Goal: Information Seeking & Learning: Learn about a topic

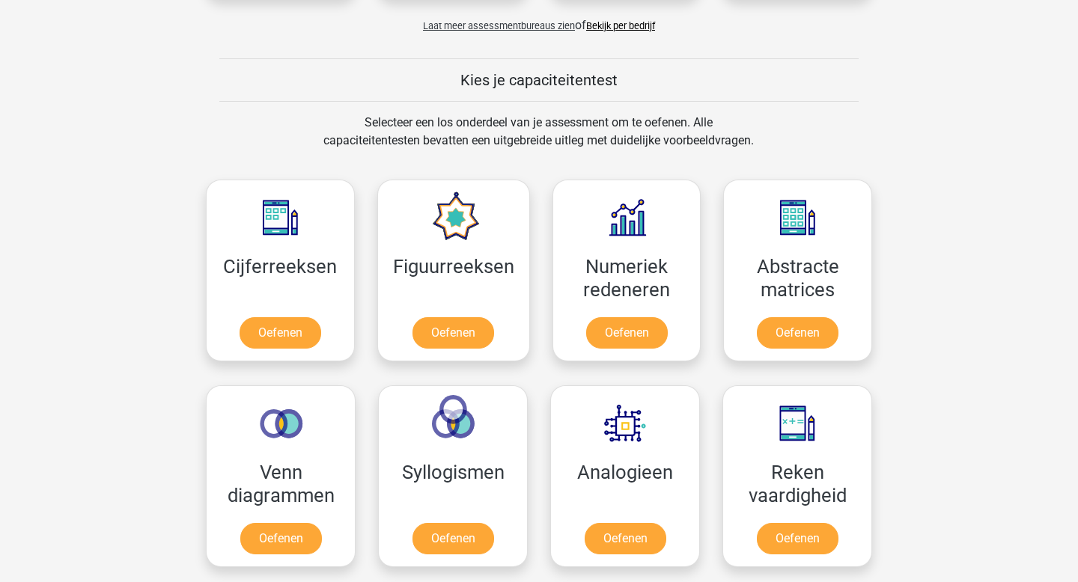
scroll to position [562, 0]
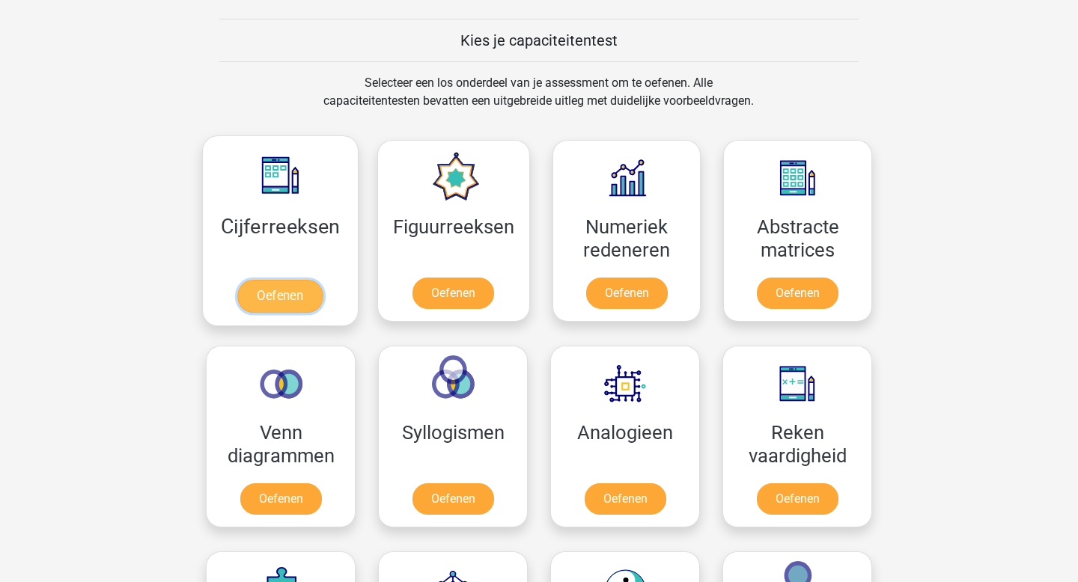
click at [258, 288] on link "Oefenen" at bounding box center [279, 296] width 85 height 33
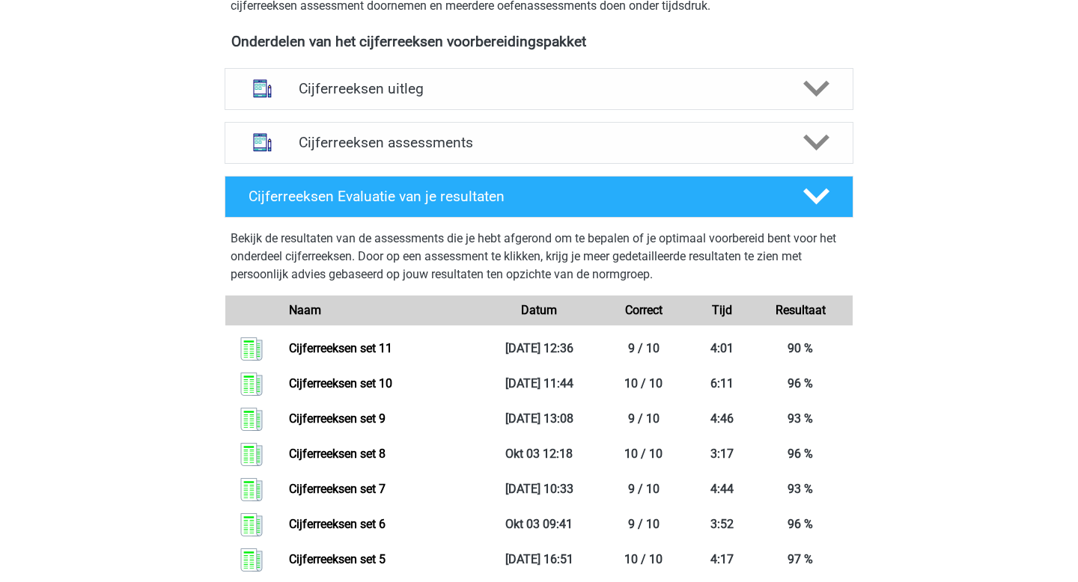
scroll to position [643, 0]
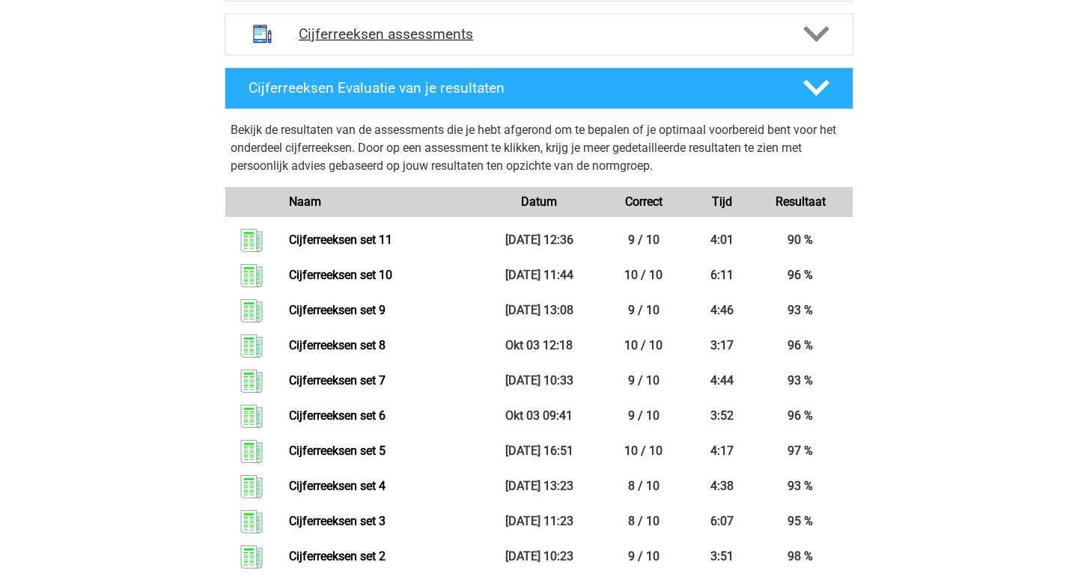
click at [382, 43] on h4 "Cijferreeksen assessments" at bounding box center [539, 33] width 481 height 17
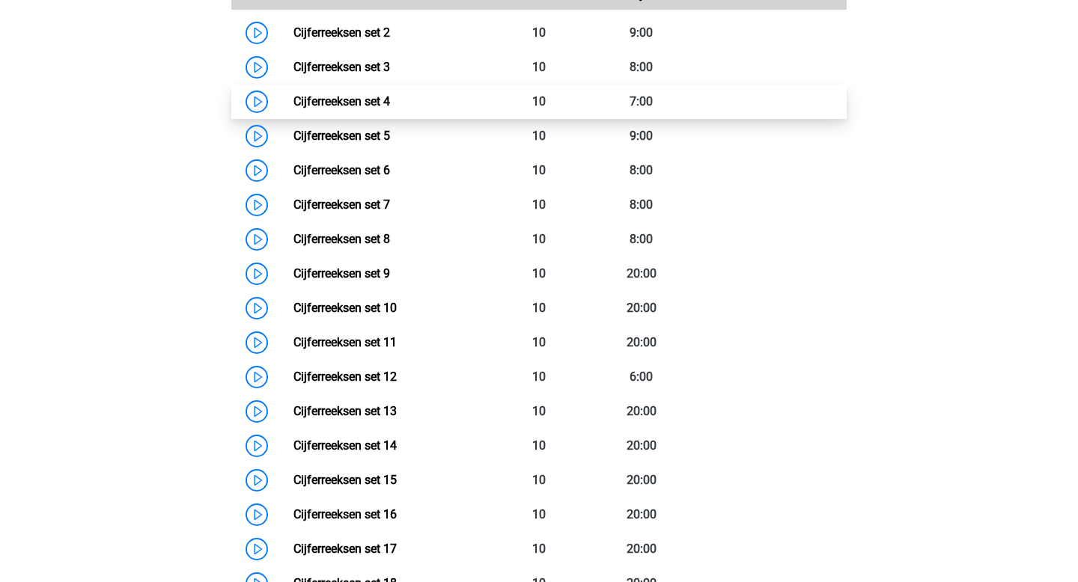
scroll to position [1088, 0]
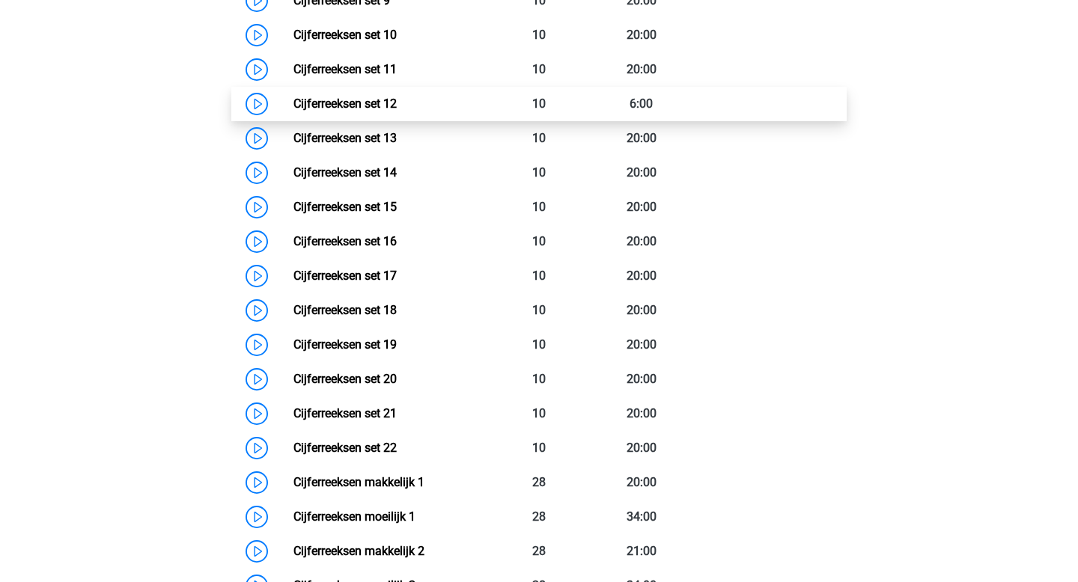
click at [371, 111] on link "Cijferreeksen set 12" at bounding box center [344, 104] width 103 height 14
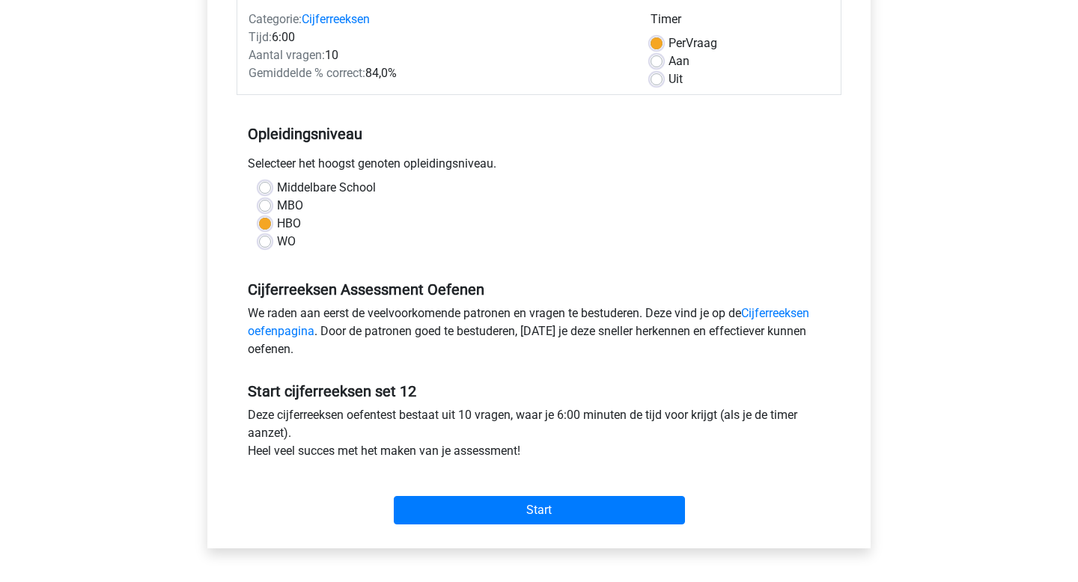
scroll to position [298, 0]
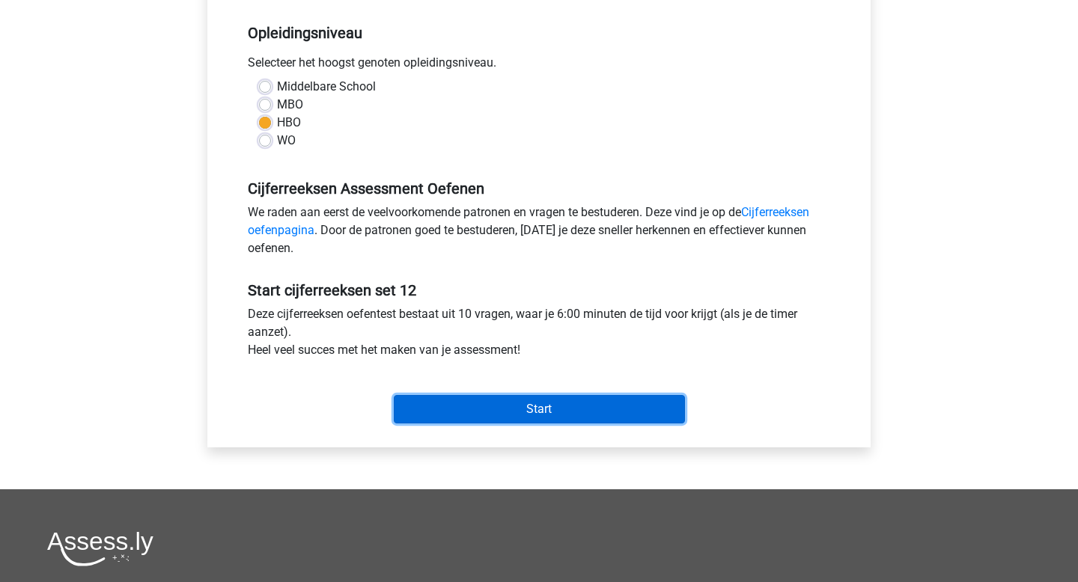
click at [460, 415] on input "Start" at bounding box center [539, 409] width 291 height 28
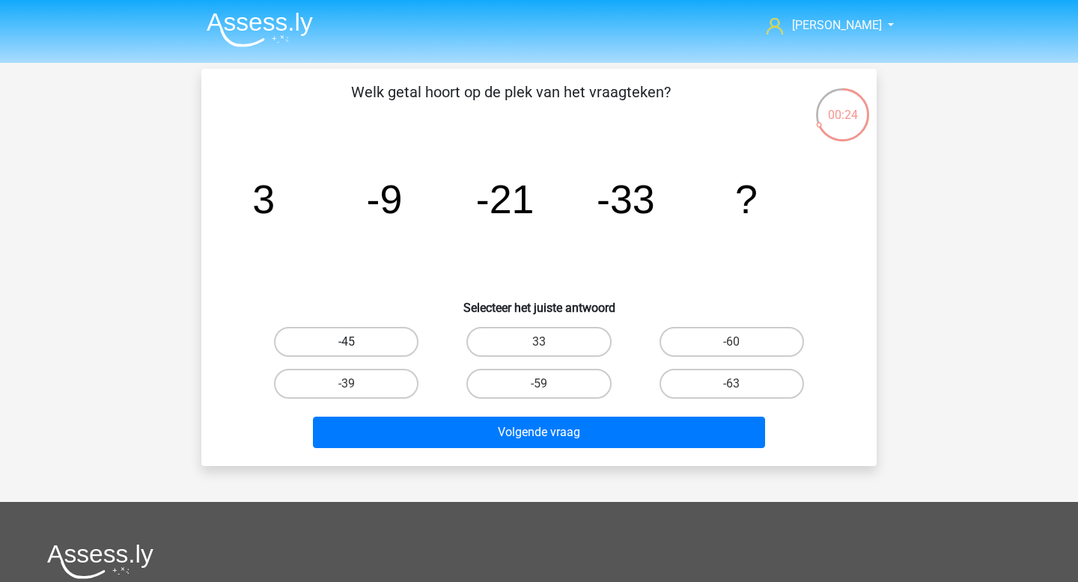
click at [377, 354] on label "-45" at bounding box center [346, 342] width 144 height 30
click at [356, 352] on input "-45" at bounding box center [352, 347] width 10 height 10
radio input "true"
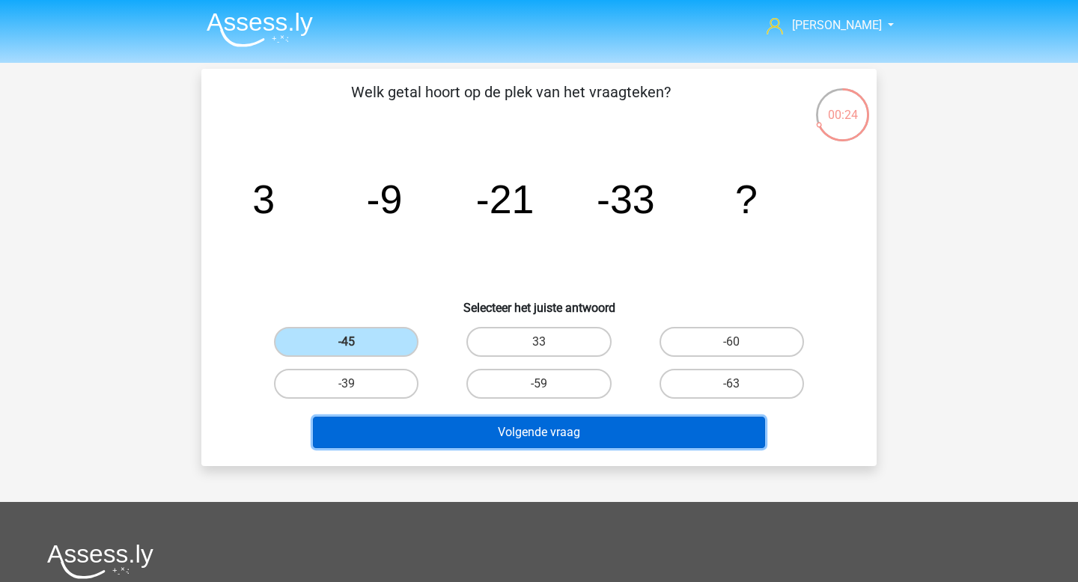
click at [454, 438] on button "Volgende vraag" at bounding box center [539, 432] width 453 height 31
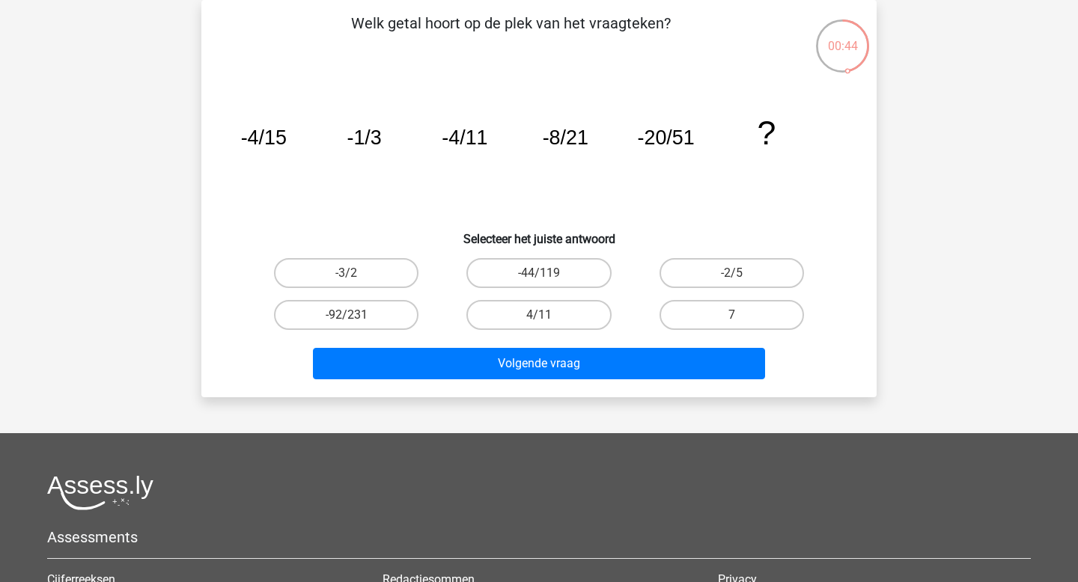
scroll to position [68, 0]
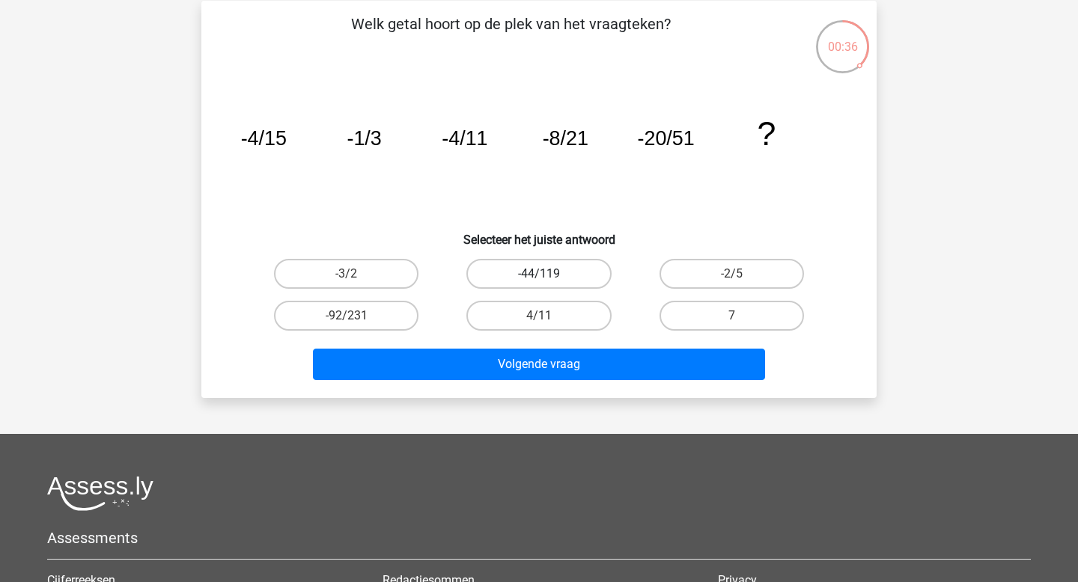
click at [505, 280] on label "-44/119" at bounding box center [538, 274] width 144 height 30
click at [539, 280] on input "-44/119" at bounding box center [544, 279] width 10 height 10
radio input "true"
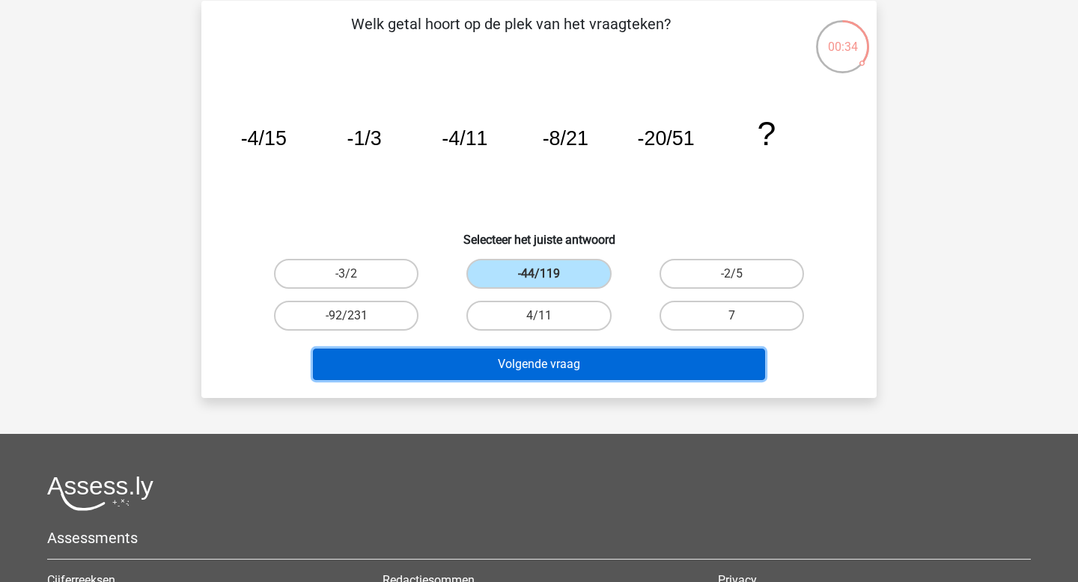
click at [495, 371] on button "Volgende vraag" at bounding box center [539, 364] width 453 height 31
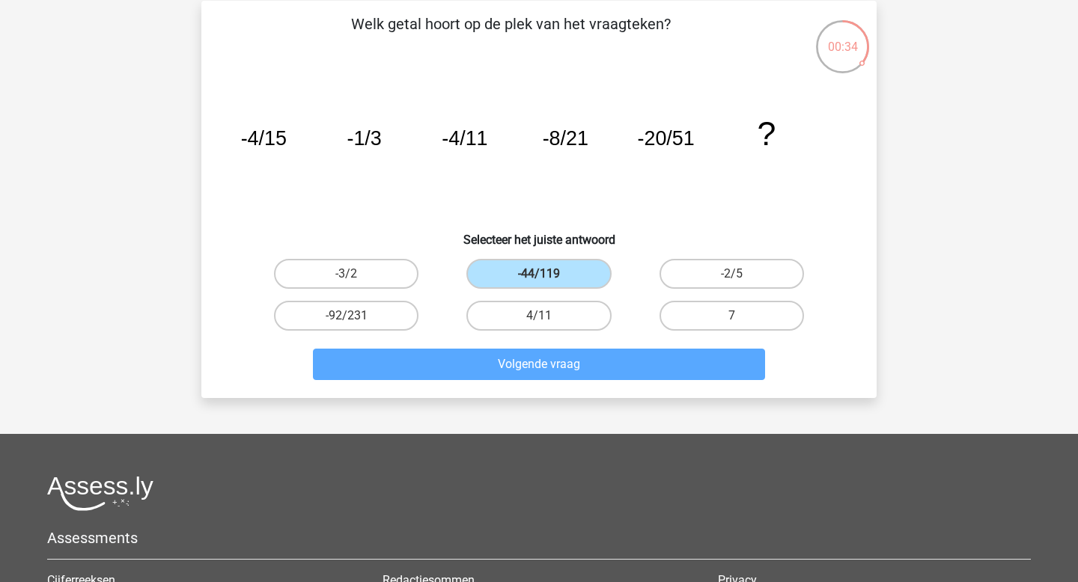
scroll to position [69, 0]
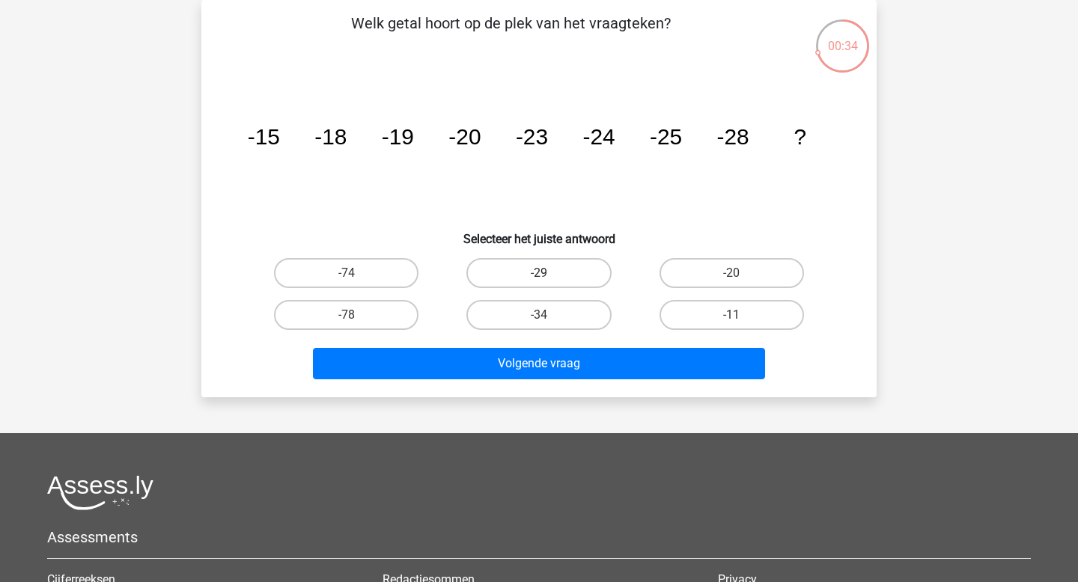
click at [528, 278] on label "-29" at bounding box center [538, 273] width 144 height 30
click at [539, 278] on input "-29" at bounding box center [544, 278] width 10 height 10
radio input "true"
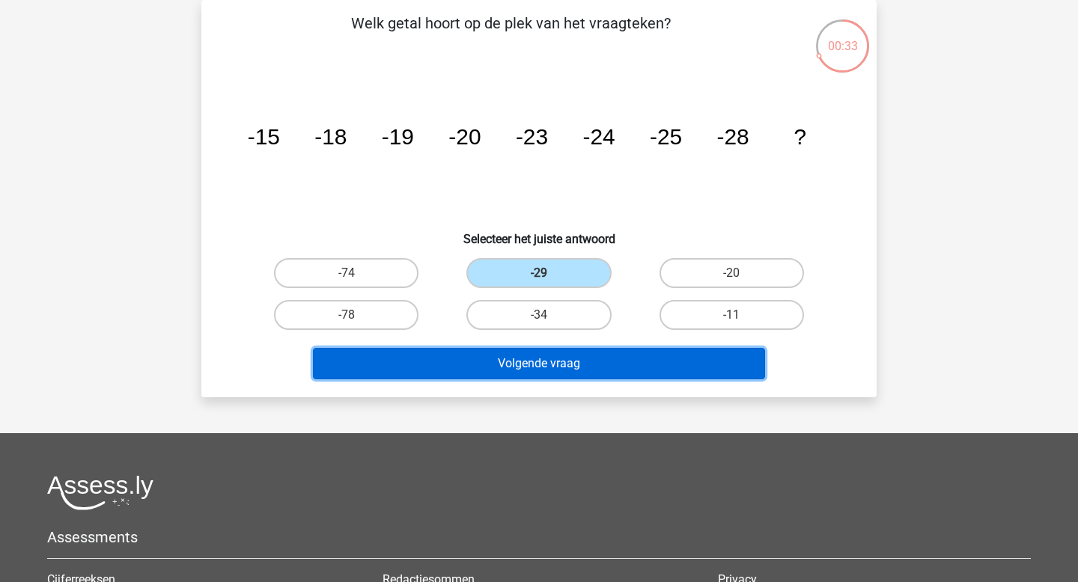
click at [493, 374] on button "Volgende vraag" at bounding box center [539, 363] width 453 height 31
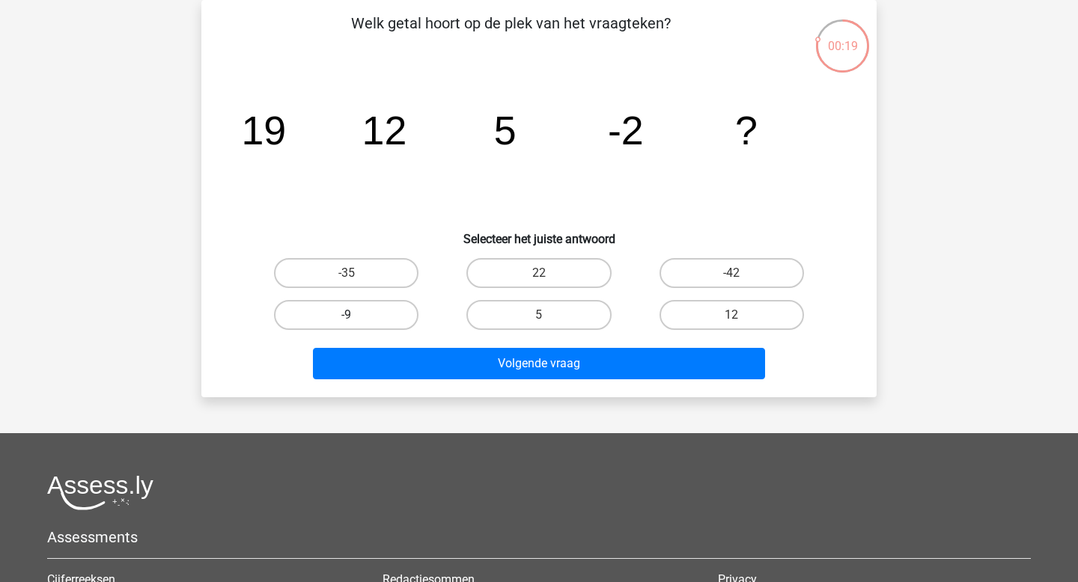
click at [405, 322] on label "-9" at bounding box center [346, 315] width 144 height 30
click at [356, 322] on input "-9" at bounding box center [352, 320] width 10 height 10
radio input "true"
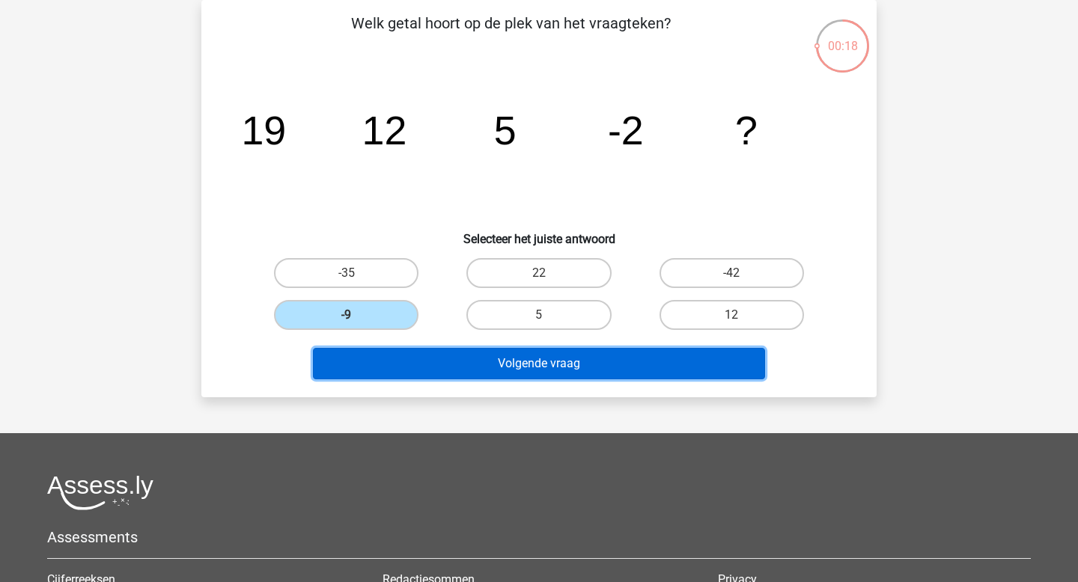
click at [418, 350] on button "Volgende vraag" at bounding box center [539, 363] width 453 height 31
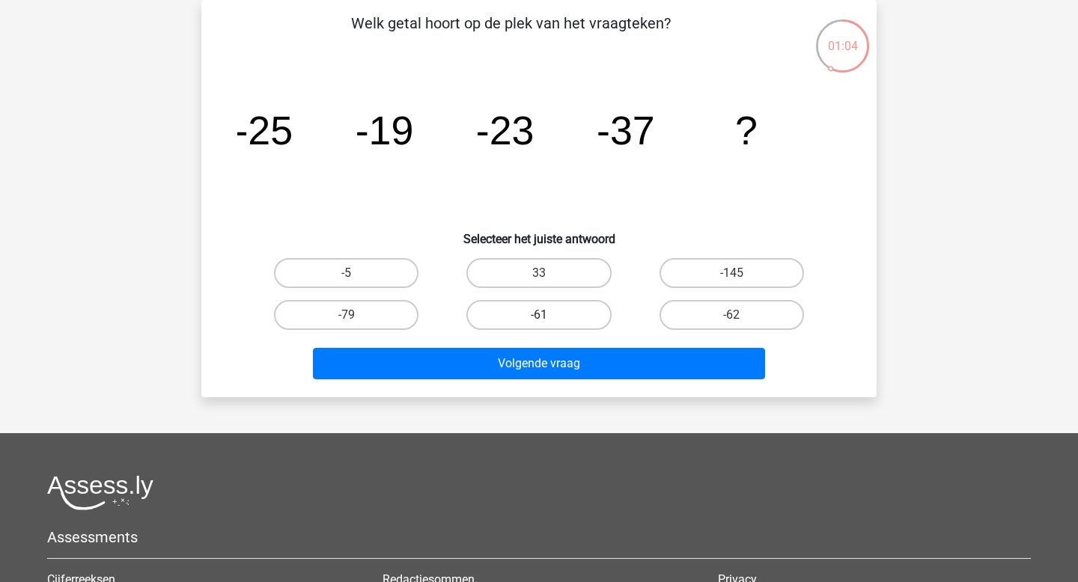
click at [512, 320] on label "-61" at bounding box center [538, 315] width 144 height 30
click at [539, 320] on input "-61" at bounding box center [544, 320] width 10 height 10
radio input "true"
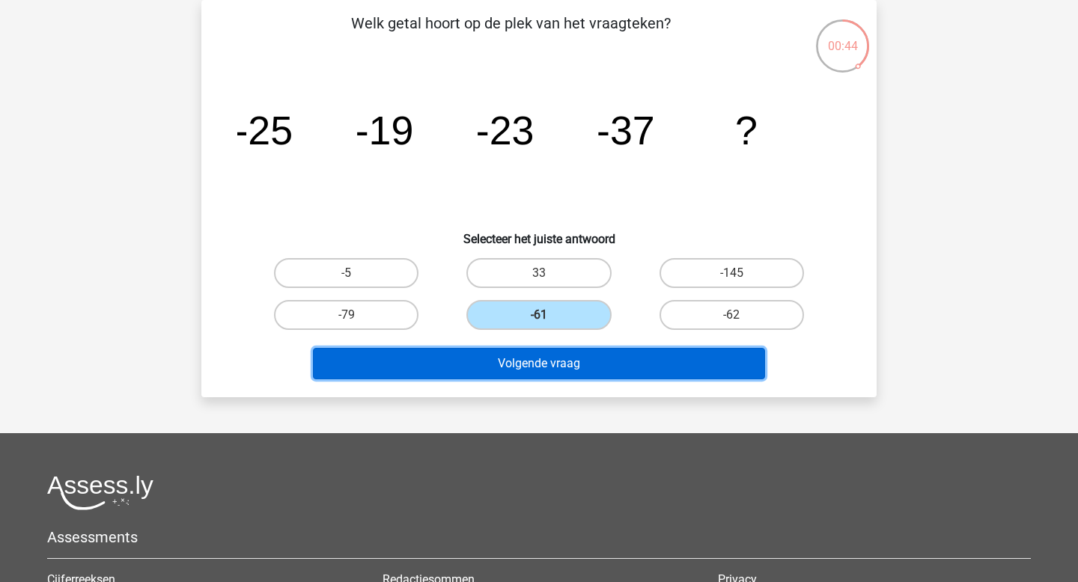
click at [549, 364] on button "Volgende vraag" at bounding box center [539, 363] width 453 height 31
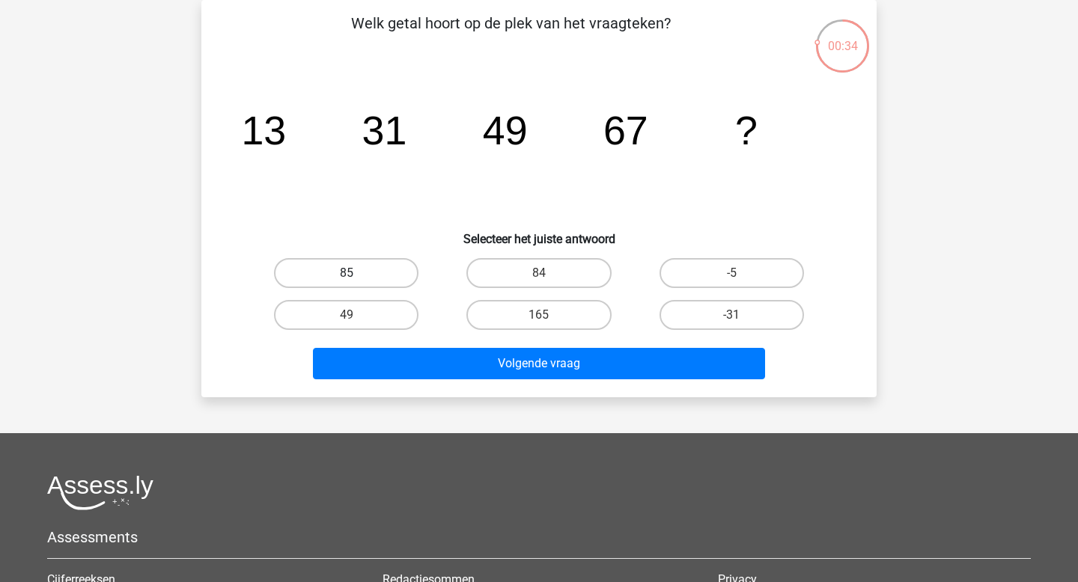
click at [392, 270] on label "85" at bounding box center [346, 273] width 144 height 30
click at [356, 273] on input "85" at bounding box center [352, 278] width 10 height 10
radio input "true"
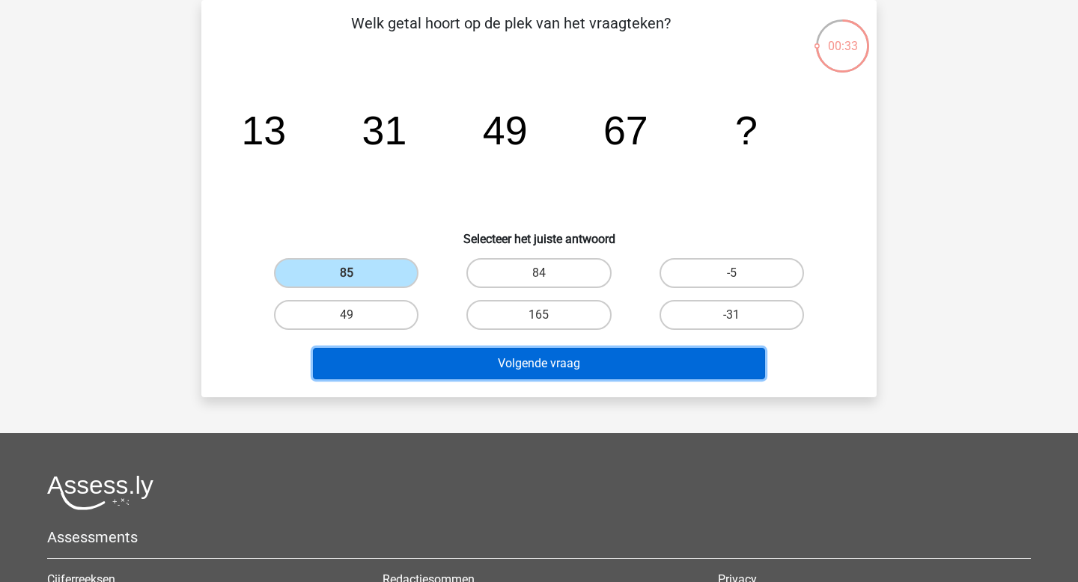
click at [510, 375] on button "Volgende vraag" at bounding box center [539, 363] width 453 height 31
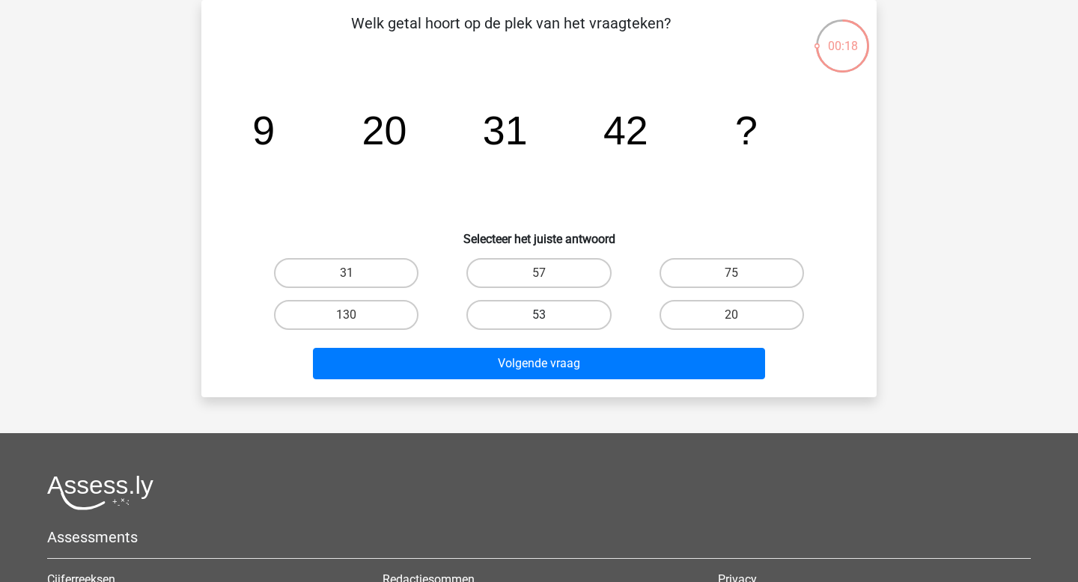
click at [579, 326] on label "53" at bounding box center [538, 315] width 144 height 30
click at [549, 325] on input "53" at bounding box center [544, 320] width 10 height 10
radio input "true"
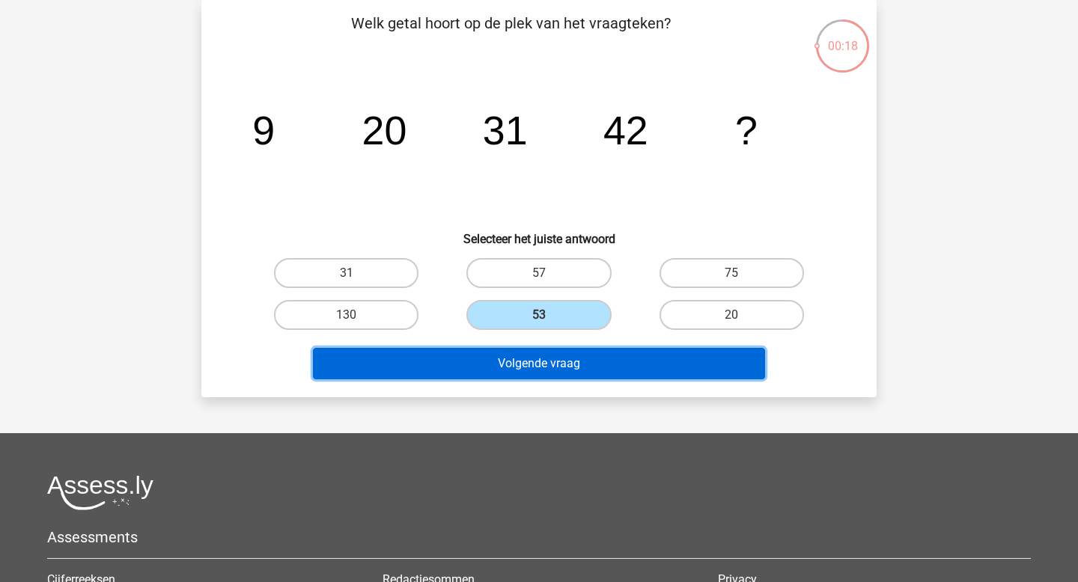
click at [542, 358] on button "Volgende vraag" at bounding box center [539, 363] width 453 height 31
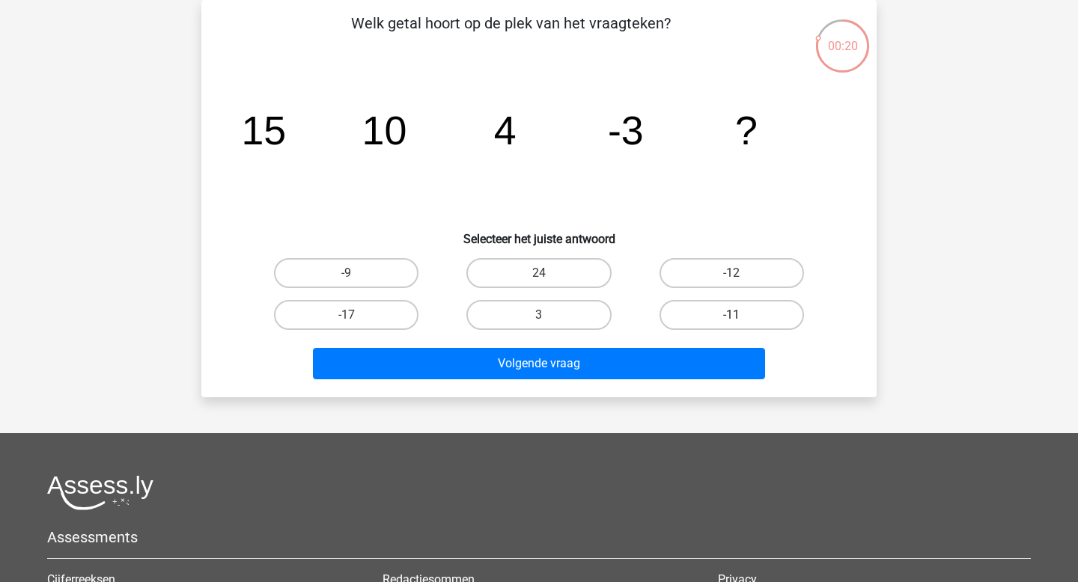
drag, startPoint x: 710, startPoint y: 317, endPoint x: 695, endPoint y: 310, distance: 16.4
click at [716, 334] on div "-11" at bounding box center [732, 315] width 192 height 42
click at [695, 310] on label "-11" at bounding box center [731, 315] width 144 height 30
click at [731, 315] on input "-11" at bounding box center [736, 320] width 10 height 10
radio input "true"
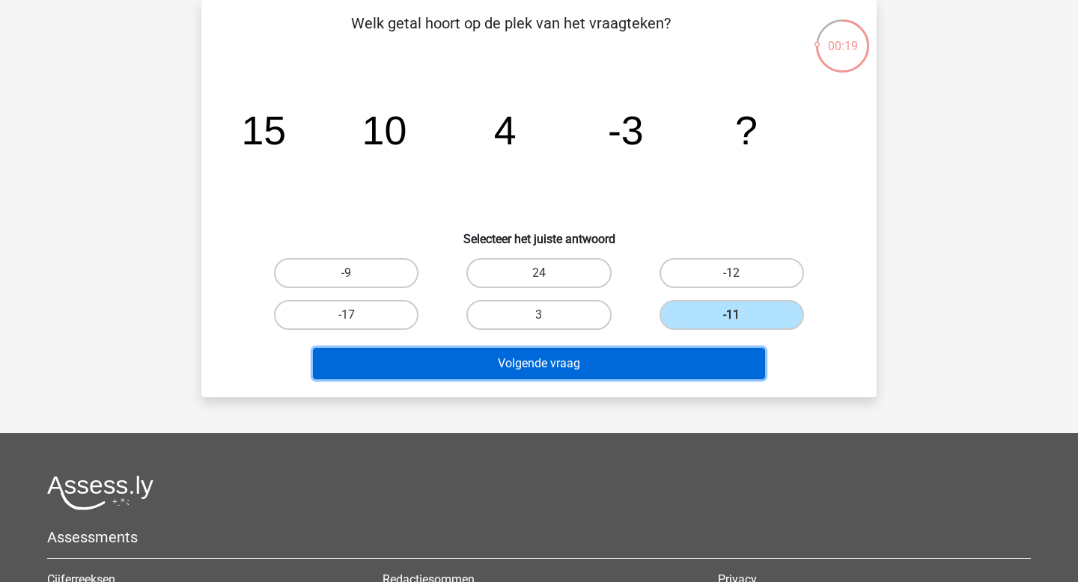
click at [600, 363] on button "Volgende vraag" at bounding box center [539, 363] width 453 height 31
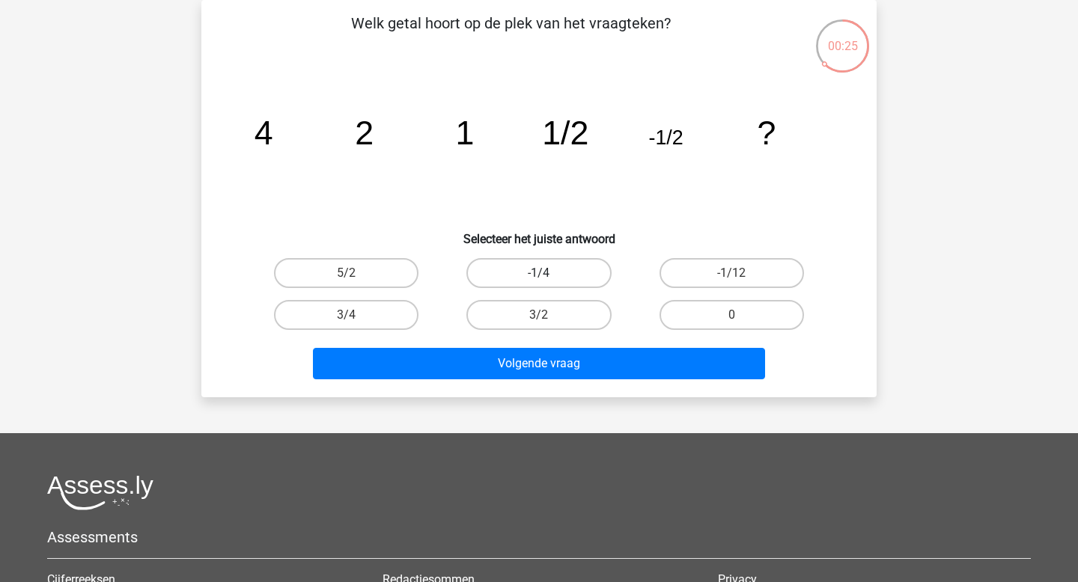
click at [584, 272] on label "-1/4" at bounding box center [538, 273] width 144 height 30
click at [549, 273] on input "-1/4" at bounding box center [544, 278] width 10 height 10
radio input "true"
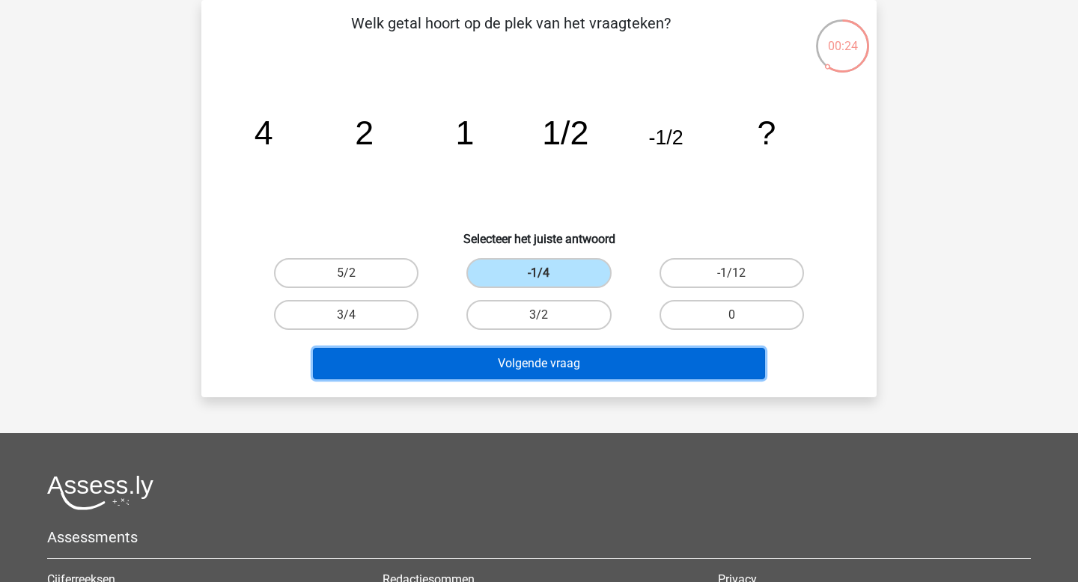
click at [524, 366] on button "Volgende vraag" at bounding box center [539, 363] width 453 height 31
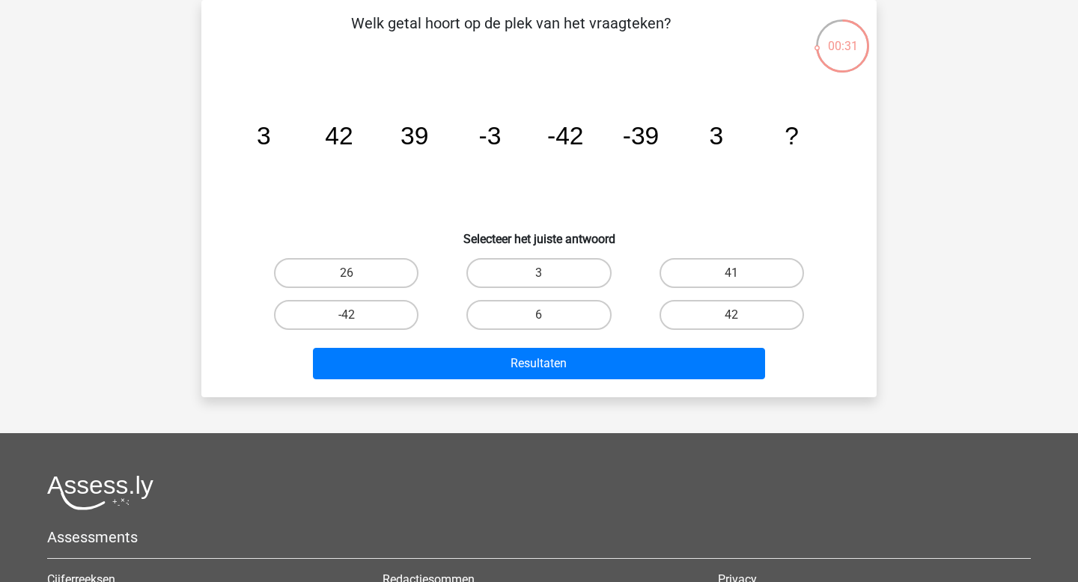
click at [647, 311] on div "42" at bounding box center [732, 315] width 180 height 30
click at [689, 319] on label "42" at bounding box center [731, 315] width 144 height 30
click at [731, 319] on input "42" at bounding box center [736, 320] width 10 height 10
radio input "true"
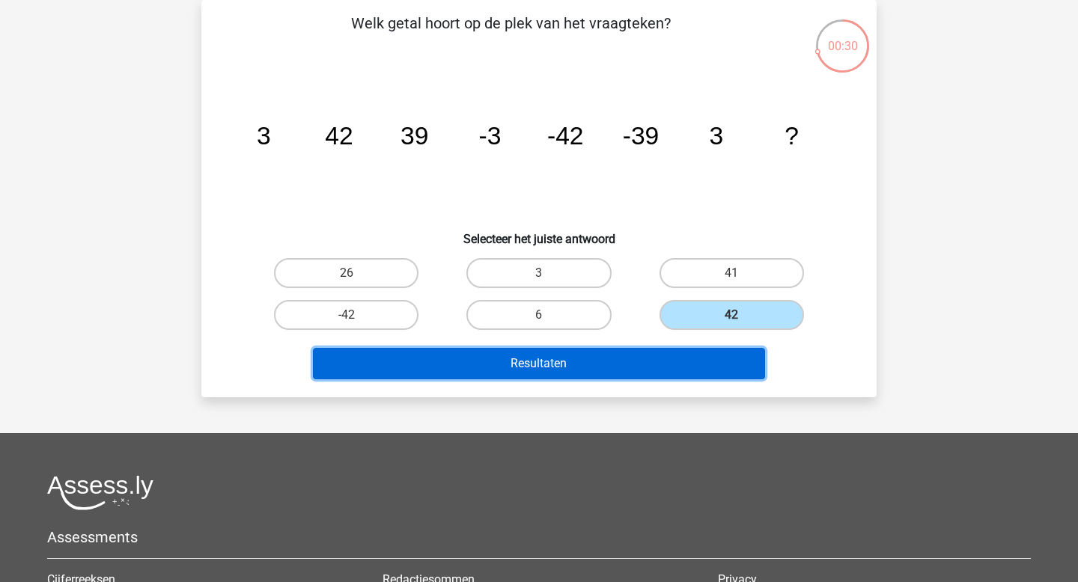
click at [582, 377] on button "Resultaten" at bounding box center [539, 363] width 453 height 31
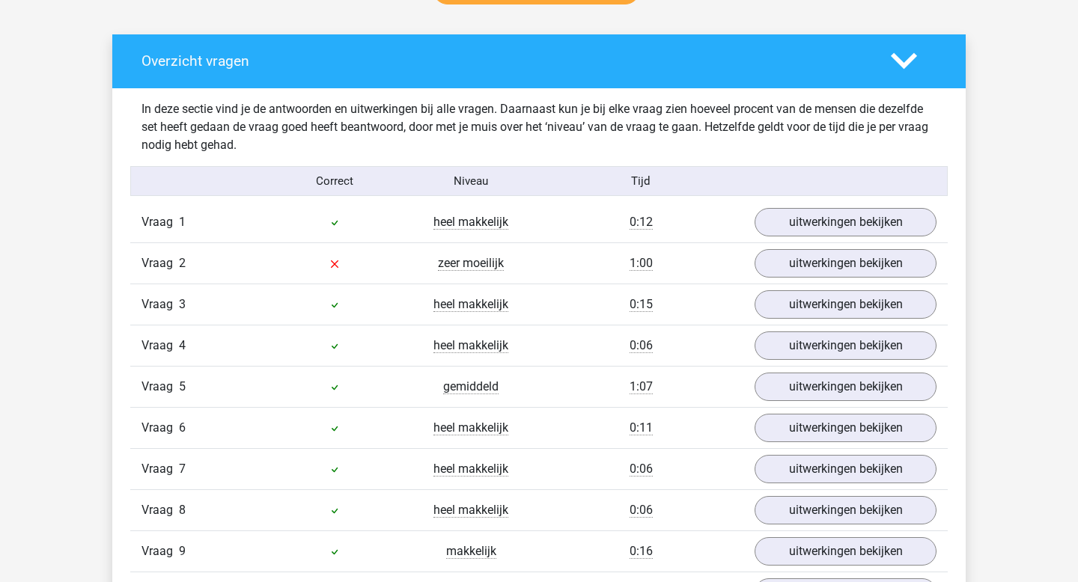
scroll to position [867, 0]
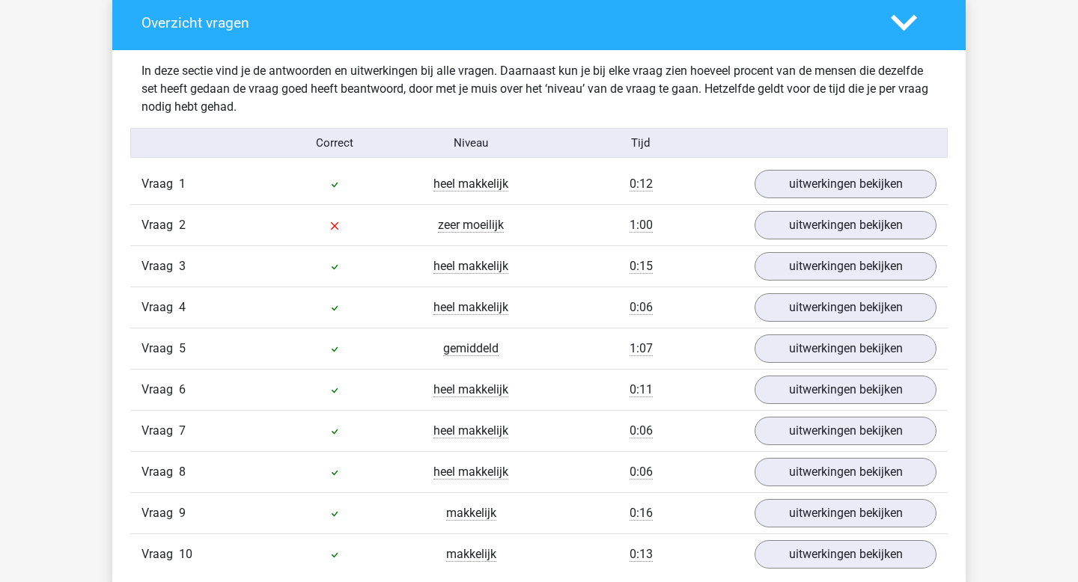
click at [803, 207] on div "Vraag 2 zeer moeilijk 1:00 uitwerkingen bekijken" at bounding box center [538, 224] width 817 height 41
click at [802, 225] on link "uitwerkingen bekijken" at bounding box center [845, 226] width 209 height 33
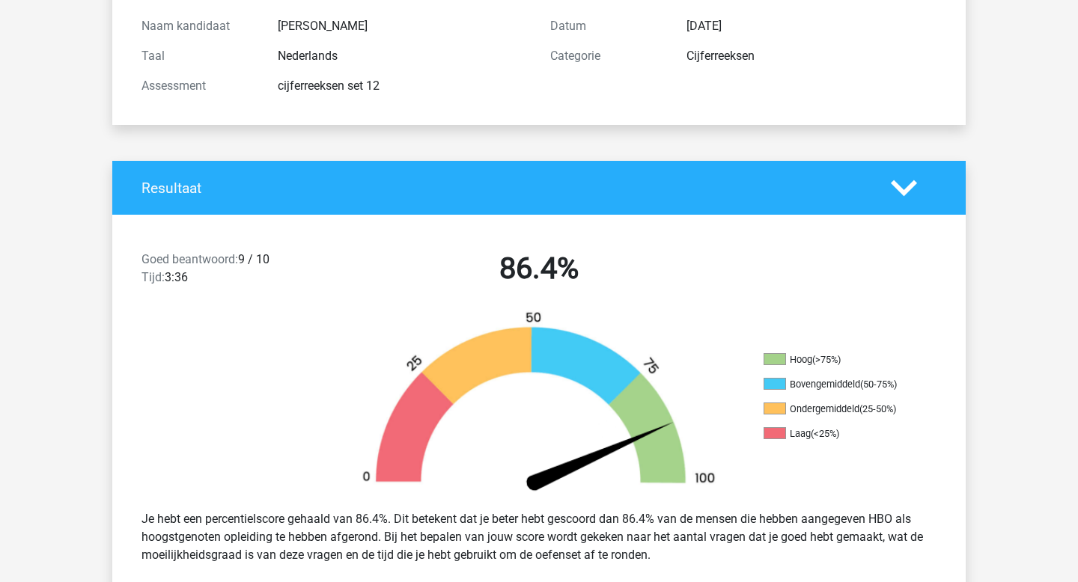
scroll to position [0, 0]
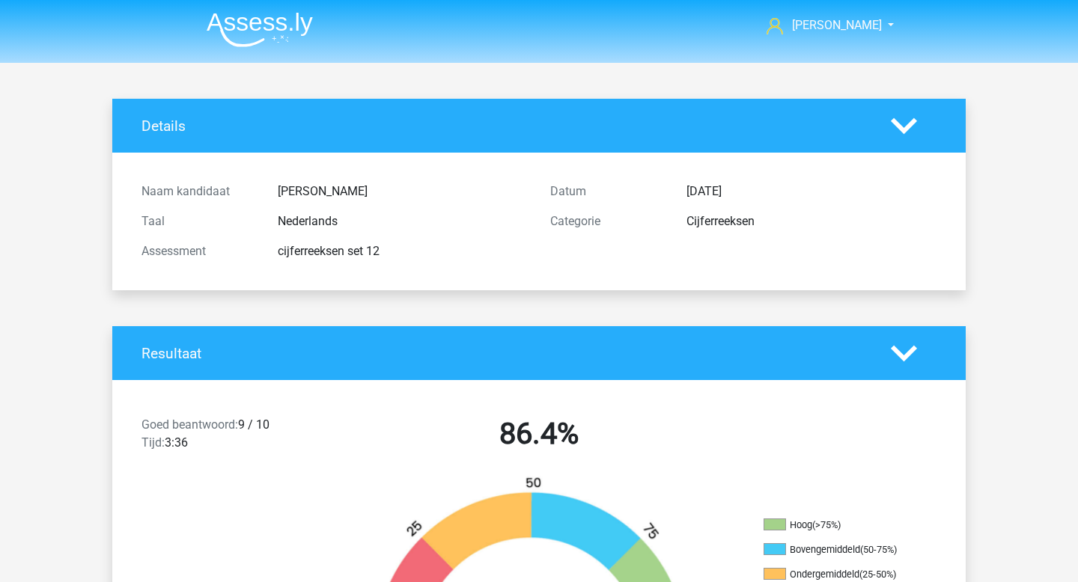
click at [244, 27] on img at bounding box center [260, 29] width 106 height 35
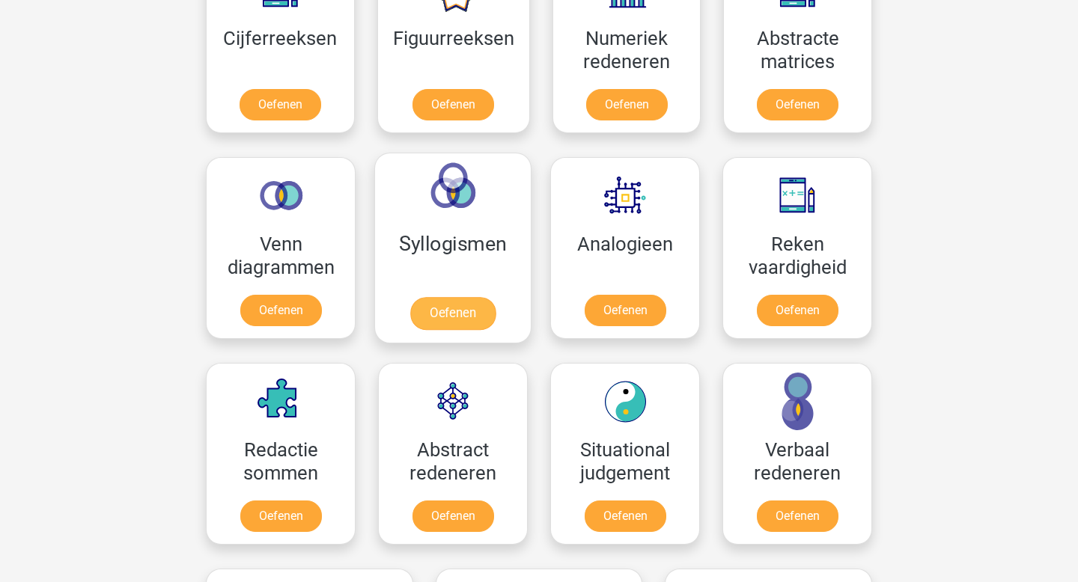
scroll to position [739, 0]
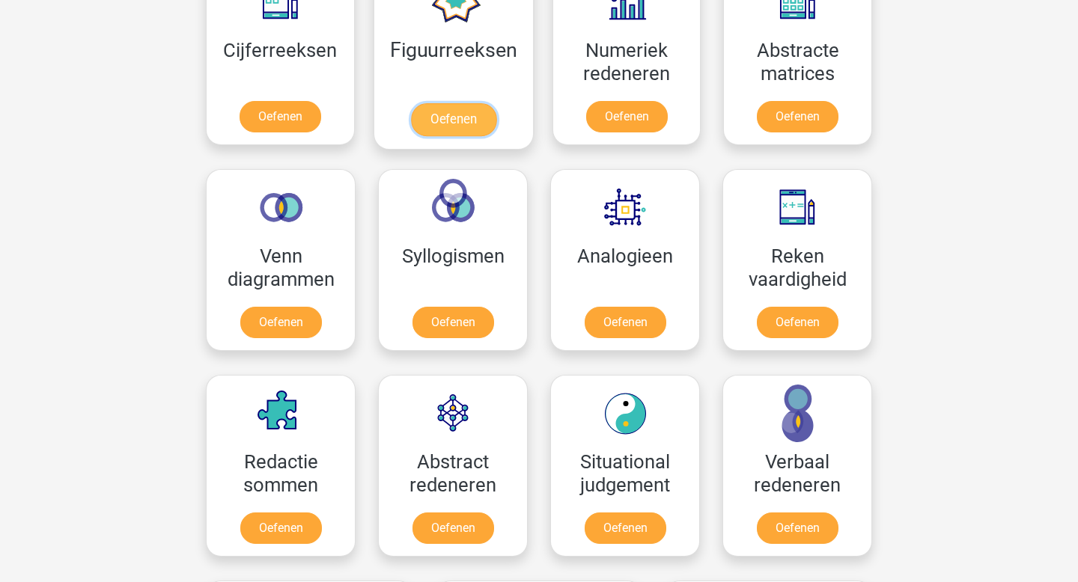
click at [463, 124] on link "Oefenen" at bounding box center [452, 119] width 85 height 33
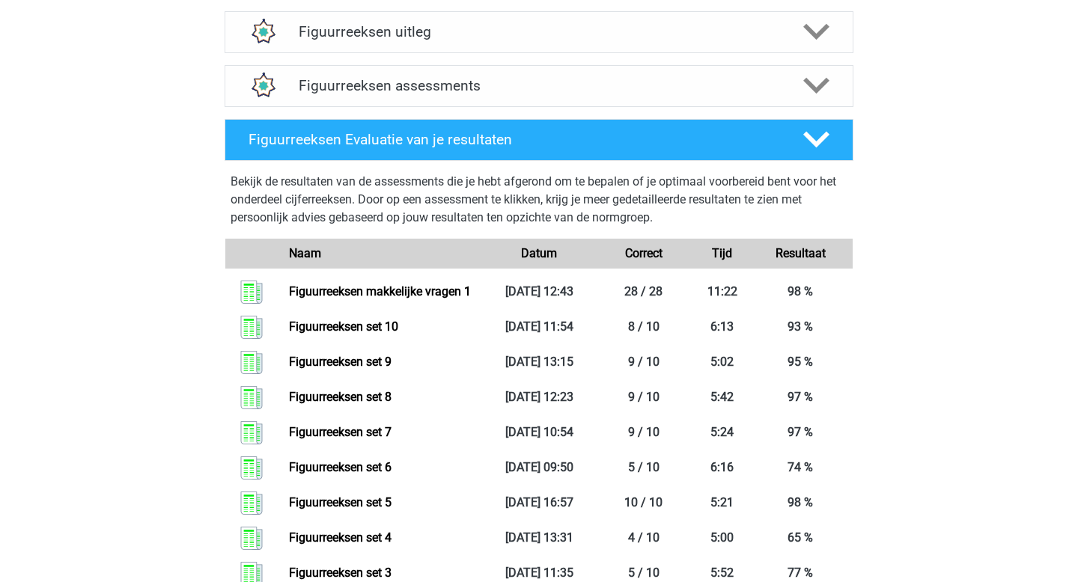
scroll to position [563, 0]
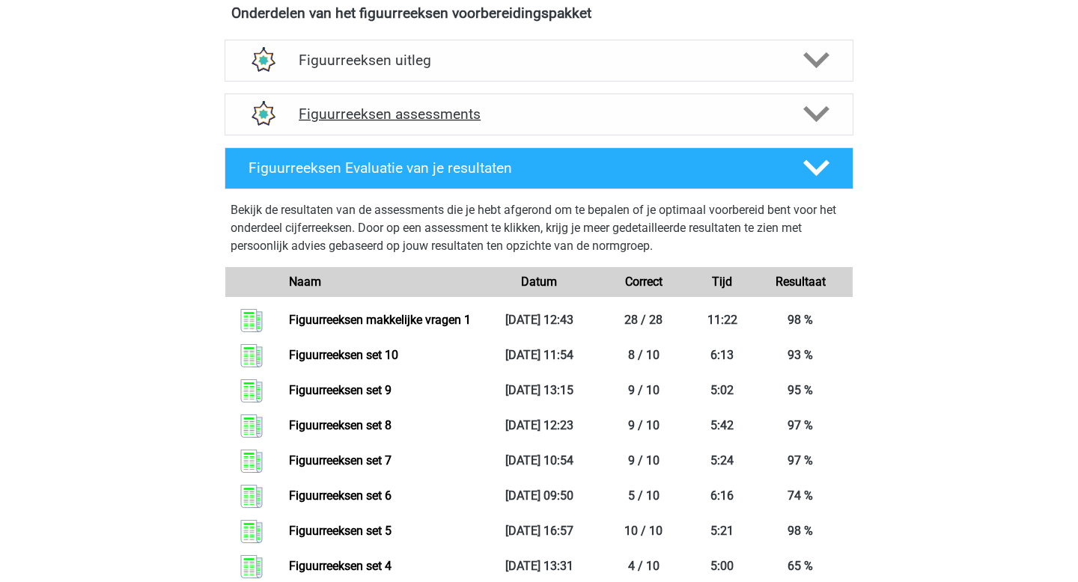
click at [396, 108] on h4 "Figuurreeksen assessments" at bounding box center [539, 114] width 481 height 17
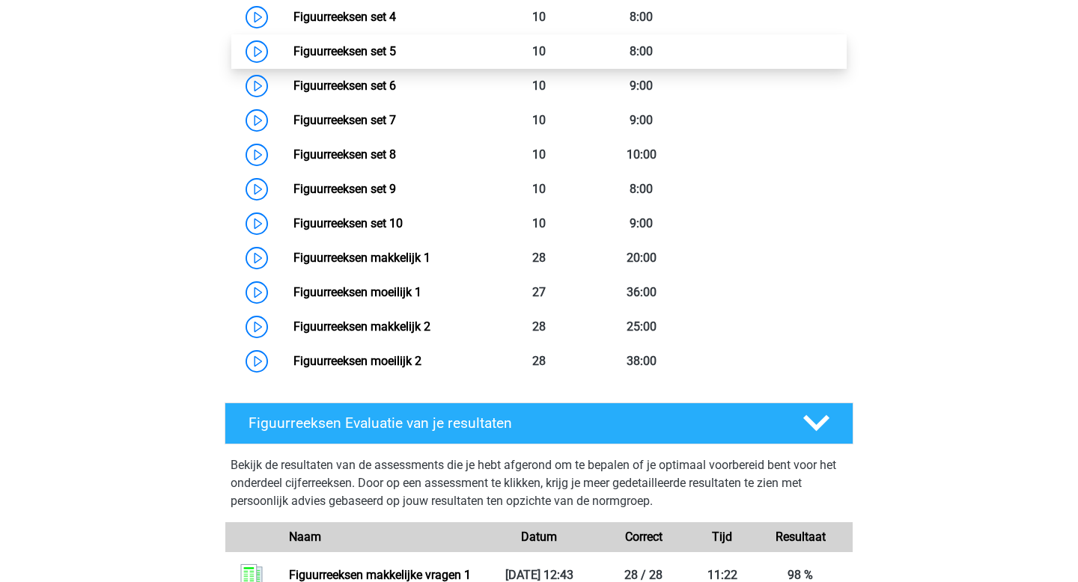
scroll to position [1103, 0]
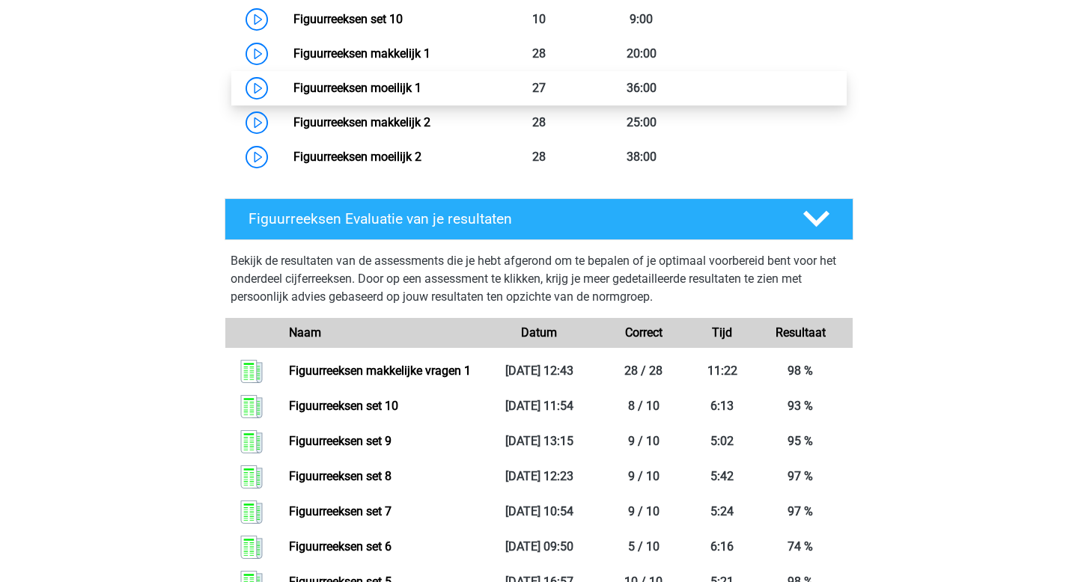
click at [394, 94] on link "Figuurreeksen moeilijk 1" at bounding box center [357, 88] width 128 height 14
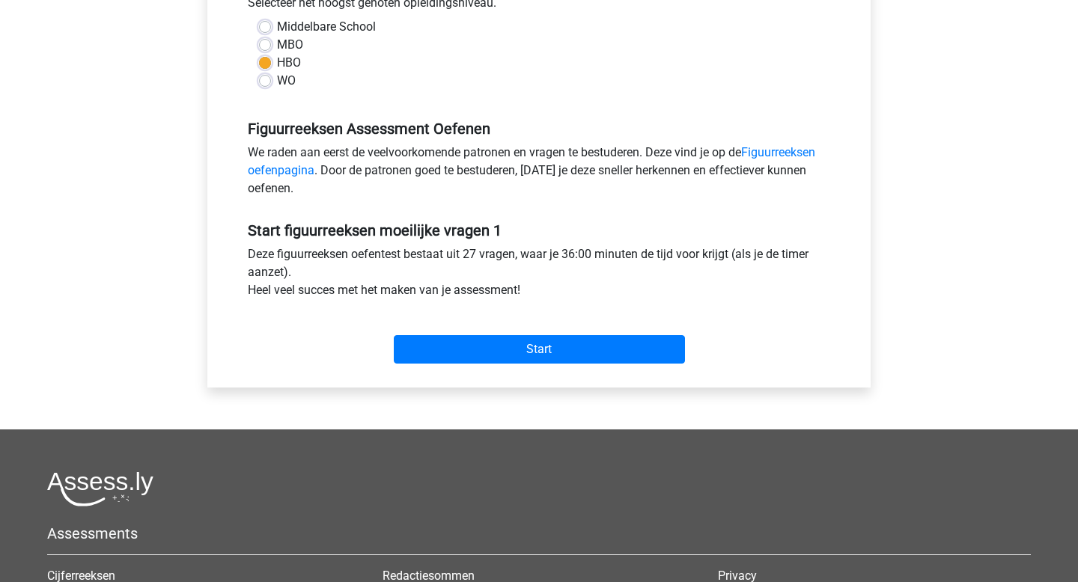
scroll to position [366, 0]
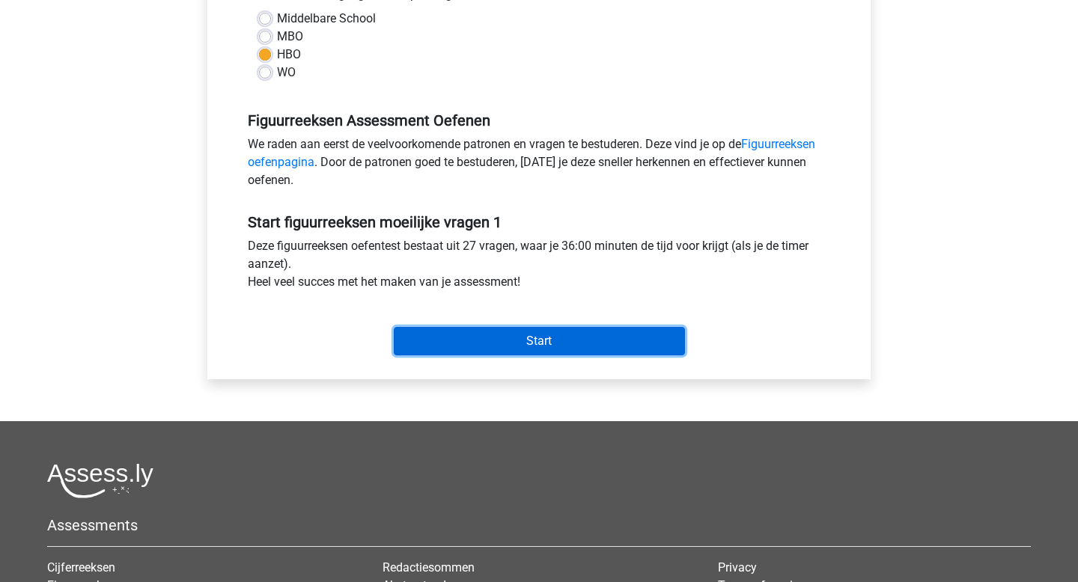
click at [534, 340] on input "Start" at bounding box center [539, 341] width 291 height 28
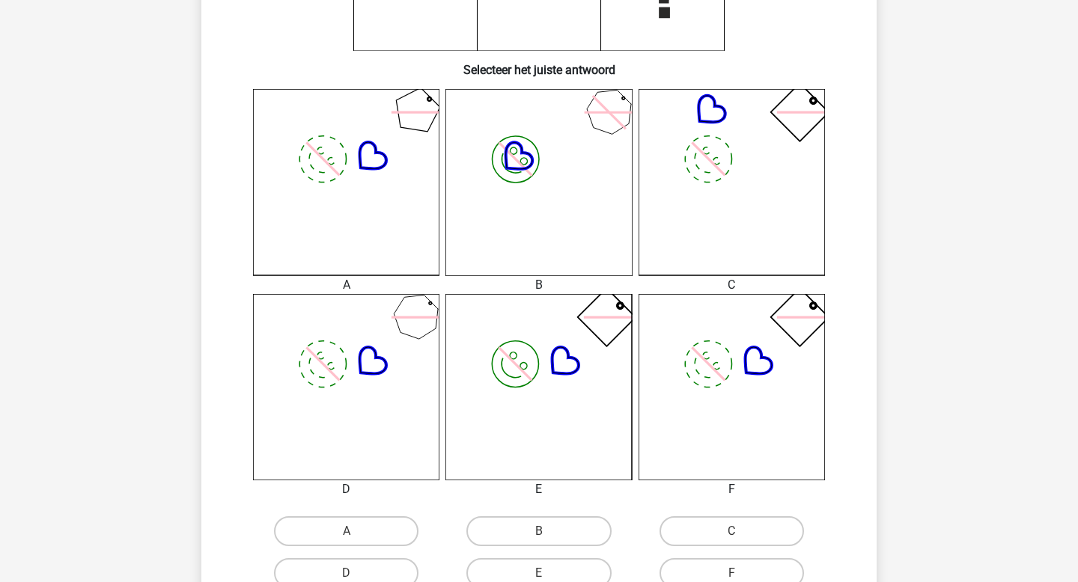
scroll to position [432, 0]
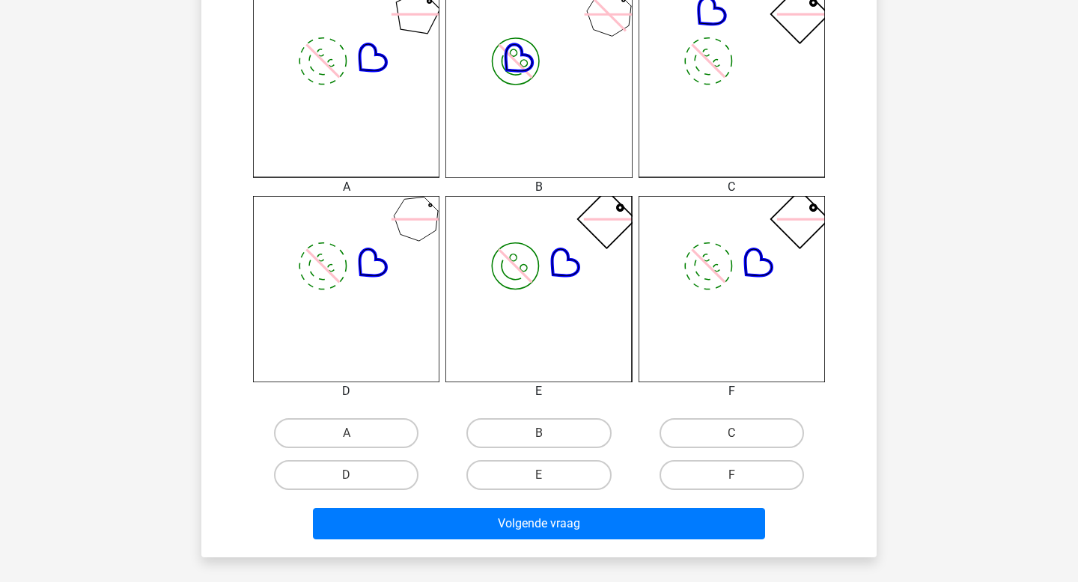
click at [735, 479] on input "F" at bounding box center [736, 480] width 10 height 10
radio input "true"
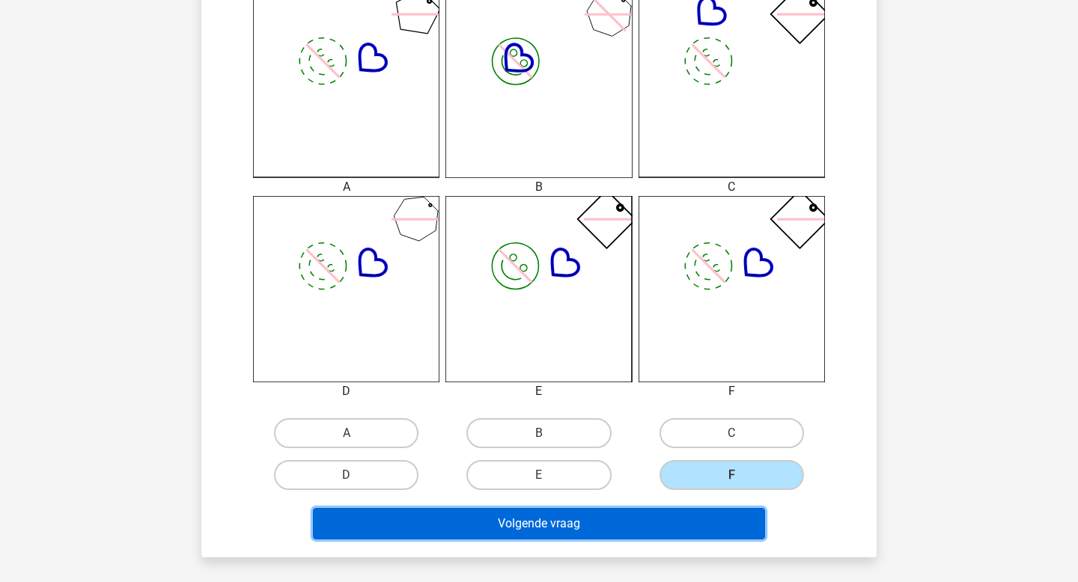
click at [643, 531] on button "Volgende vraag" at bounding box center [539, 523] width 453 height 31
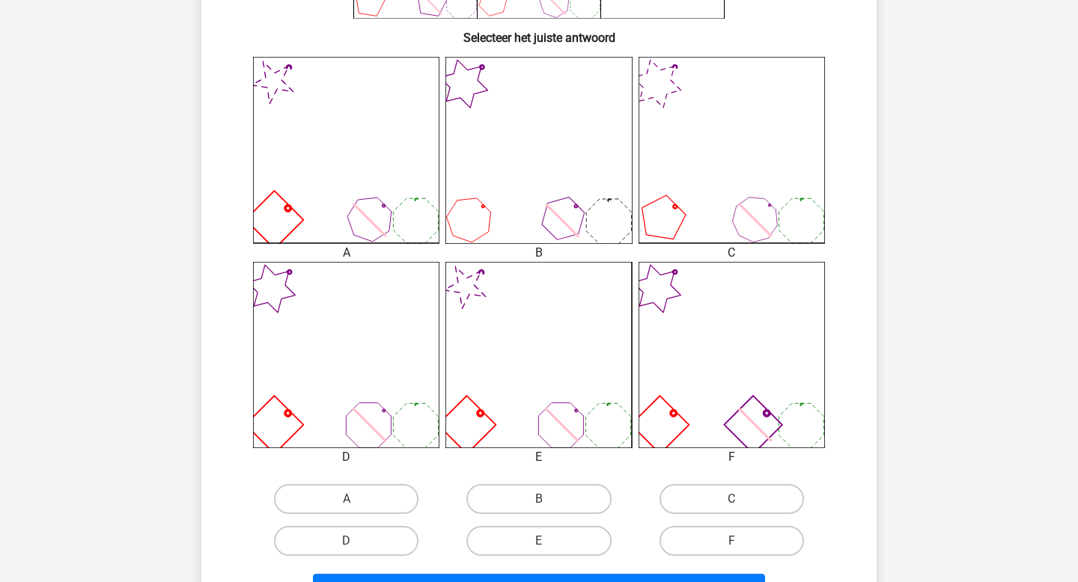
scroll to position [496, 0]
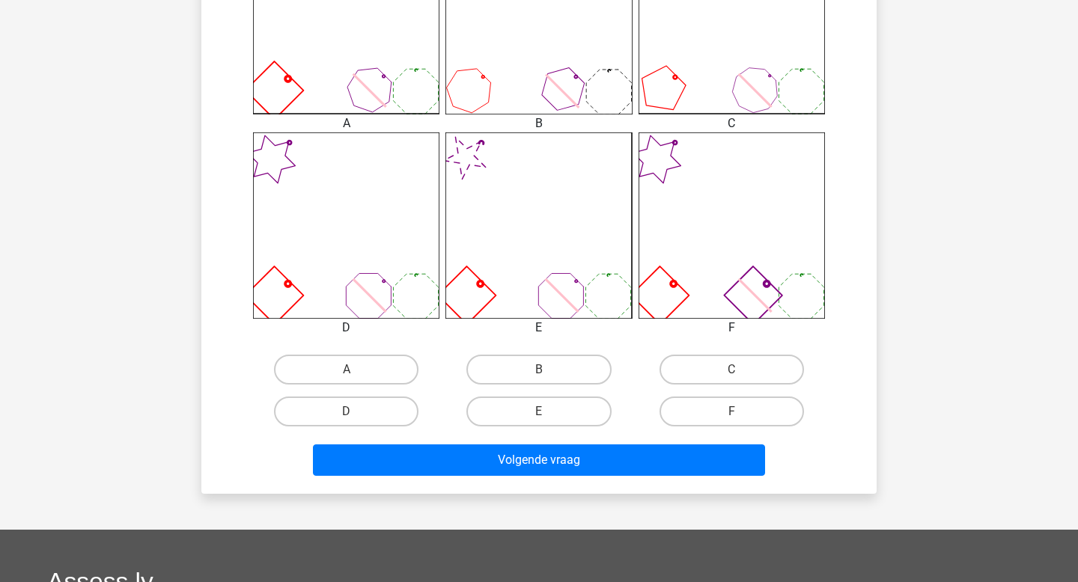
click at [731, 427] on div "F" at bounding box center [732, 412] width 192 height 42
click at [739, 414] on input "F" at bounding box center [736, 417] width 10 height 10
radio input "true"
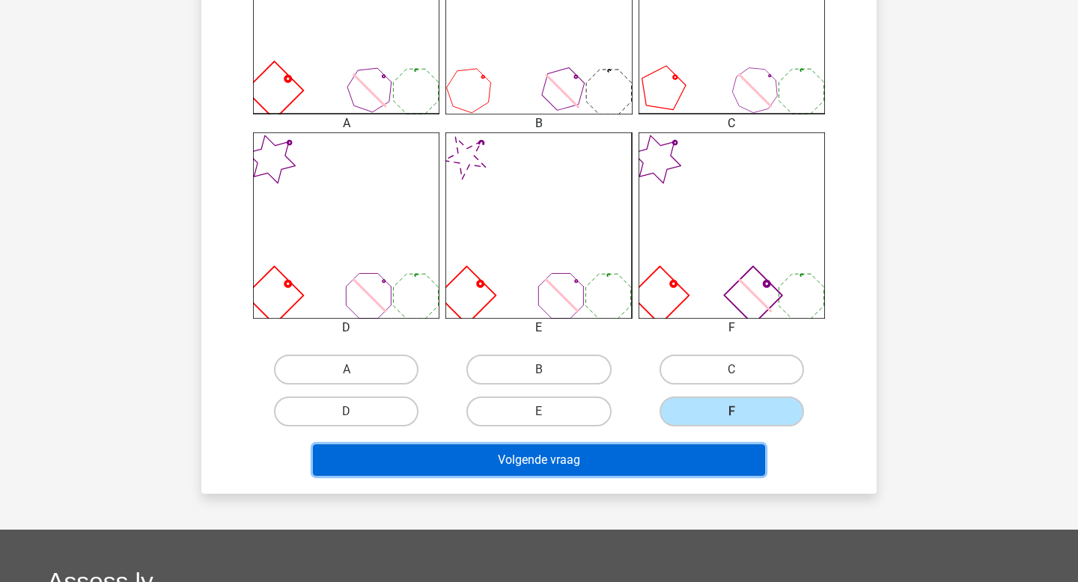
click at [677, 460] on button "Volgende vraag" at bounding box center [539, 460] width 453 height 31
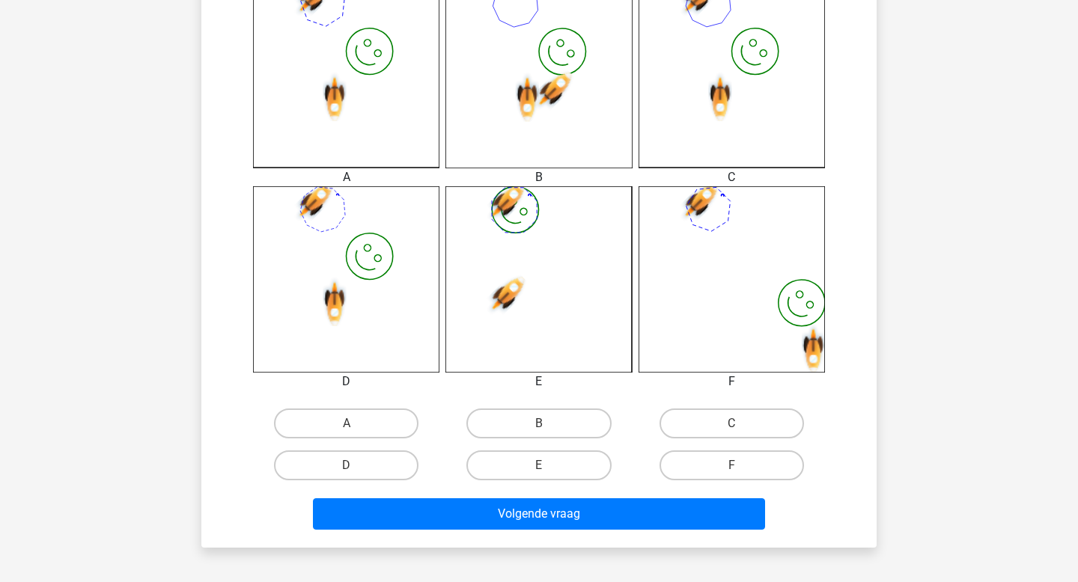
scroll to position [469, 0]
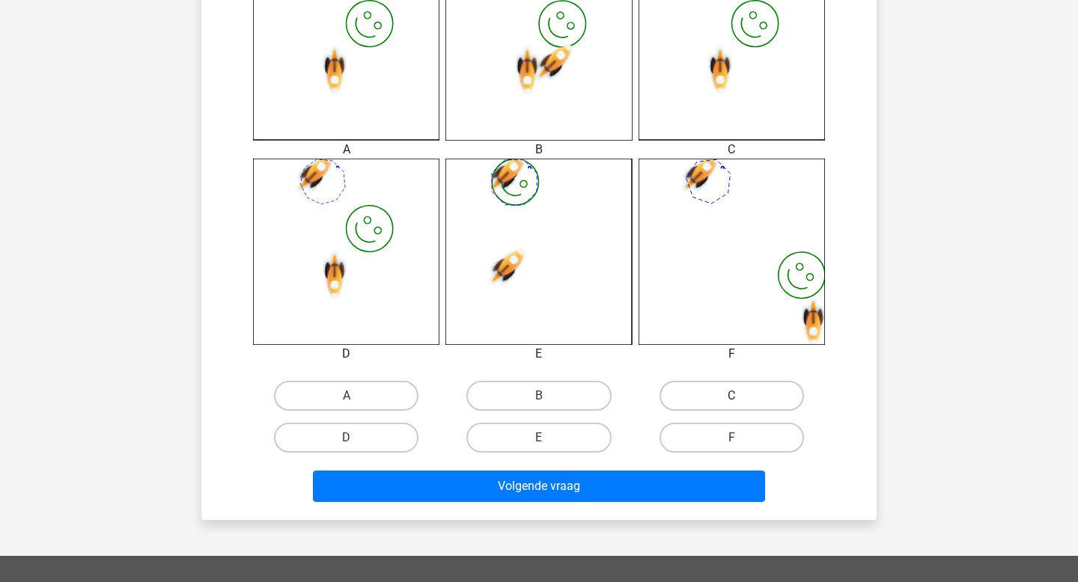
click at [727, 406] on label "C" at bounding box center [731, 396] width 144 height 30
click at [731, 406] on input "C" at bounding box center [736, 401] width 10 height 10
radio input "true"
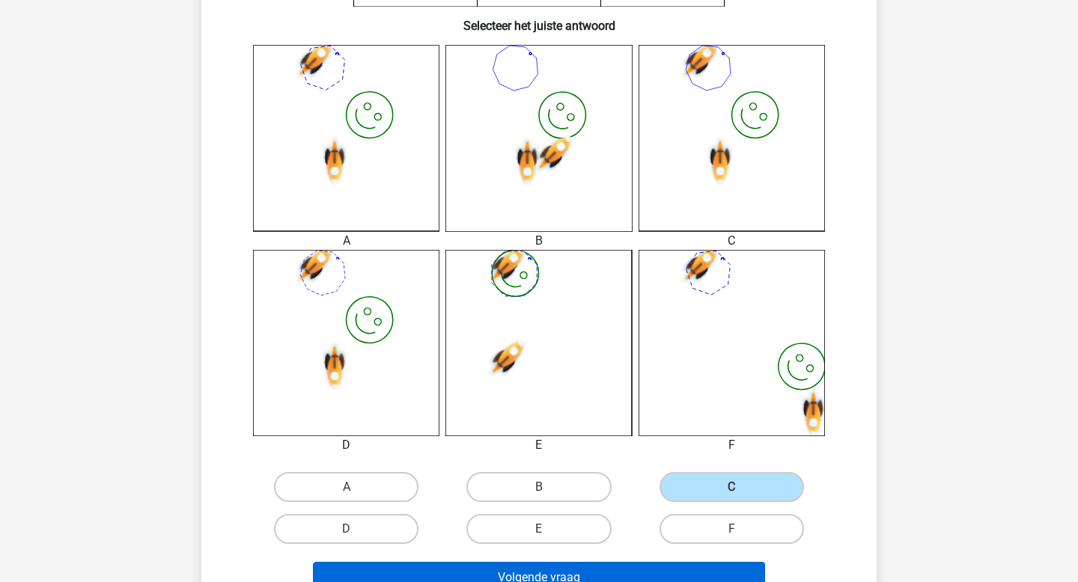
scroll to position [386, 0]
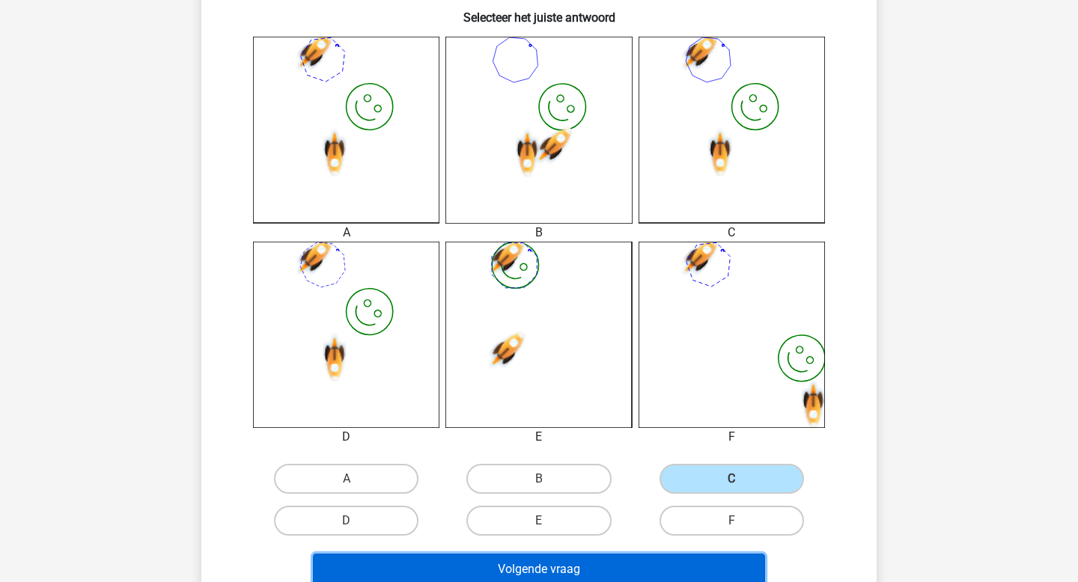
click at [633, 561] on button "Volgende vraag" at bounding box center [539, 569] width 453 height 31
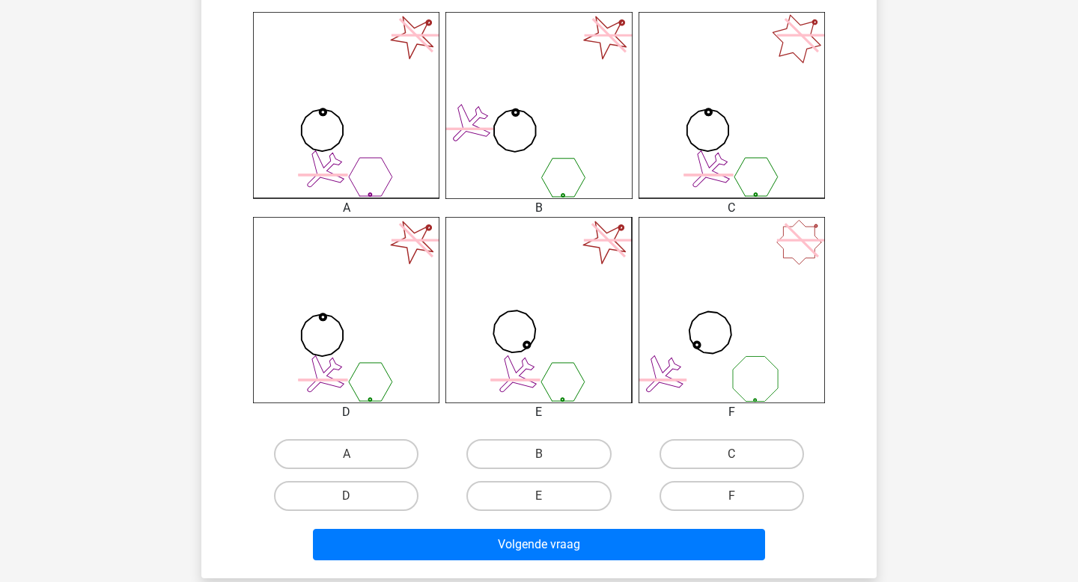
scroll to position [439, 0]
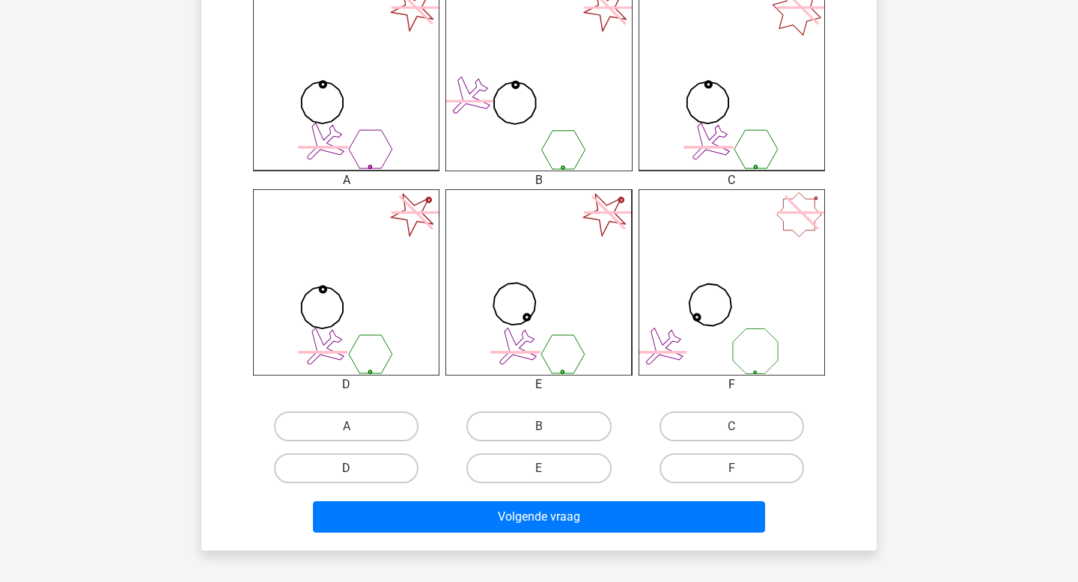
click at [389, 477] on label "D" at bounding box center [346, 469] width 144 height 30
click at [356, 477] on input "D" at bounding box center [352, 474] width 10 height 10
radio input "true"
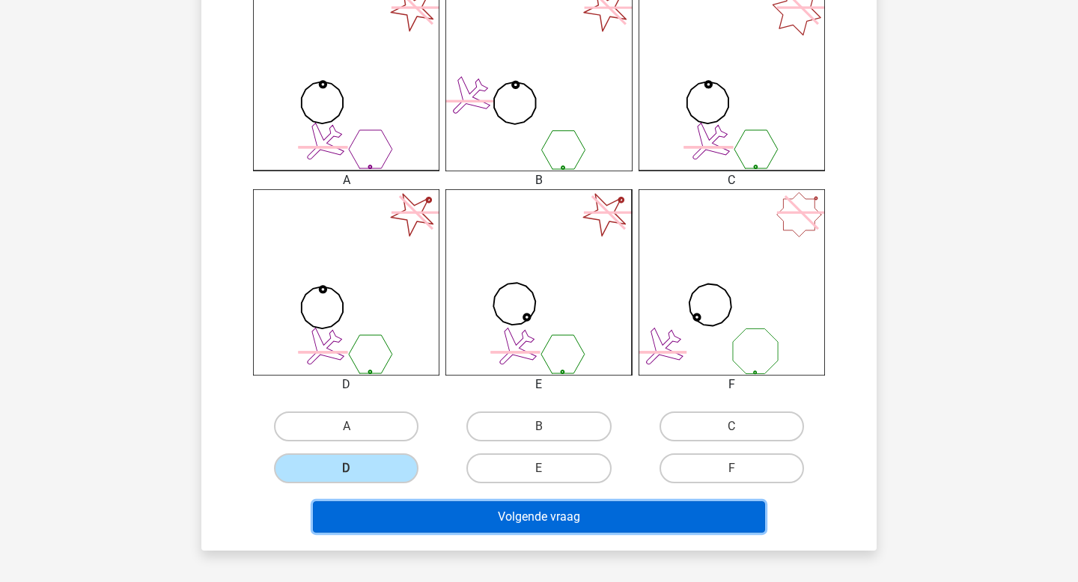
click at [462, 522] on button "Volgende vraag" at bounding box center [539, 517] width 453 height 31
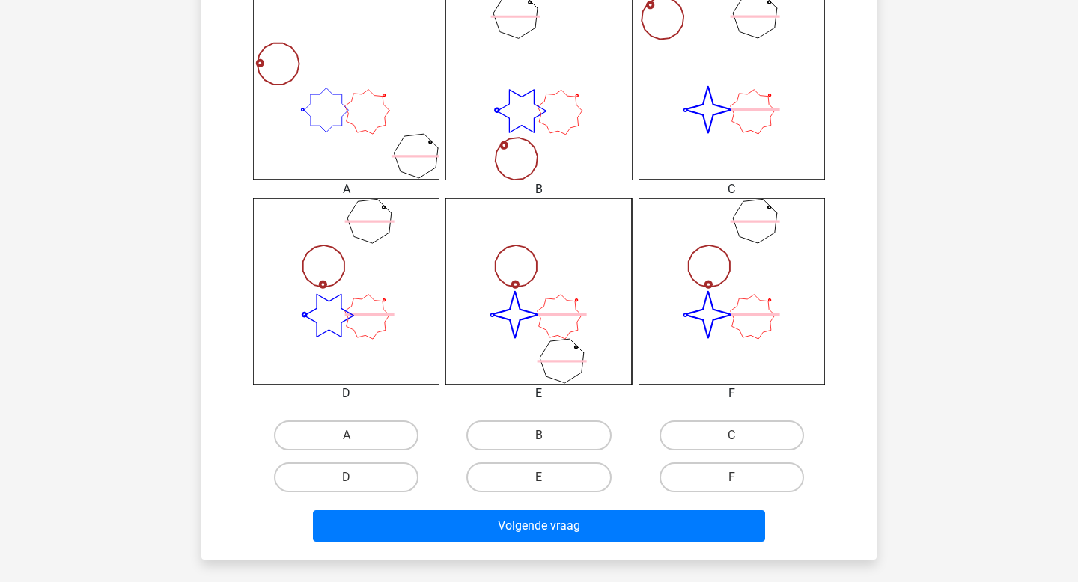
scroll to position [422, 0]
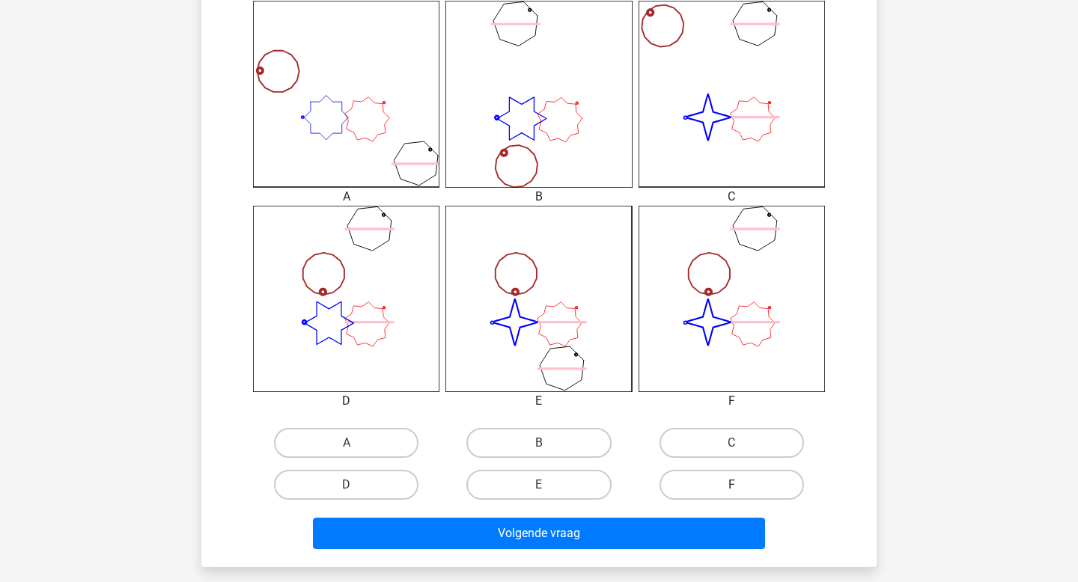
click at [714, 475] on label "F" at bounding box center [731, 485] width 144 height 30
click at [731, 485] on input "F" at bounding box center [736, 490] width 10 height 10
radio input "true"
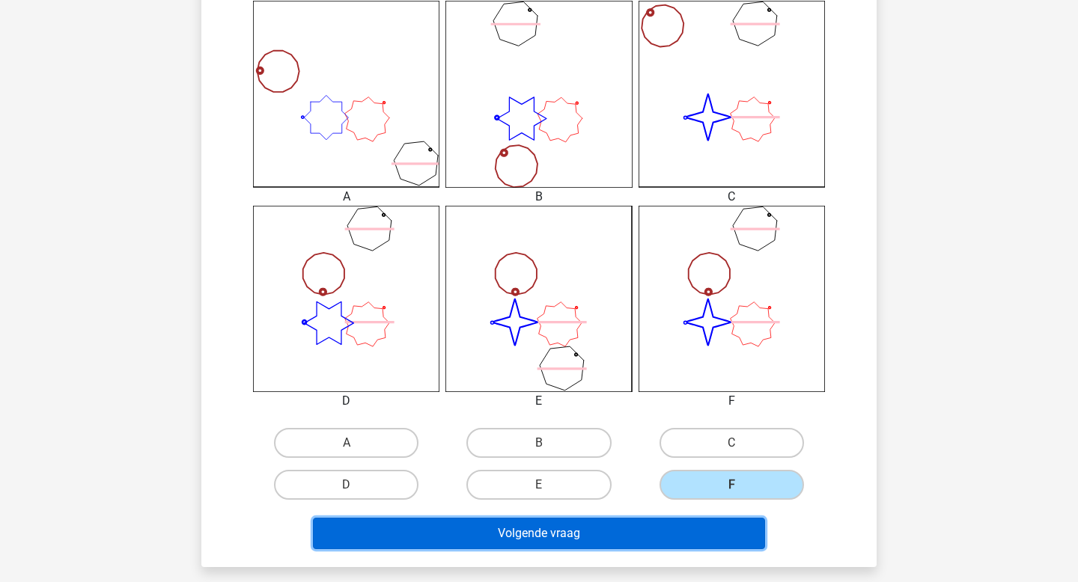
click at [618, 537] on button "Volgende vraag" at bounding box center [539, 533] width 453 height 31
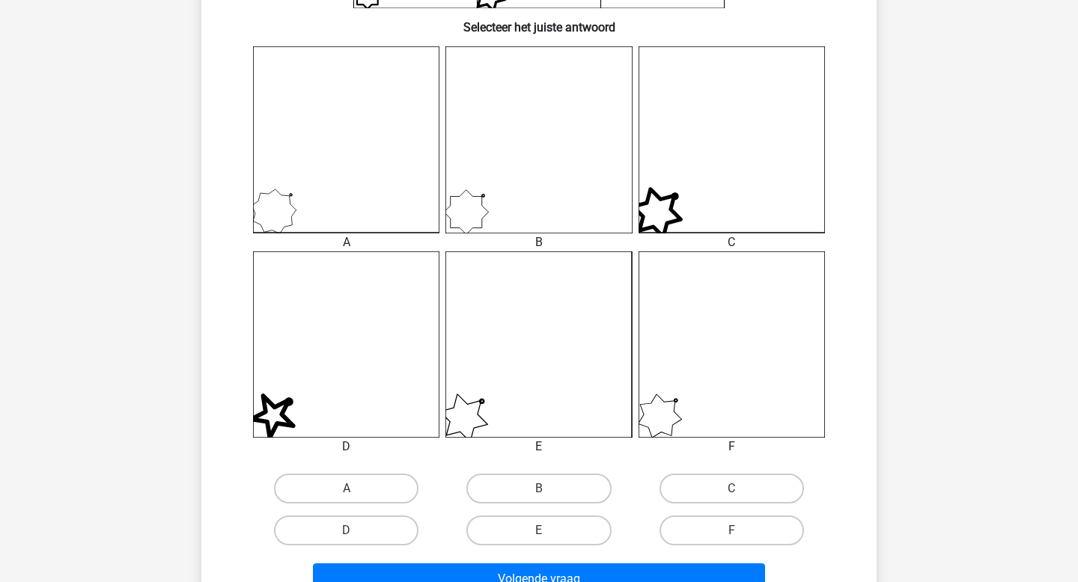
scroll to position [426, 0]
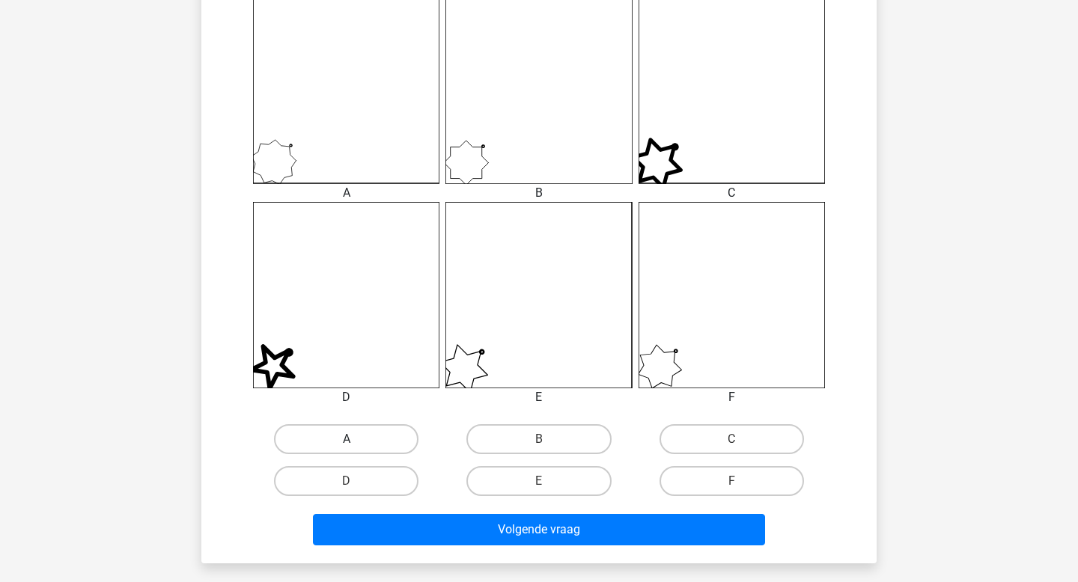
click at [379, 435] on label "A" at bounding box center [346, 439] width 144 height 30
click at [356, 439] on input "A" at bounding box center [352, 444] width 10 height 10
radio input "true"
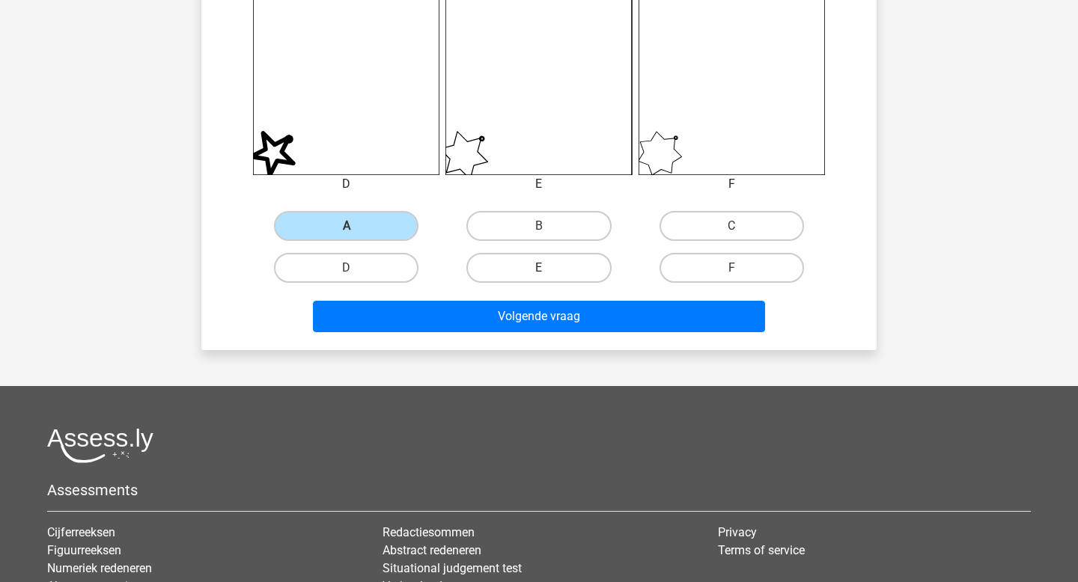
scroll to position [654, 0]
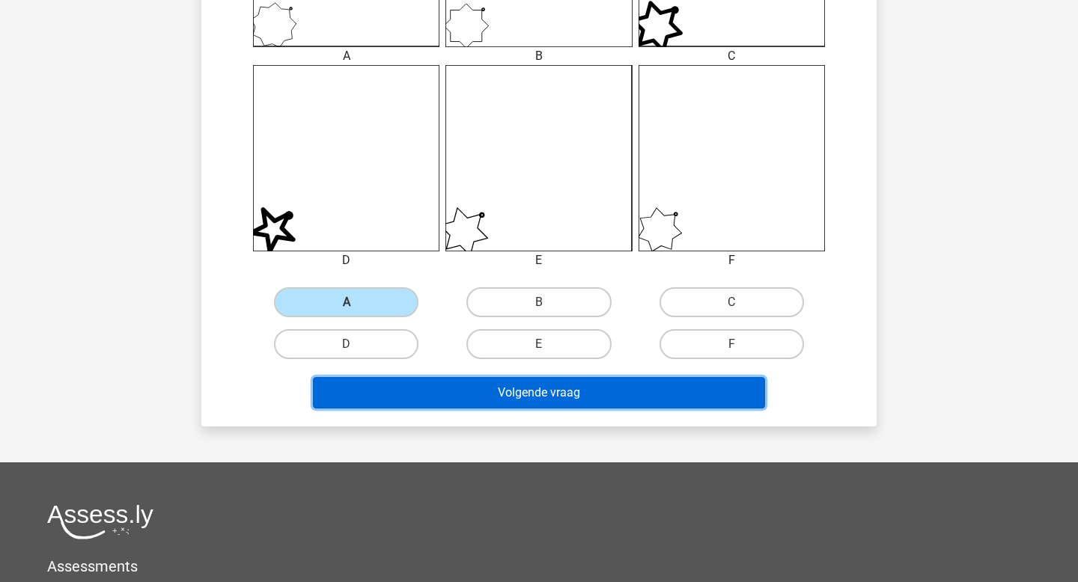
click at [611, 395] on button "Volgende vraag" at bounding box center [539, 392] width 453 height 31
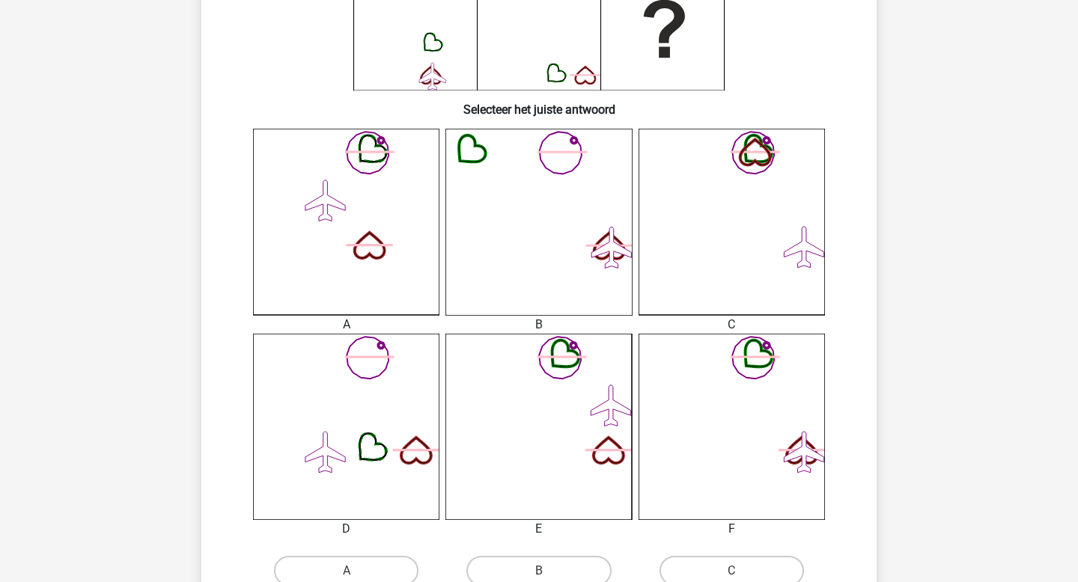
scroll to position [394, 0]
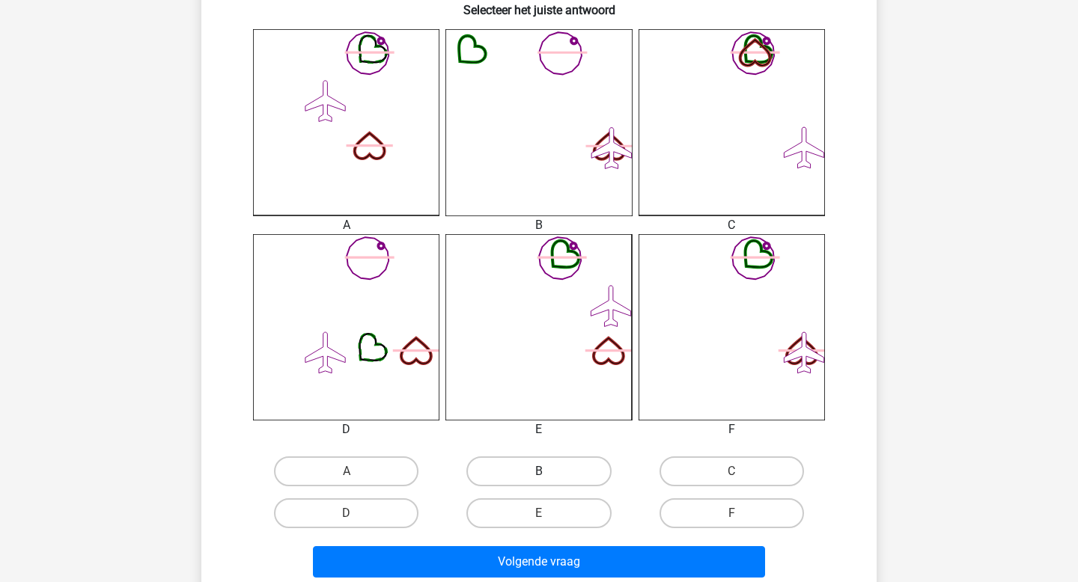
click at [540, 469] on label "B" at bounding box center [538, 472] width 144 height 30
click at [540, 472] on input "B" at bounding box center [544, 477] width 10 height 10
radio input "true"
click at [565, 511] on label "E" at bounding box center [538, 514] width 144 height 30
click at [549, 514] on input "E" at bounding box center [544, 519] width 10 height 10
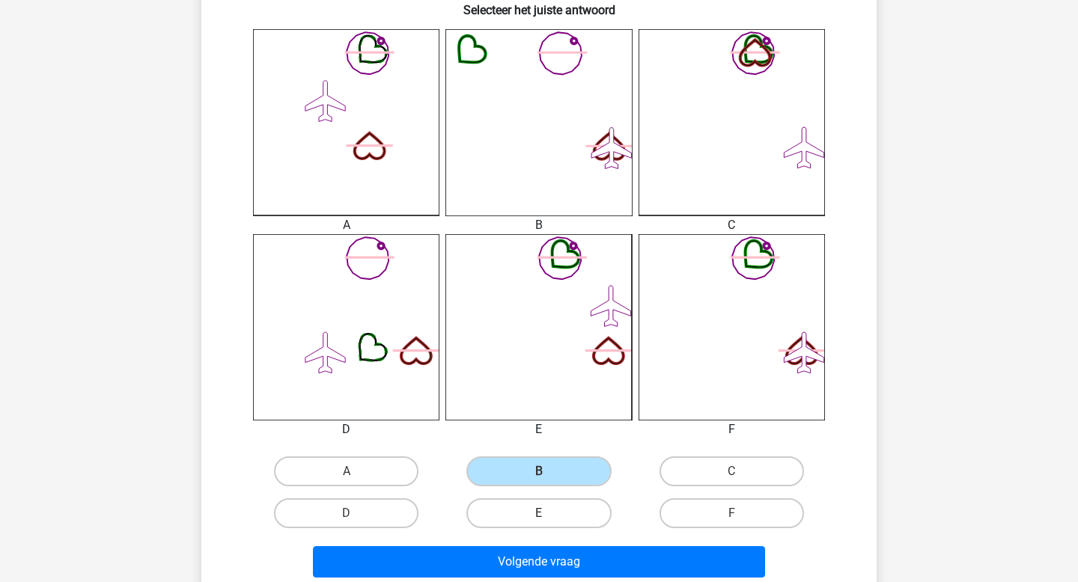
radio input "true"
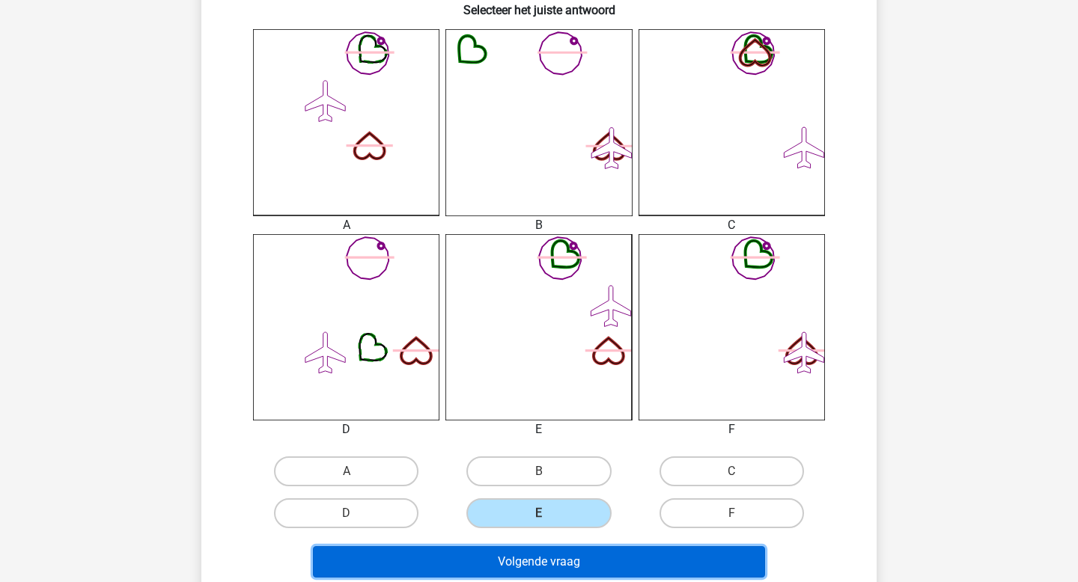
click at [580, 570] on button "Volgende vraag" at bounding box center [539, 561] width 453 height 31
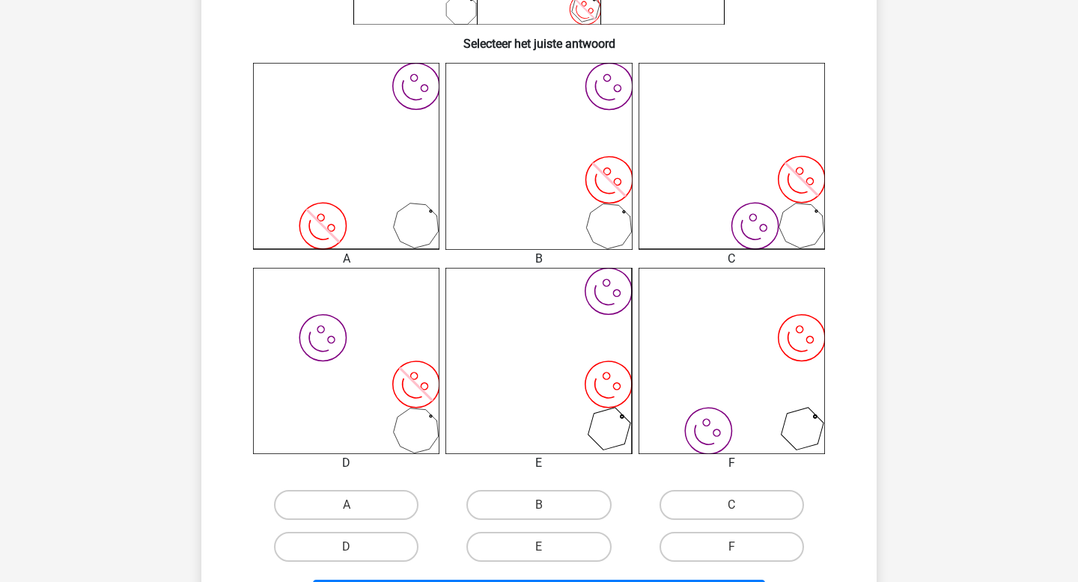
scroll to position [366, 0]
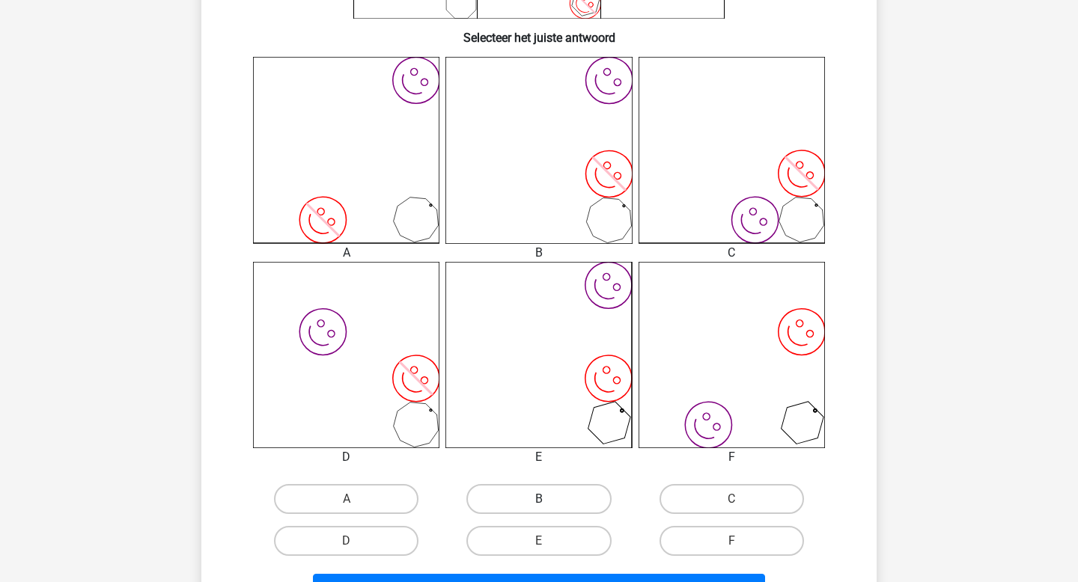
click at [547, 490] on label "B" at bounding box center [538, 499] width 144 height 30
click at [547, 499] on input "B" at bounding box center [544, 504] width 10 height 10
radio input "true"
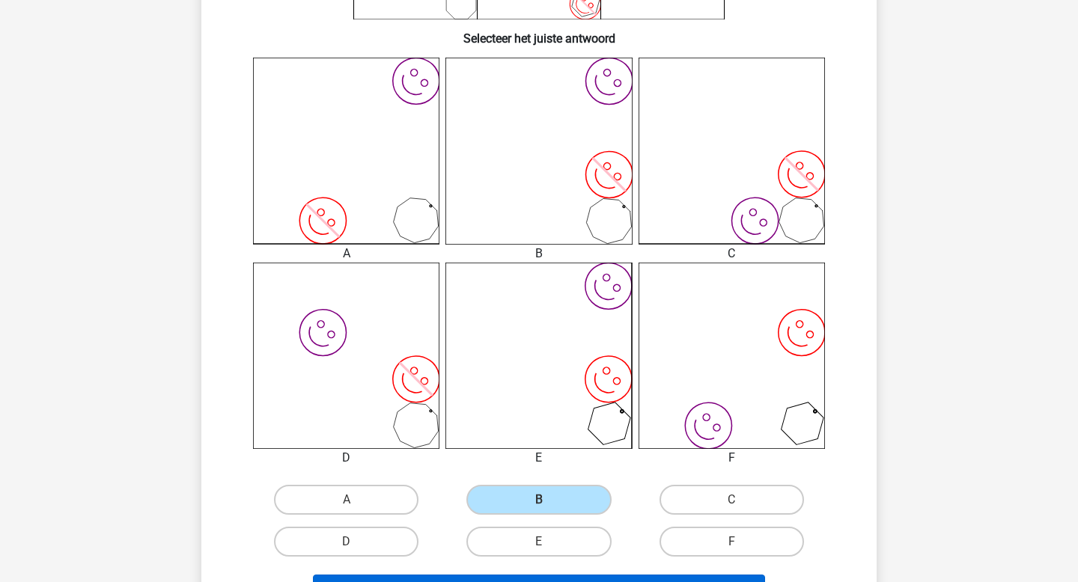
scroll to position [373, 0]
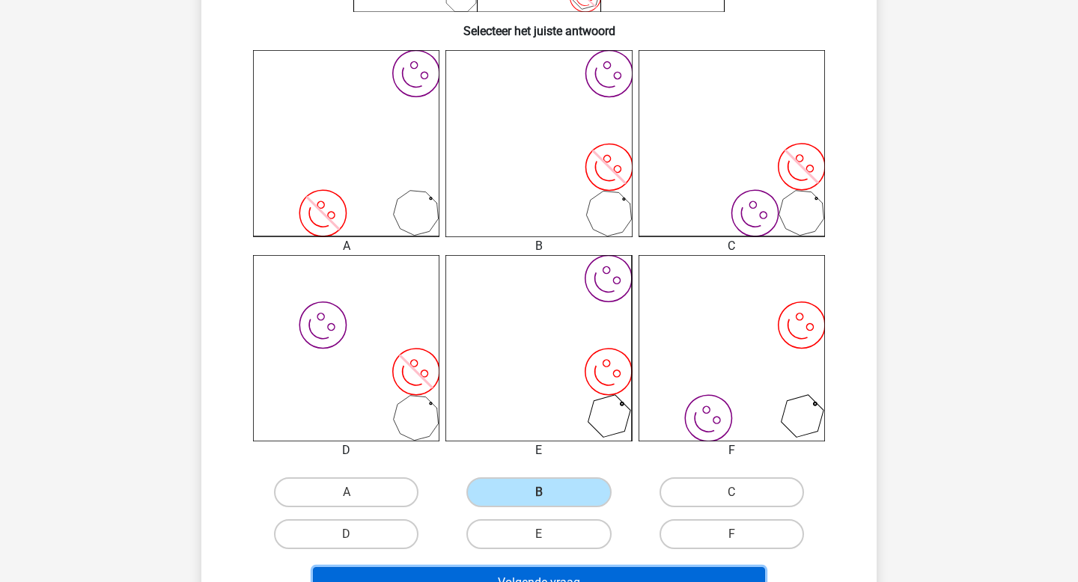
click at [558, 573] on button "Volgende vraag" at bounding box center [539, 582] width 453 height 31
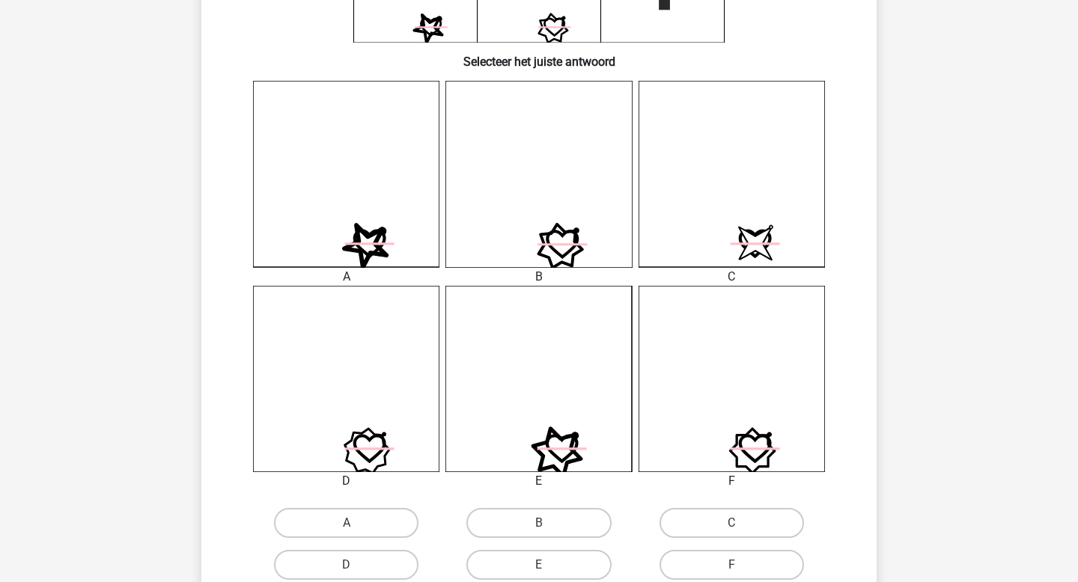
scroll to position [347, 0]
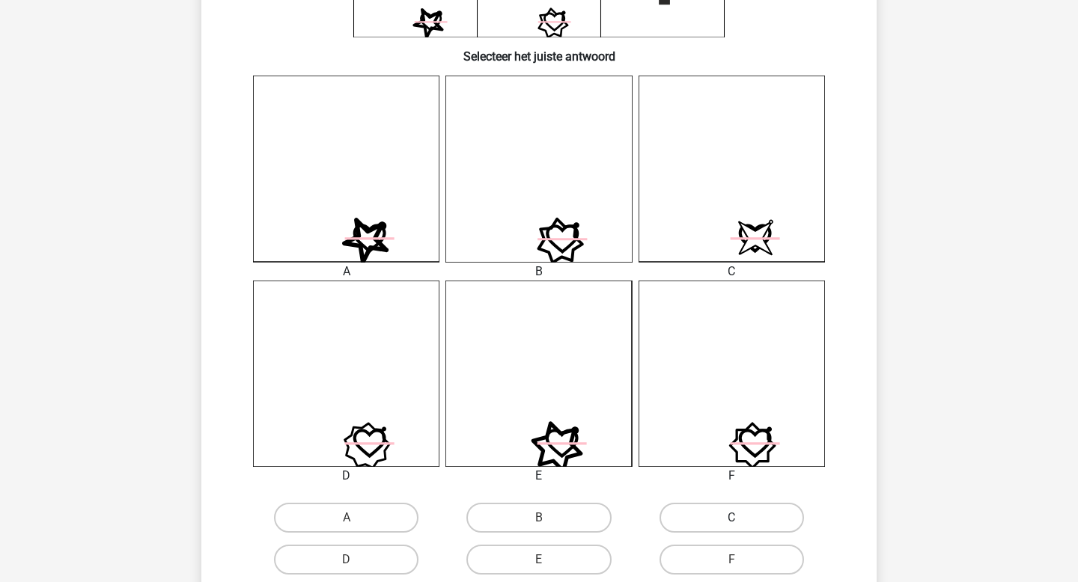
click at [708, 510] on label "C" at bounding box center [731, 518] width 144 height 30
click at [731, 518] on input "C" at bounding box center [736, 523] width 10 height 10
radio input "true"
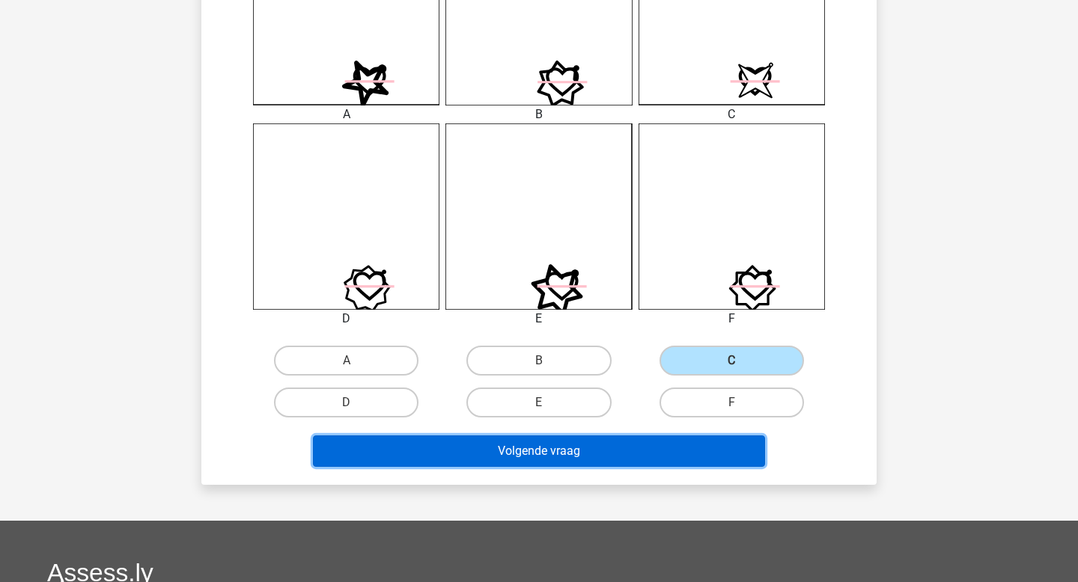
click at [651, 447] on button "Volgende vraag" at bounding box center [539, 451] width 453 height 31
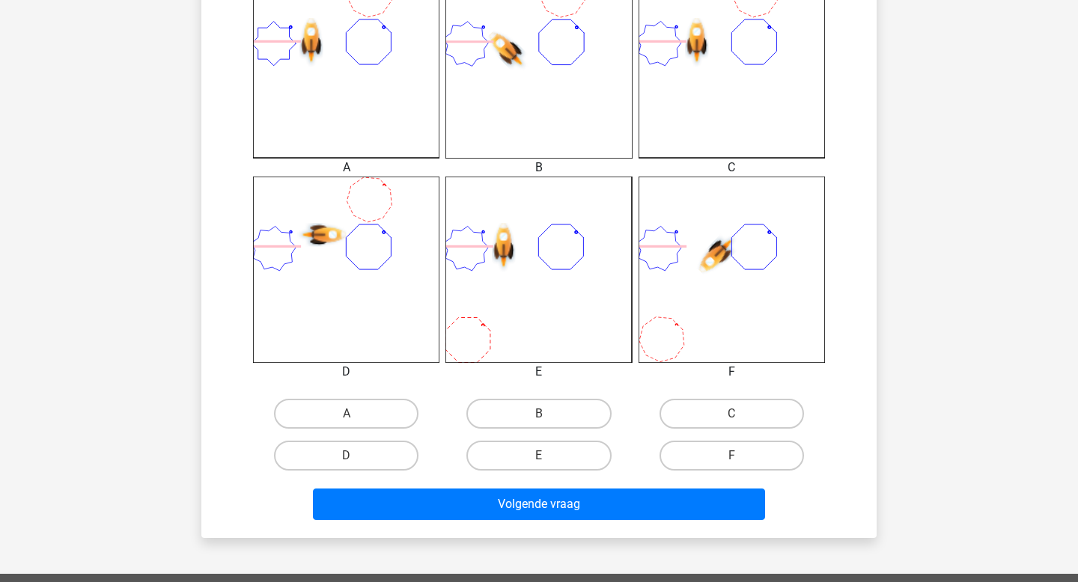
scroll to position [461, 0]
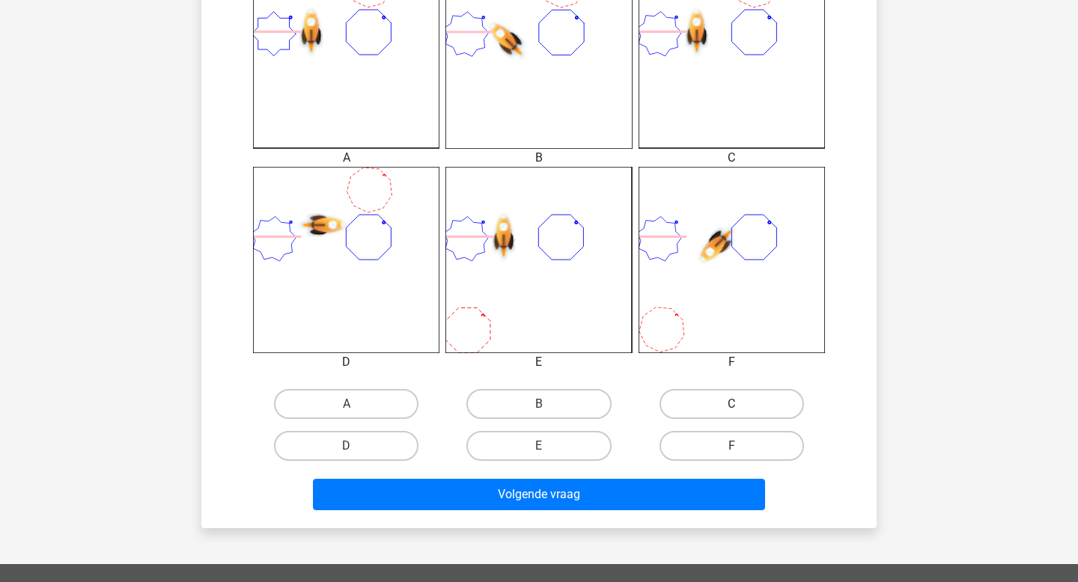
click at [746, 397] on label "C" at bounding box center [731, 404] width 144 height 30
click at [741, 404] on input "C" at bounding box center [736, 409] width 10 height 10
radio input "true"
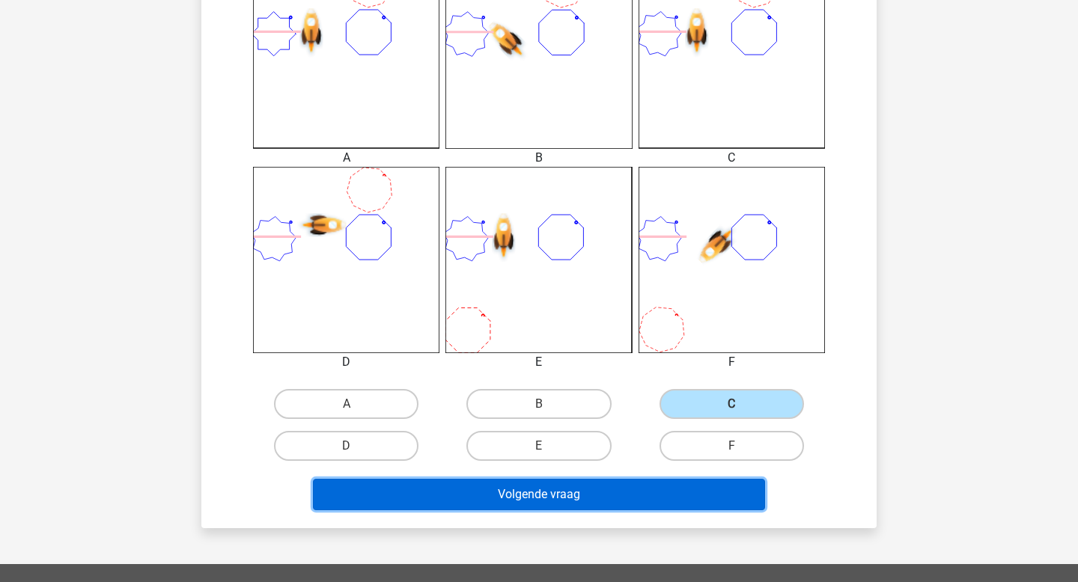
click at [632, 505] on button "Volgende vraag" at bounding box center [539, 494] width 453 height 31
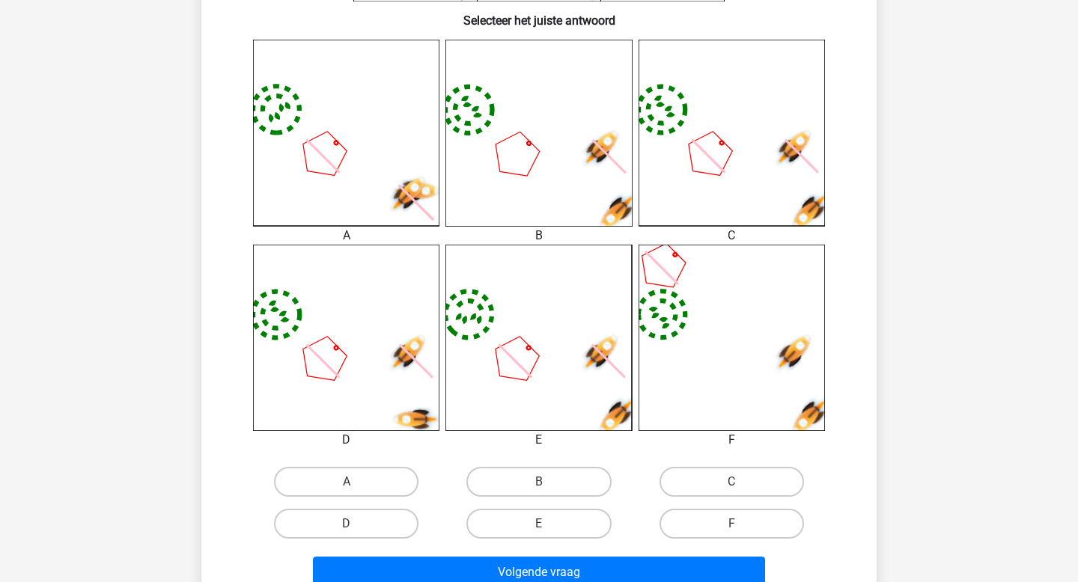
scroll to position [399, 0]
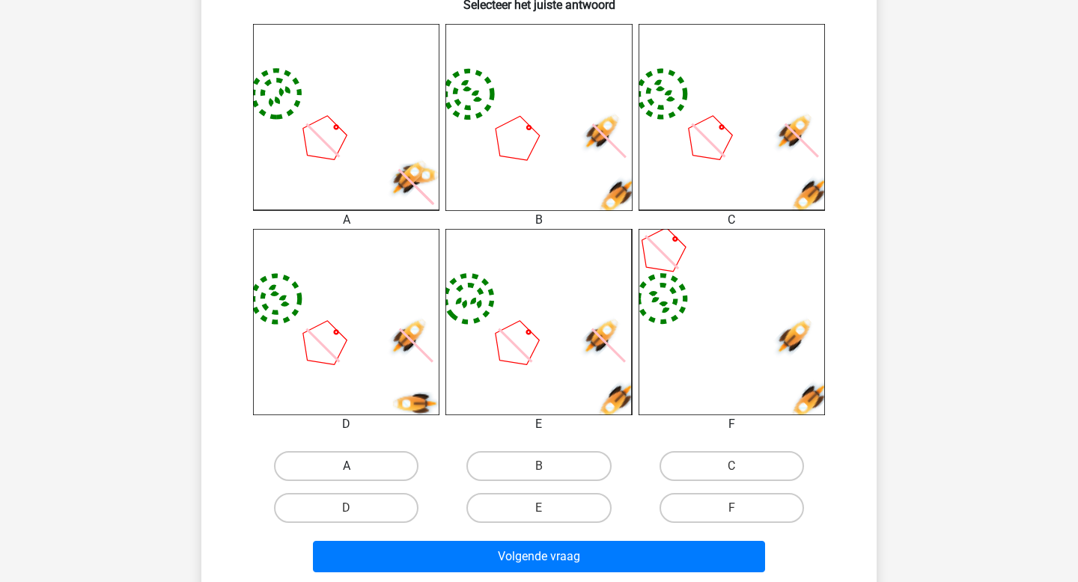
click at [380, 459] on label "A" at bounding box center [346, 466] width 144 height 30
click at [356, 466] on input "A" at bounding box center [352, 471] width 10 height 10
radio input "true"
click at [572, 574] on div "Volgende vraag" at bounding box center [539, 559] width 578 height 37
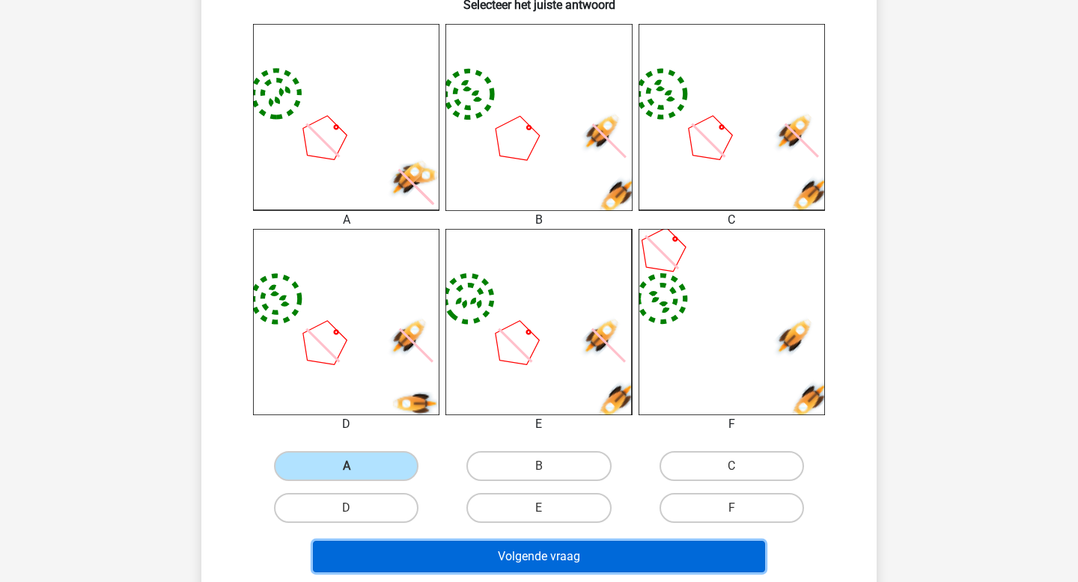
click at [588, 561] on button "Volgende vraag" at bounding box center [539, 556] width 453 height 31
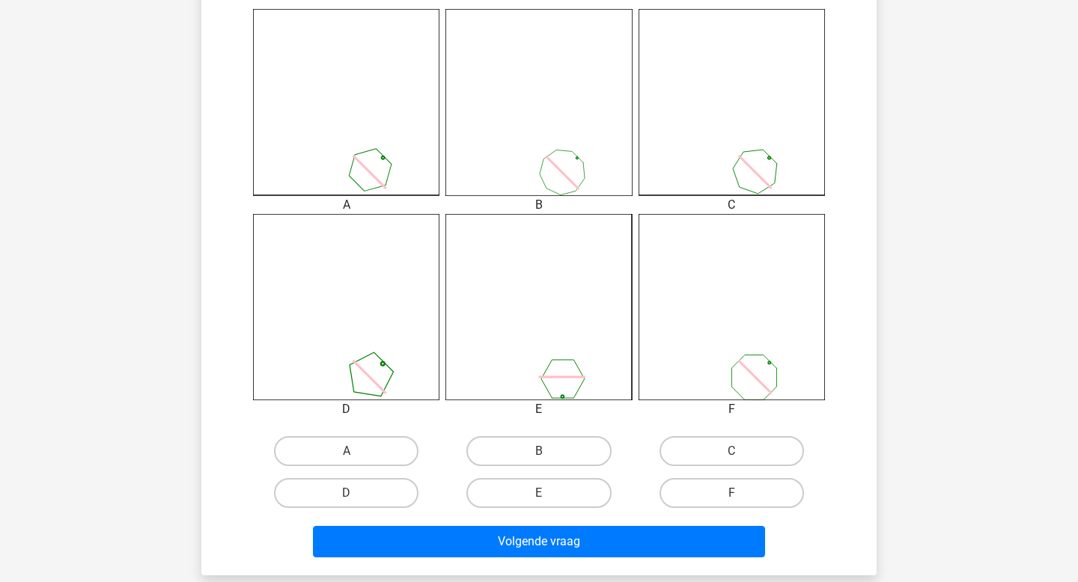
scroll to position [446, 0]
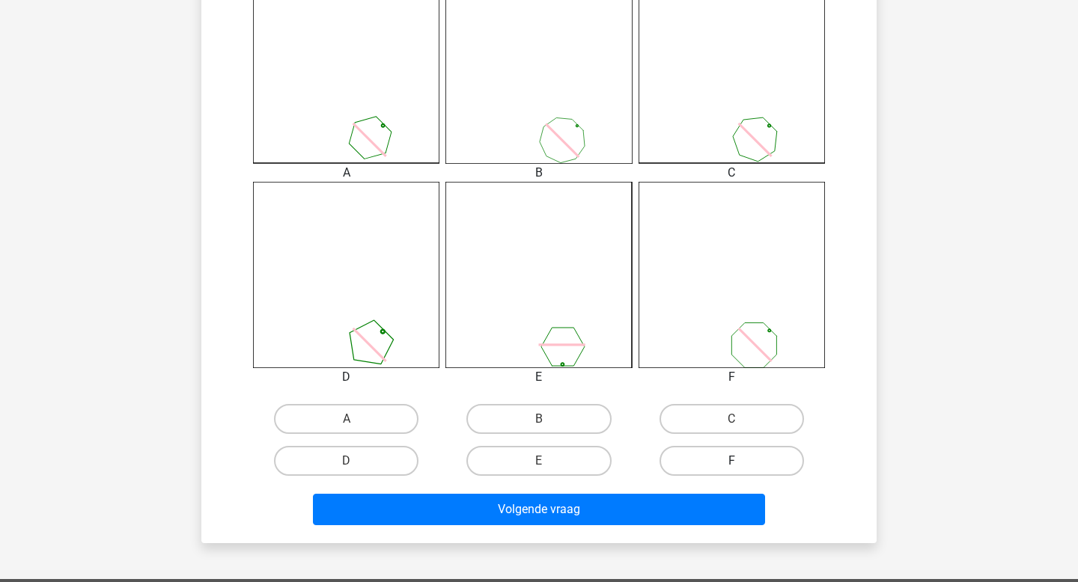
click at [690, 451] on label "F" at bounding box center [731, 461] width 144 height 30
click at [731, 461] on input "F" at bounding box center [736, 466] width 10 height 10
radio input "true"
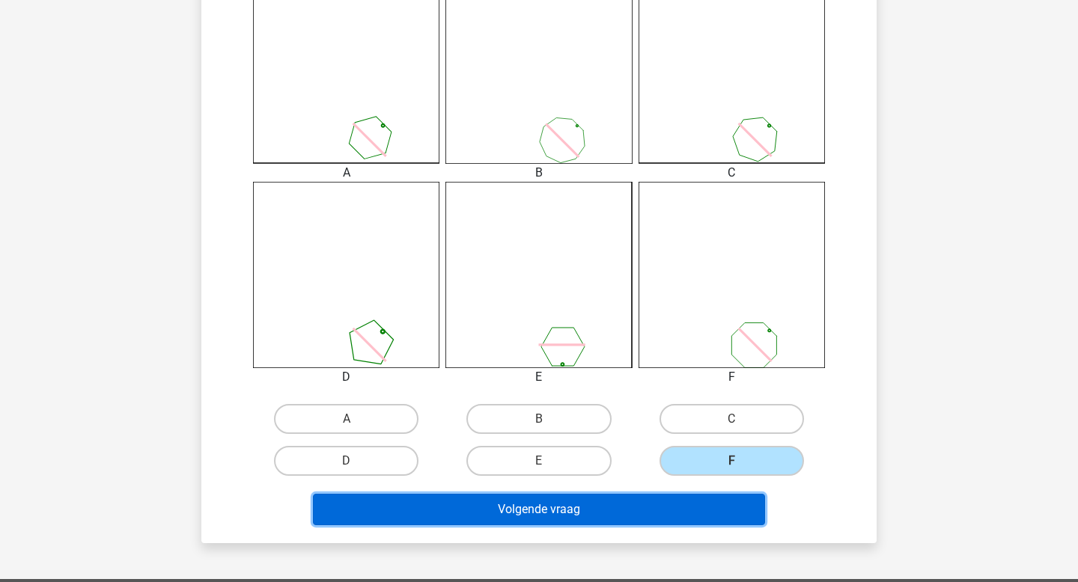
click at [670, 502] on button "Volgende vraag" at bounding box center [539, 509] width 453 height 31
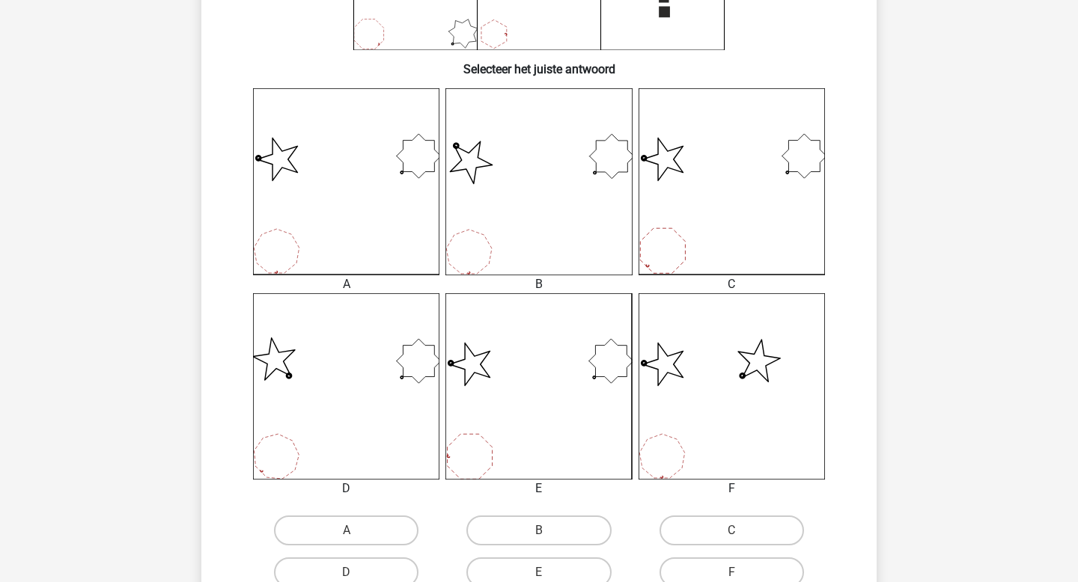
scroll to position [339, 0]
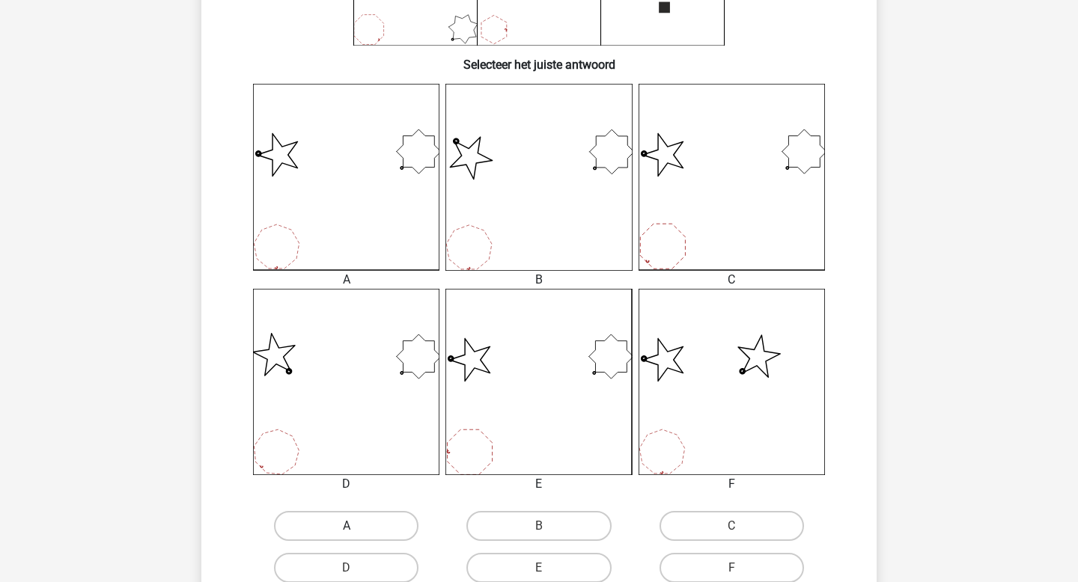
click at [387, 528] on label "A" at bounding box center [346, 526] width 144 height 30
click at [356, 528] on input "A" at bounding box center [352, 531] width 10 height 10
radio input "true"
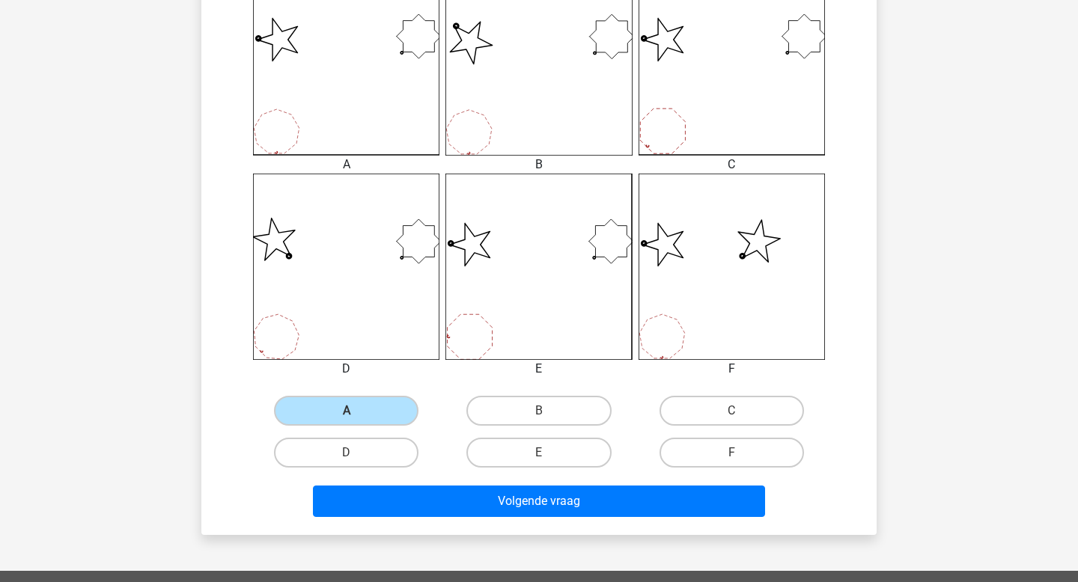
scroll to position [506, 0]
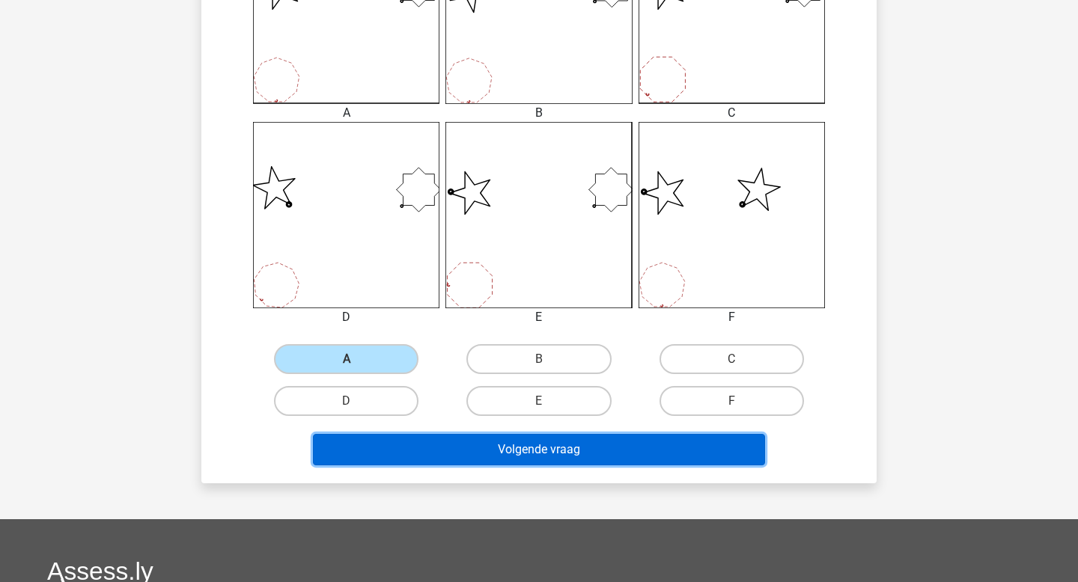
click at [517, 451] on button "Volgende vraag" at bounding box center [539, 449] width 453 height 31
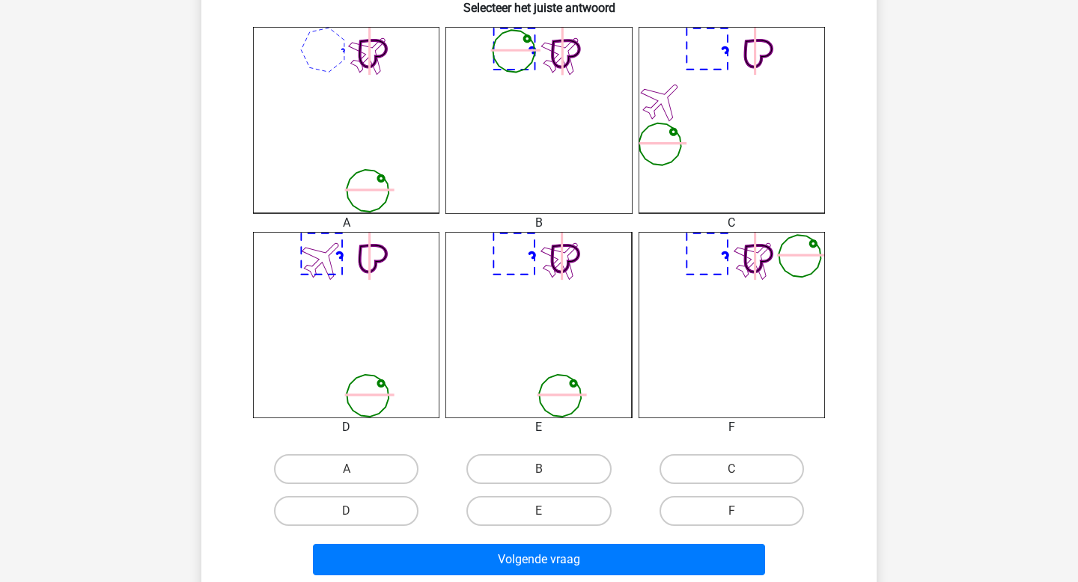
scroll to position [395, 0]
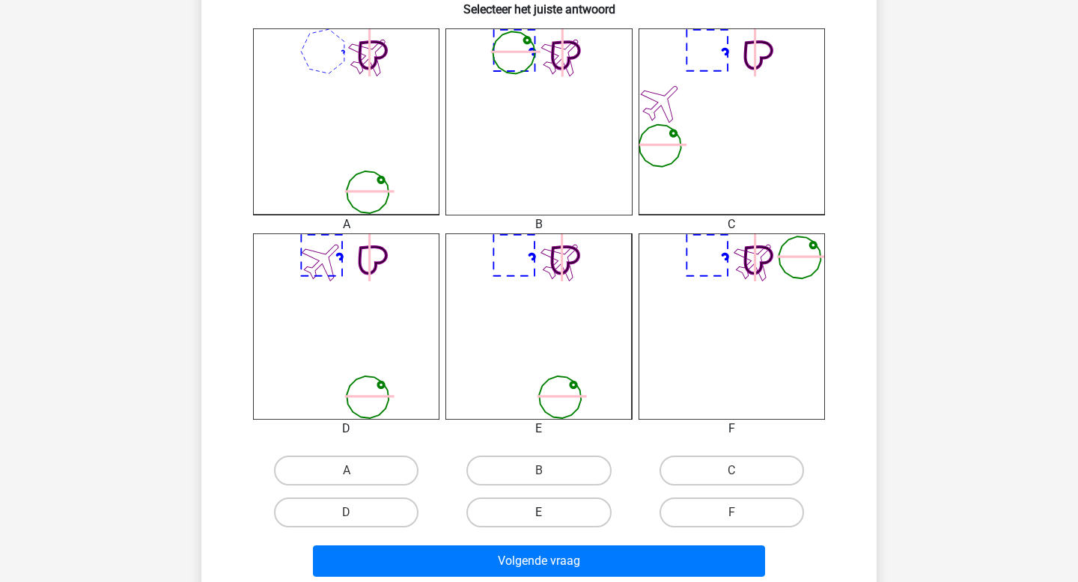
click at [550, 512] on label "E" at bounding box center [538, 513] width 144 height 30
click at [549, 513] on input "E" at bounding box center [544, 518] width 10 height 10
radio input "true"
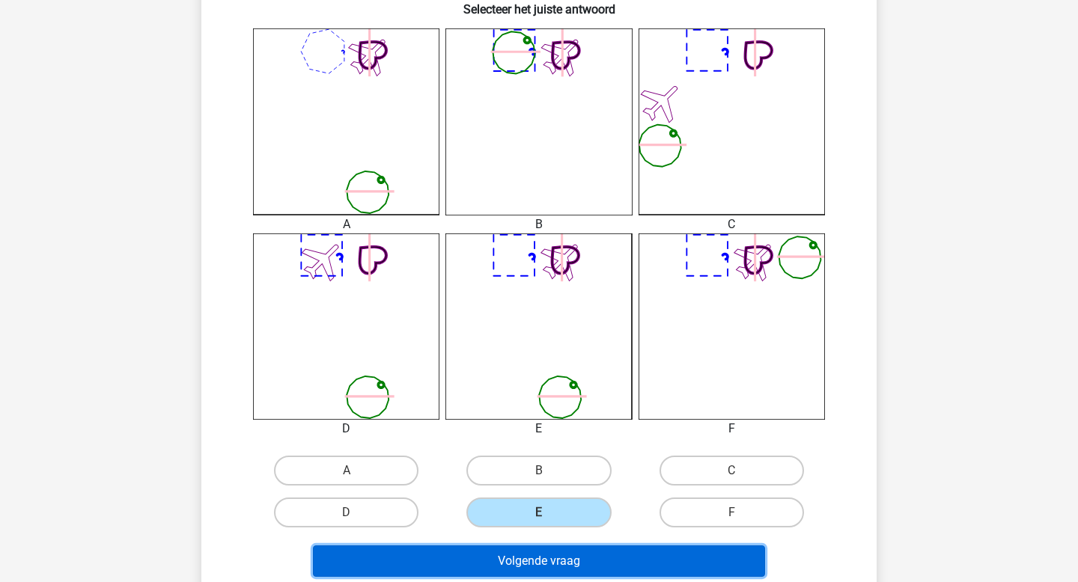
click at [560, 568] on button "Volgende vraag" at bounding box center [539, 561] width 453 height 31
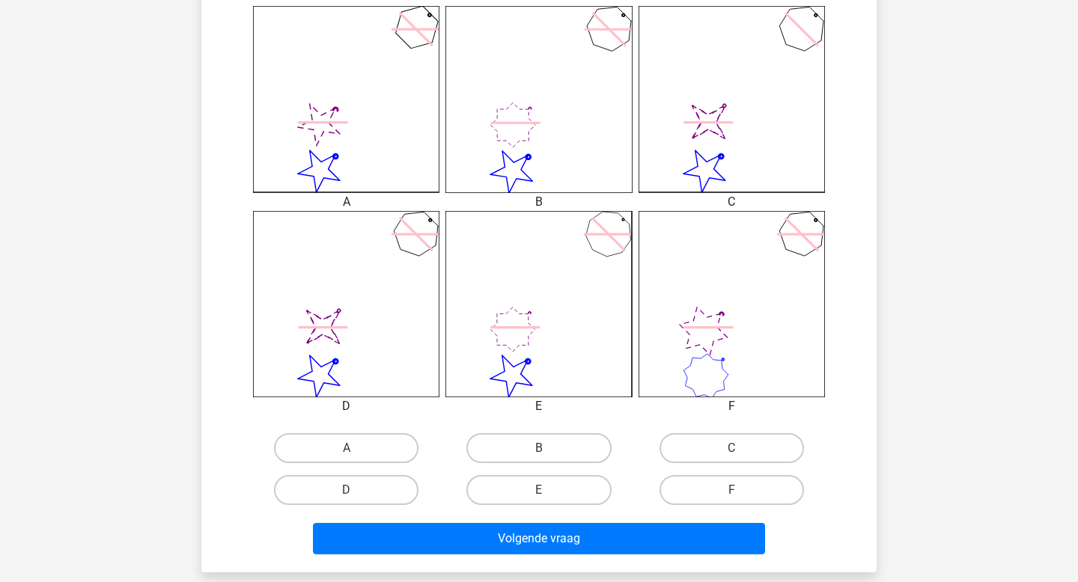
scroll to position [474, 0]
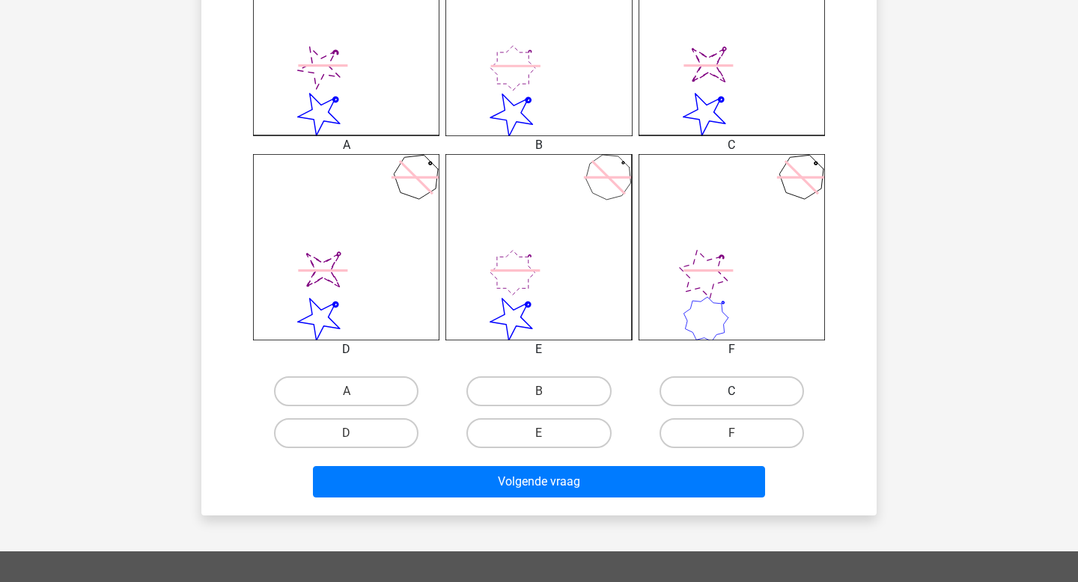
click at [712, 397] on label "C" at bounding box center [731, 392] width 144 height 30
click at [731, 397] on input "C" at bounding box center [736, 397] width 10 height 10
radio input "true"
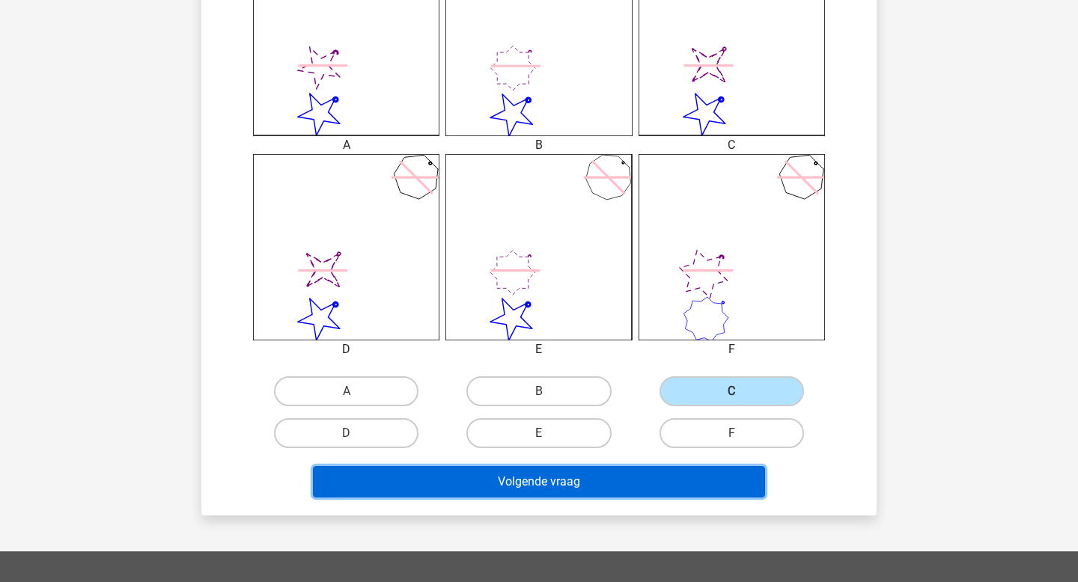
click at [597, 476] on button "Volgende vraag" at bounding box center [539, 481] width 453 height 31
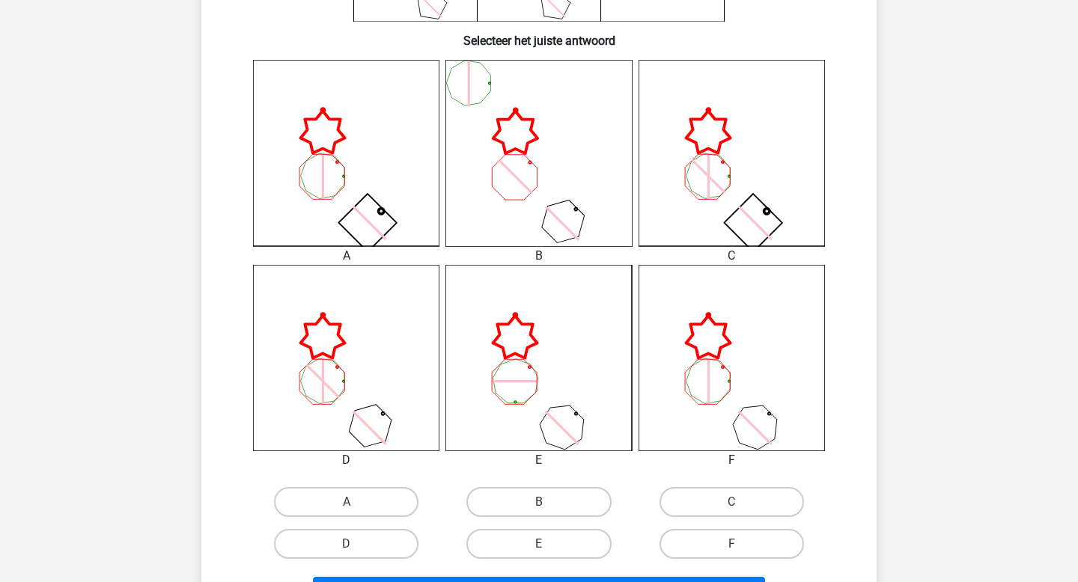
scroll to position [379, 0]
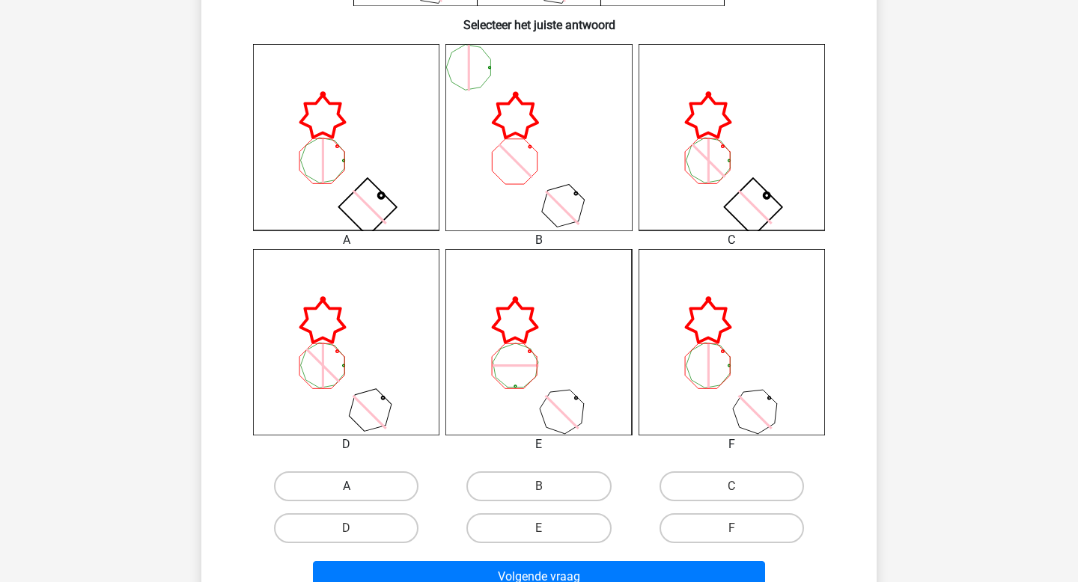
click at [376, 488] on label "A" at bounding box center [346, 487] width 144 height 30
click at [356, 488] on input "A" at bounding box center [352, 492] width 10 height 10
radio input "true"
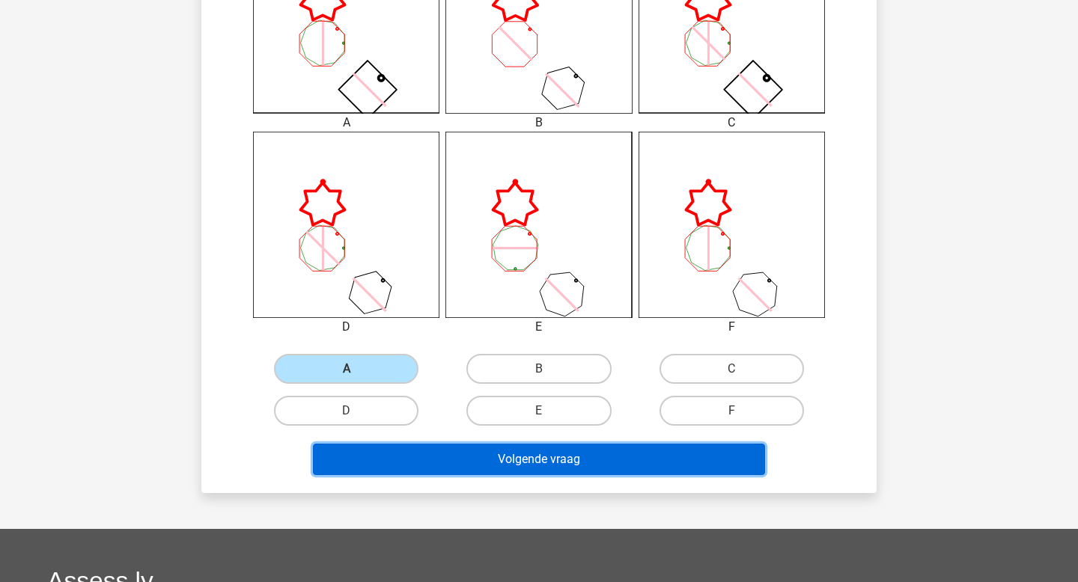
click at [636, 464] on button "Volgende vraag" at bounding box center [539, 459] width 453 height 31
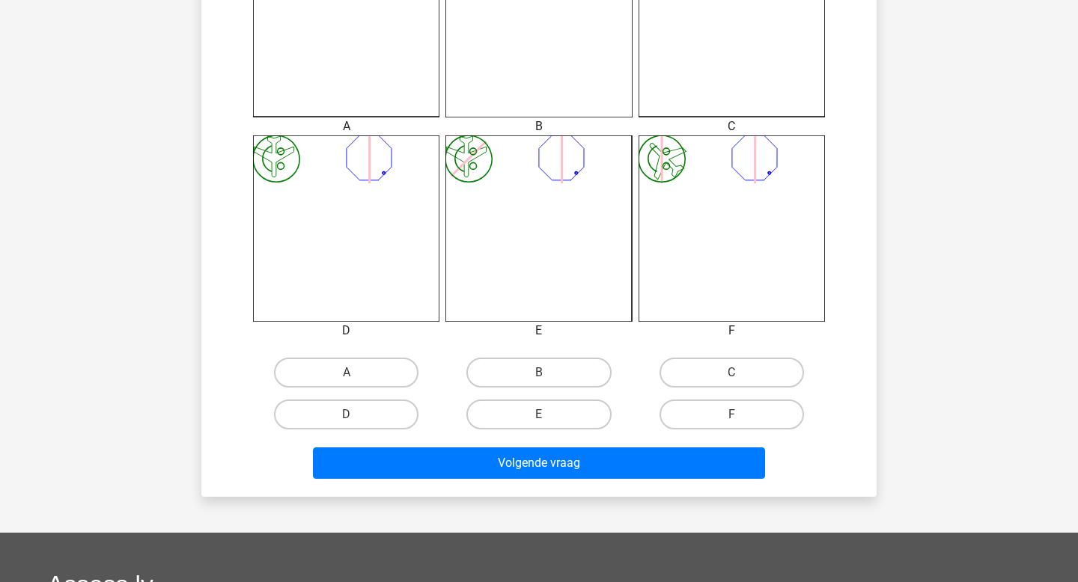
scroll to position [499, 0]
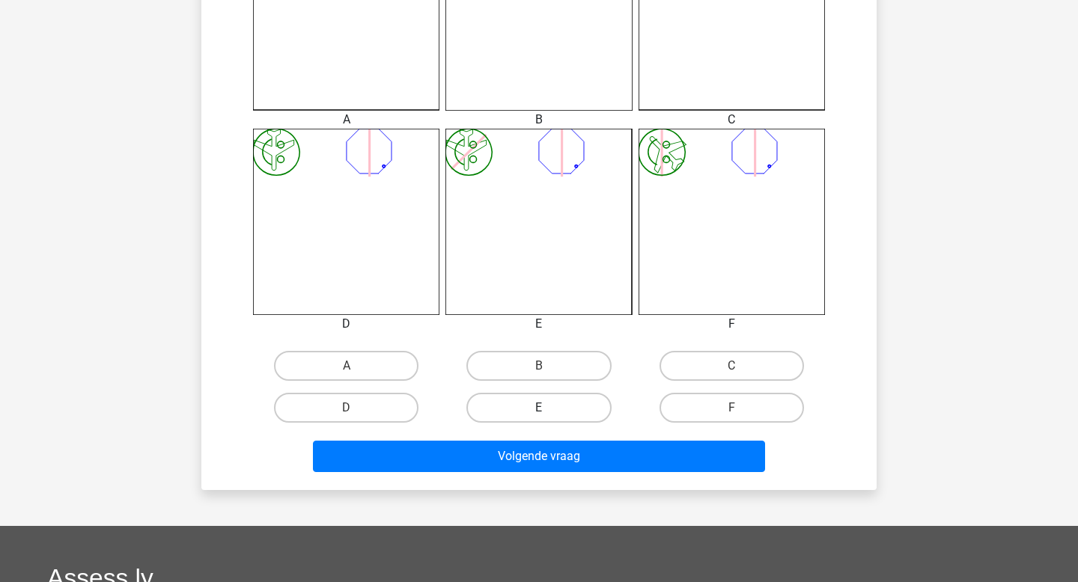
click at [564, 405] on label "E" at bounding box center [538, 408] width 144 height 30
click at [549, 408] on input "E" at bounding box center [544, 413] width 10 height 10
radio input "true"
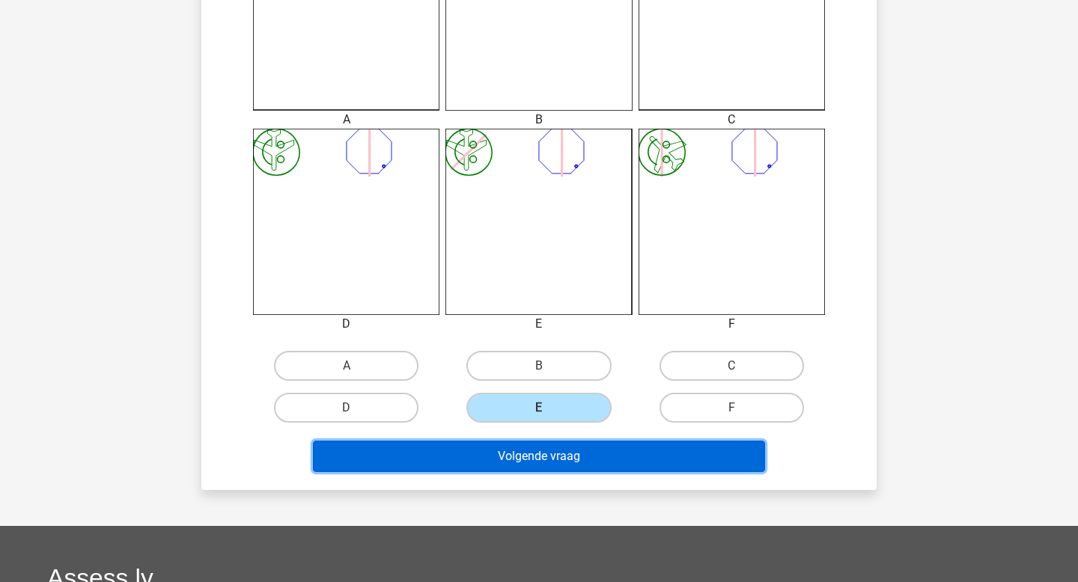
click at [564, 466] on button "Volgende vraag" at bounding box center [539, 456] width 453 height 31
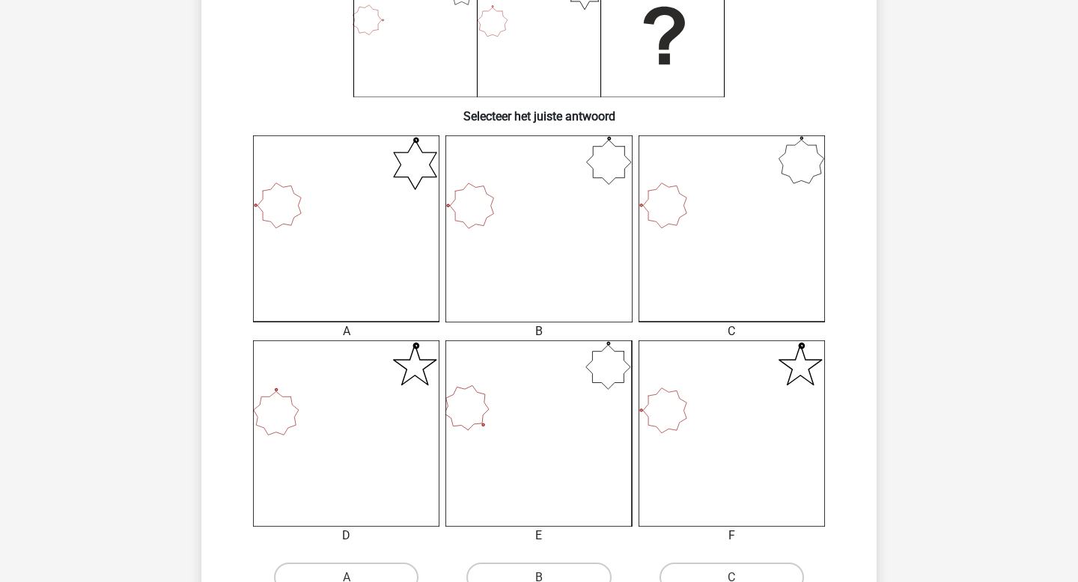
scroll to position [386, 0]
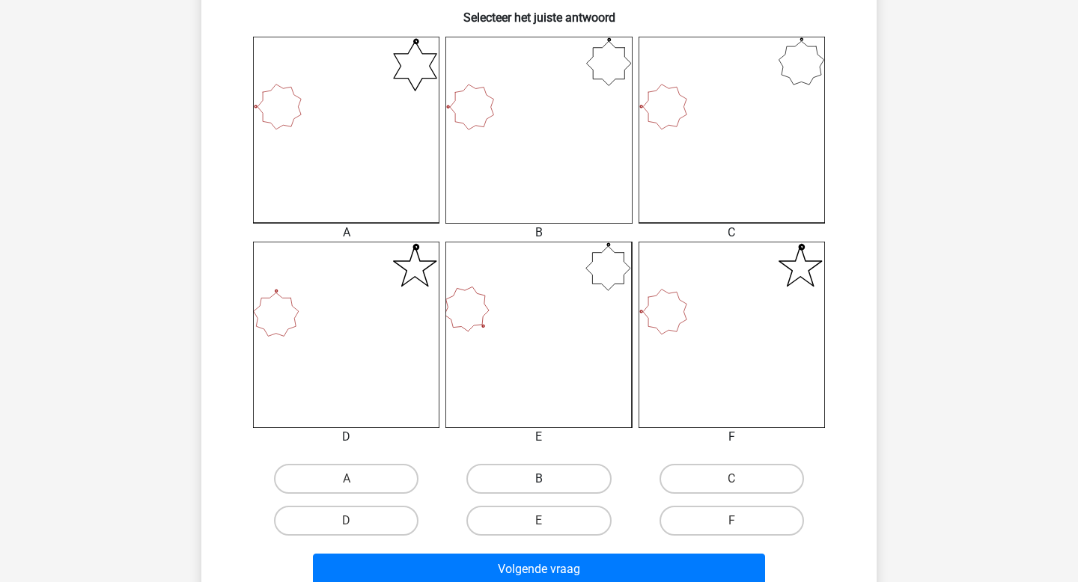
click at [553, 480] on label "B" at bounding box center [538, 479] width 144 height 30
click at [549, 480] on input "B" at bounding box center [544, 484] width 10 height 10
radio input "true"
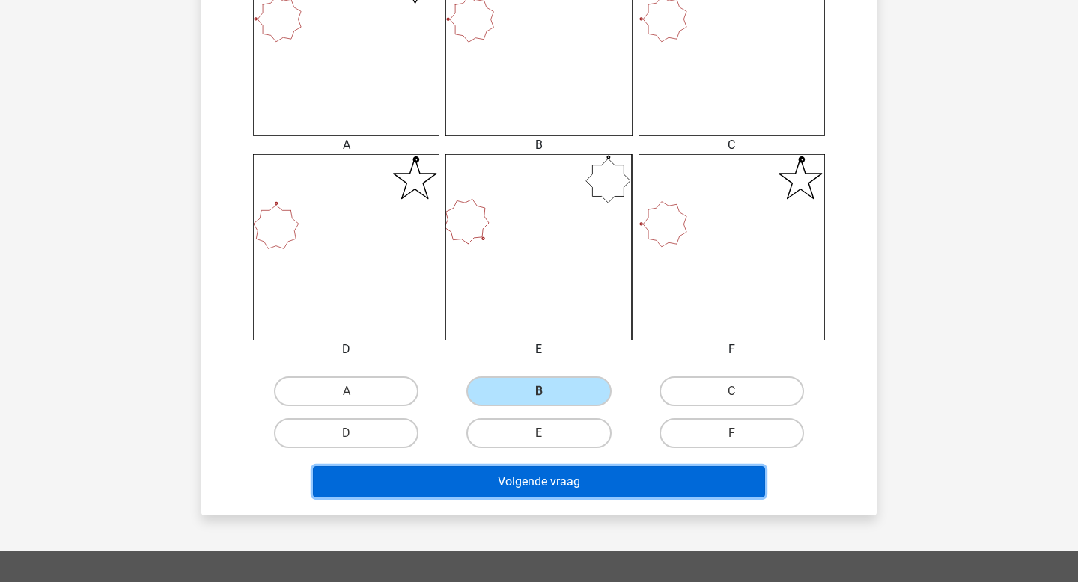
click at [558, 481] on button "Volgende vraag" at bounding box center [539, 481] width 453 height 31
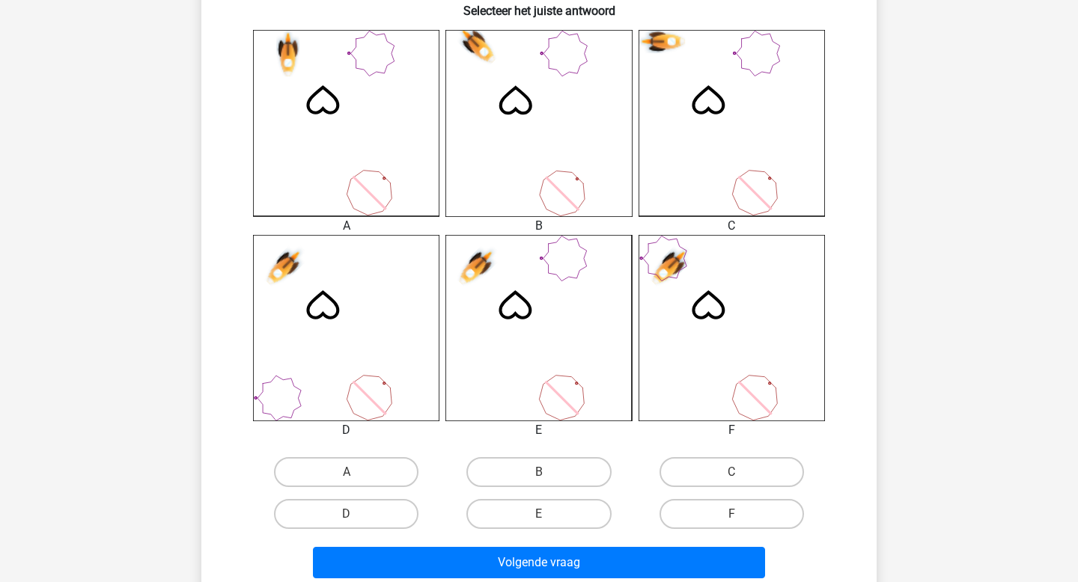
scroll to position [395, 0]
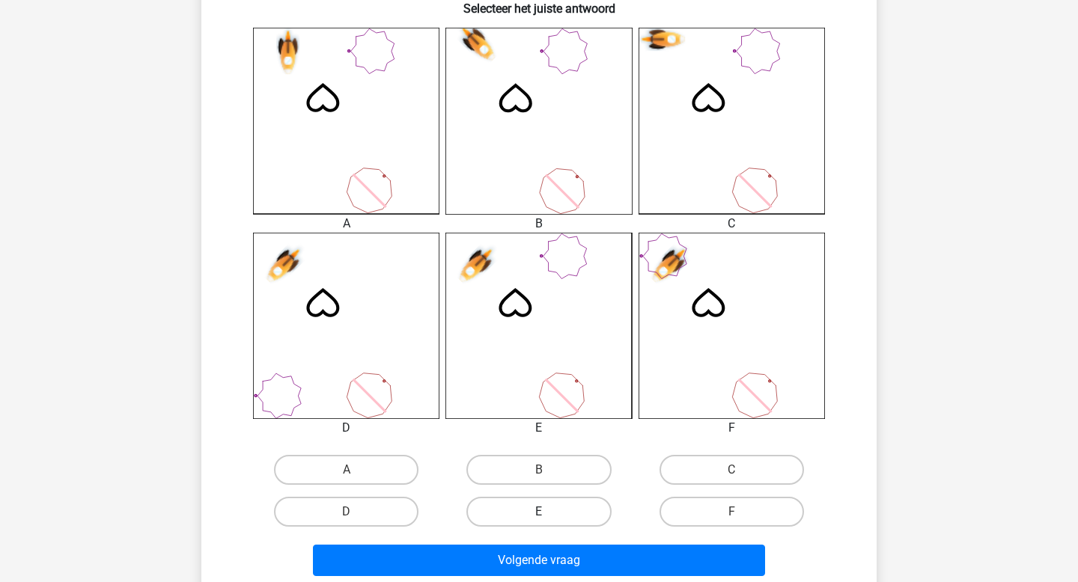
click at [553, 513] on label "E" at bounding box center [538, 512] width 144 height 30
click at [549, 513] on input "E" at bounding box center [544, 517] width 10 height 10
radio input "true"
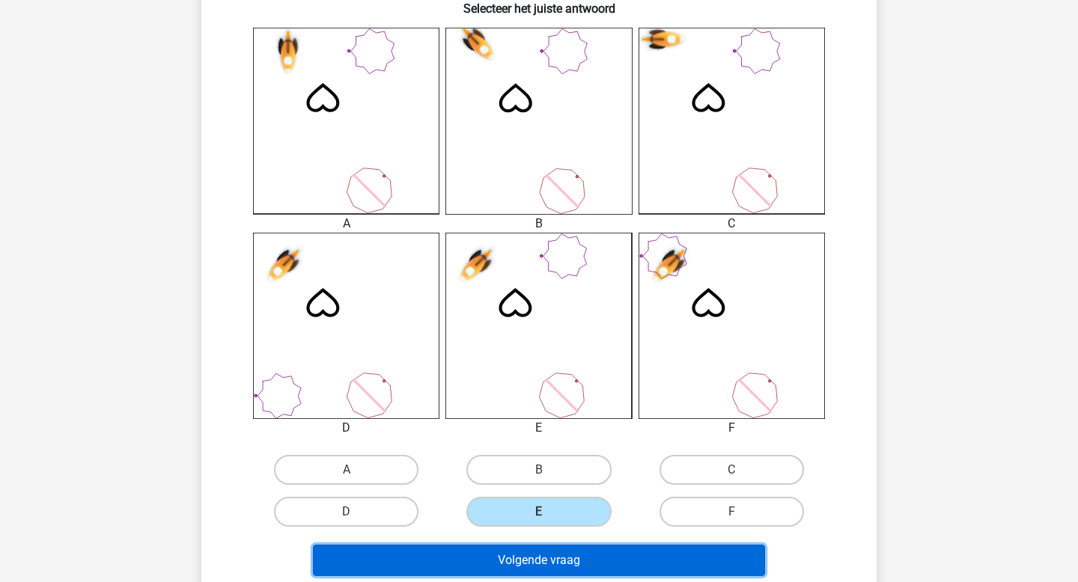
click at [566, 557] on button "Volgende vraag" at bounding box center [539, 560] width 453 height 31
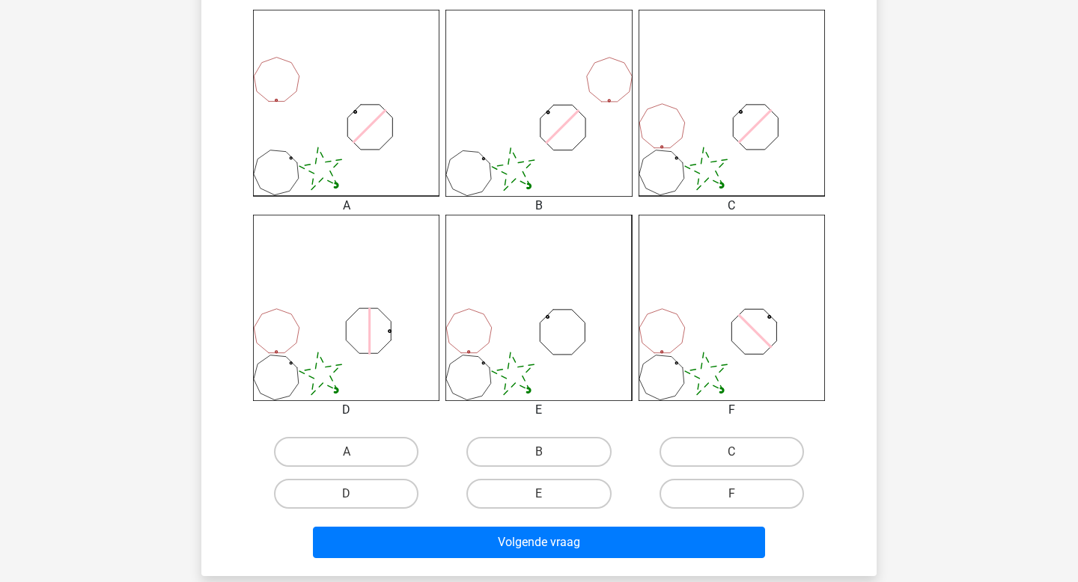
scroll to position [417, 0]
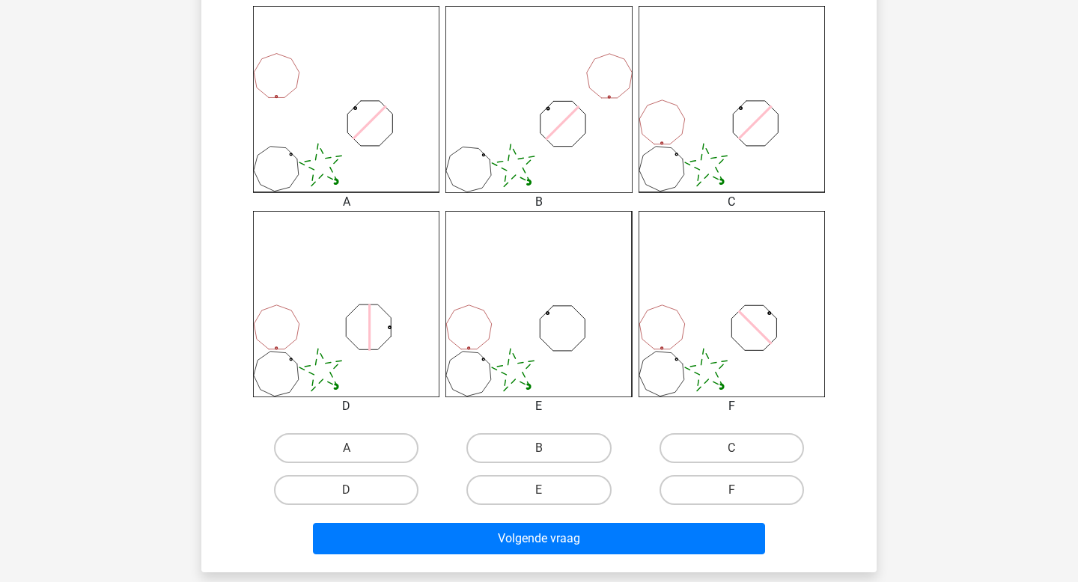
click at [717, 465] on div "C" at bounding box center [732, 448] width 192 height 42
click at [722, 448] on label "C" at bounding box center [731, 448] width 144 height 30
click at [731, 448] on input "C" at bounding box center [736, 453] width 10 height 10
radio input "true"
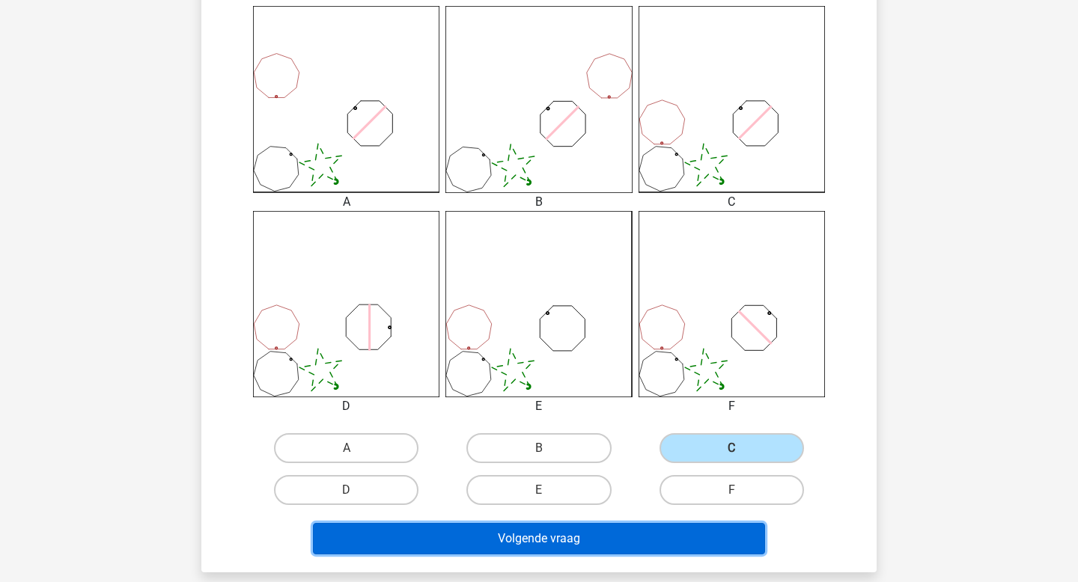
click at [630, 549] on button "Volgende vraag" at bounding box center [539, 538] width 453 height 31
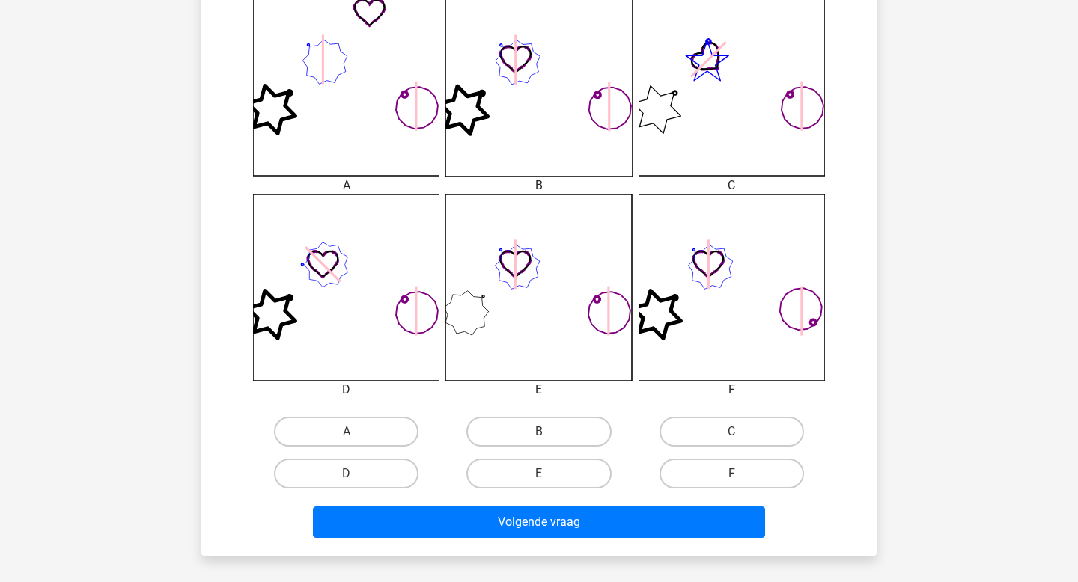
scroll to position [438, 0]
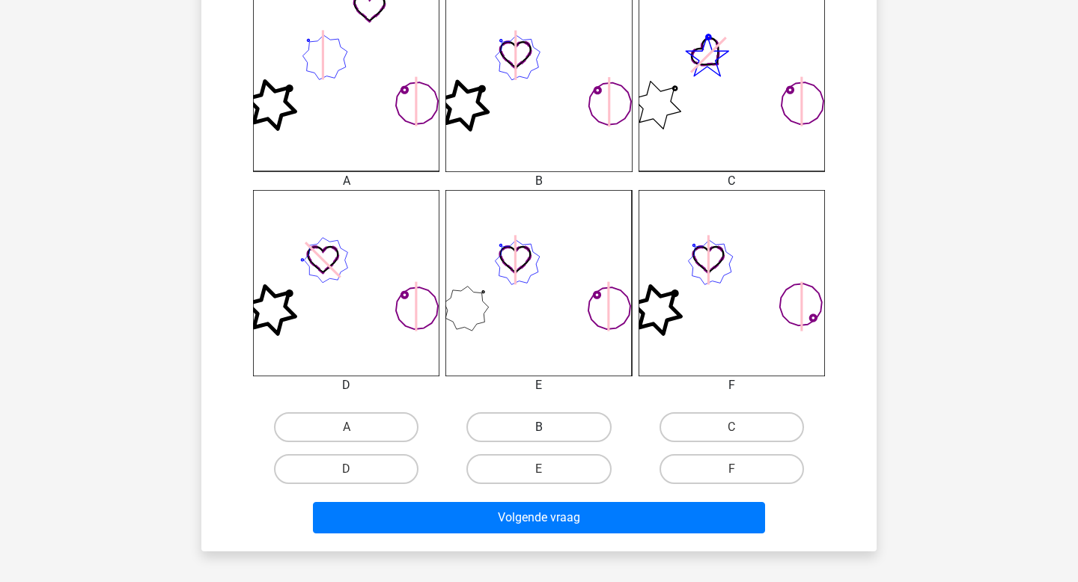
click at [563, 427] on label "B" at bounding box center [538, 427] width 144 height 30
click at [549, 427] on input "B" at bounding box center [544, 432] width 10 height 10
radio input "true"
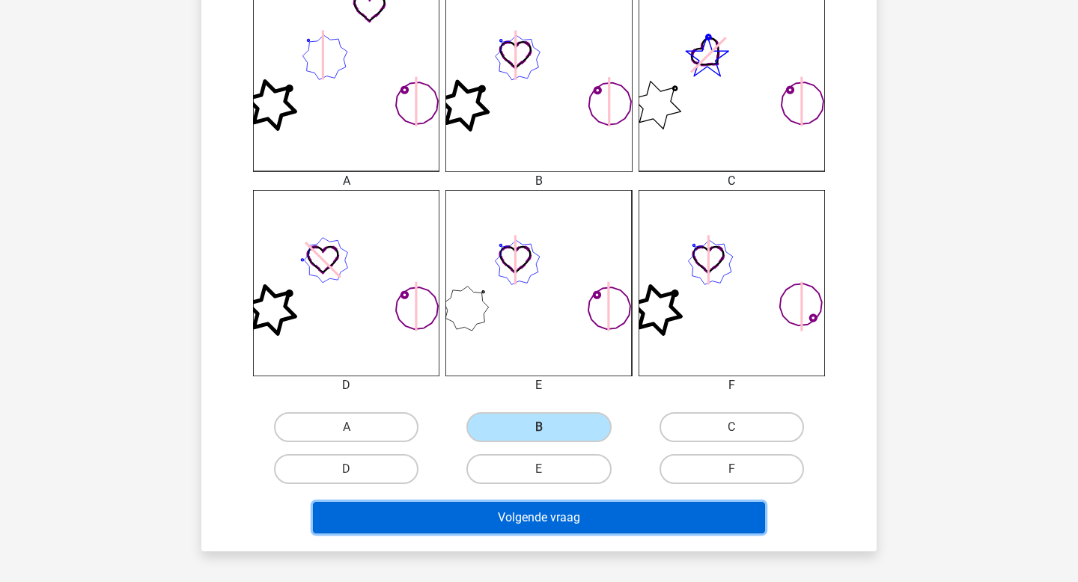
click at [532, 522] on button "Volgende vraag" at bounding box center [539, 517] width 453 height 31
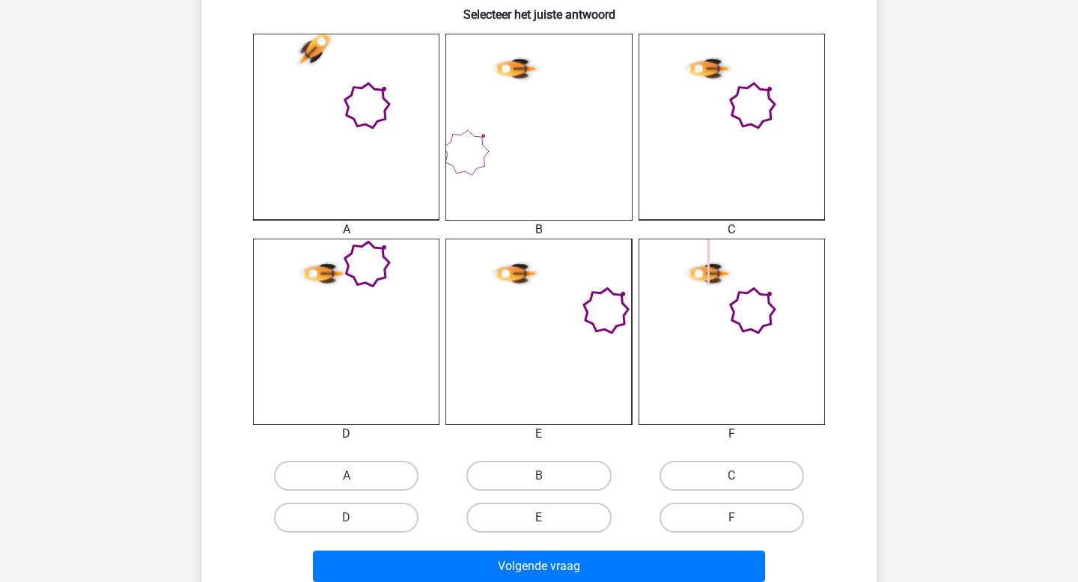
scroll to position [405, 0]
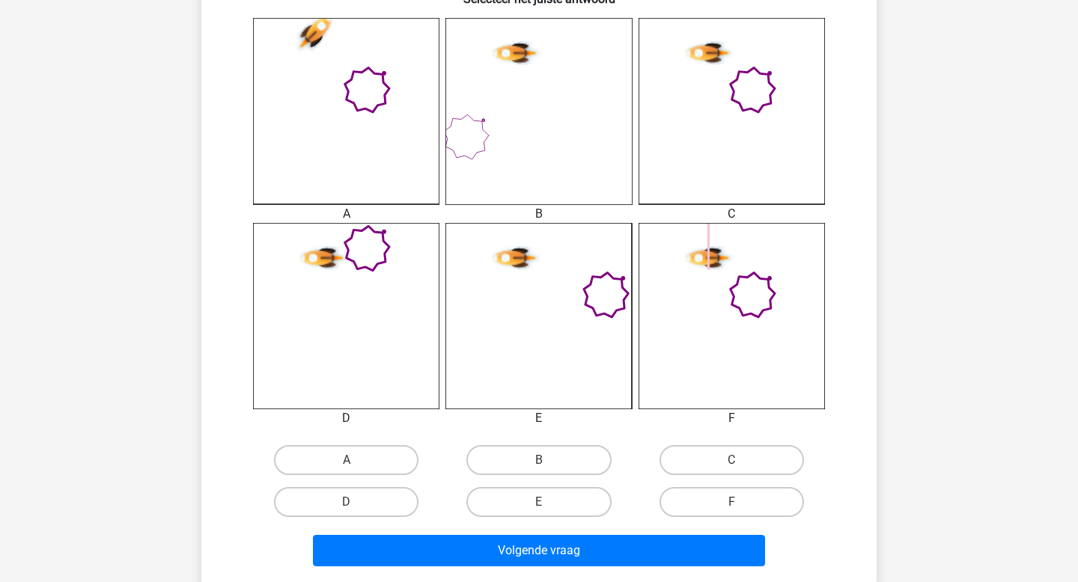
click at [741, 463] on input "C" at bounding box center [736, 465] width 10 height 10
radio input "true"
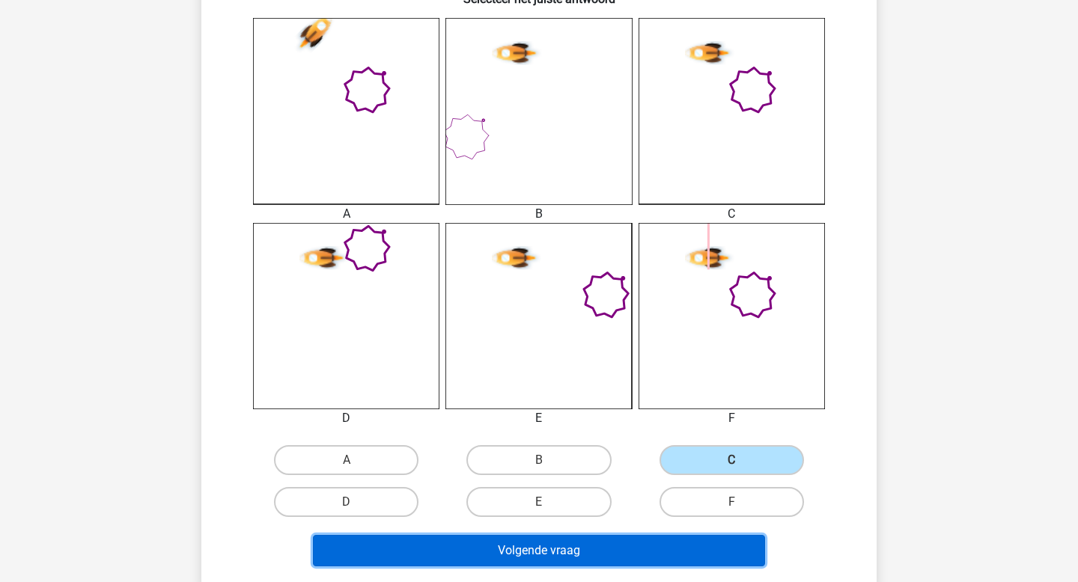
click at [648, 535] on button "Volgende vraag" at bounding box center [539, 550] width 453 height 31
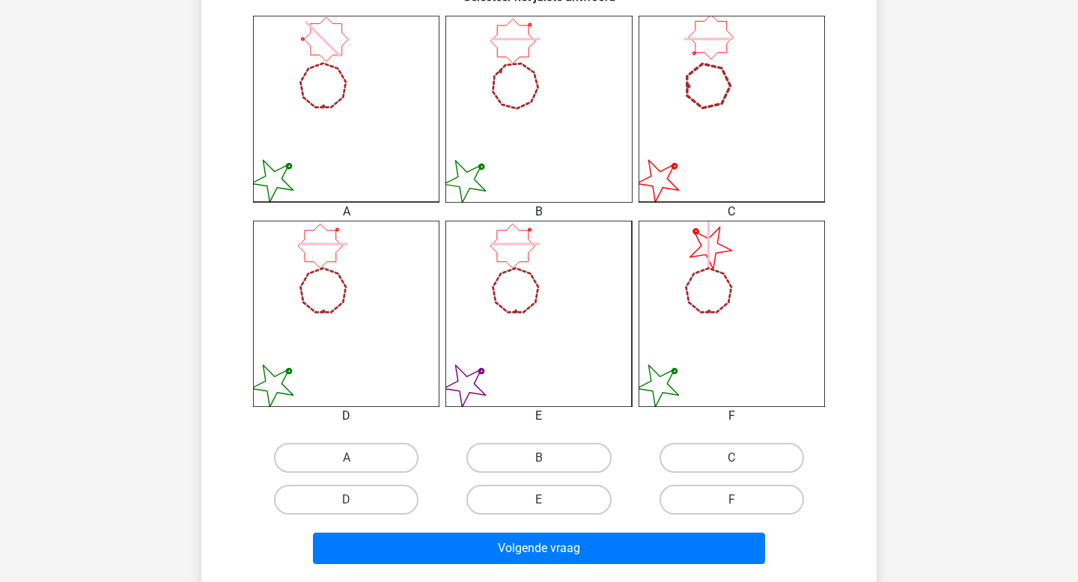
scroll to position [421, 0]
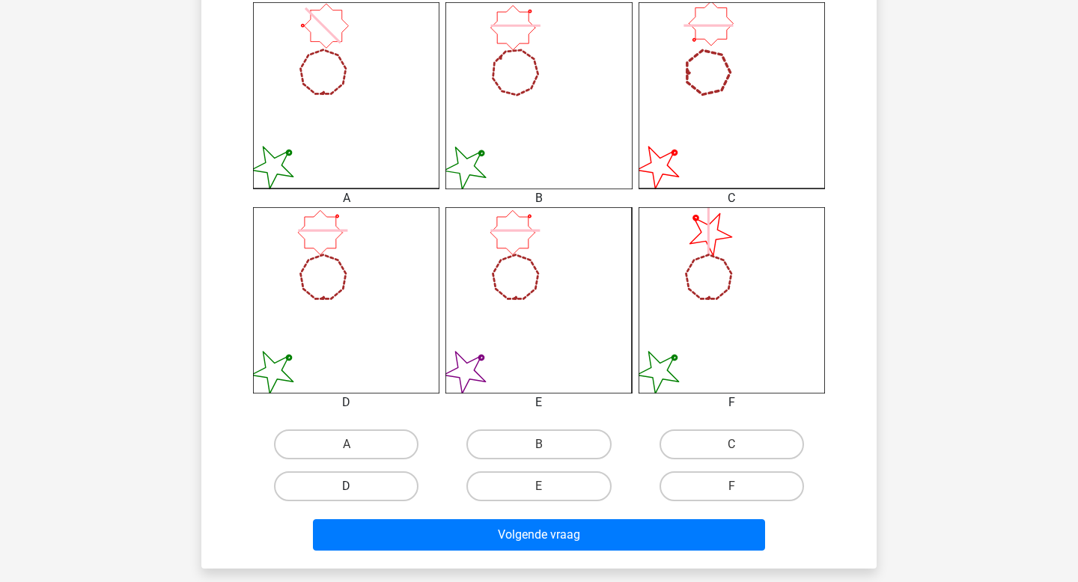
click at [405, 485] on label "D" at bounding box center [346, 487] width 144 height 30
click at [356, 487] on input "D" at bounding box center [352, 492] width 10 height 10
radio input "true"
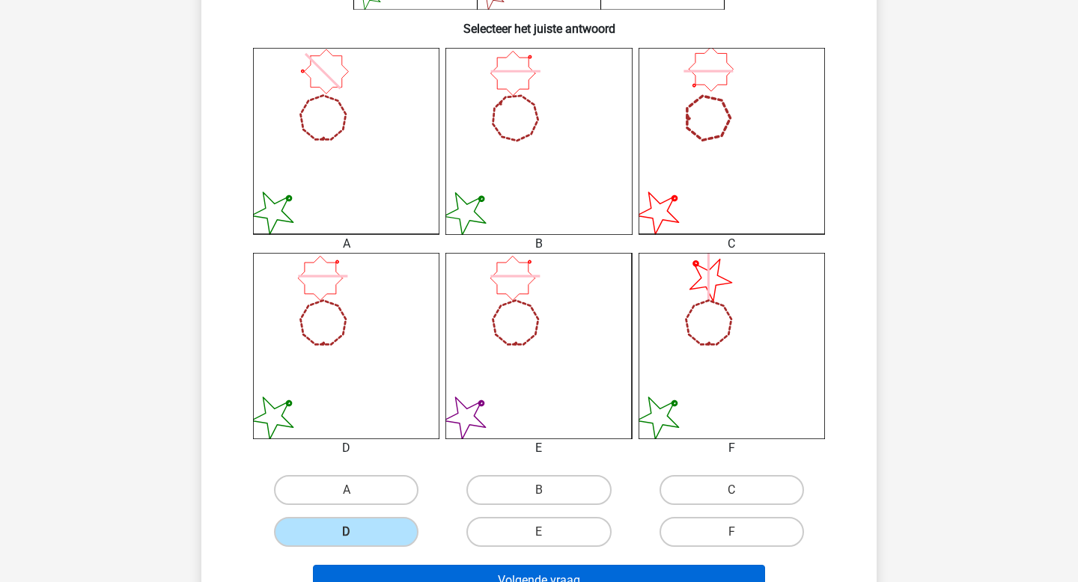
scroll to position [368, 0]
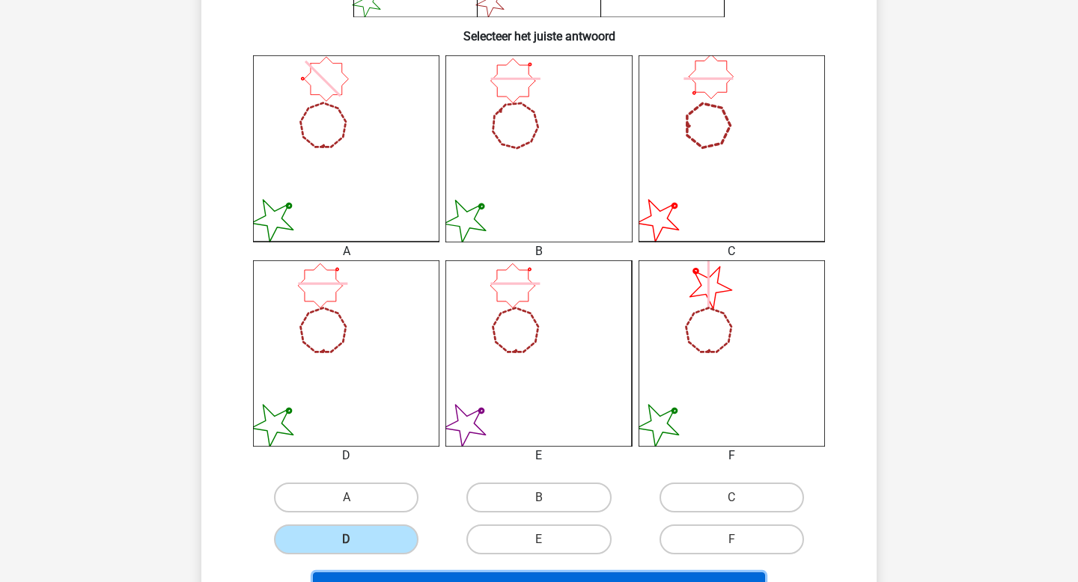
click at [496, 579] on button "Volgende vraag" at bounding box center [539, 588] width 453 height 31
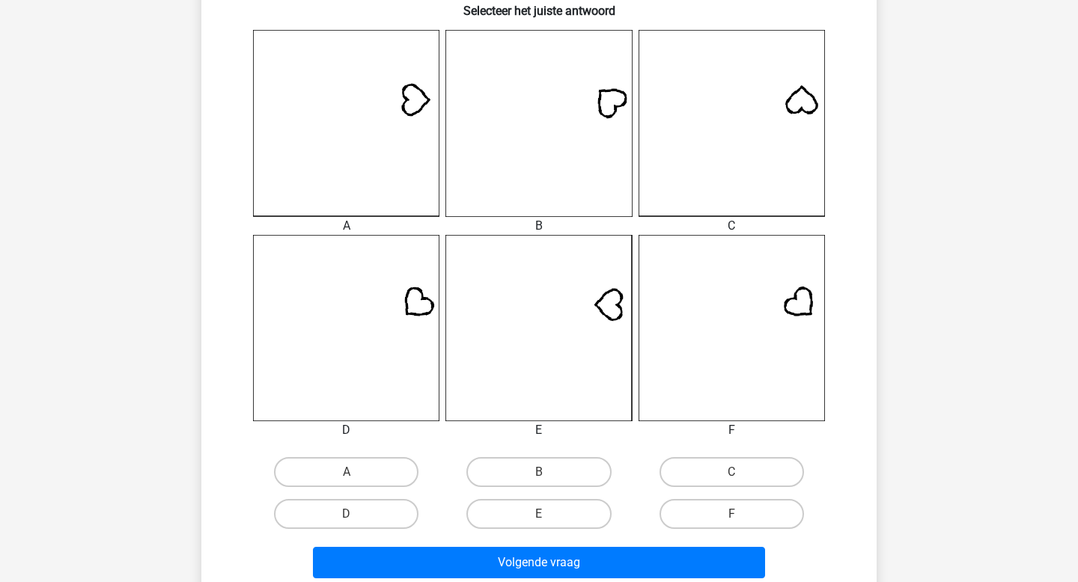
scroll to position [399, 0]
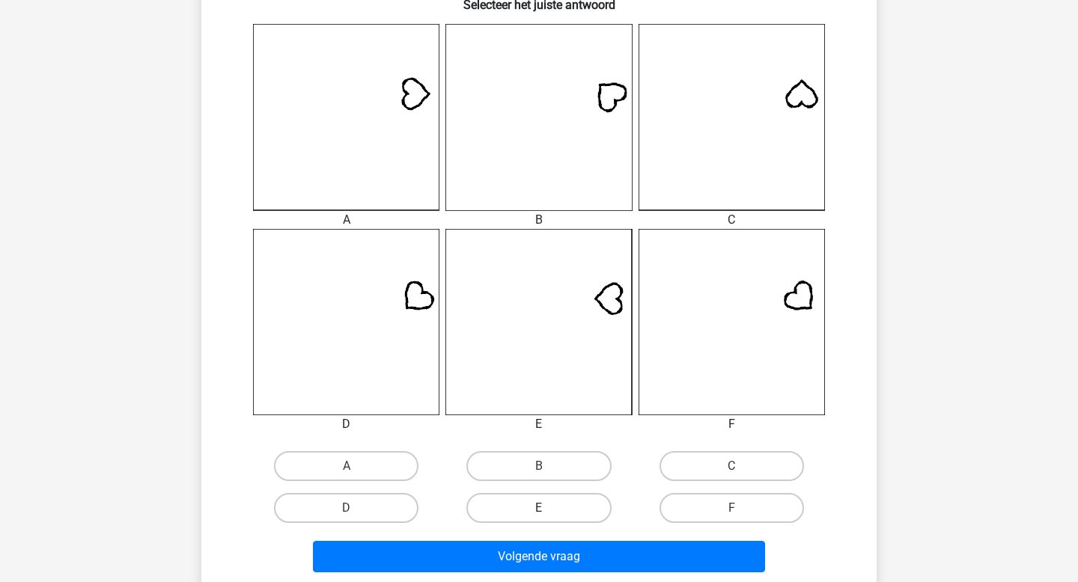
click at [521, 502] on label "E" at bounding box center [538, 508] width 144 height 30
click at [539, 508] on input "E" at bounding box center [544, 513] width 10 height 10
radio input "true"
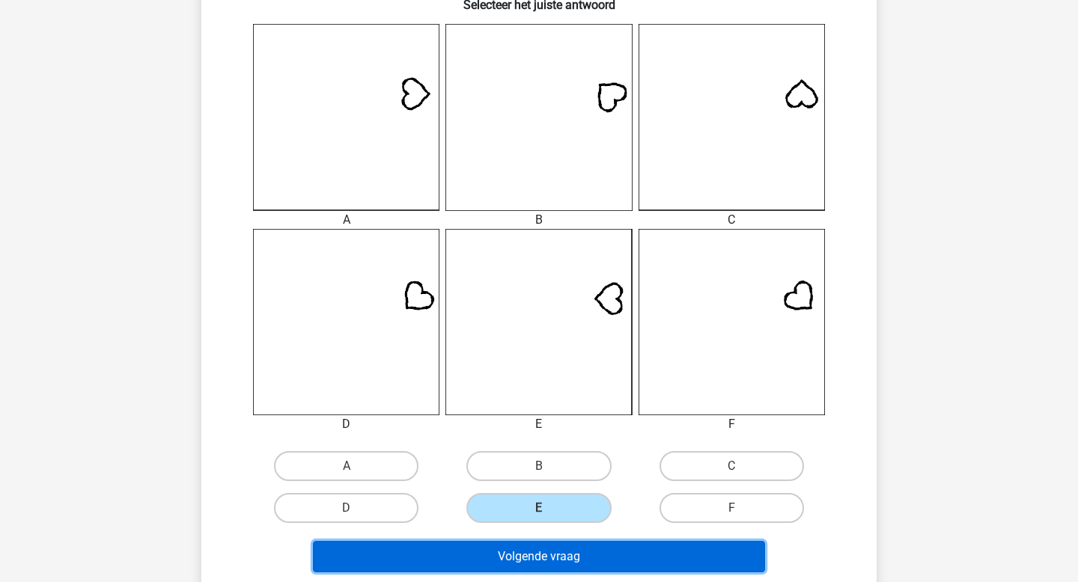
click at [525, 547] on button "Volgende vraag" at bounding box center [539, 556] width 453 height 31
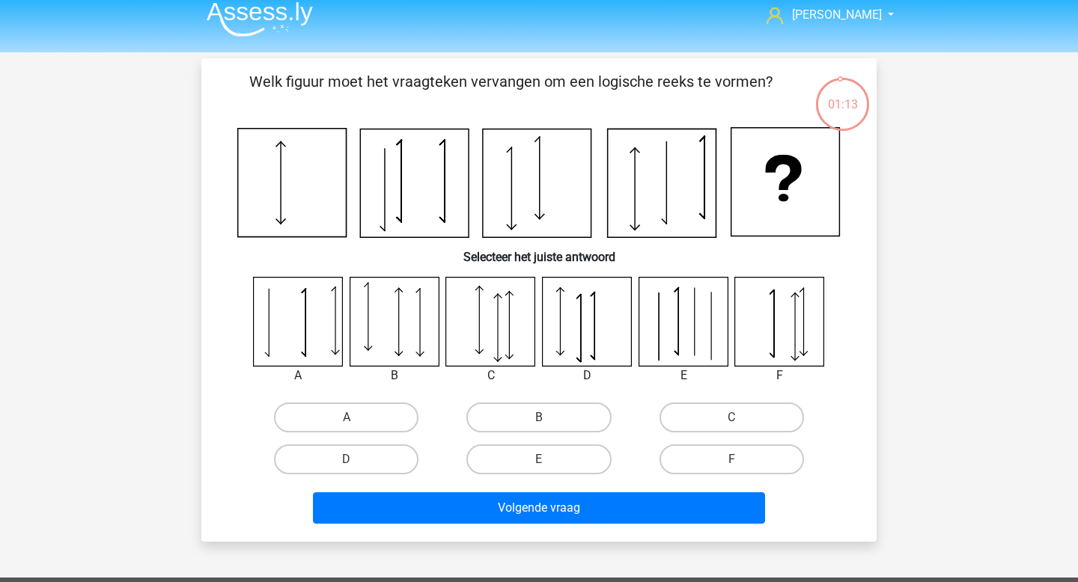
scroll to position [0, 0]
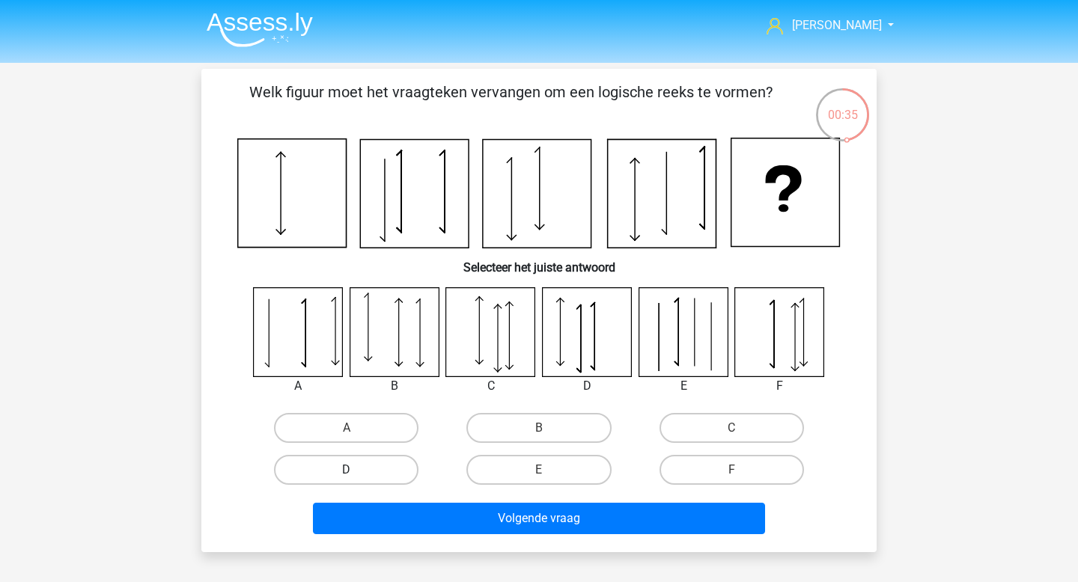
click at [341, 472] on label "D" at bounding box center [346, 470] width 144 height 30
click at [347, 472] on input "D" at bounding box center [352, 475] width 10 height 10
radio input "true"
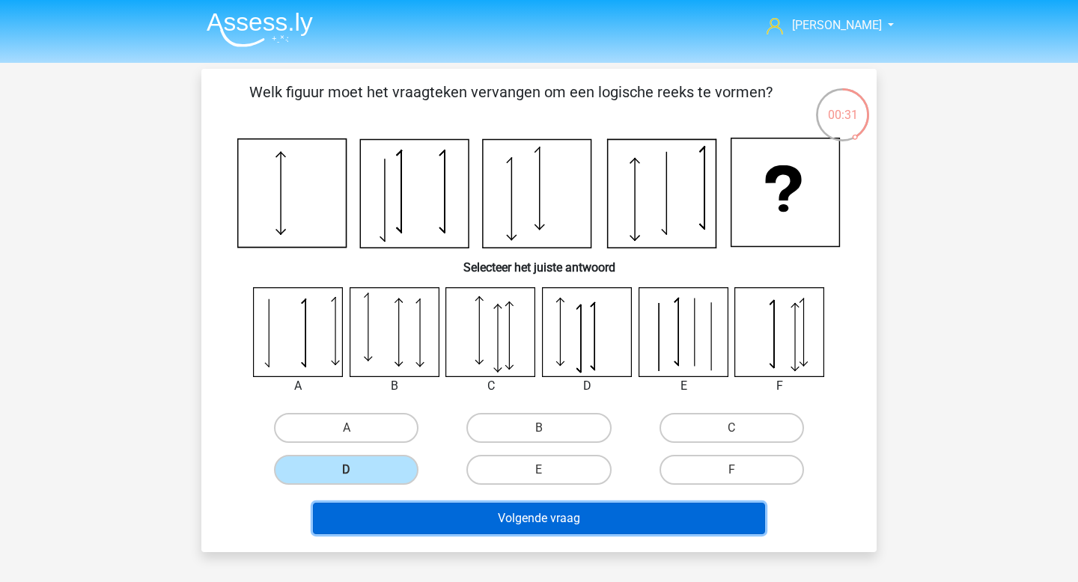
click at [564, 519] on button "Volgende vraag" at bounding box center [539, 518] width 453 height 31
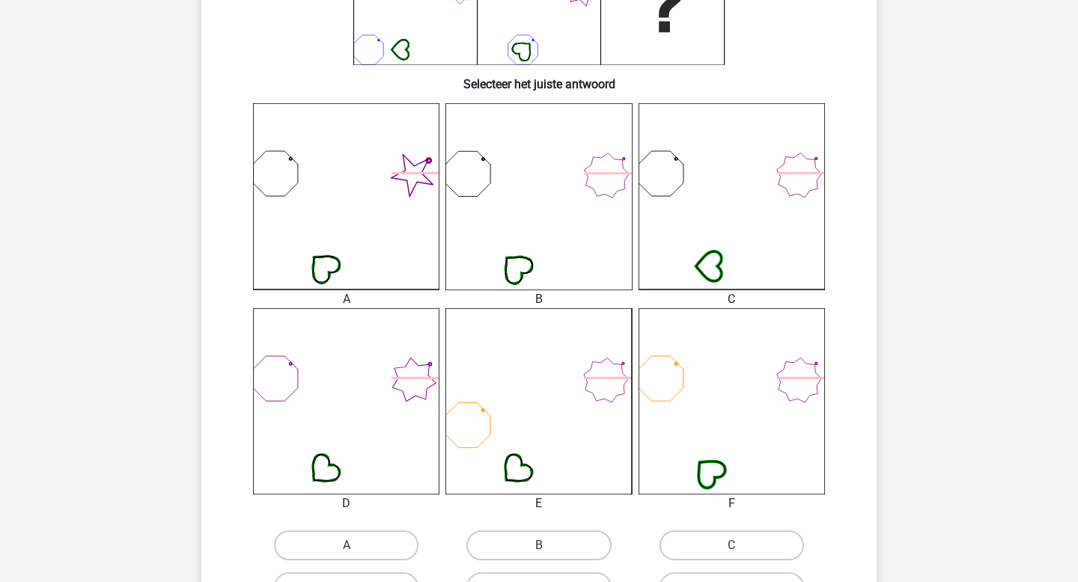
scroll to position [323, 0]
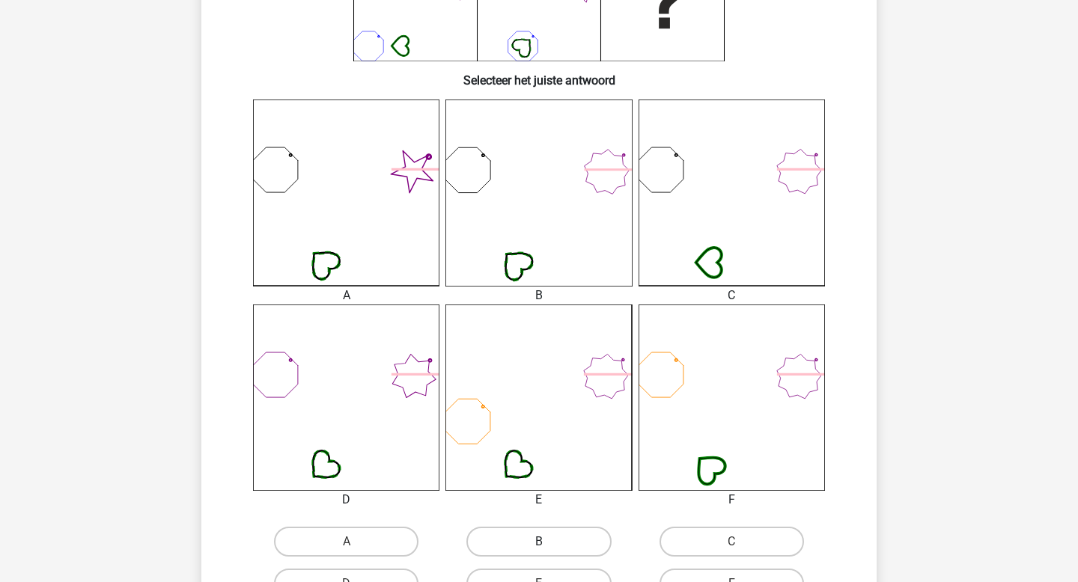
click at [560, 543] on label "B" at bounding box center [538, 542] width 144 height 30
click at [549, 543] on input "B" at bounding box center [544, 547] width 10 height 10
radio input "true"
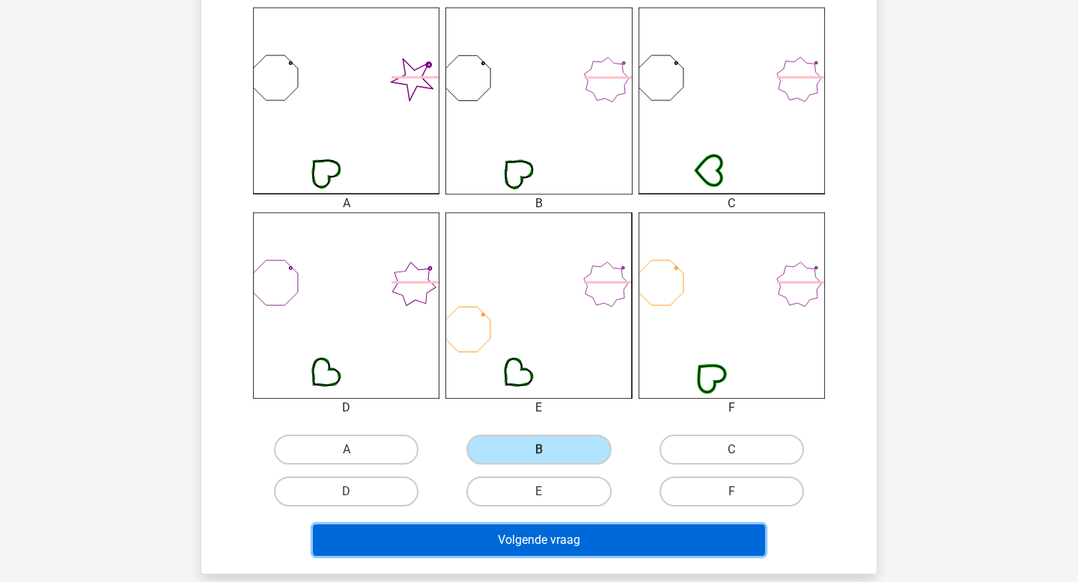
click at [594, 552] on button "Volgende vraag" at bounding box center [539, 540] width 453 height 31
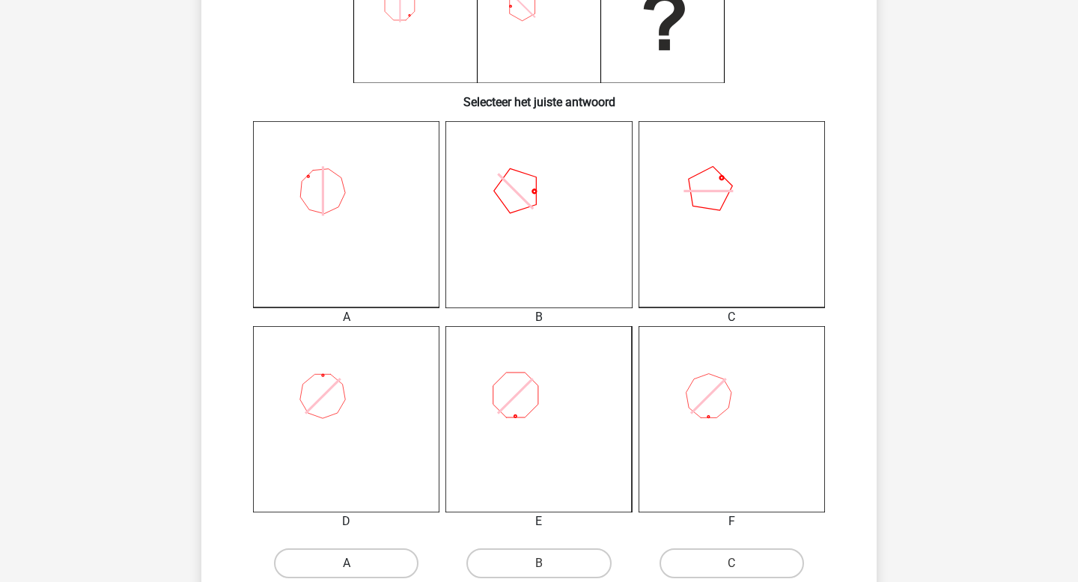
scroll to position [432, 0]
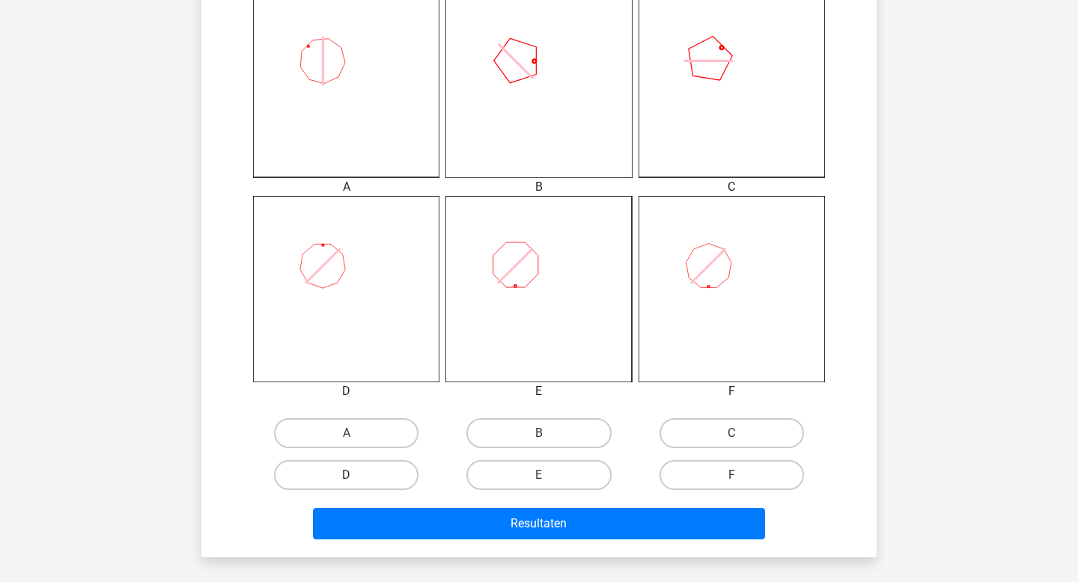
click at [368, 481] on label "D" at bounding box center [346, 475] width 144 height 30
click at [356, 481] on input "D" at bounding box center [352, 480] width 10 height 10
radio input "true"
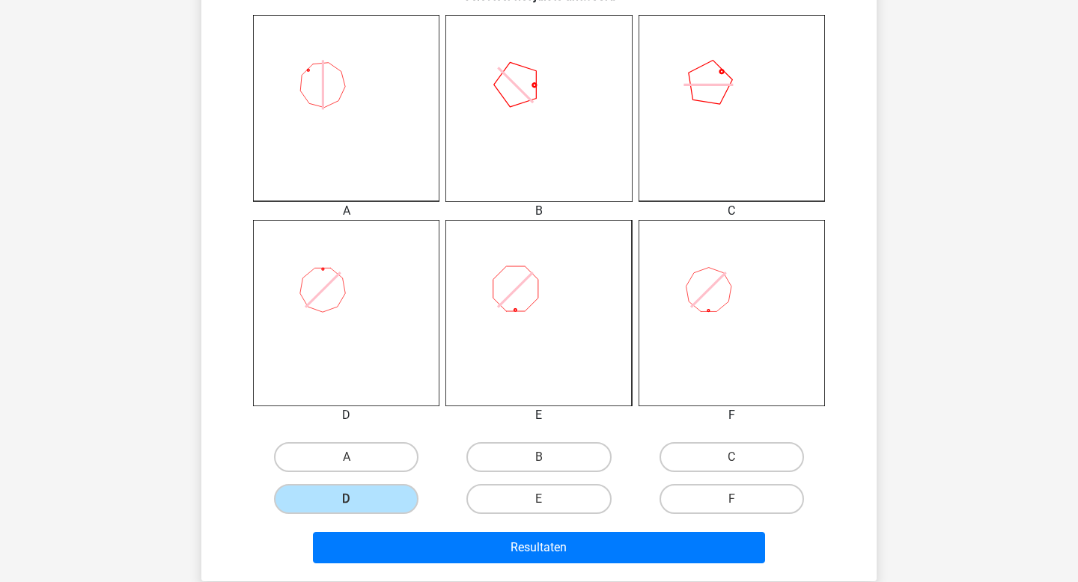
scroll to position [409, 0]
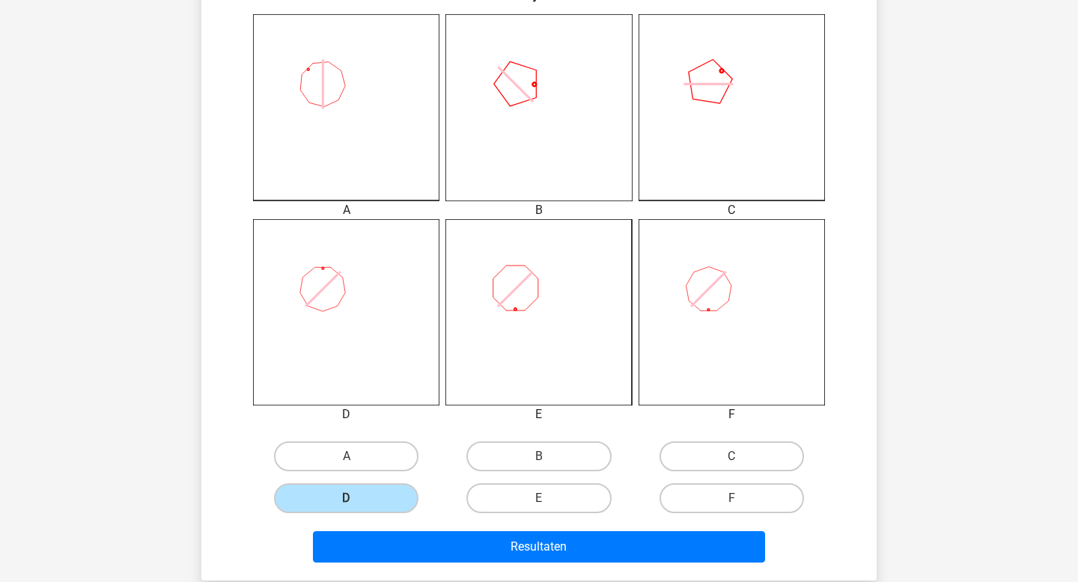
click at [540, 499] on input "E" at bounding box center [544, 504] width 10 height 10
radio input "true"
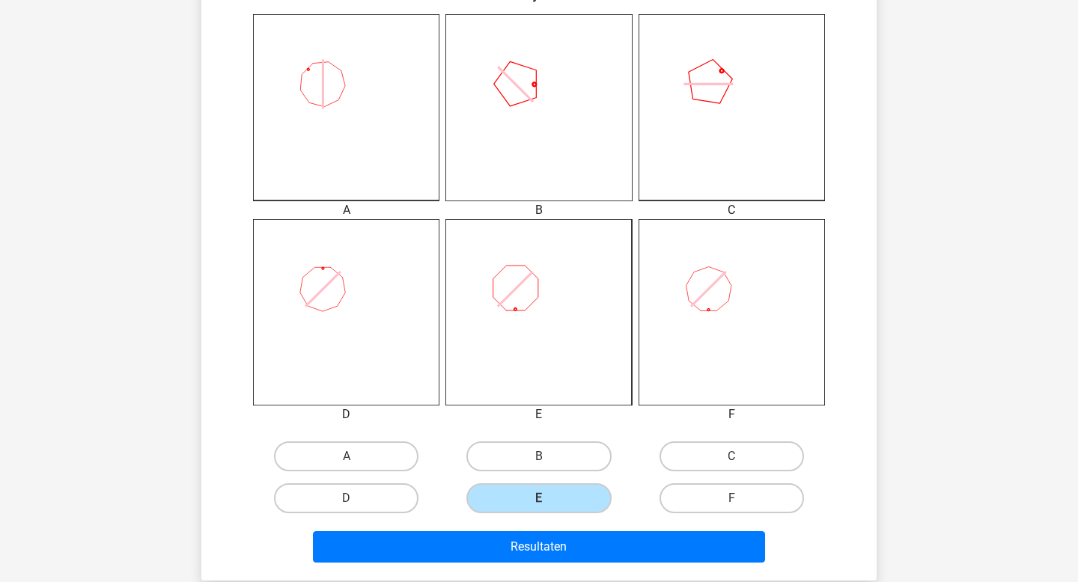
click at [528, 529] on div "Resultaten" at bounding box center [538, 544] width 627 height 49
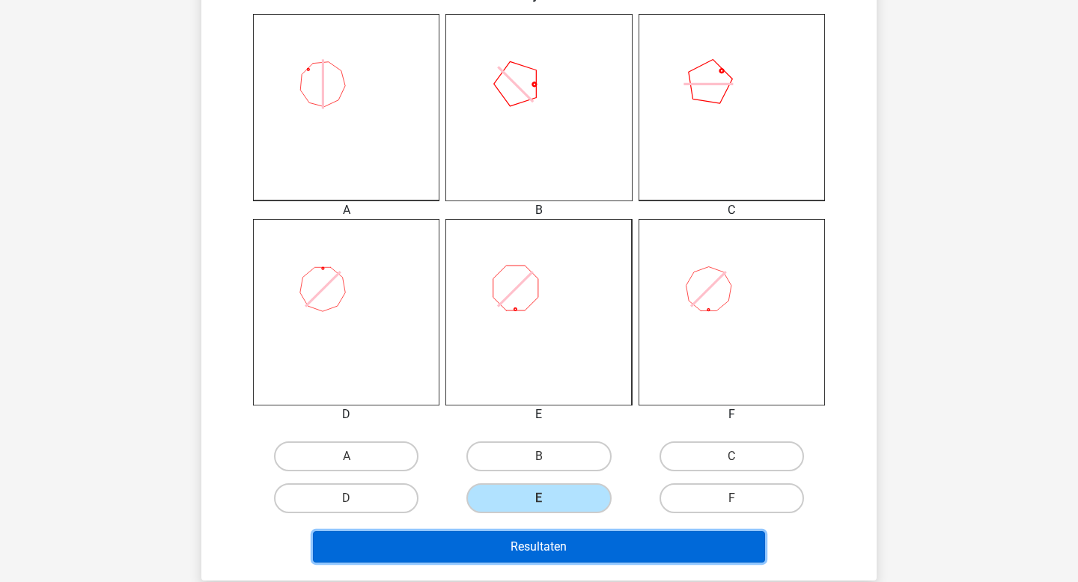
click at [526, 548] on button "Resultaten" at bounding box center [539, 546] width 453 height 31
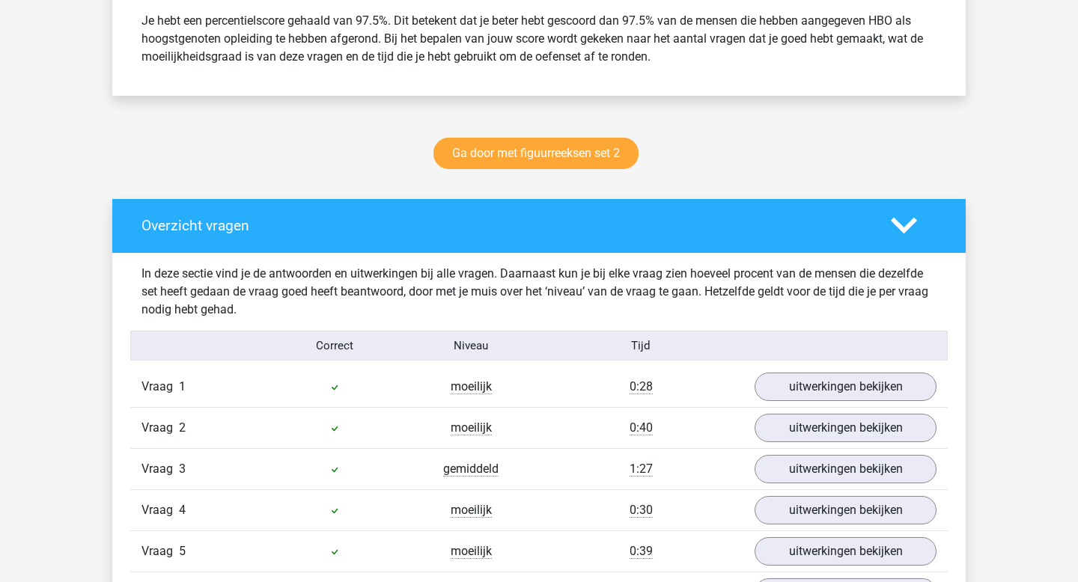
scroll to position [1044, 0]
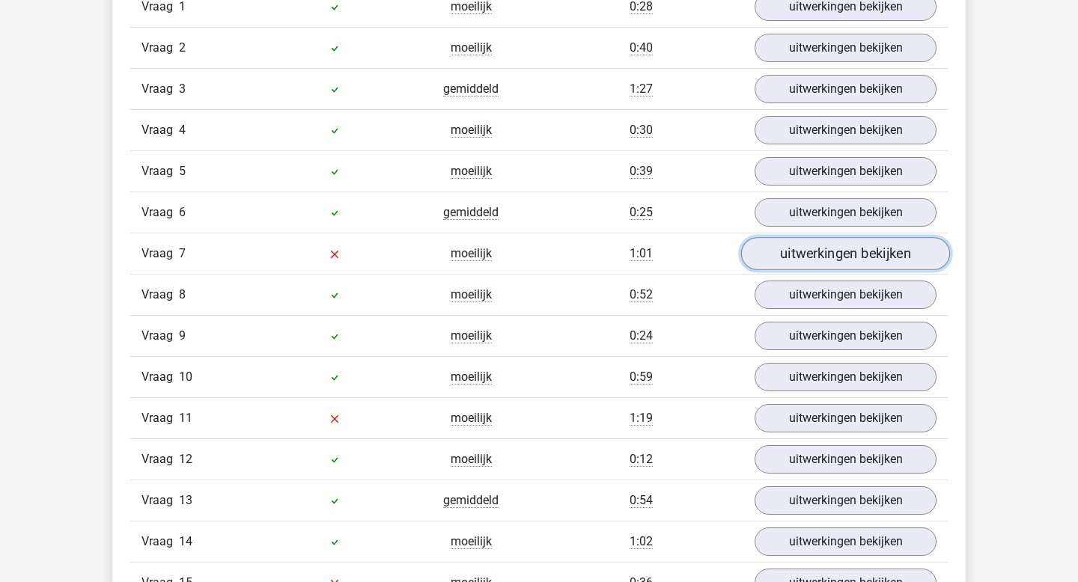
click at [865, 252] on link "uitwerkingen bekijken" at bounding box center [845, 254] width 209 height 33
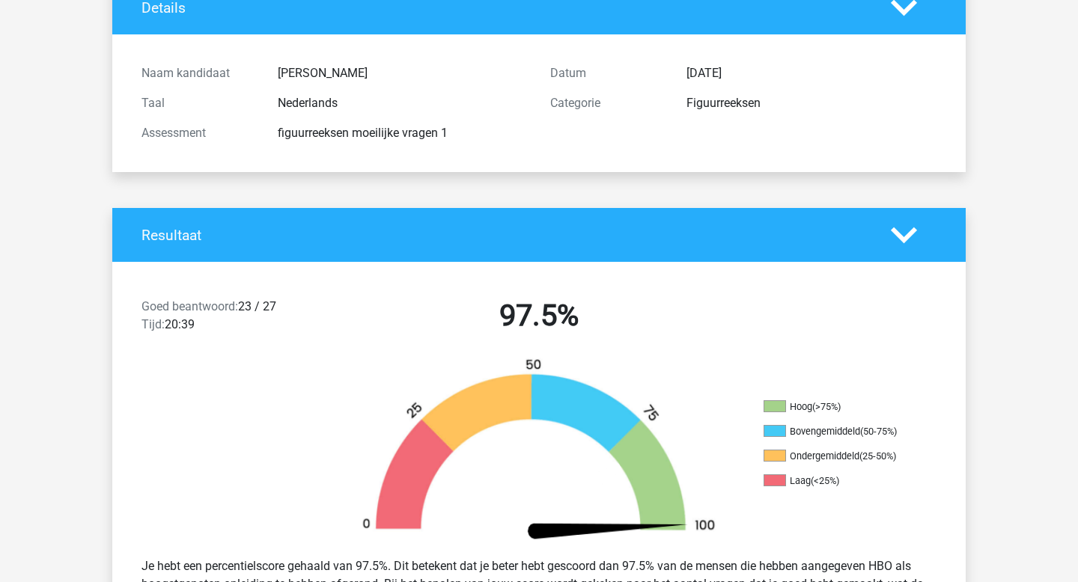
scroll to position [0, 0]
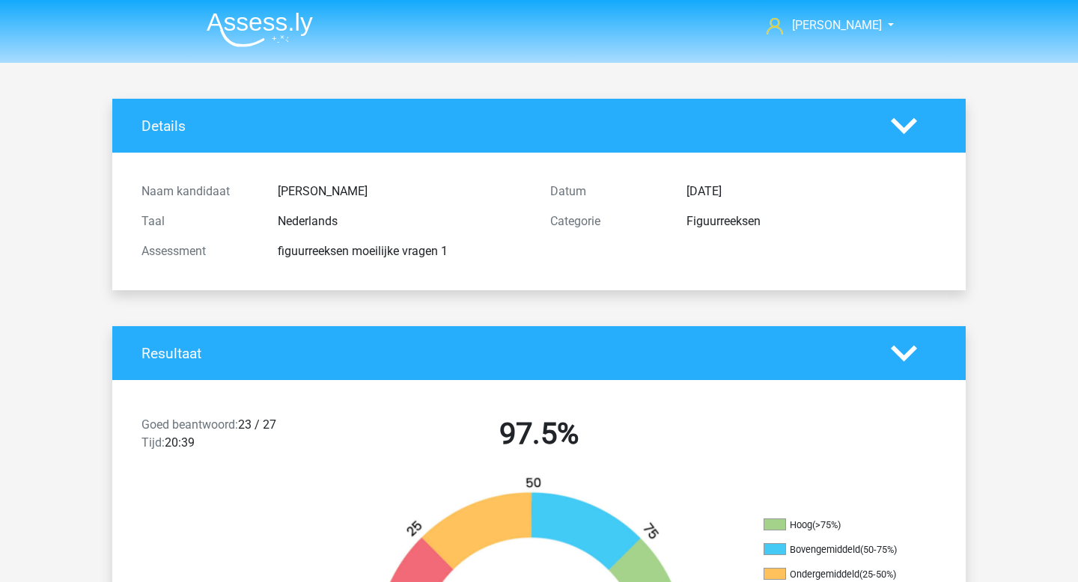
click at [243, 46] on img at bounding box center [260, 29] width 106 height 35
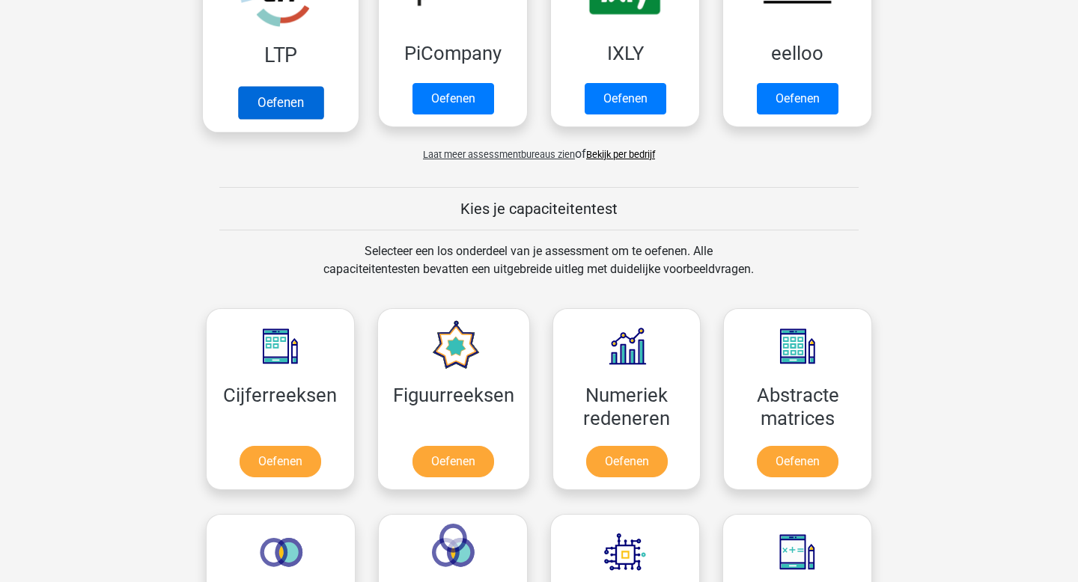
scroll to position [512, 0]
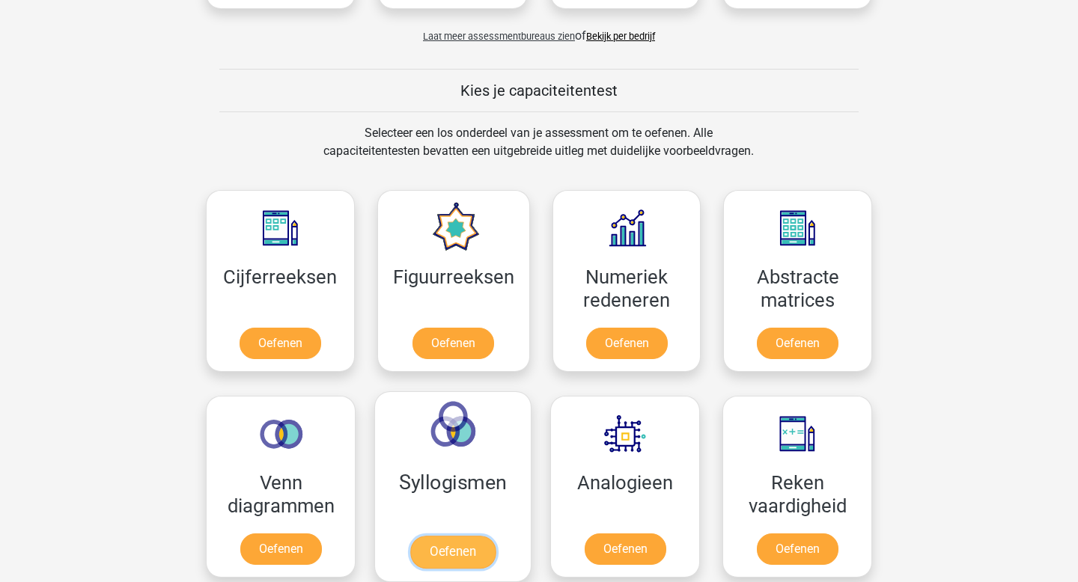
click at [443, 569] on link "Oefenen" at bounding box center [452, 552] width 85 height 33
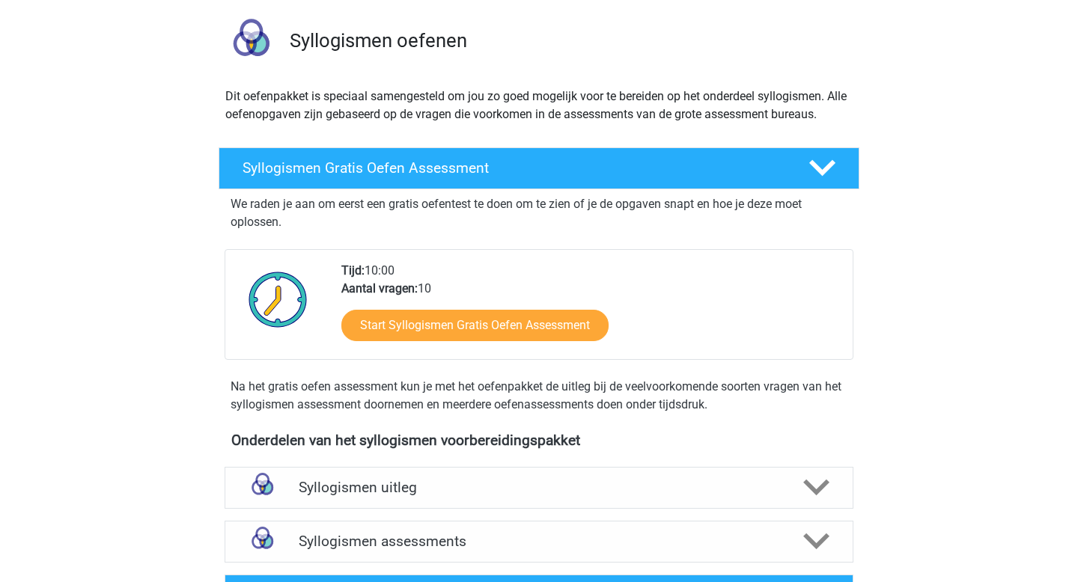
scroll to position [308, 0]
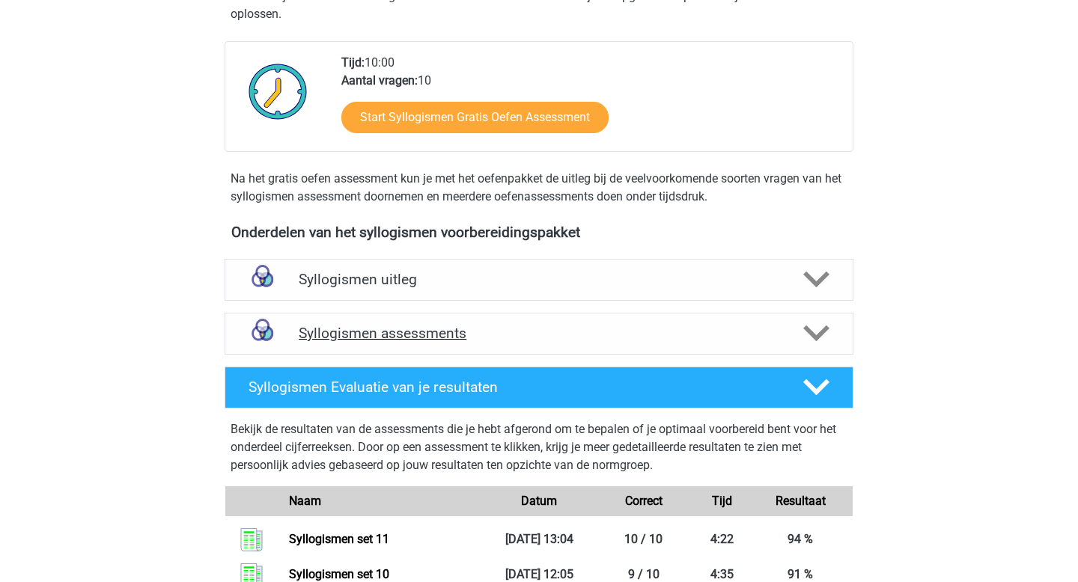
click at [375, 325] on h4 "Syllogismen assessments" at bounding box center [539, 333] width 481 height 17
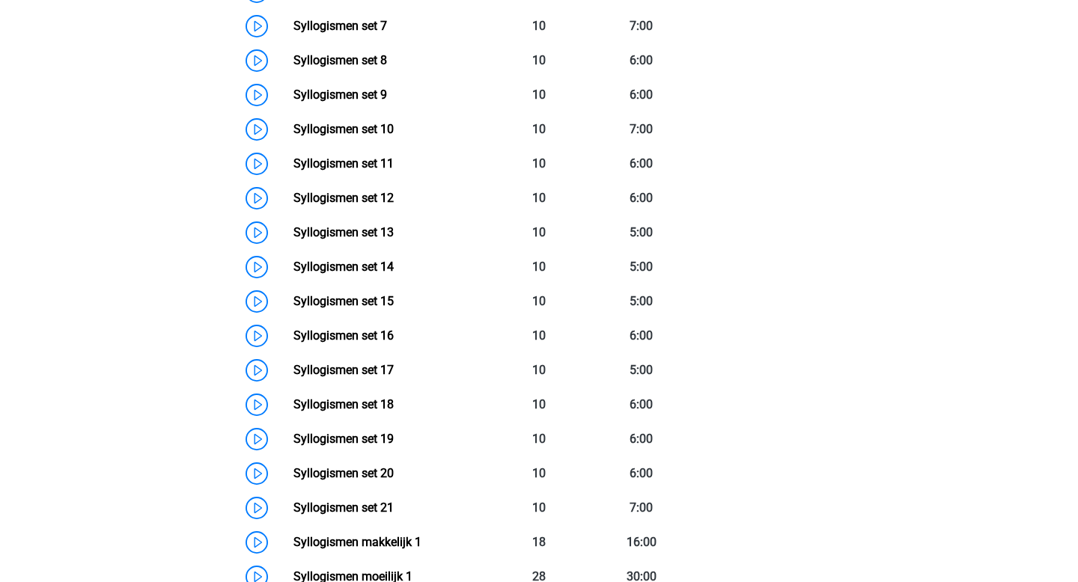
scroll to position [960, 0]
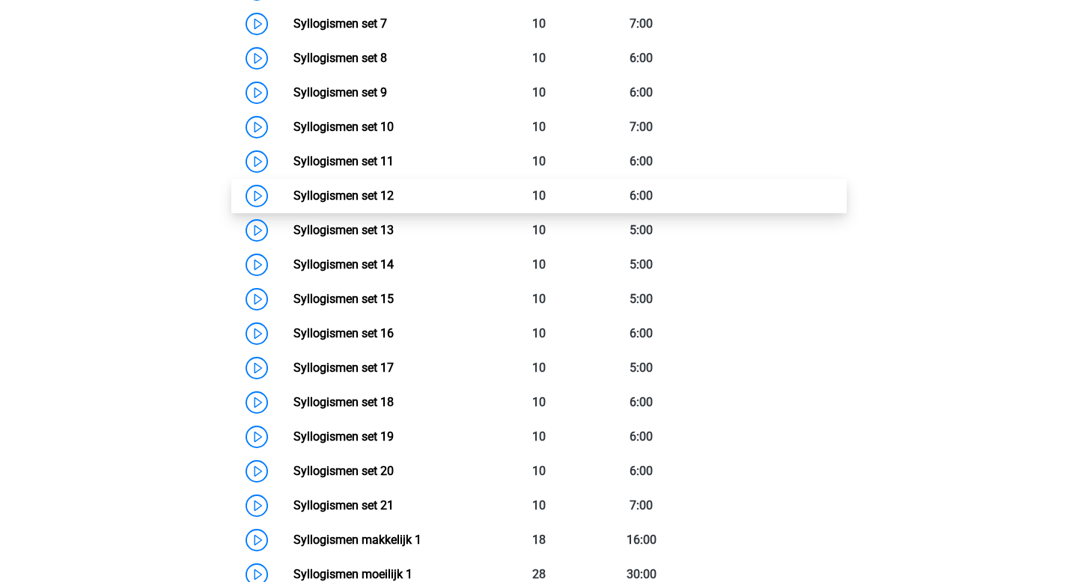
click at [354, 203] on link "Syllogismen set 12" at bounding box center [343, 196] width 100 height 14
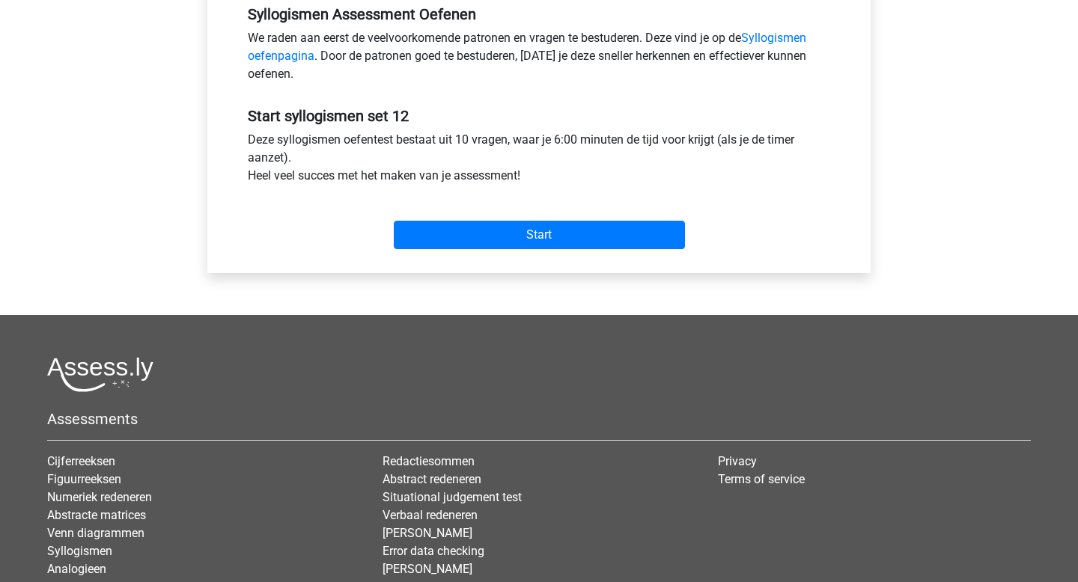
scroll to position [487, 0]
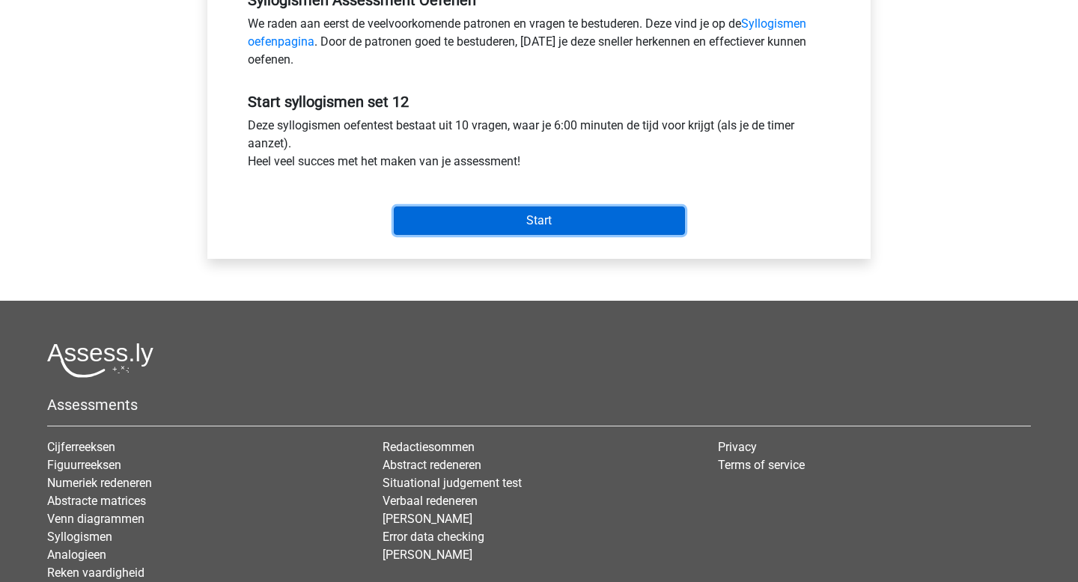
click at [448, 213] on input "Start" at bounding box center [539, 221] width 291 height 28
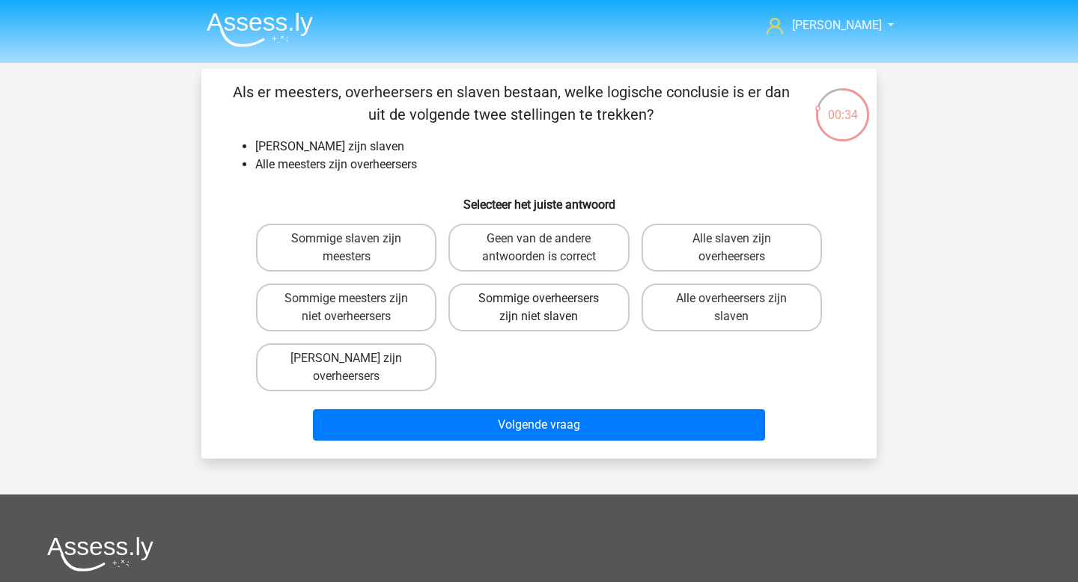
click at [549, 317] on label "Sommige overheersers zijn niet slaven" at bounding box center [538, 308] width 180 height 48
click at [549, 308] on input "Sommige overheersers zijn niet slaven" at bounding box center [544, 304] width 10 height 10
radio input "true"
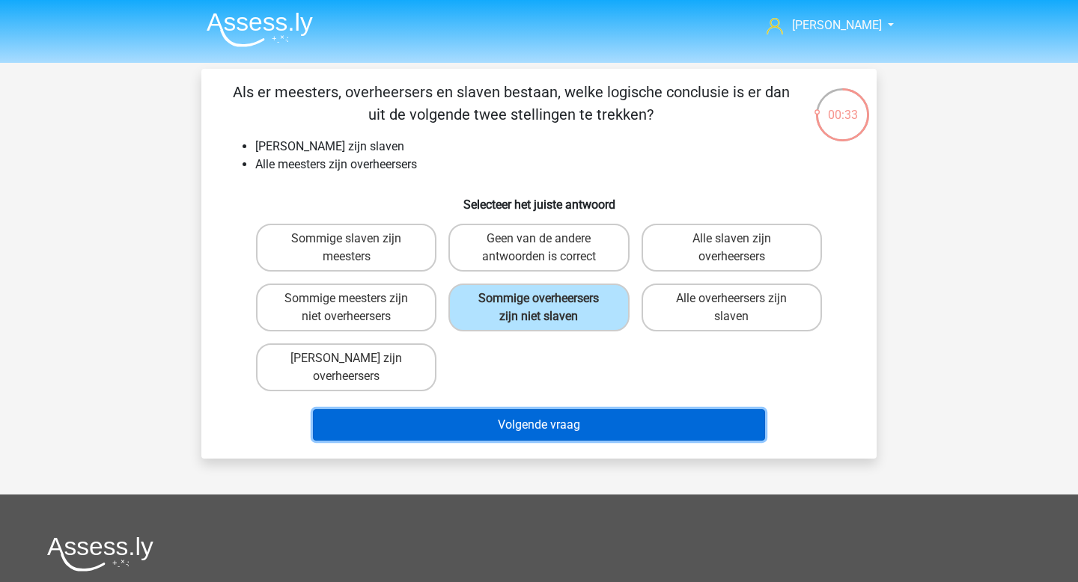
click at [531, 426] on button "Volgende vraag" at bounding box center [539, 424] width 453 height 31
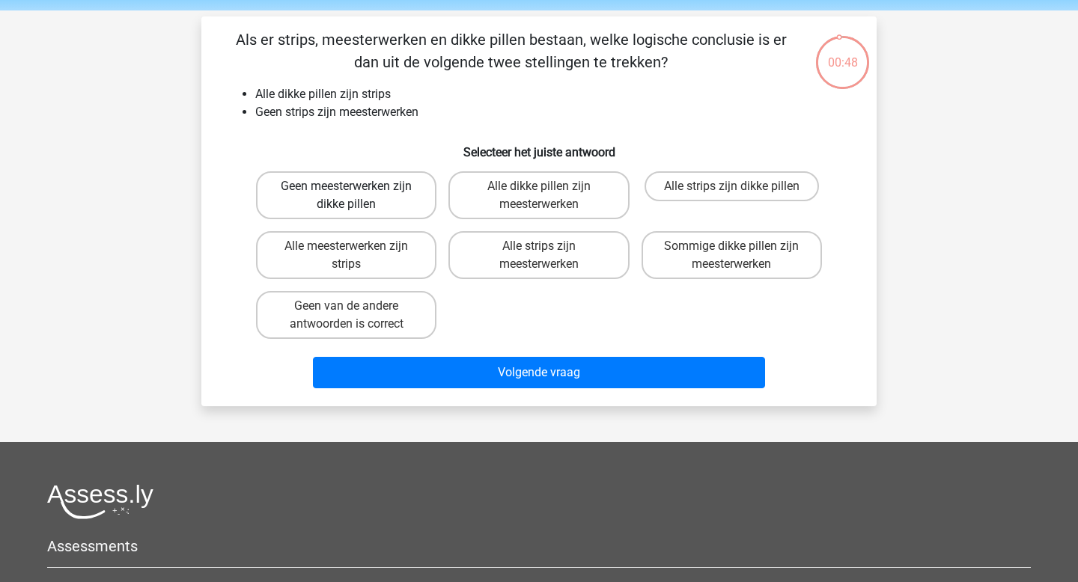
scroll to position [43, 0]
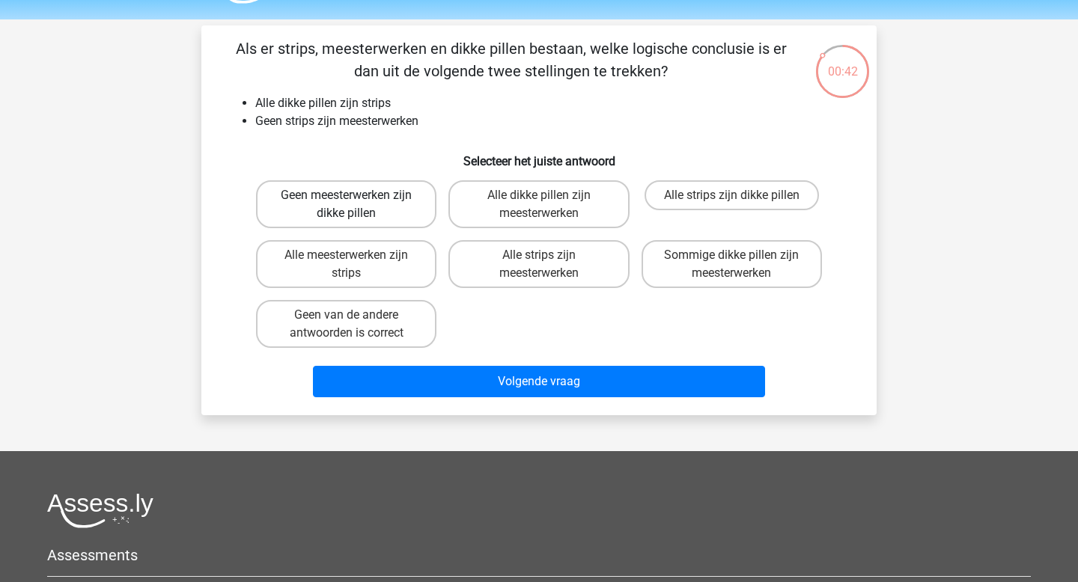
click at [381, 213] on label "Geen meesterwerken zijn dikke pillen" at bounding box center [346, 204] width 180 height 48
click at [356, 205] on input "Geen meesterwerken zijn dikke pillen" at bounding box center [352, 200] width 10 height 10
radio input "true"
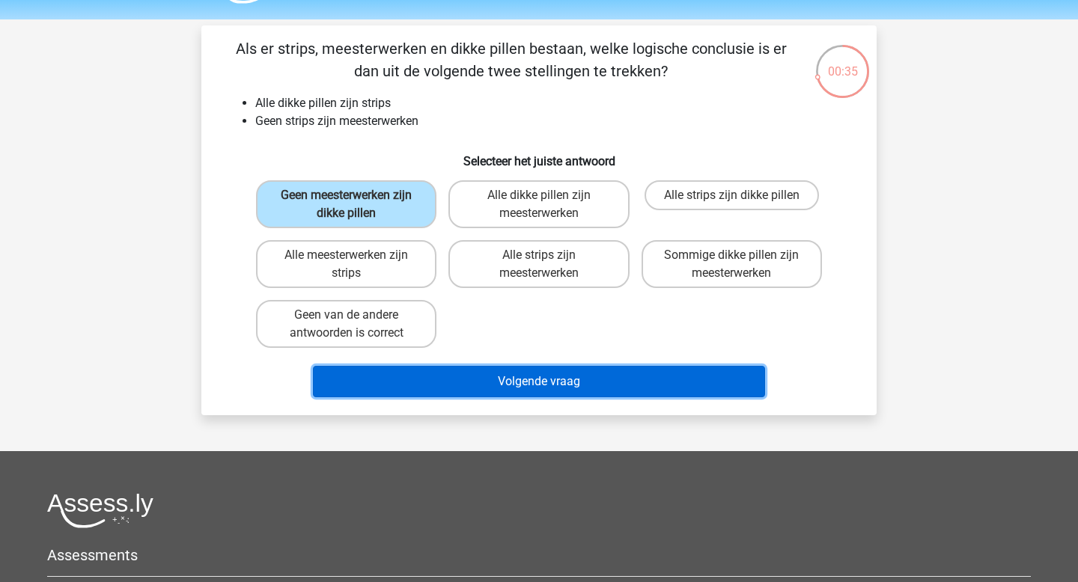
click at [515, 391] on button "Volgende vraag" at bounding box center [539, 381] width 453 height 31
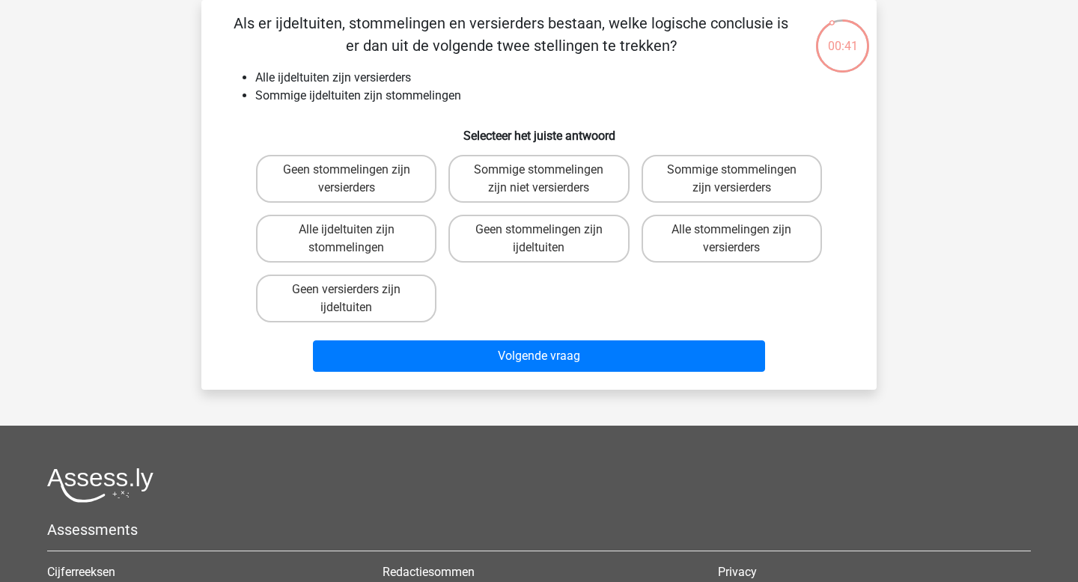
scroll to position [57, 0]
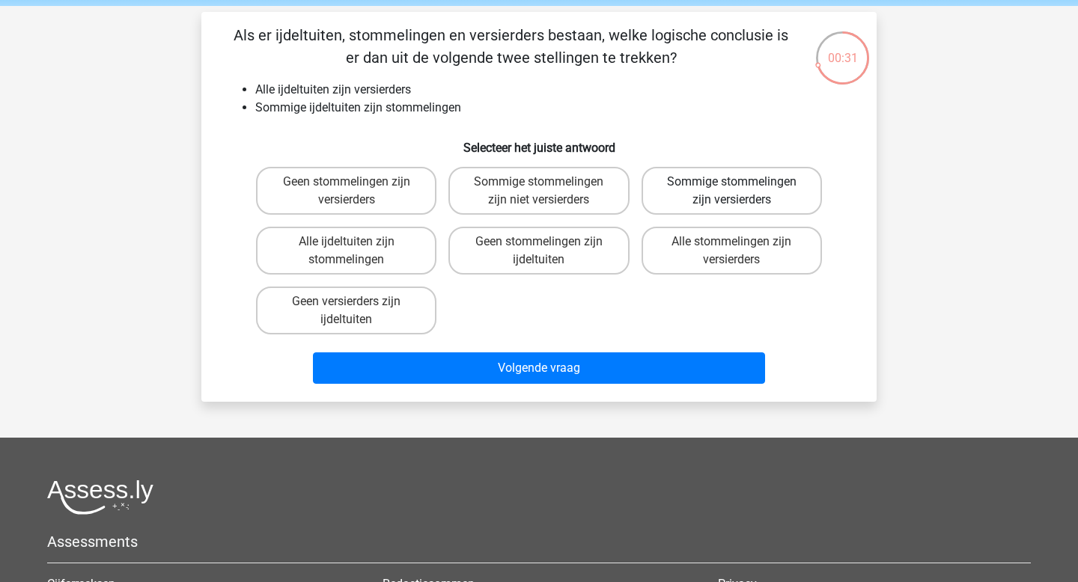
click at [725, 188] on label "Sommige stommelingen zijn versierders" at bounding box center [732, 191] width 180 height 48
click at [731, 188] on input "Sommige stommelingen zijn versierders" at bounding box center [736, 187] width 10 height 10
radio input "true"
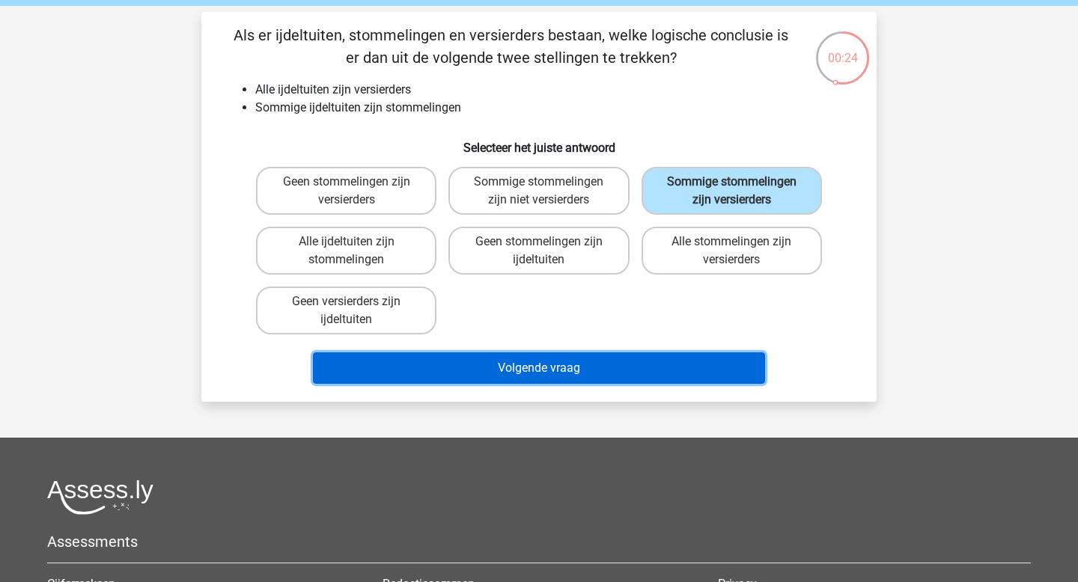
click at [645, 368] on button "Volgende vraag" at bounding box center [539, 368] width 453 height 31
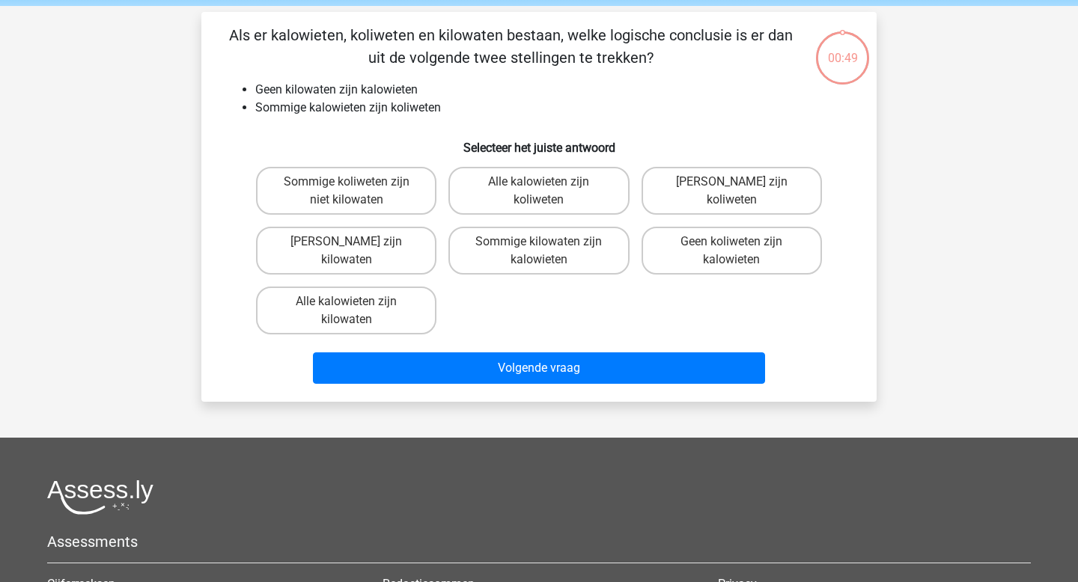
scroll to position [69, 0]
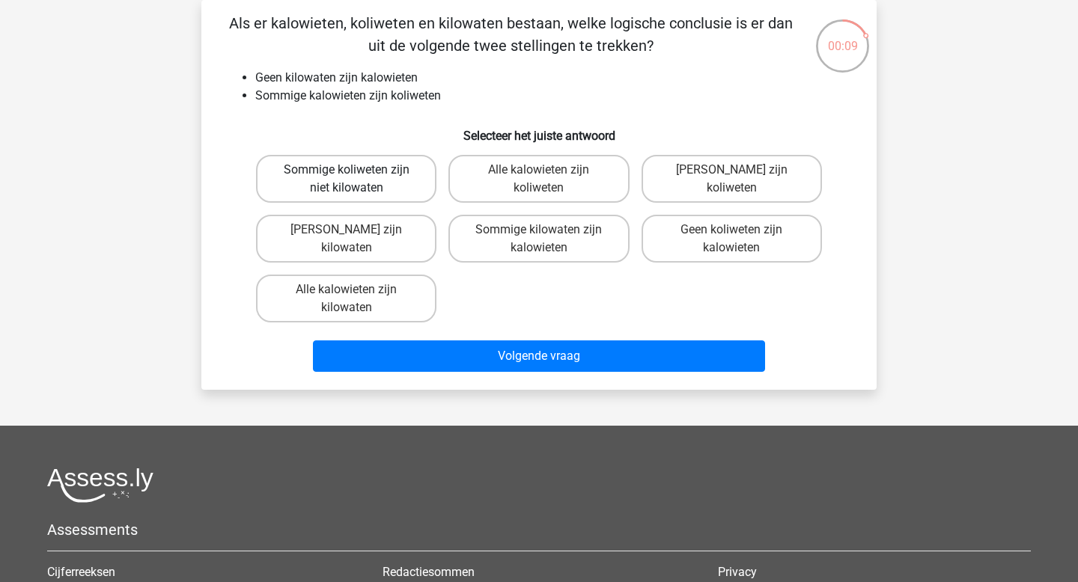
click at [347, 185] on label "Sommige koliweten zijn niet kilowaten" at bounding box center [346, 179] width 180 height 48
click at [347, 180] on input "Sommige koliweten zijn niet kilowaten" at bounding box center [352, 175] width 10 height 10
radio input "true"
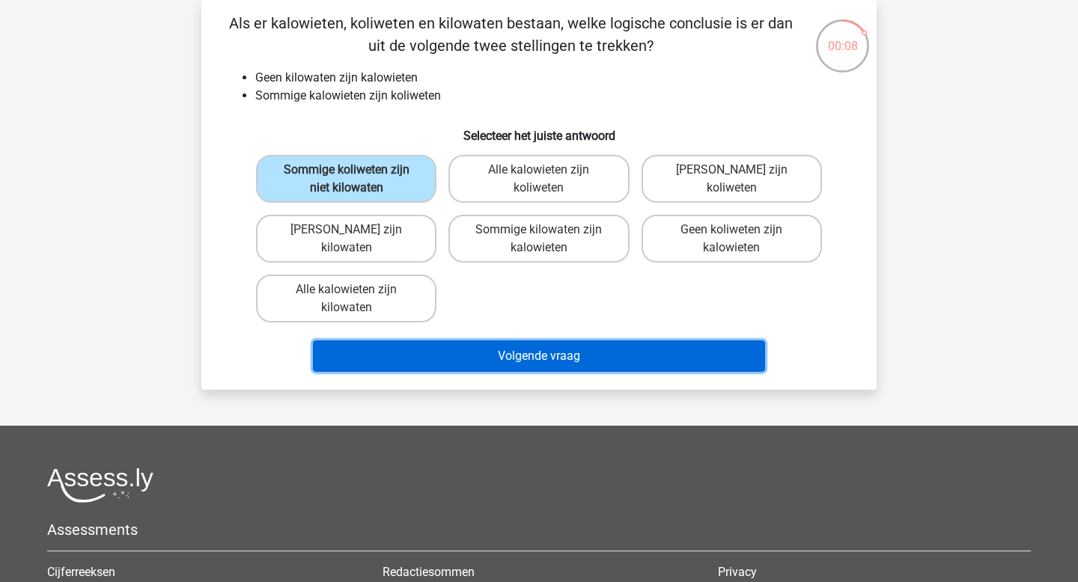
click at [538, 348] on button "Volgende vraag" at bounding box center [539, 356] width 453 height 31
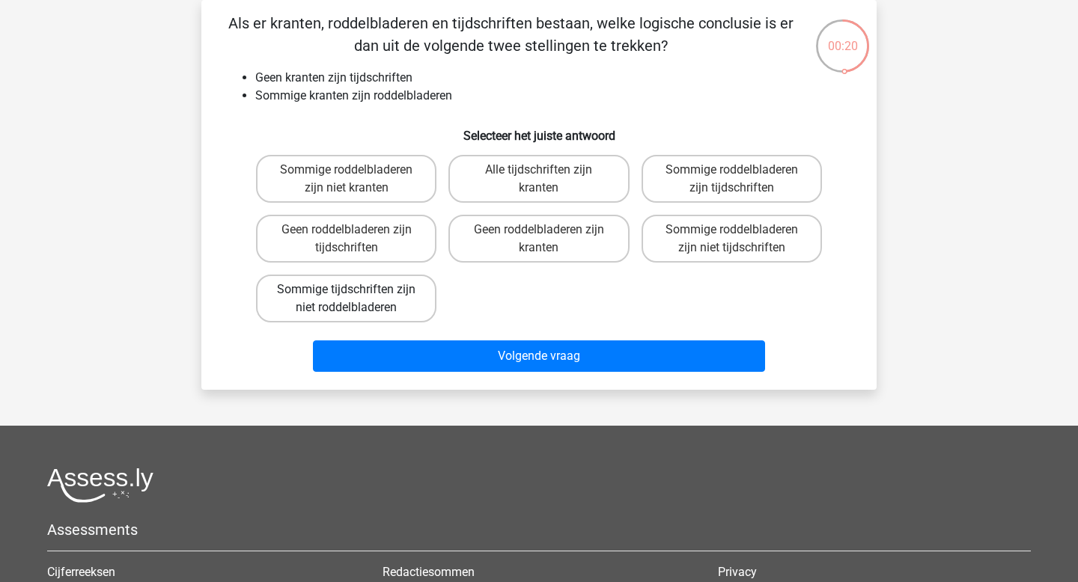
click at [390, 316] on label "Sommige tijdschriften zijn niet roddelbladeren" at bounding box center [346, 299] width 180 height 48
click at [356, 299] on input "Sommige tijdschriften zijn niet roddelbladeren" at bounding box center [352, 295] width 10 height 10
radio input "true"
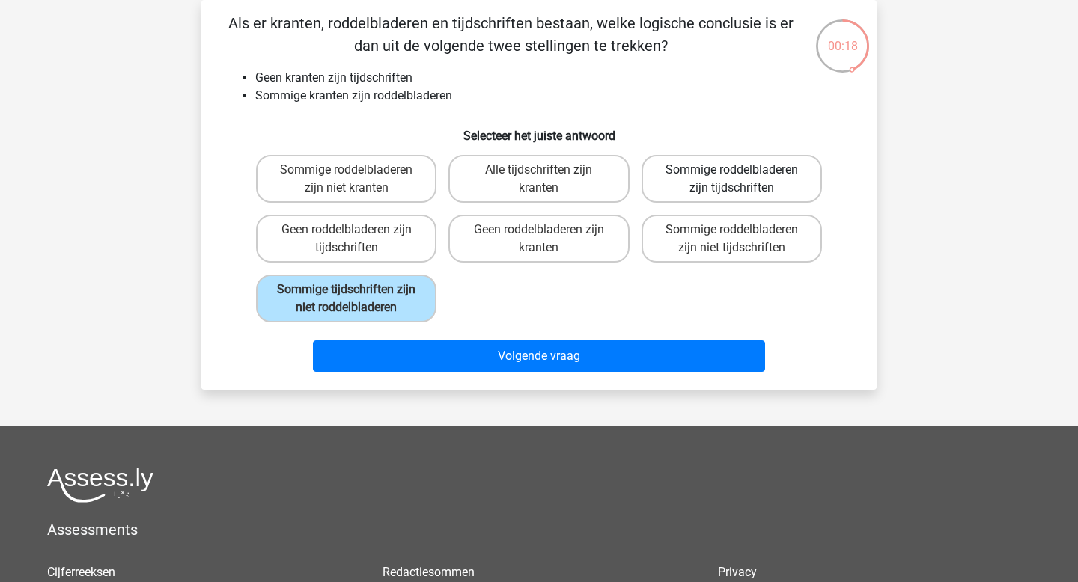
click at [756, 184] on label "Sommige roddelbladeren zijn tijdschriften" at bounding box center [732, 179] width 180 height 48
click at [741, 180] on input "Sommige roddelbladeren zijn tijdschriften" at bounding box center [736, 175] width 10 height 10
radio input "true"
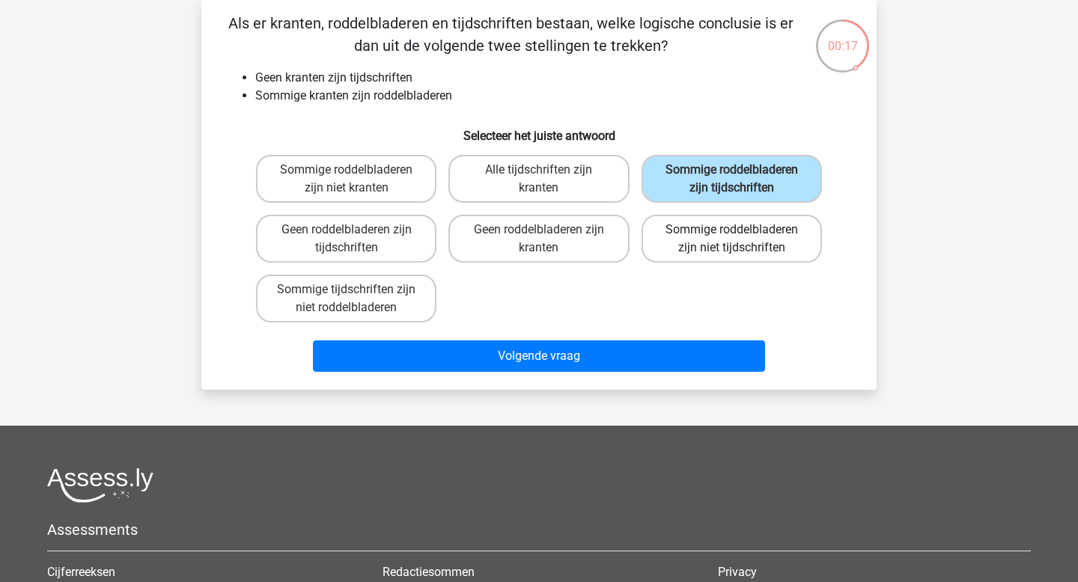
click at [746, 254] on label "Sommige roddelbladeren zijn niet tijdschriften" at bounding box center [732, 239] width 180 height 48
click at [741, 240] on input "Sommige roddelbladeren zijn niet tijdschriften" at bounding box center [736, 235] width 10 height 10
radio input "true"
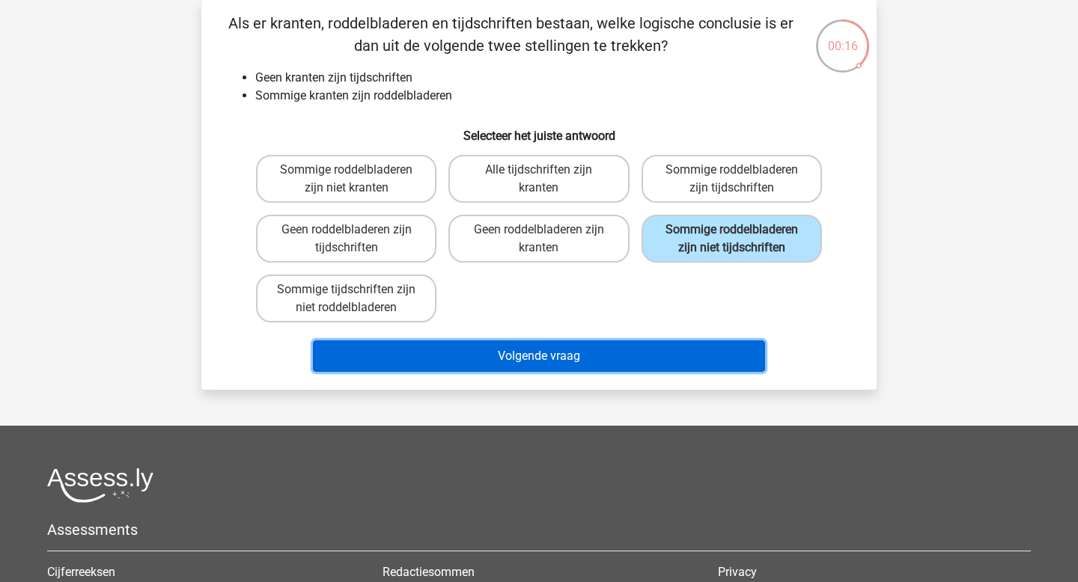
click at [615, 350] on button "Volgende vraag" at bounding box center [539, 356] width 453 height 31
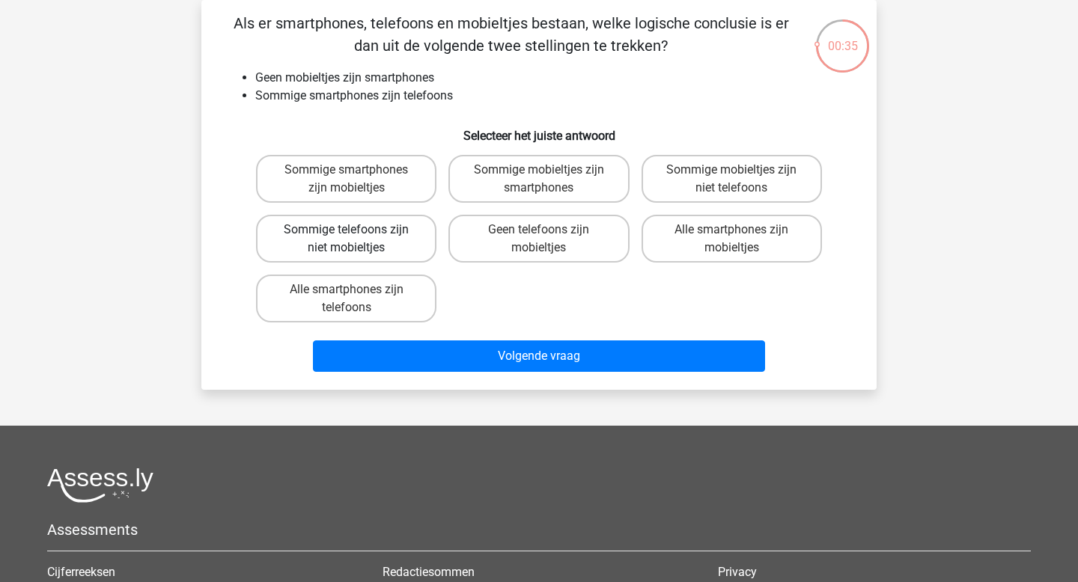
click at [361, 249] on label "Sommige telefoons zijn niet mobieltjes" at bounding box center [346, 239] width 180 height 48
click at [356, 240] on input "Sommige telefoons zijn niet mobieltjes" at bounding box center [352, 235] width 10 height 10
radio input "true"
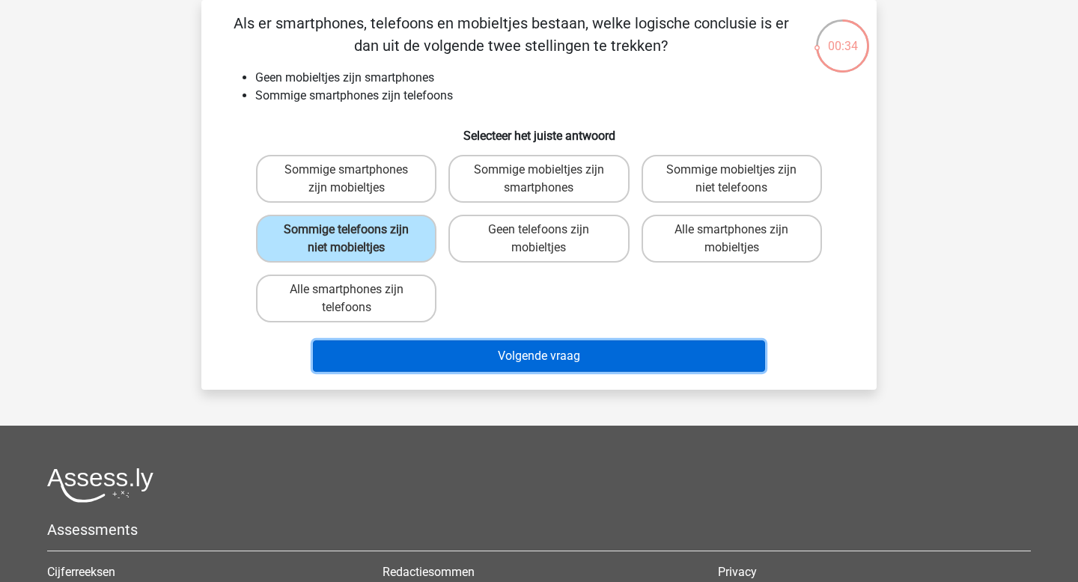
click at [536, 364] on button "Volgende vraag" at bounding box center [539, 356] width 453 height 31
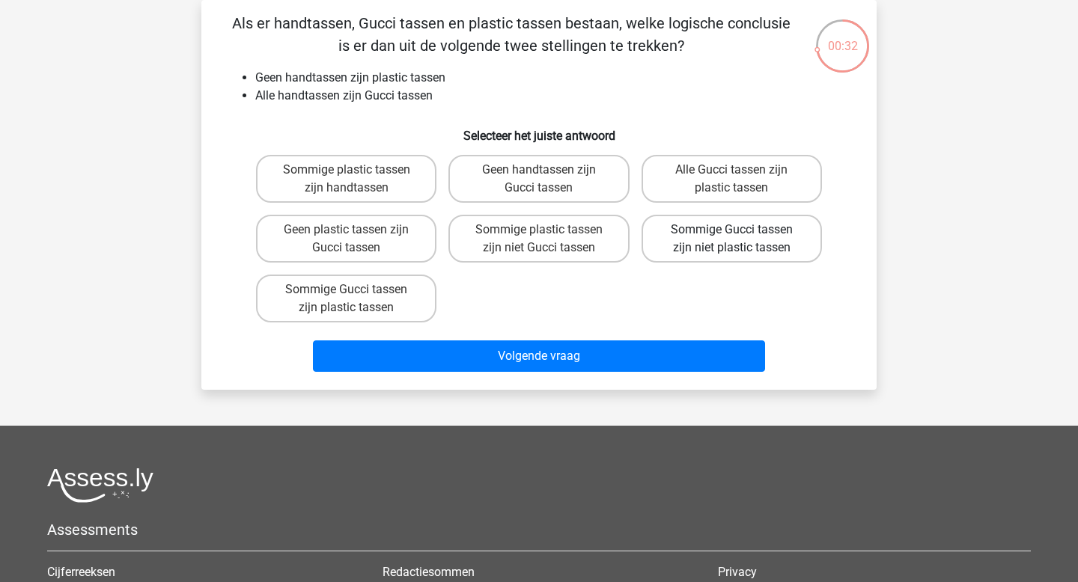
click at [679, 255] on label "Sommige Gucci tassen zijn niet plastic tassen" at bounding box center [732, 239] width 180 height 48
click at [731, 240] on input "Sommige Gucci tassen zijn niet plastic tassen" at bounding box center [736, 235] width 10 height 10
radio input "true"
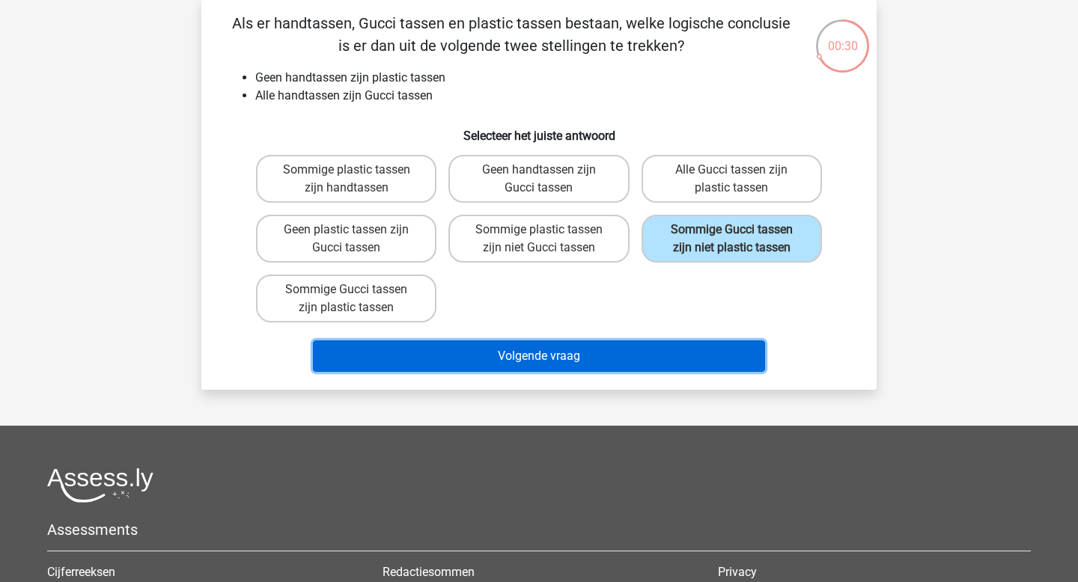
click at [545, 364] on button "Volgende vraag" at bounding box center [539, 356] width 453 height 31
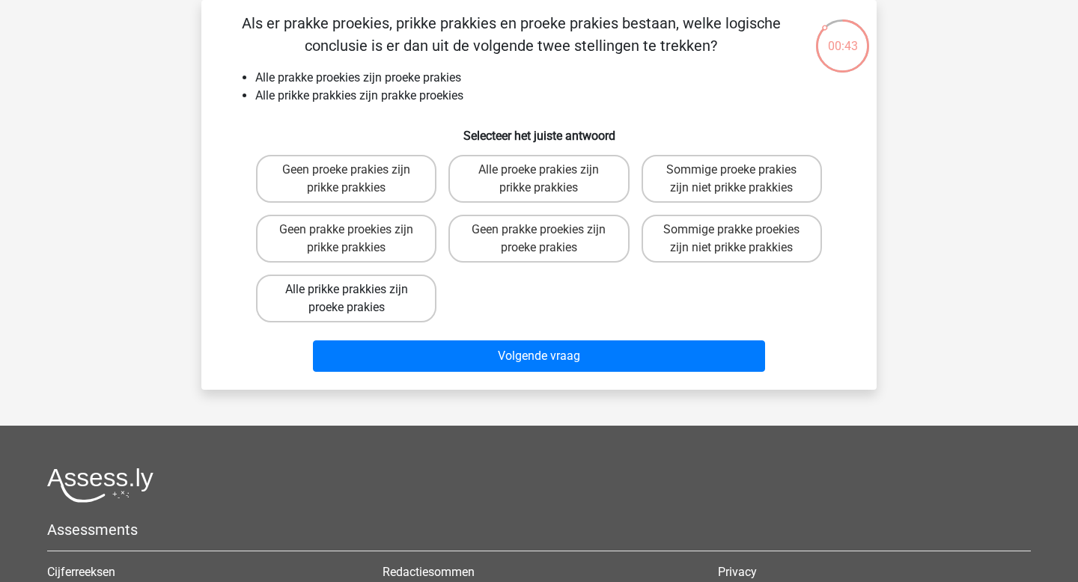
click at [397, 310] on label "Alle prikke prakkies zijn proeke prakies" at bounding box center [346, 299] width 180 height 48
click at [356, 299] on input "Alle prikke prakkies zijn proeke prakies" at bounding box center [352, 295] width 10 height 10
radio input "true"
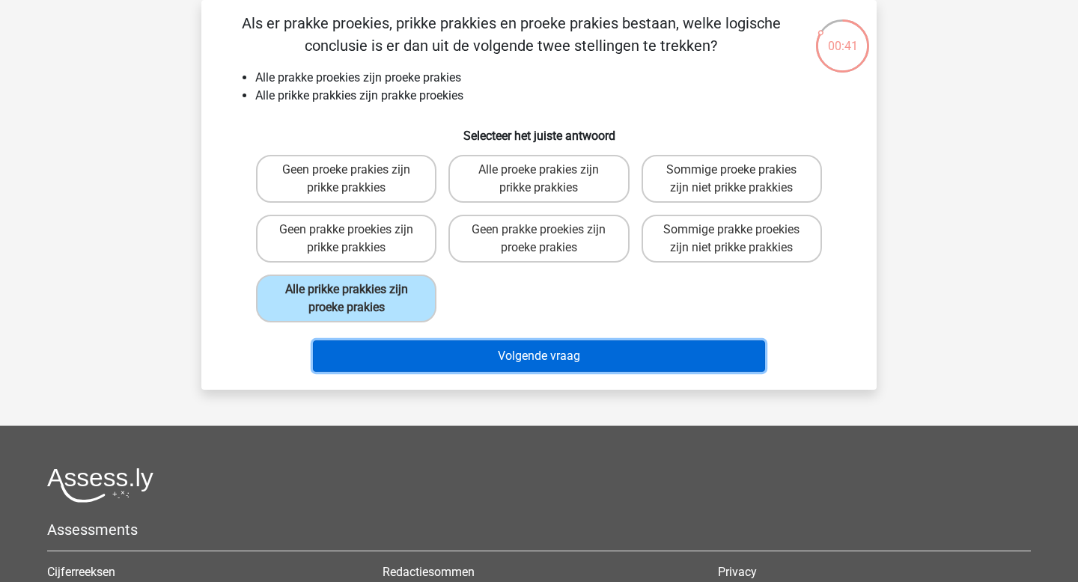
click at [508, 364] on button "Volgende vraag" at bounding box center [539, 356] width 453 height 31
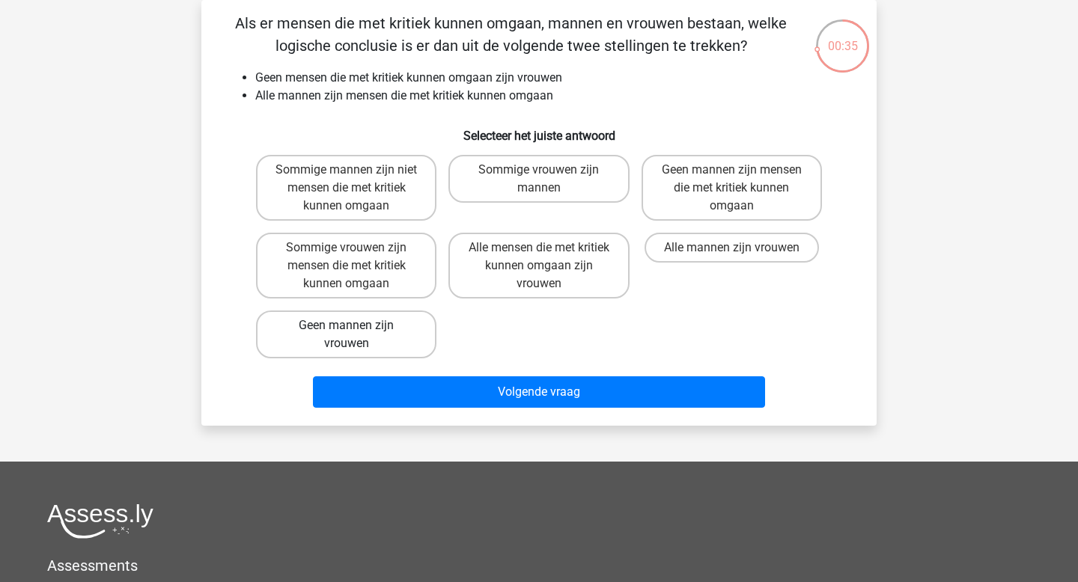
click at [314, 337] on label "Geen mannen zijn vrouwen" at bounding box center [346, 335] width 180 height 48
click at [347, 335] on input "Geen mannen zijn vrouwen" at bounding box center [352, 331] width 10 height 10
radio input "true"
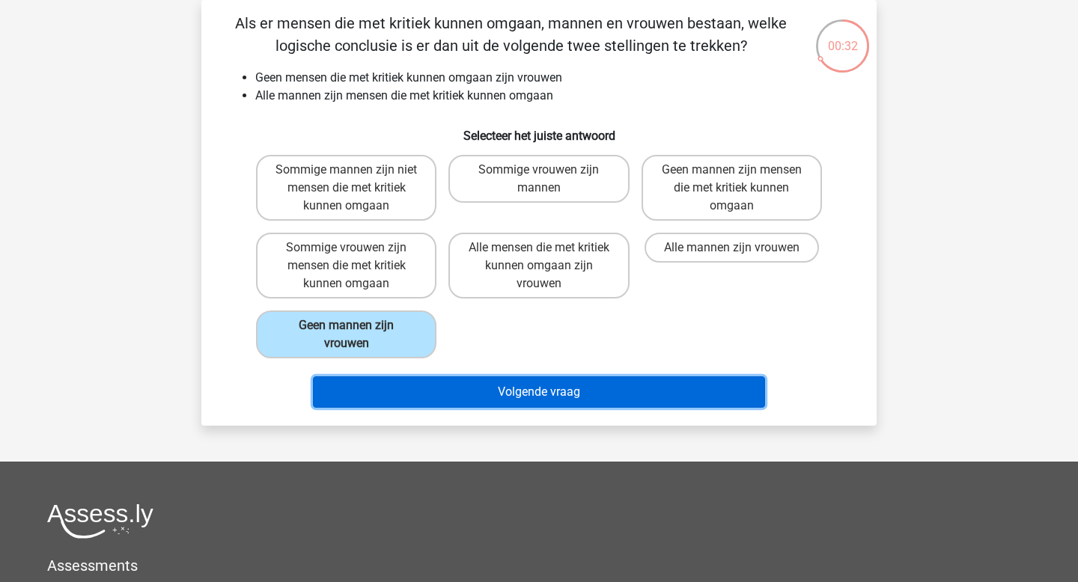
click at [492, 402] on button "Volgende vraag" at bounding box center [539, 392] width 453 height 31
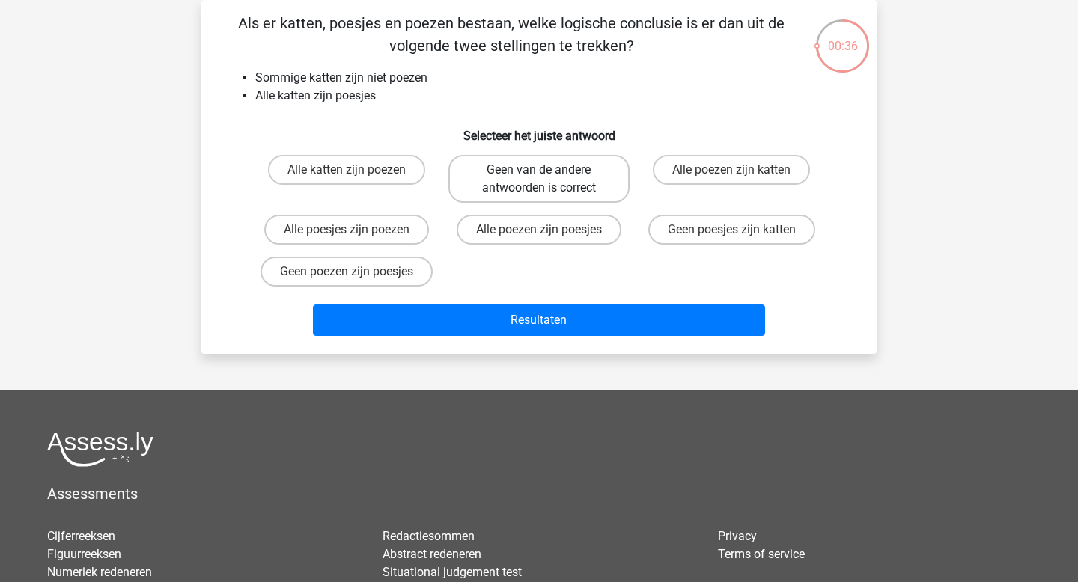
click at [554, 192] on label "Geen van de andere antwoorden is correct" at bounding box center [538, 179] width 180 height 48
click at [549, 180] on input "Geen van de andere antwoorden is correct" at bounding box center [544, 175] width 10 height 10
radio input "true"
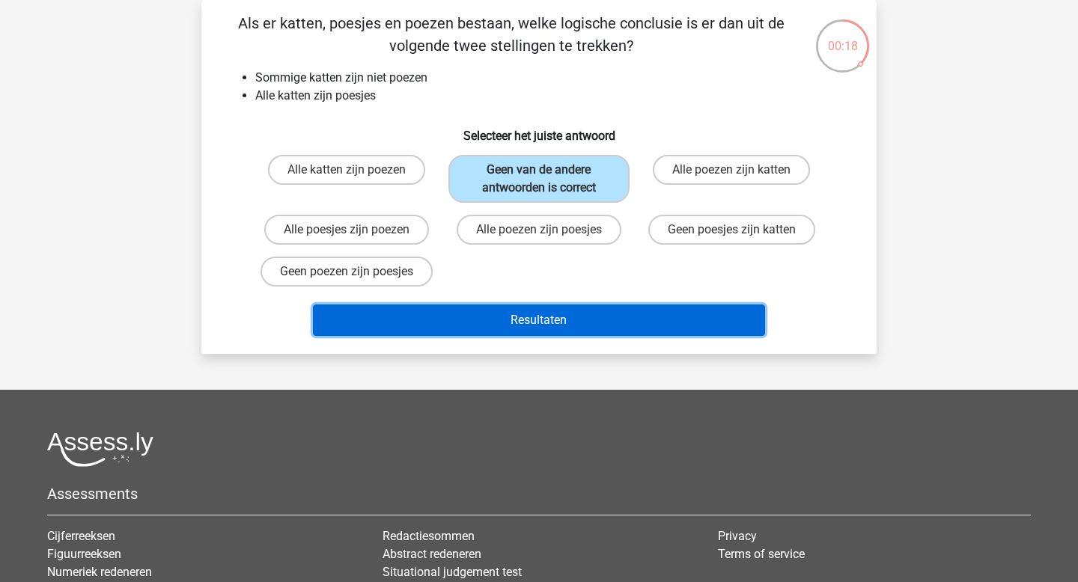
click at [515, 317] on button "Resultaten" at bounding box center [539, 320] width 453 height 31
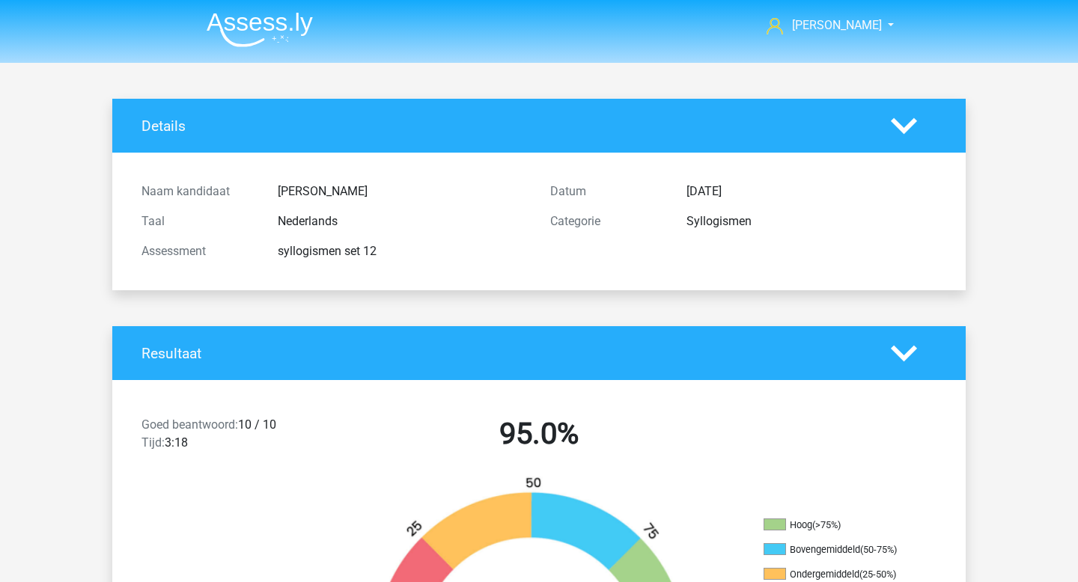
click at [290, 18] on img at bounding box center [260, 29] width 106 height 35
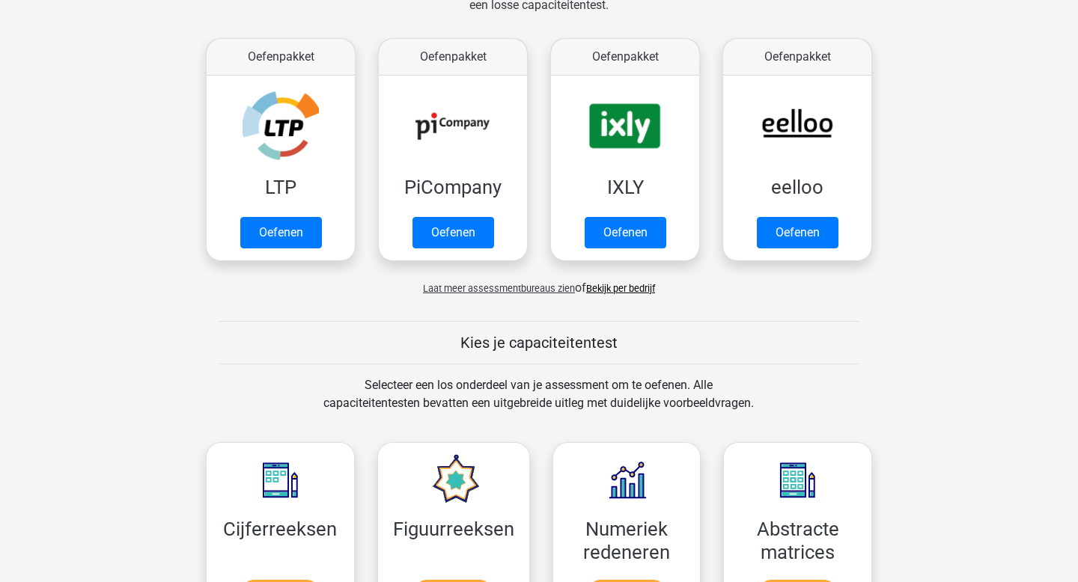
scroll to position [871, 0]
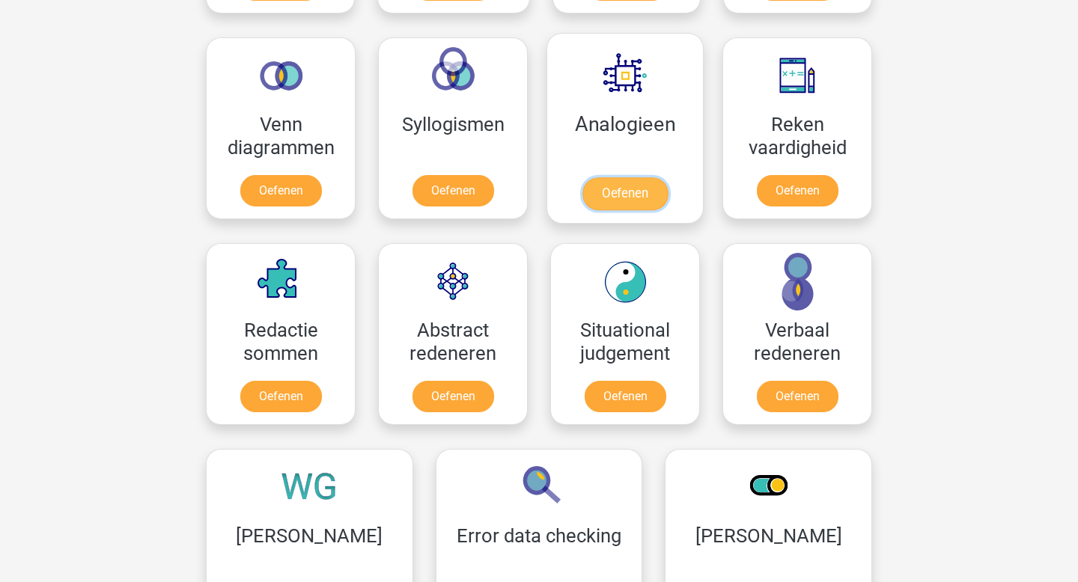
click at [633, 180] on link "Oefenen" at bounding box center [624, 193] width 85 height 33
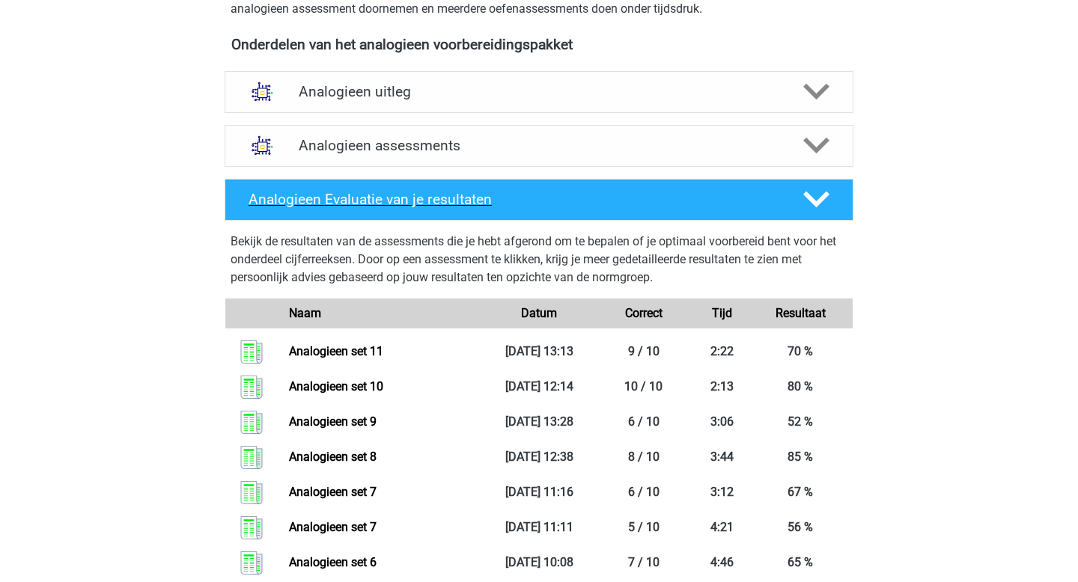
scroll to position [483, 0]
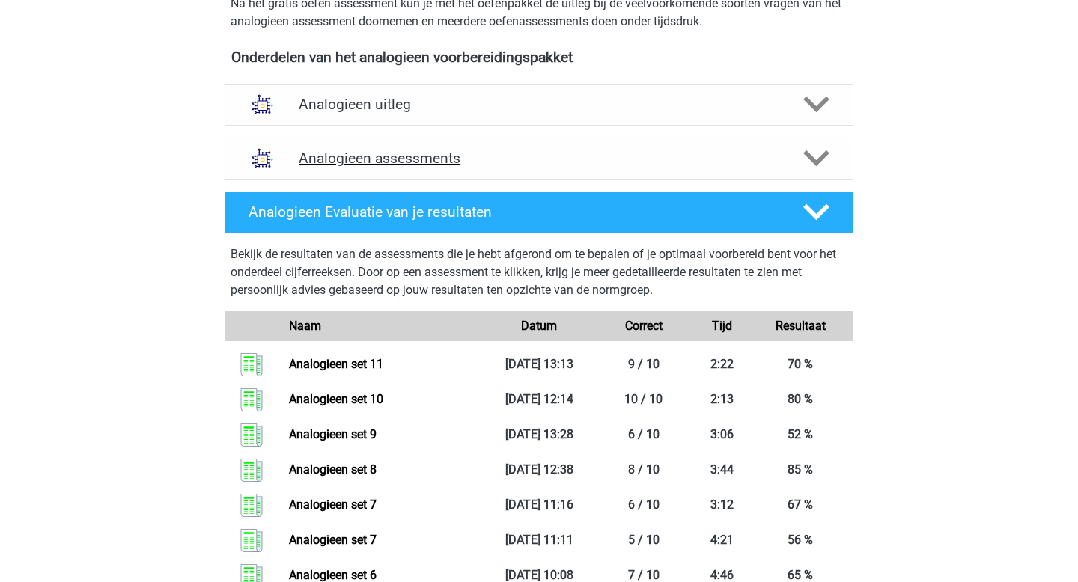
click at [371, 153] on h4 "Analogieen assessments" at bounding box center [539, 158] width 481 height 17
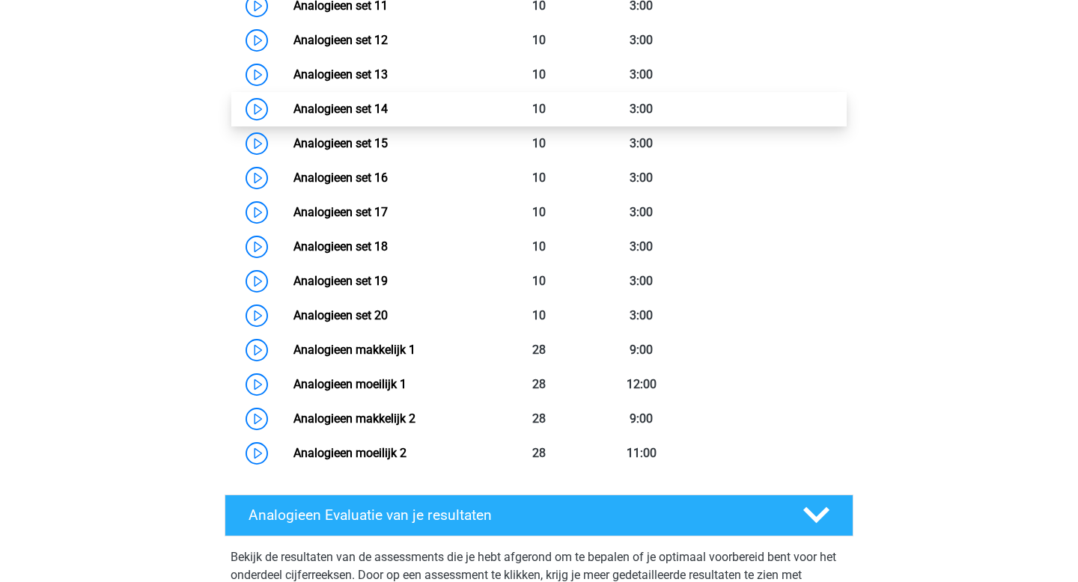
scroll to position [1083, 0]
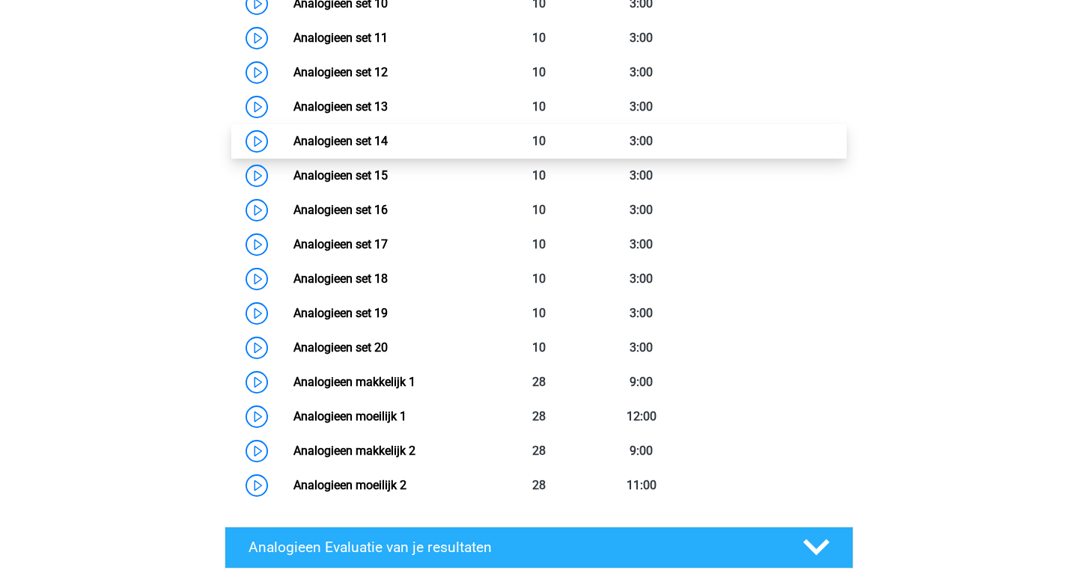
click at [373, 72] on link "Analogieen set 12" at bounding box center [340, 72] width 94 height 14
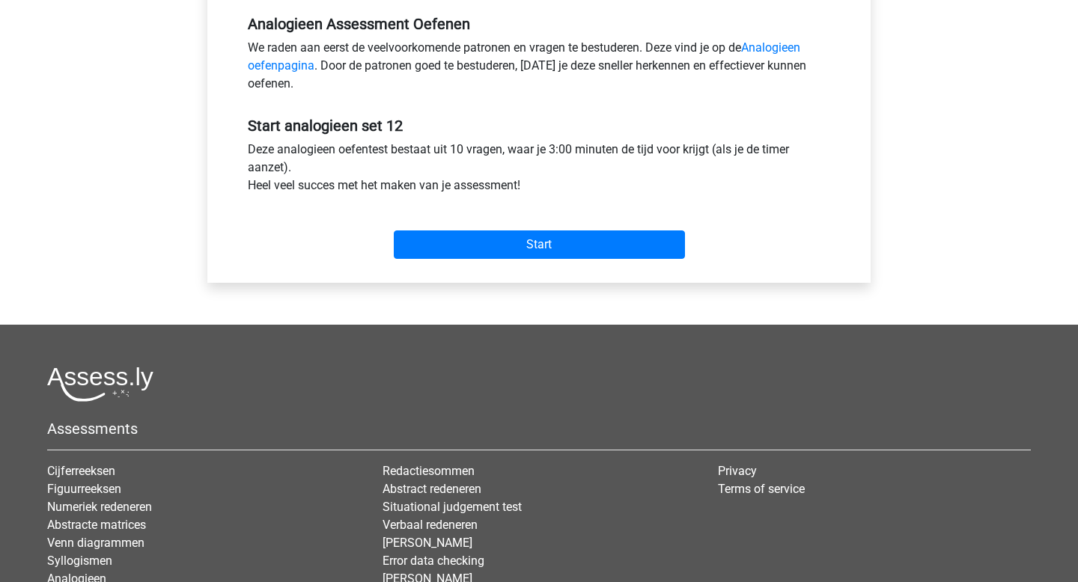
scroll to position [467, 0]
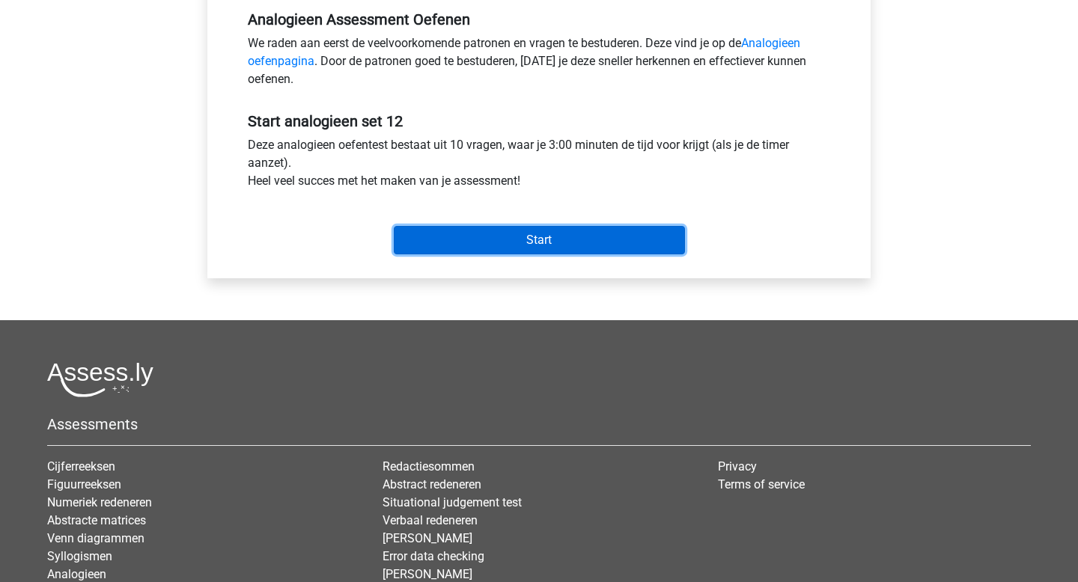
click at [559, 240] on input "Start" at bounding box center [539, 240] width 291 height 28
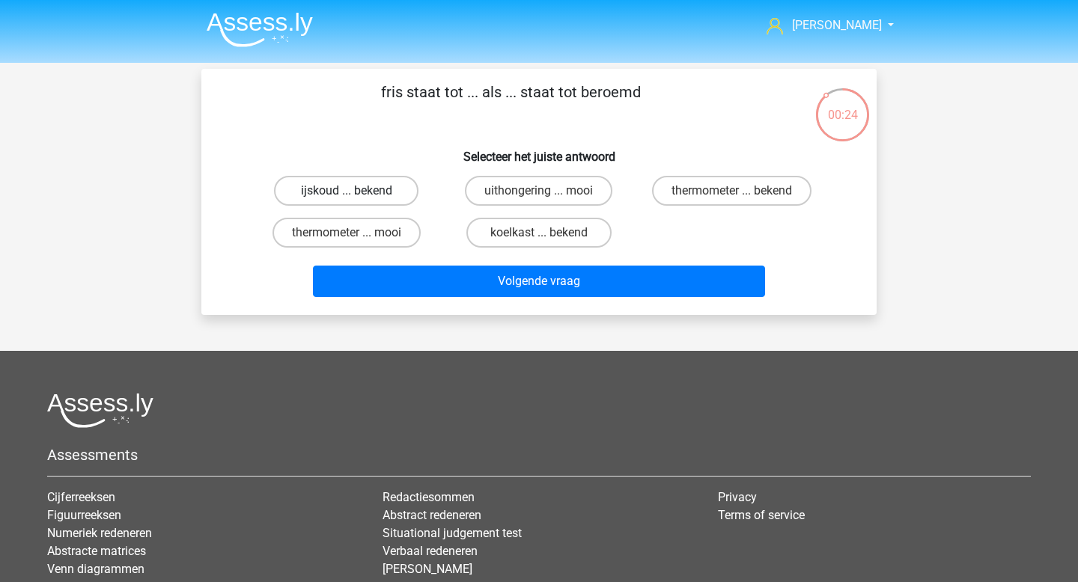
click at [406, 194] on label "ijskoud ... bekend" at bounding box center [346, 191] width 144 height 30
click at [356, 194] on input "ijskoud ... bekend" at bounding box center [352, 196] width 10 height 10
radio input "true"
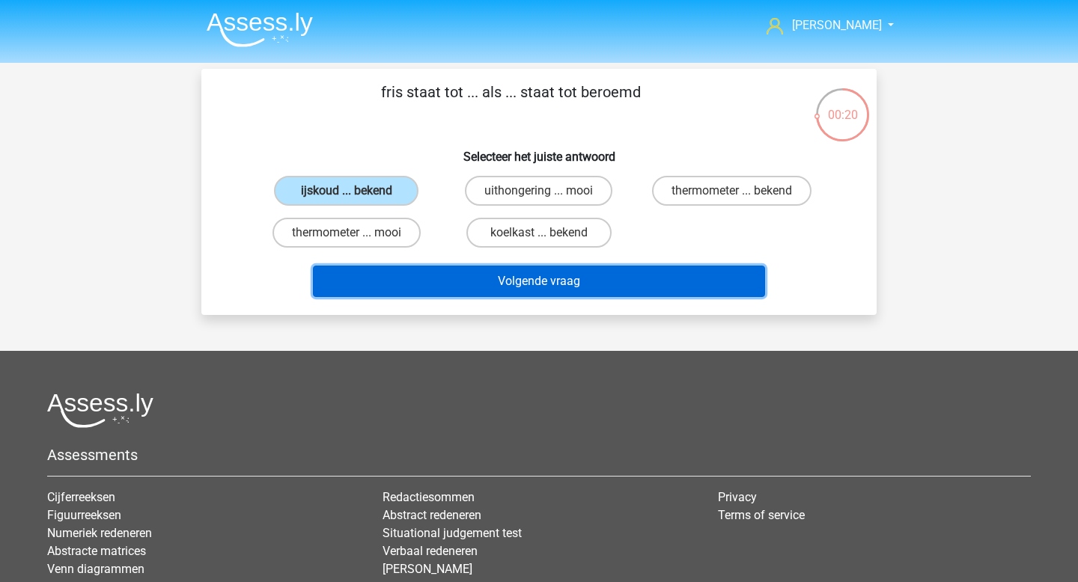
click at [548, 276] on button "Volgende vraag" at bounding box center [539, 281] width 453 height 31
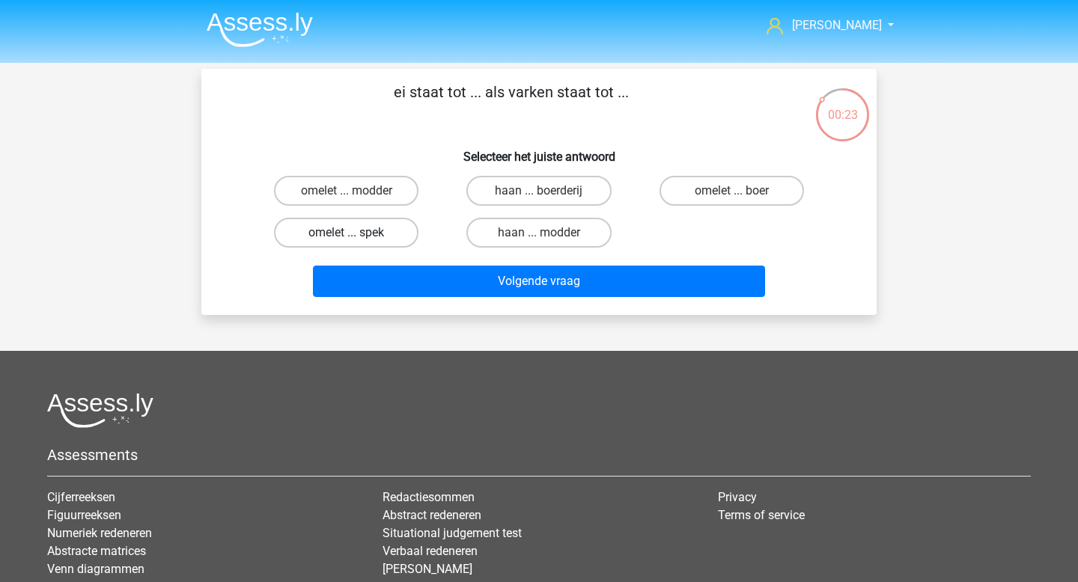
click at [397, 240] on label "omelet ... spek" at bounding box center [346, 233] width 144 height 30
click at [356, 240] on input "omelet ... spek" at bounding box center [352, 238] width 10 height 10
radio input "true"
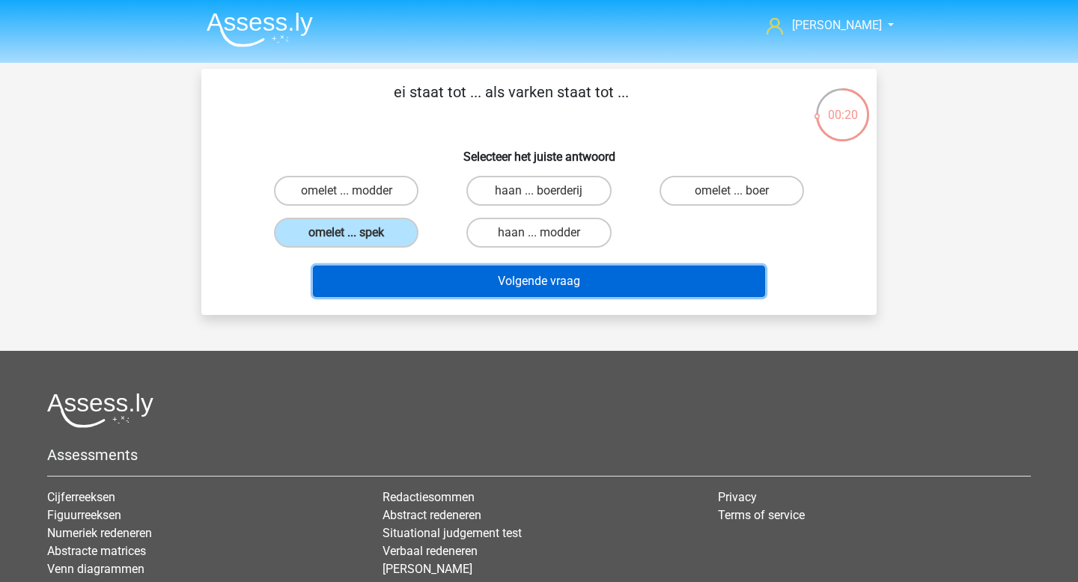
click at [490, 281] on button "Volgende vraag" at bounding box center [539, 281] width 453 height 31
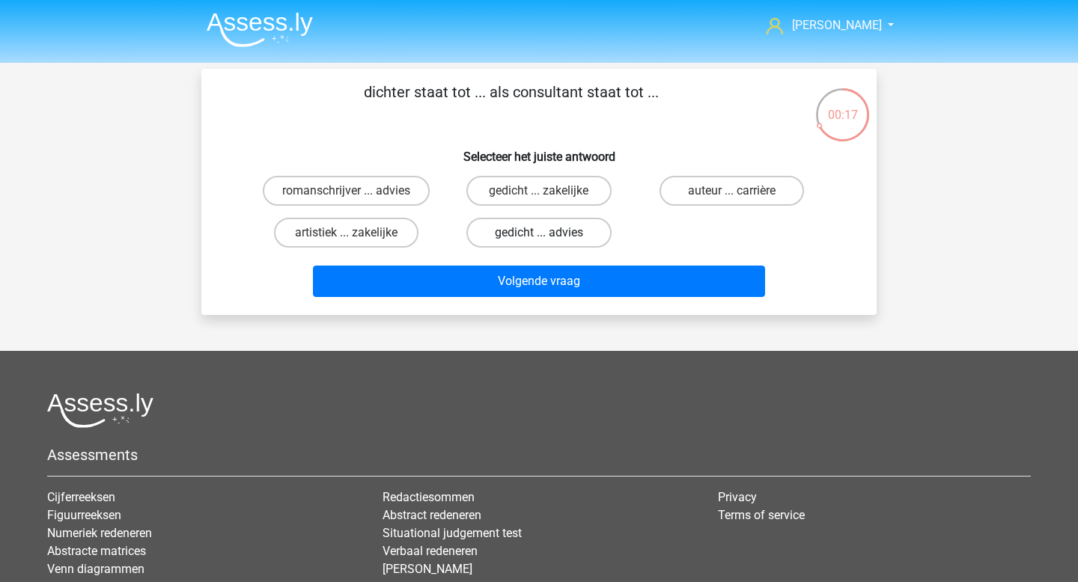
click at [498, 230] on label "gedicht ... advies" at bounding box center [538, 233] width 144 height 30
click at [539, 233] on input "gedicht ... advies" at bounding box center [544, 238] width 10 height 10
radio input "true"
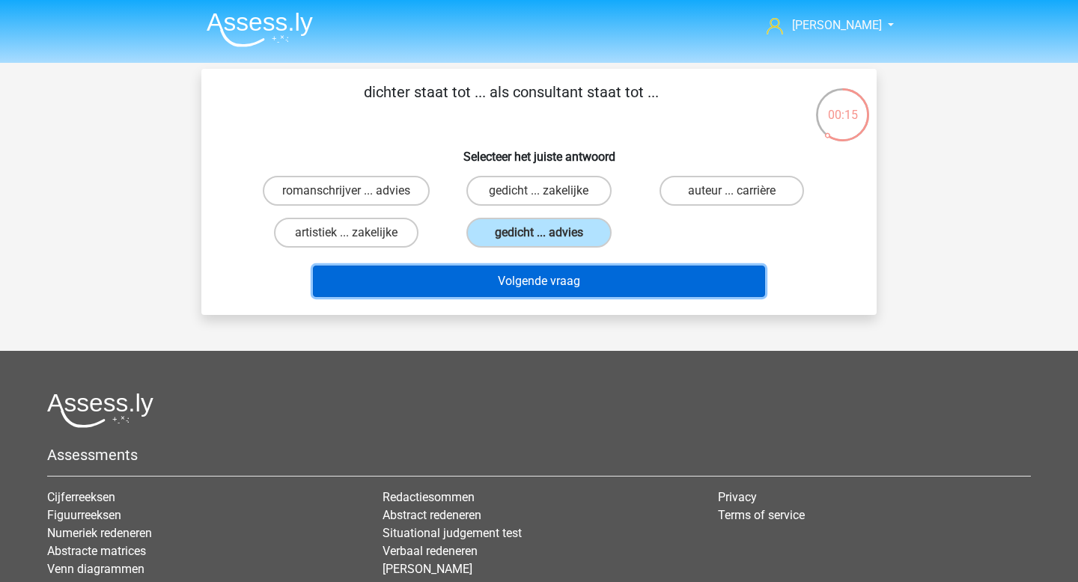
click at [494, 289] on button "Volgende vraag" at bounding box center [539, 281] width 453 height 31
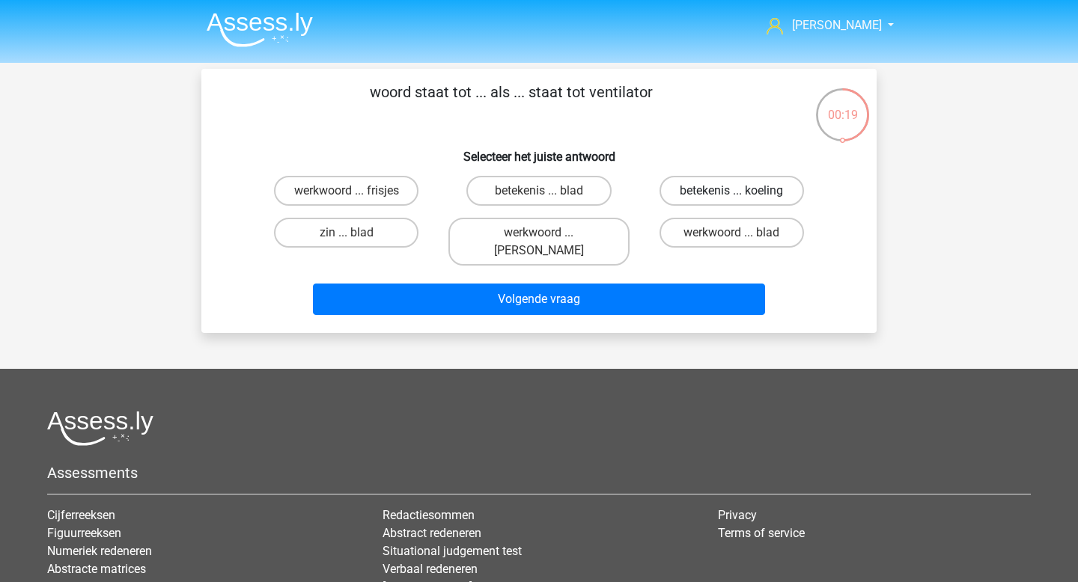
click at [719, 201] on label "betekenis ... koeling" at bounding box center [731, 191] width 144 height 30
click at [731, 201] on input "betekenis ... koeling" at bounding box center [736, 196] width 10 height 10
radio input "true"
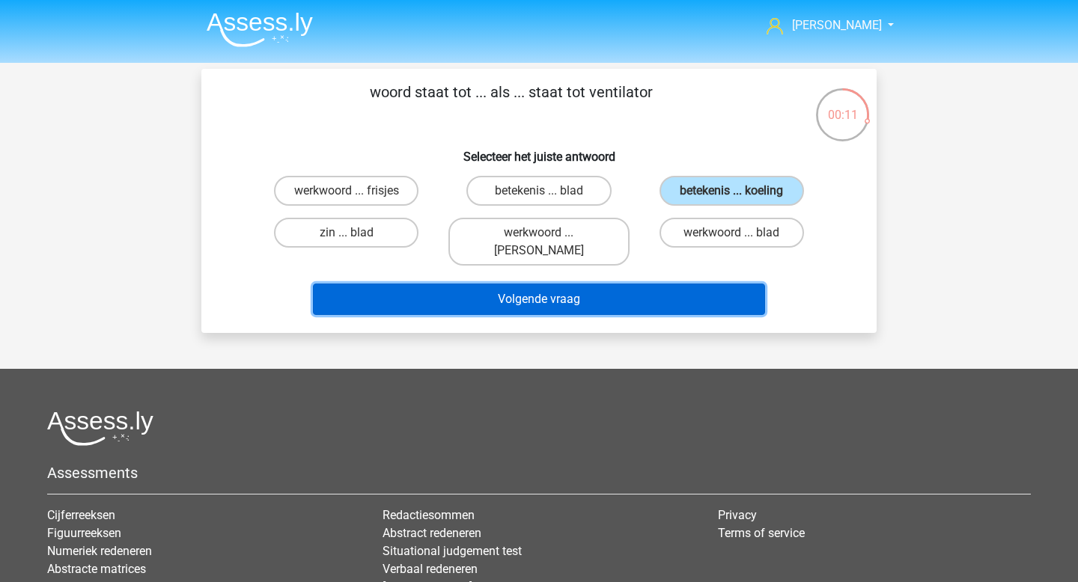
click at [547, 284] on button "Volgende vraag" at bounding box center [539, 299] width 453 height 31
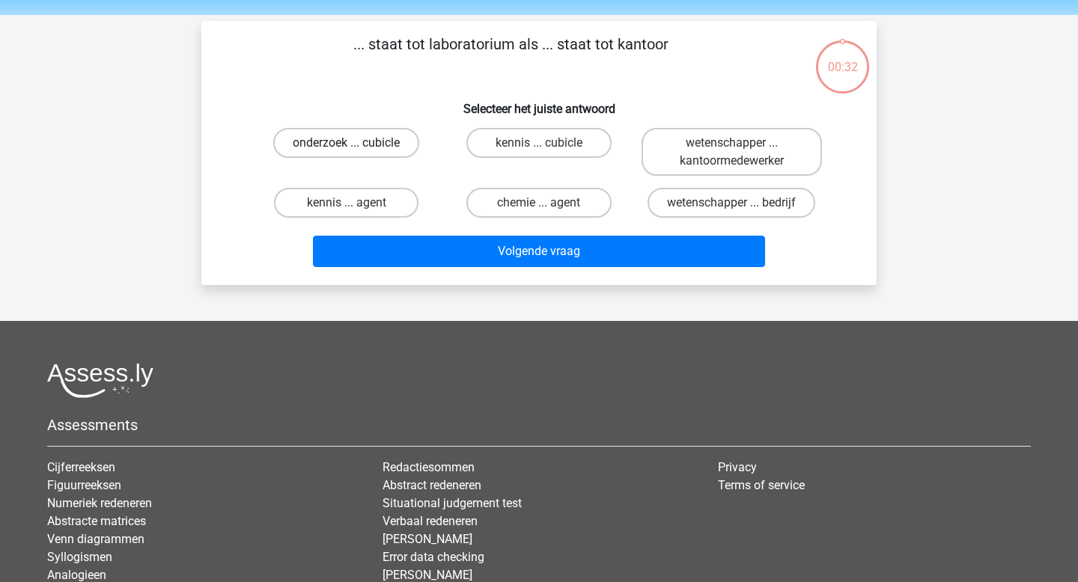
scroll to position [42, 0]
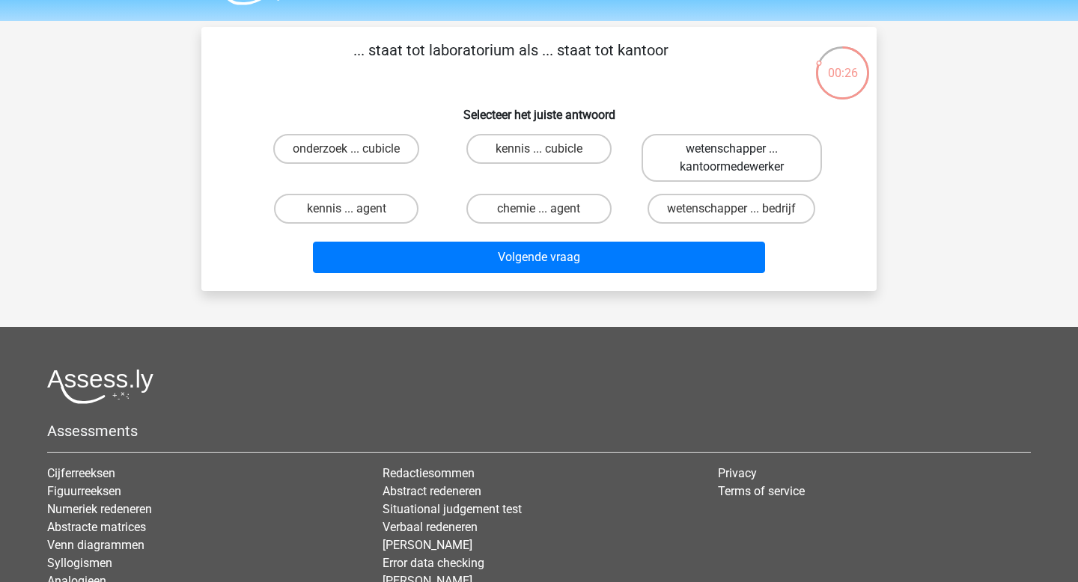
click at [730, 167] on label "wetenschapper ... kantoormedewerker" at bounding box center [732, 158] width 180 height 48
click at [731, 159] on input "wetenschapper ... kantoormedewerker" at bounding box center [736, 154] width 10 height 10
radio input "true"
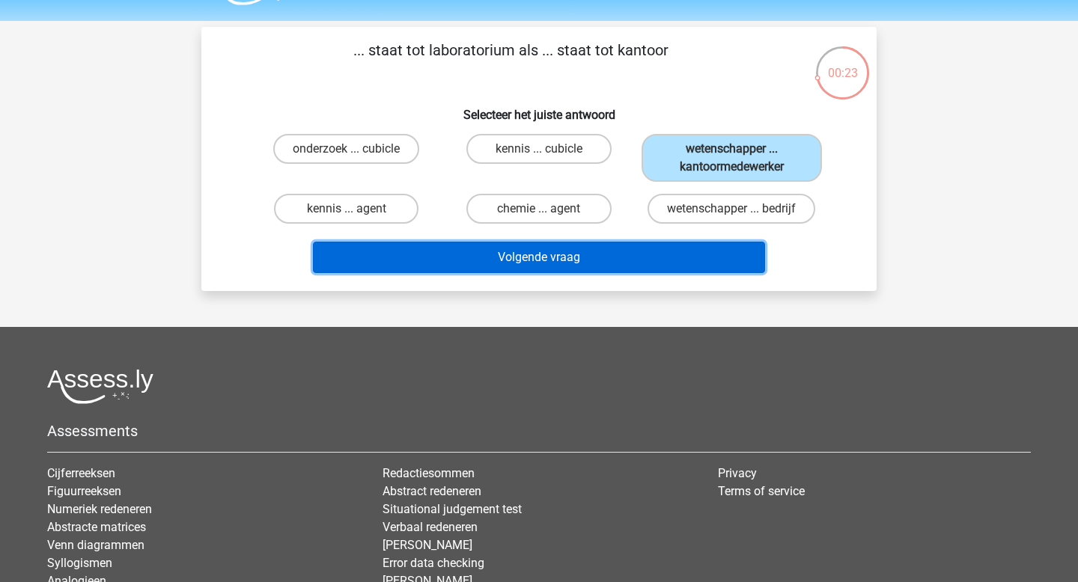
click at [544, 255] on button "Volgende vraag" at bounding box center [539, 257] width 453 height 31
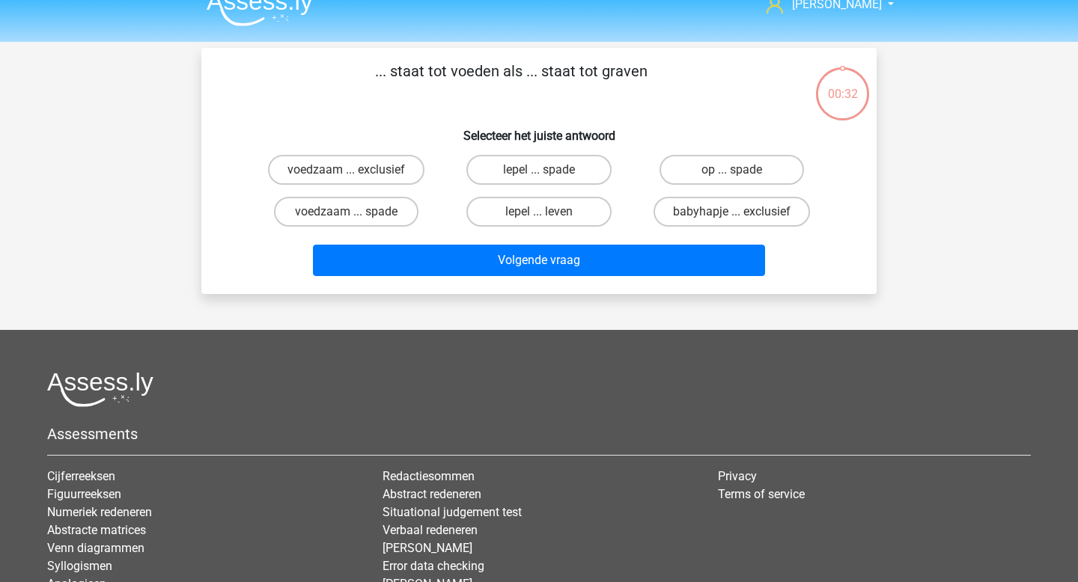
scroll to position [0, 0]
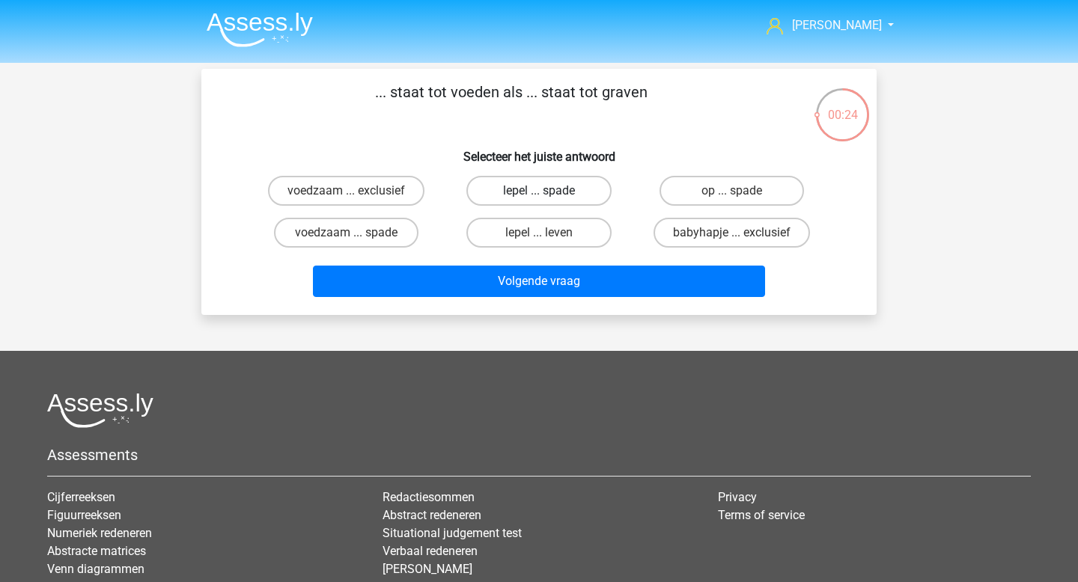
click at [585, 201] on label "lepel ... spade" at bounding box center [538, 191] width 144 height 30
click at [549, 201] on input "lepel ... spade" at bounding box center [544, 196] width 10 height 10
radio input "true"
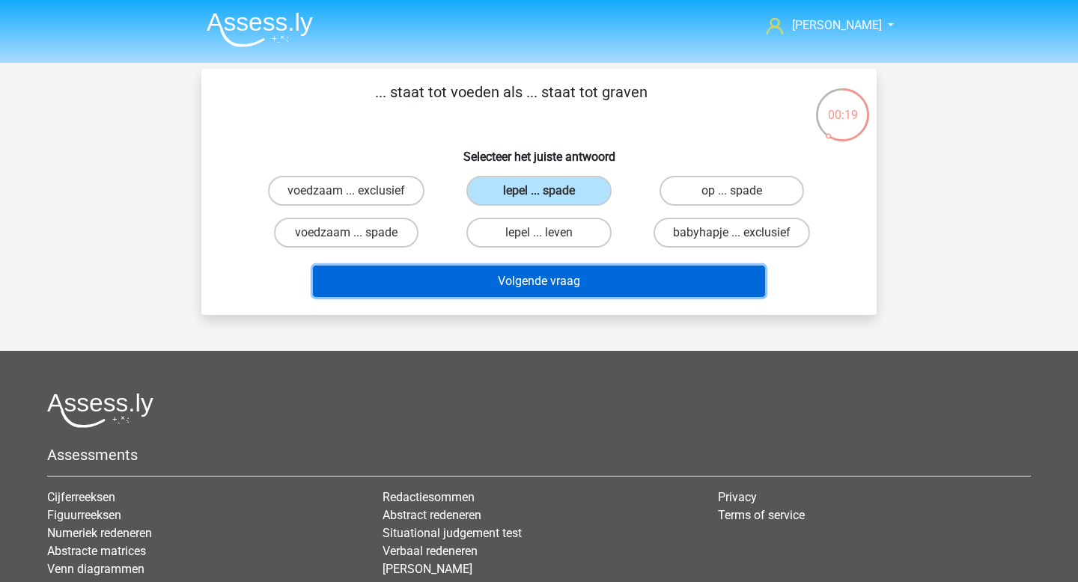
click at [549, 287] on button "Volgende vraag" at bounding box center [539, 281] width 453 height 31
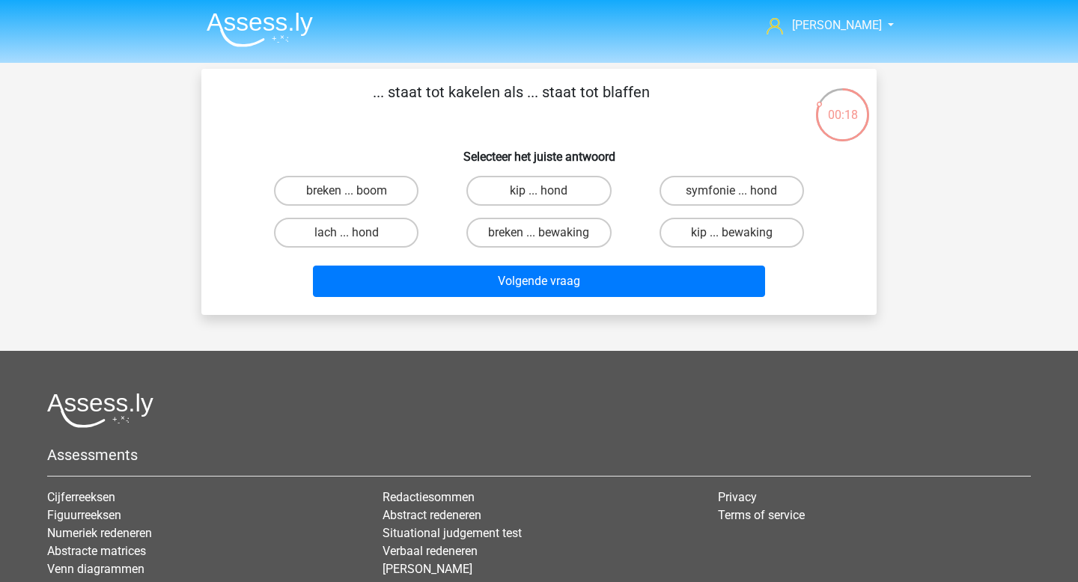
click at [539, 195] on input "kip ... hond" at bounding box center [544, 196] width 10 height 10
radio input "true"
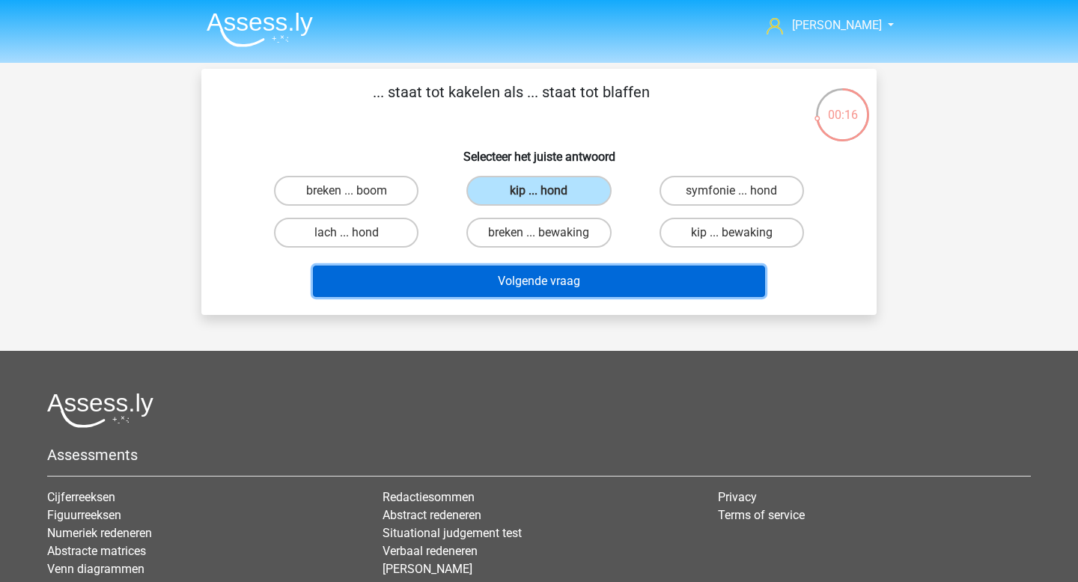
click at [535, 278] on button "Volgende vraag" at bounding box center [539, 281] width 453 height 31
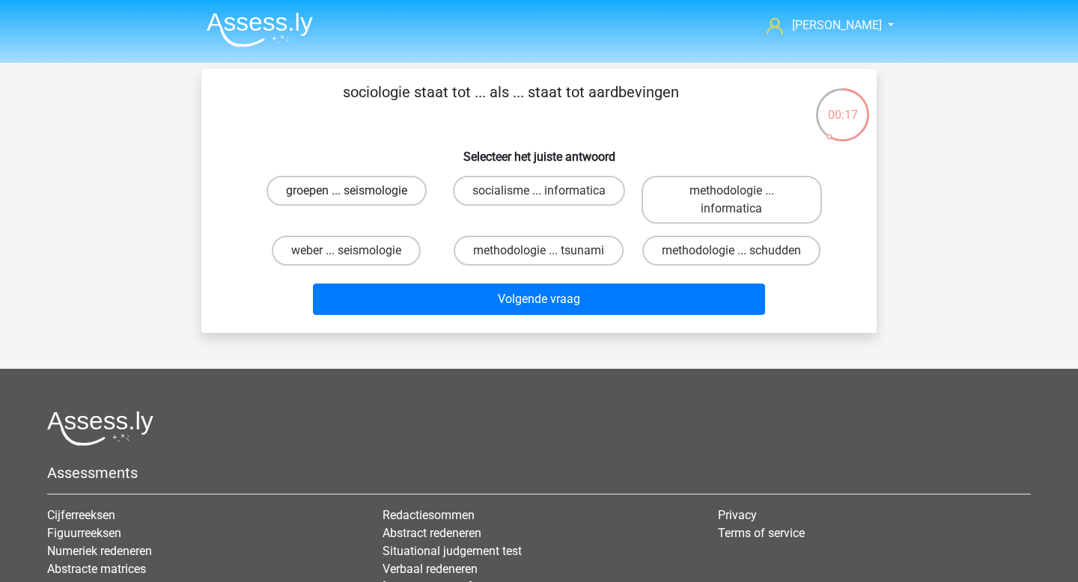
click at [412, 199] on label "groepen ... seismologie" at bounding box center [346, 191] width 160 height 30
click at [356, 199] on input "groepen ... seismologie" at bounding box center [352, 196] width 10 height 10
radio input "true"
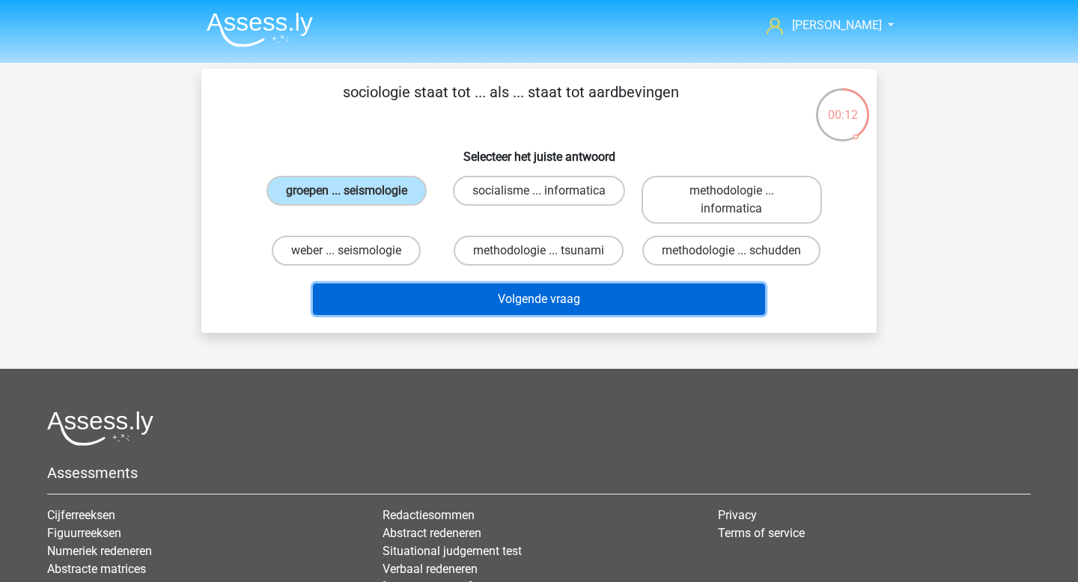
click at [494, 303] on button "Volgende vraag" at bounding box center [539, 299] width 453 height 31
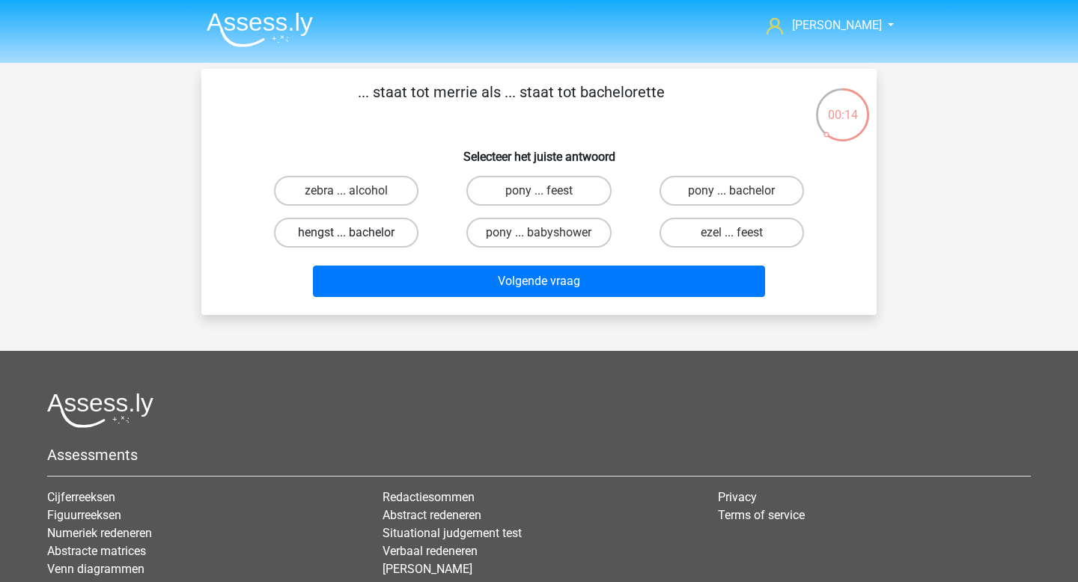
click at [389, 234] on label "hengst ... bachelor" at bounding box center [346, 233] width 144 height 30
click at [356, 234] on input "hengst ... bachelor" at bounding box center [352, 238] width 10 height 10
radio input "true"
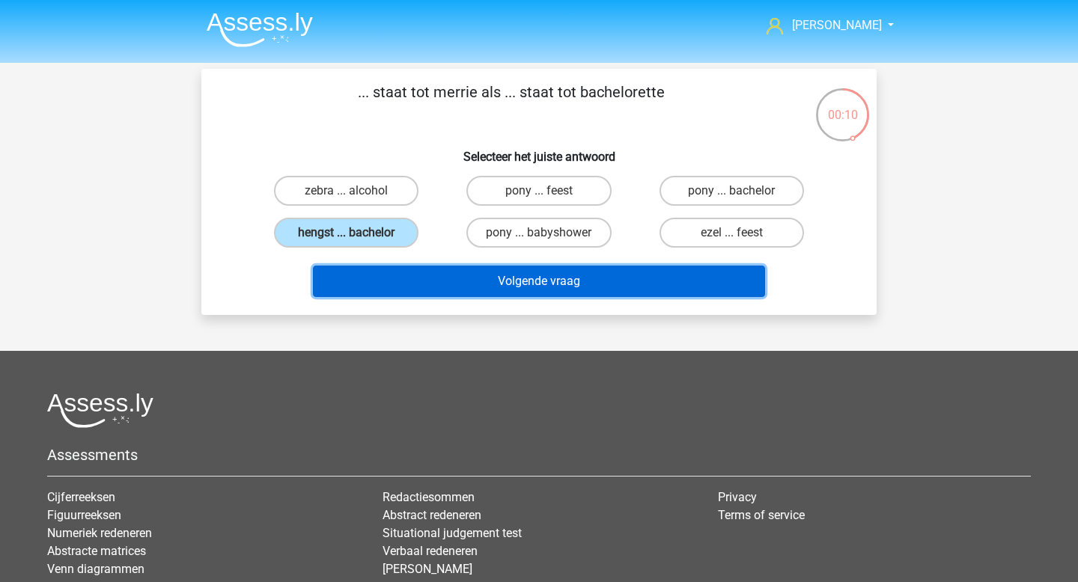
click at [463, 283] on button "Volgende vraag" at bounding box center [539, 281] width 453 height 31
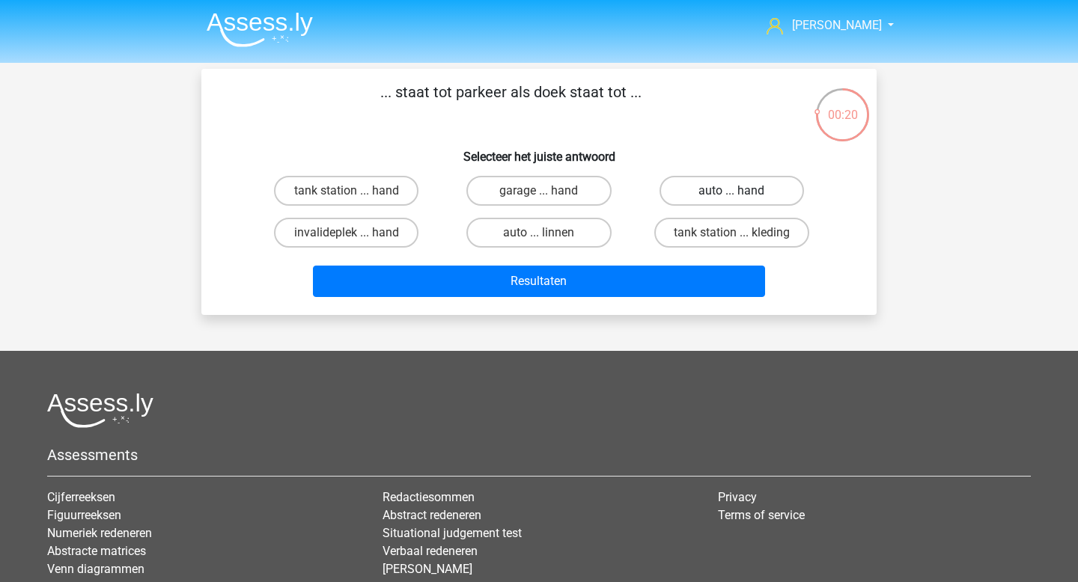
click at [725, 189] on label "auto ... hand" at bounding box center [731, 191] width 144 height 30
click at [731, 191] on input "auto ... hand" at bounding box center [736, 196] width 10 height 10
radio input "true"
click at [603, 193] on label "garage ... hand" at bounding box center [538, 191] width 144 height 30
click at [549, 193] on input "garage ... hand" at bounding box center [544, 196] width 10 height 10
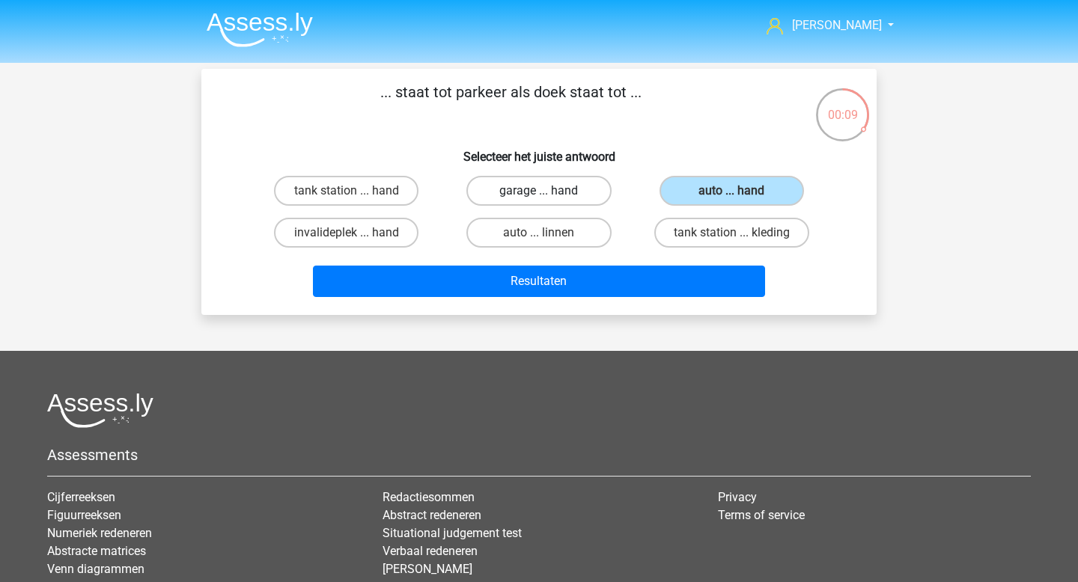
radio input "true"
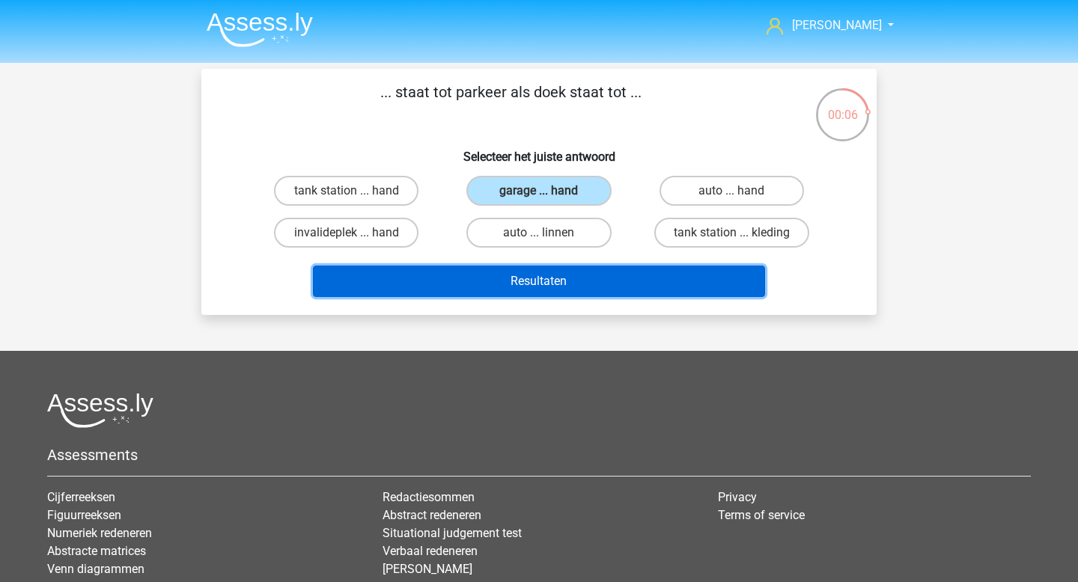
click at [552, 293] on button "Resultaten" at bounding box center [539, 281] width 453 height 31
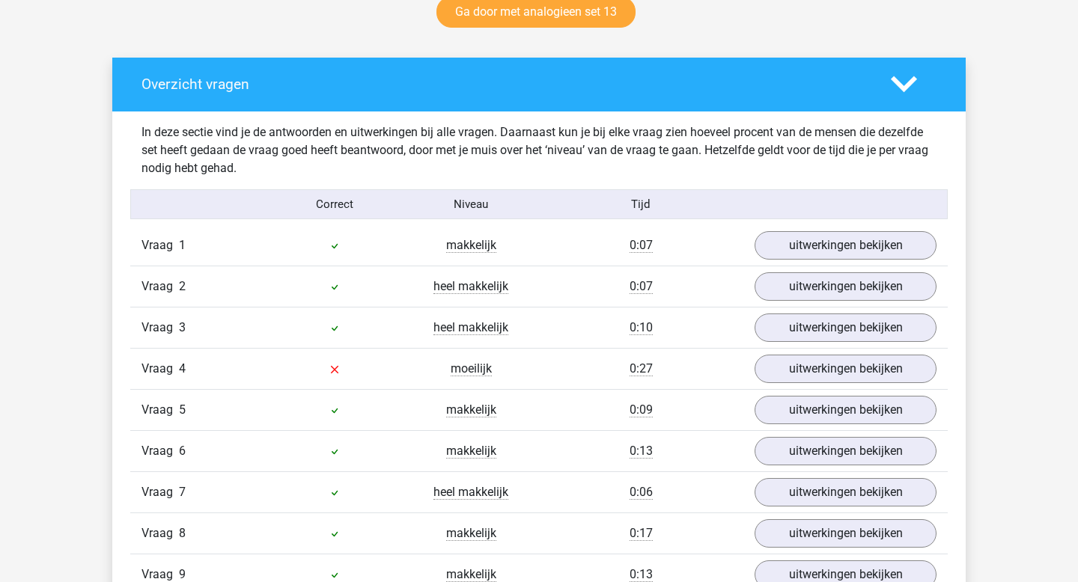
scroll to position [811, 0]
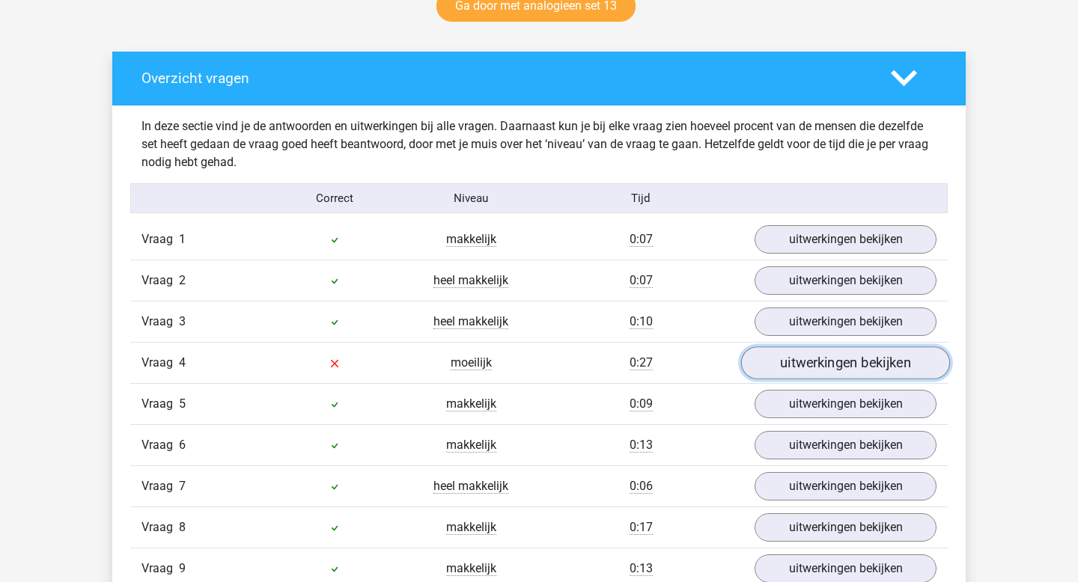
click at [801, 371] on link "uitwerkingen bekijken" at bounding box center [845, 363] width 209 height 33
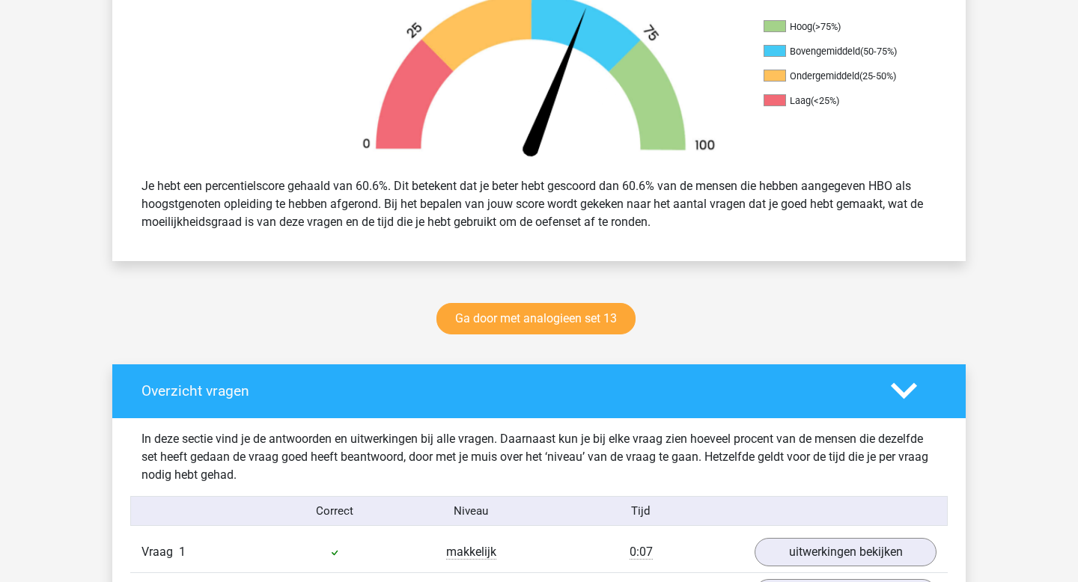
scroll to position [0, 0]
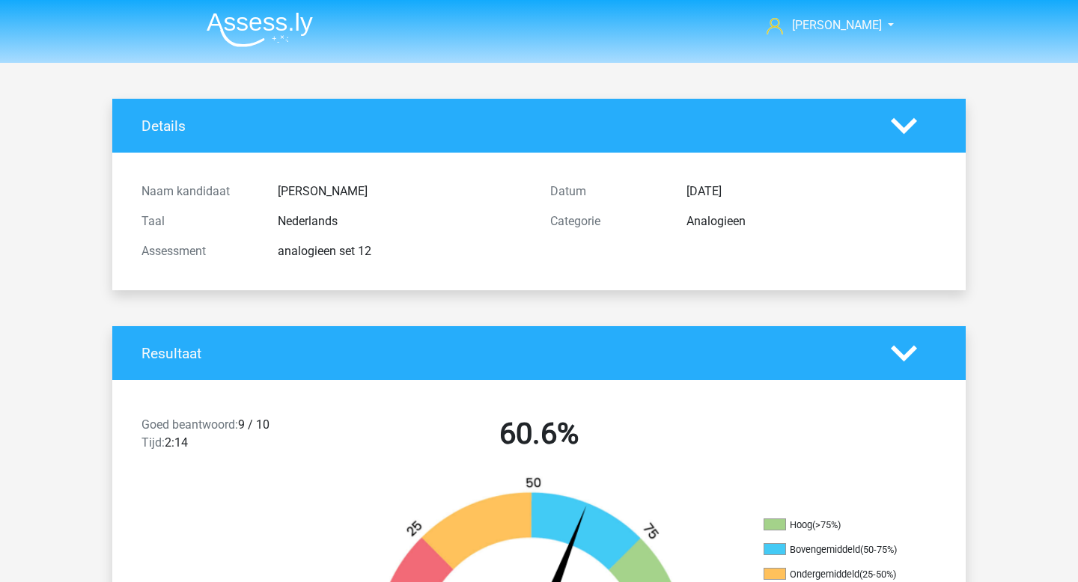
click at [279, 29] on img at bounding box center [260, 29] width 106 height 35
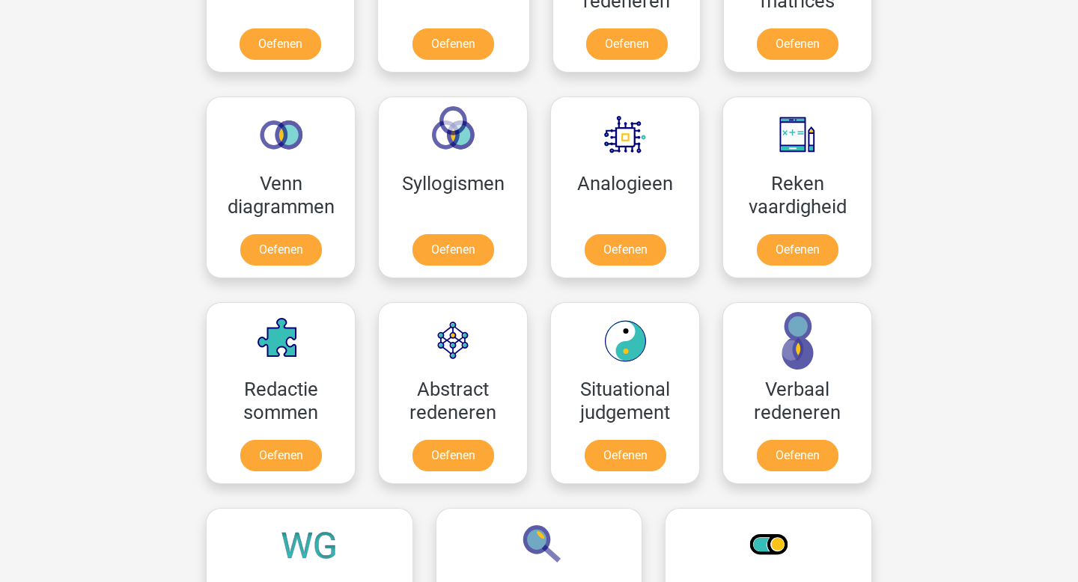
scroll to position [762, 0]
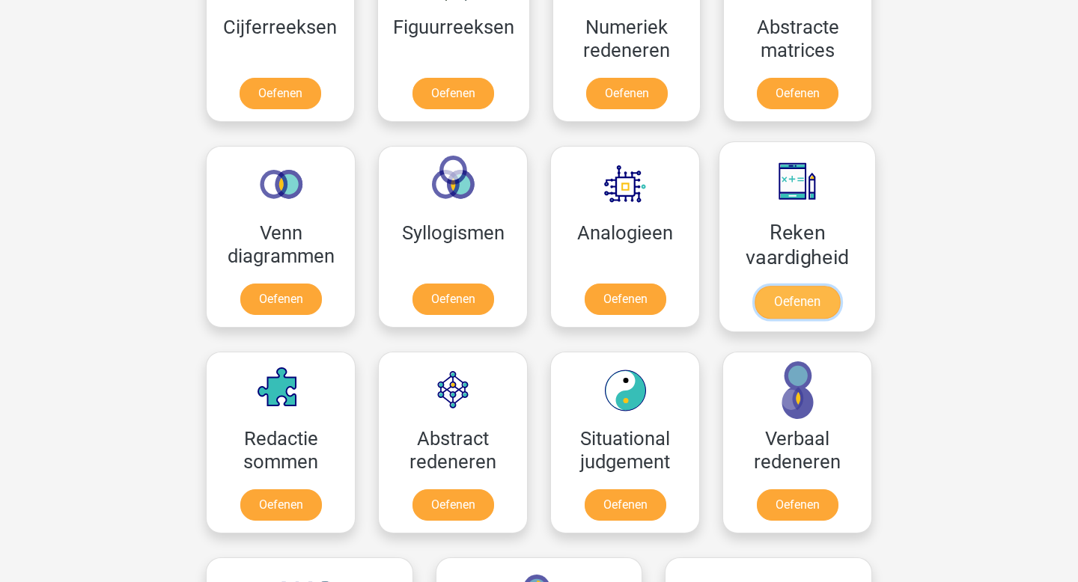
click at [783, 293] on link "Oefenen" at bounding box center [797, 302] width 85 height 33
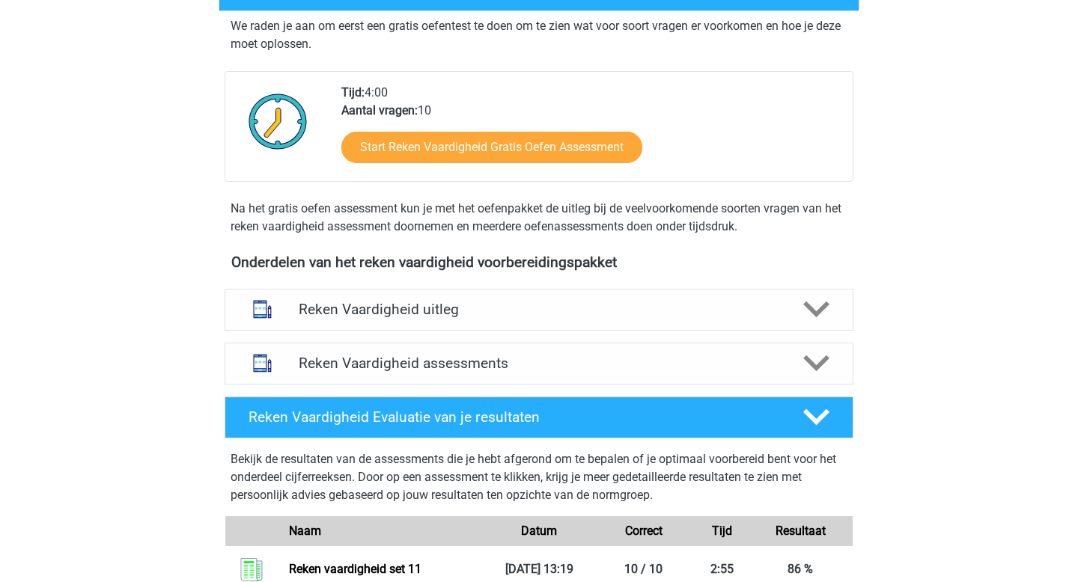
scroll to position [536, 0]
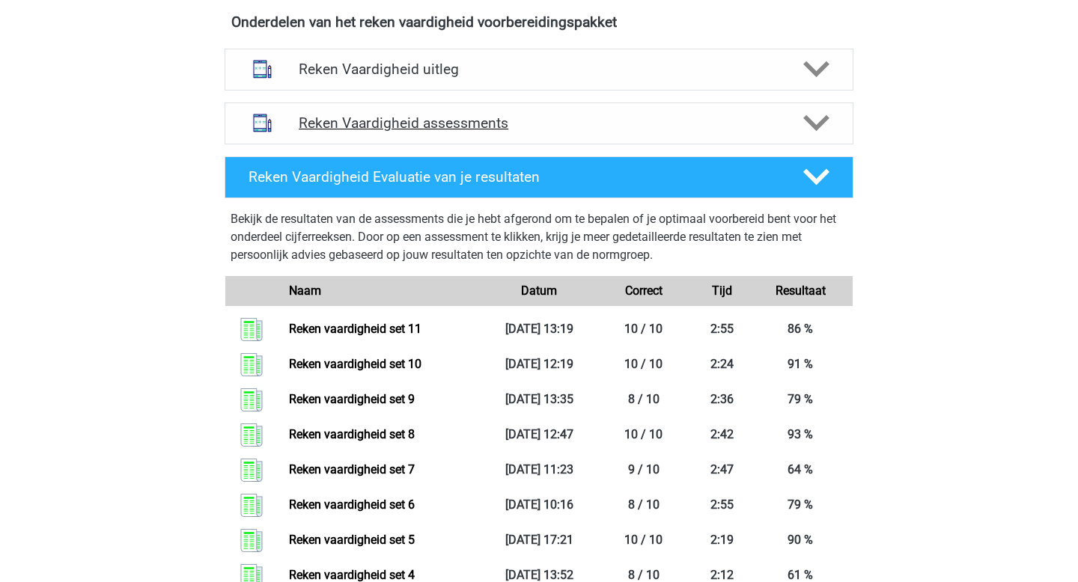
click at [382, 133] on div "Reken Vaardigheid assessments" at bounding box center [539, 124] width 629 height 42
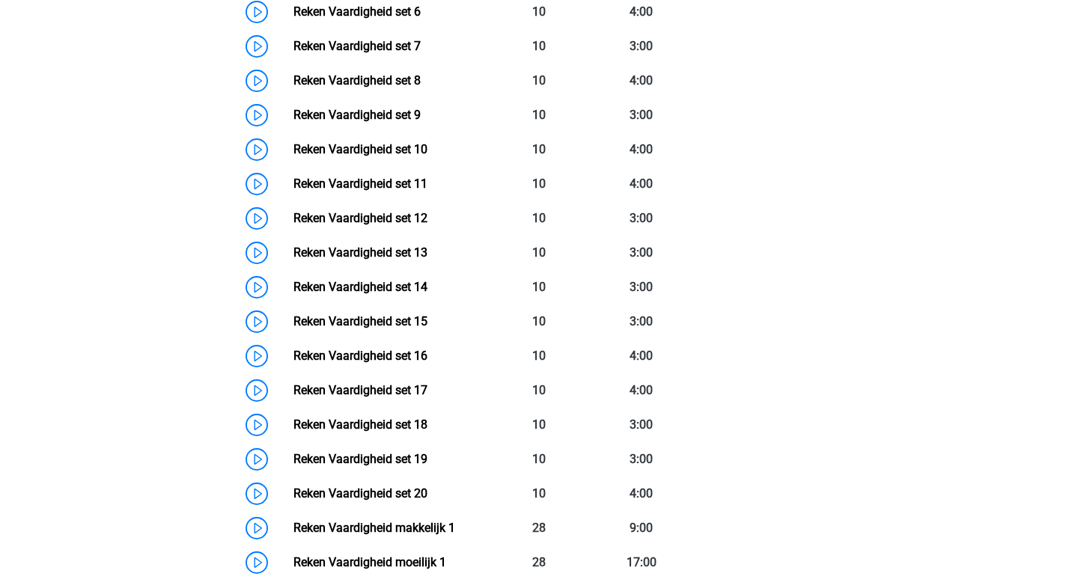
scroll to position [1067, 0]
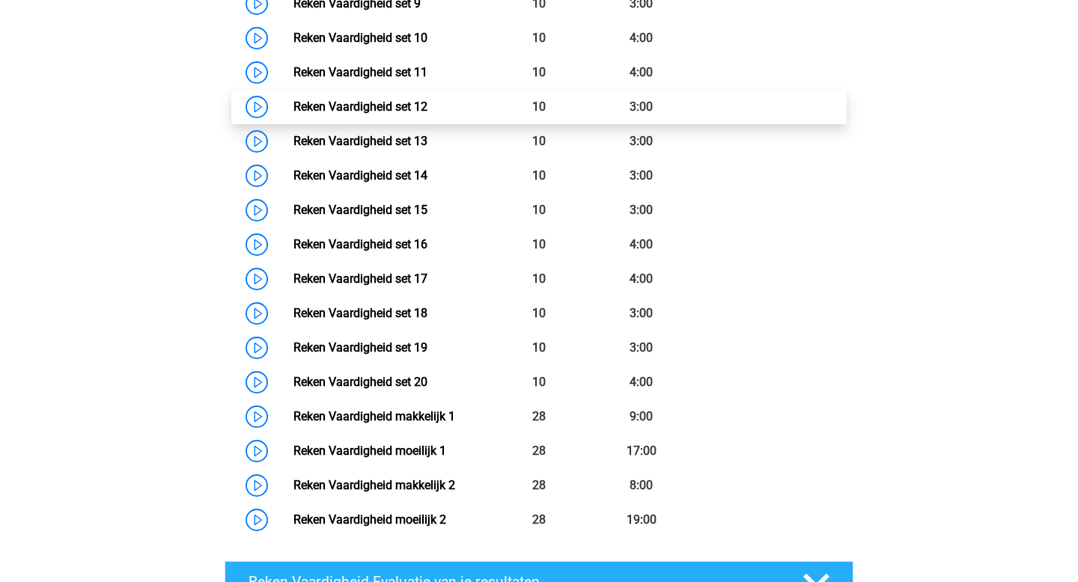
click at [362, 114] on link "Reken Vaardigheid set 12" at bounding box center [360, 107] width 134 height 14
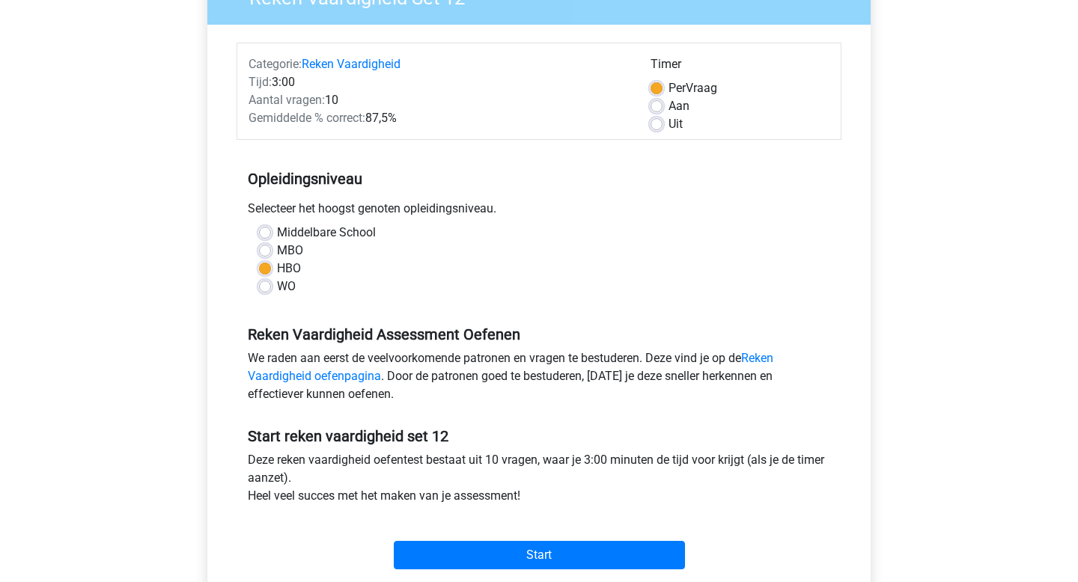
scroll to position [235, 0]
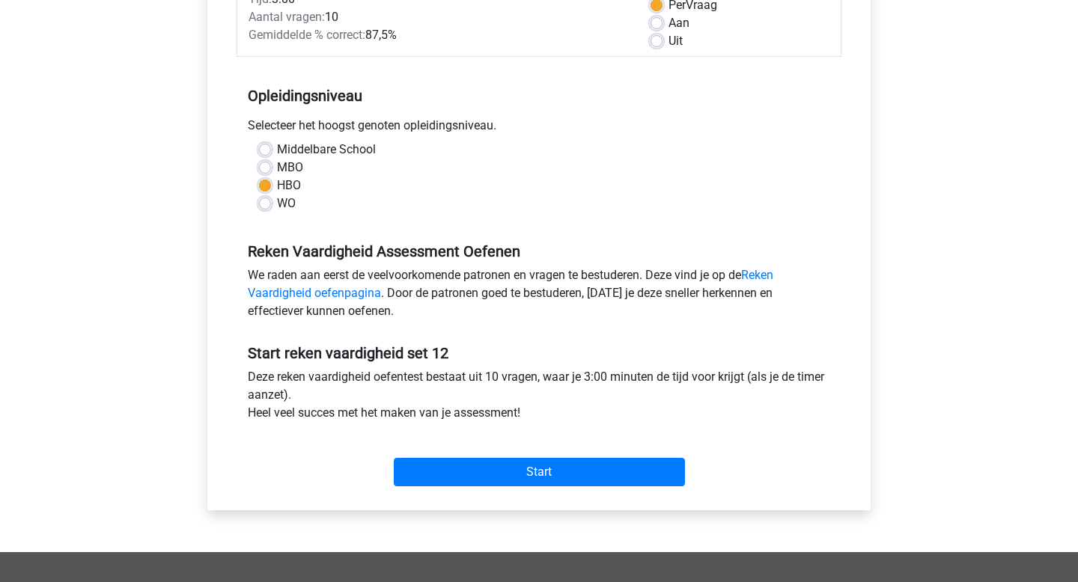
click at [523, 453] on div "Start" at bounding box center [539, 460] width 605 height 52
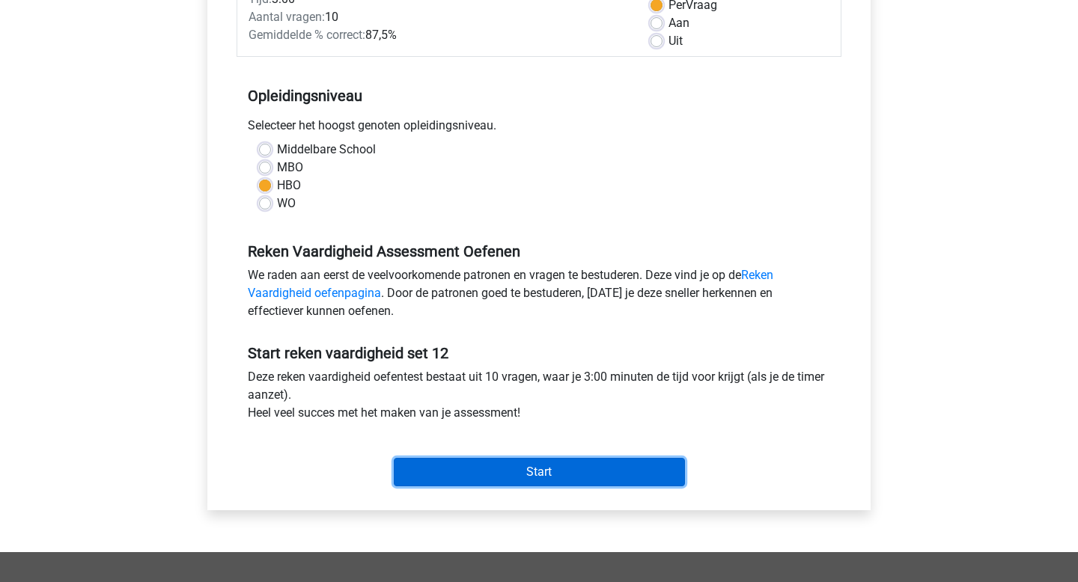
click at [520, 466] on input "Start" at bounding box center [539, 472] width 291 height 28
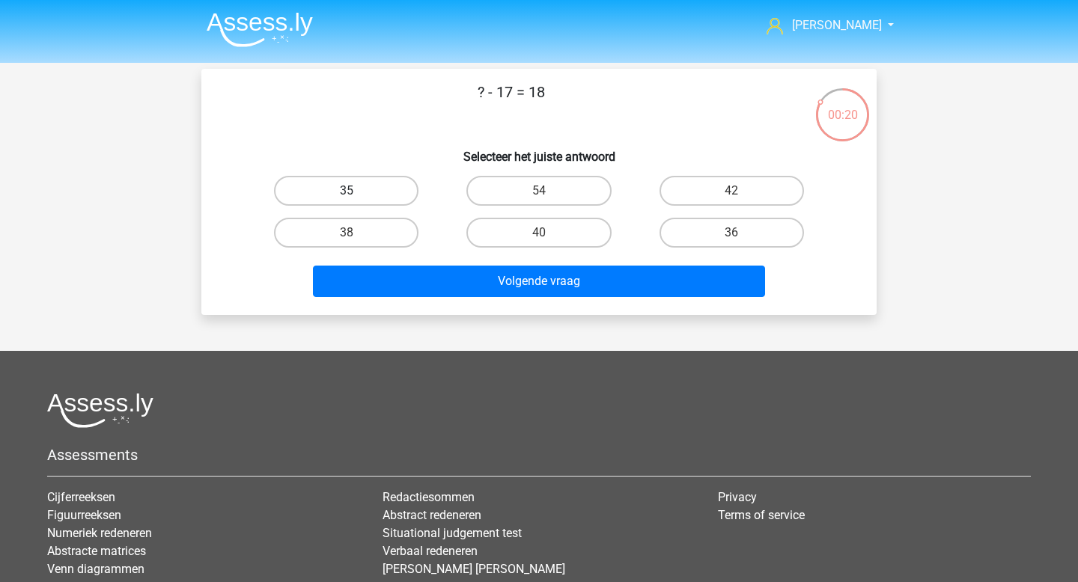
click at [396, 186] on label "35" at bounding box center [346, 191] width 144 height 30
click at [356, 191] on input "35" at bounding box center [352, 196] width 10 height 10
radio input "true"
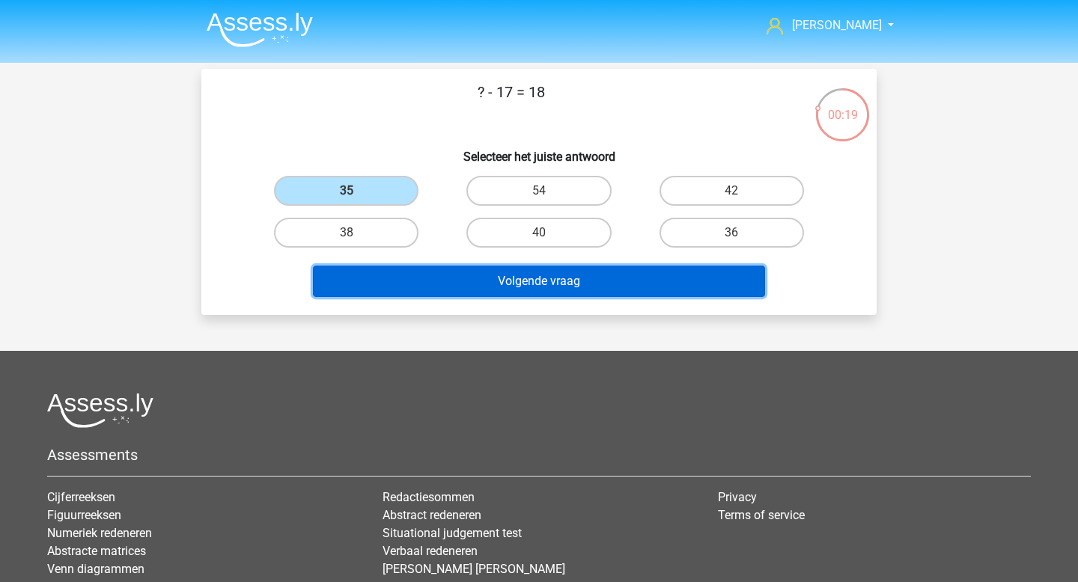
click at [531, 293] on button "Volgende vraag" at bounding box center [539, 281] width 453 height 31
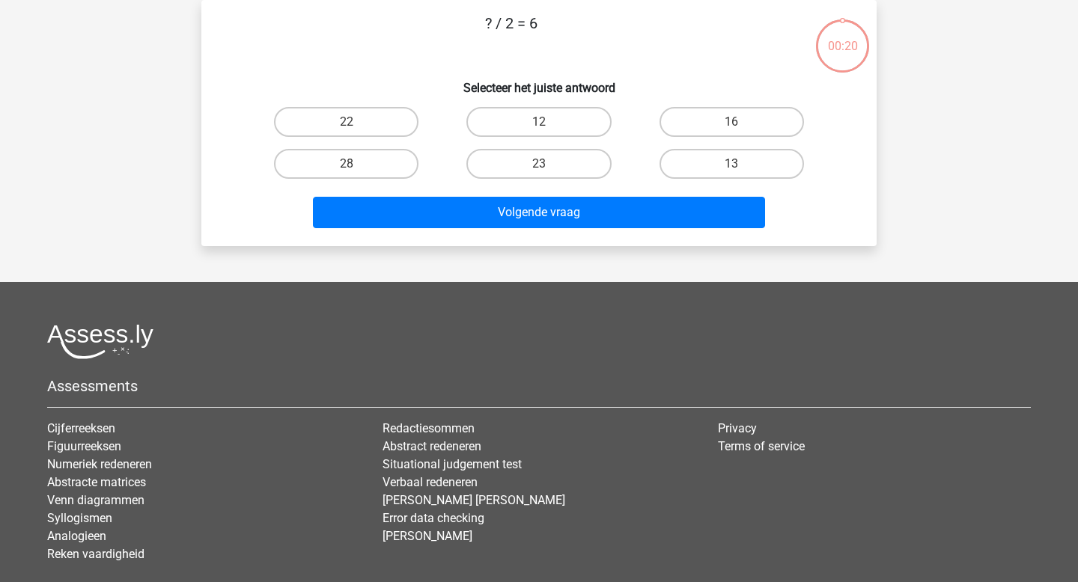
scroll to position [46, 0]
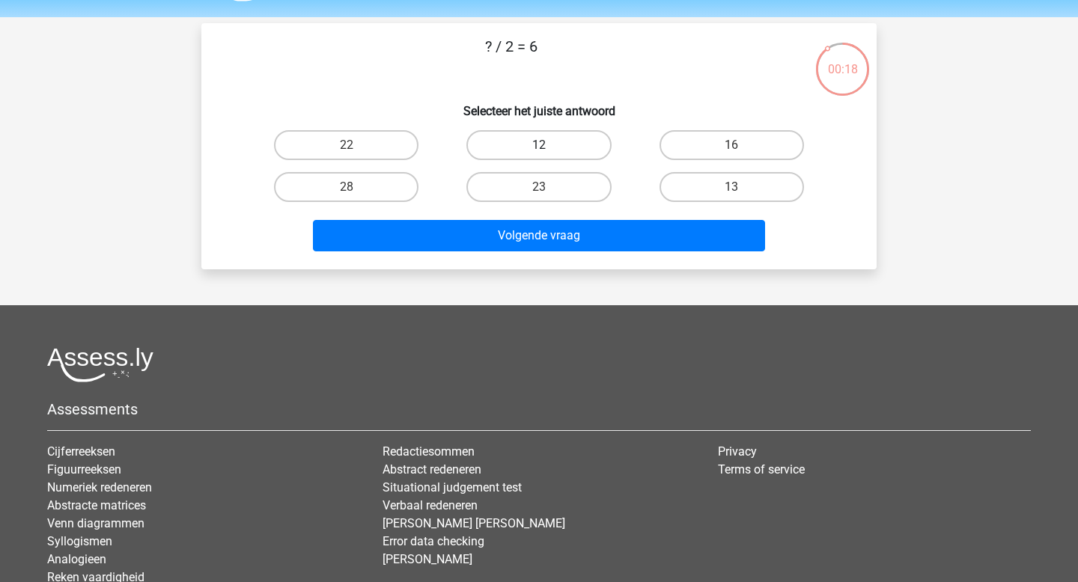
click at [578, 146] on label "12" at bounding box center [538, 145] width 144 height 30
click at [549, 146] on input "12" at bounding box center [544, 150] width 10 height 10
radio input "true"
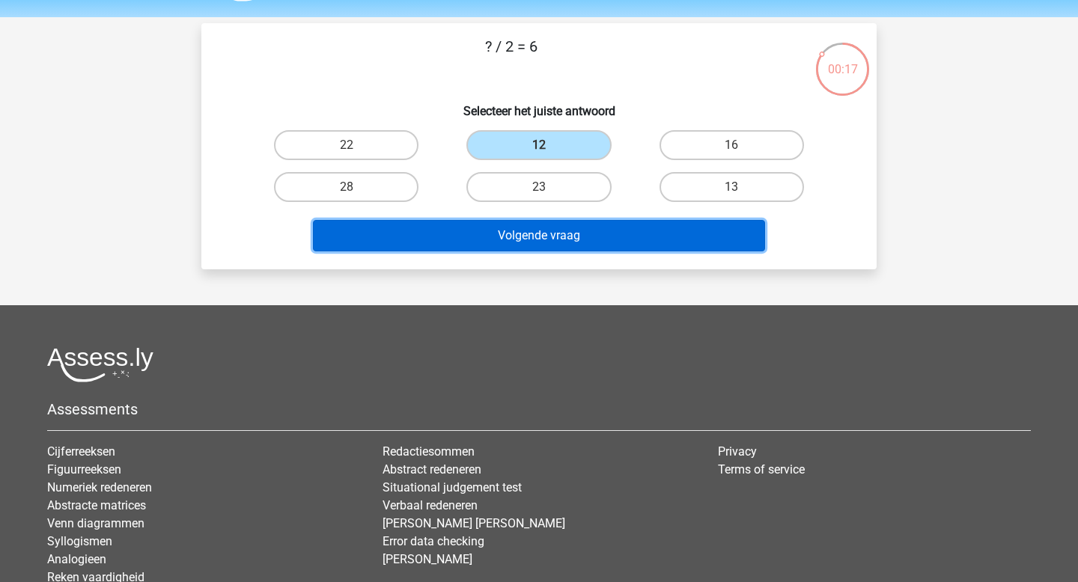
click at [552, 238] on button "Volgende vraag" at bounding box center [539, 235] width 453 height 31
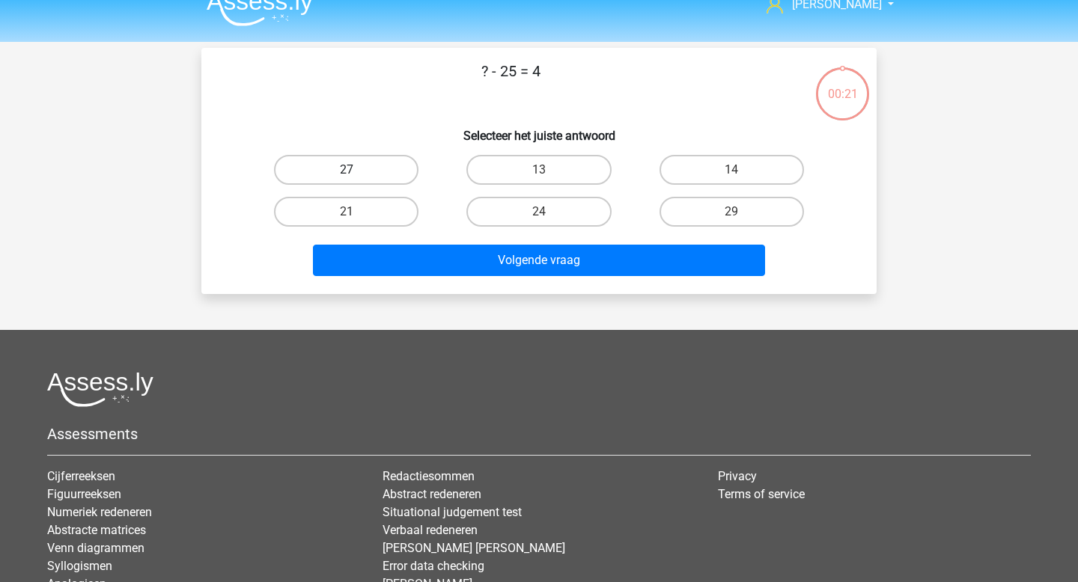
scroll to position [0, 0]
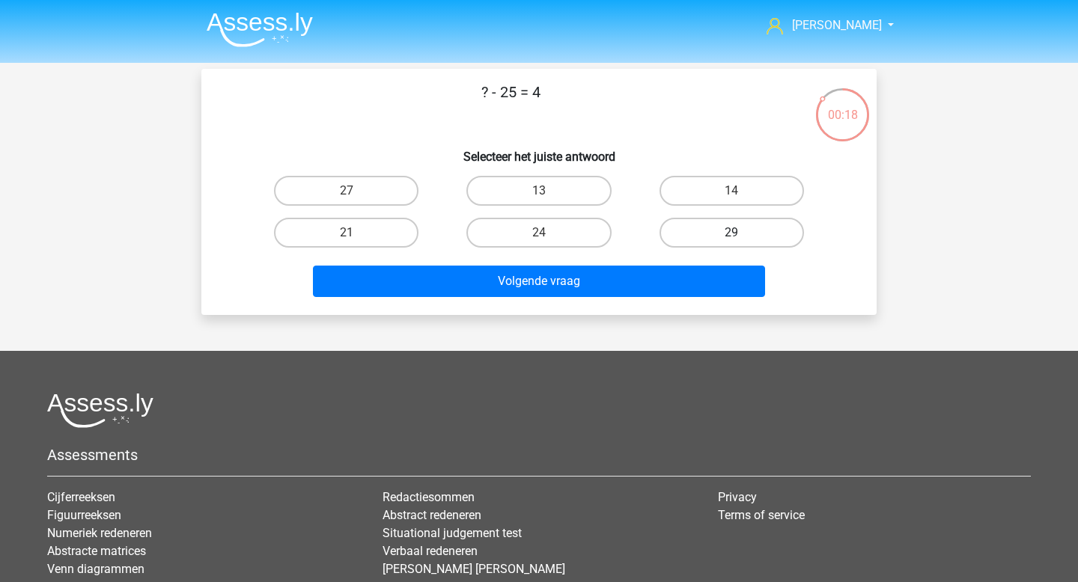
click at [741, 241] on label "29" at bounding box center [731, 233] width 144 height 30
click at [741, 241] on input "29" at bounding box center [736, 238] width 10 height 10
radio input "true"
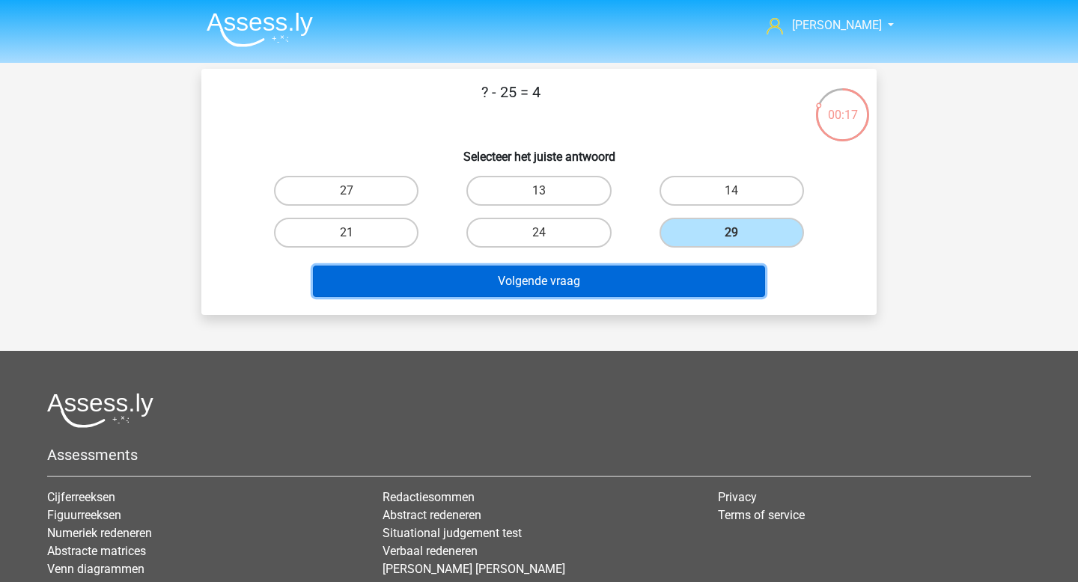
click at [642, 293] on button "Volgende vraag" at bounding box center [539, 281] width 453 height 31
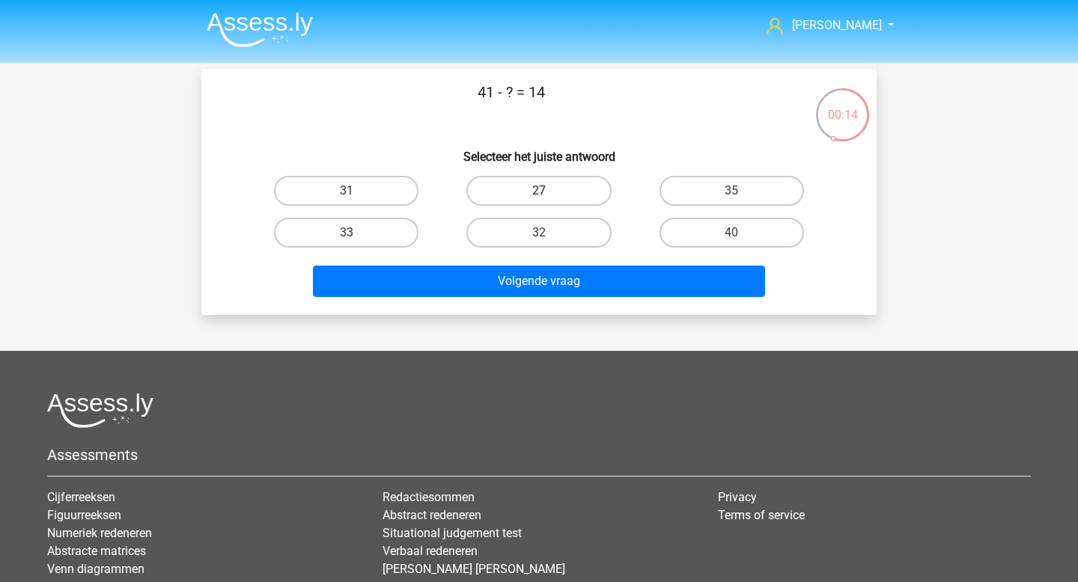
click at [584, 205] on label "27" at bounding box center [538, 191] width 144 height 30
click at [549, 201] on input "27" at bounding box center [544, 196] width 10 height 10
radio input "true"
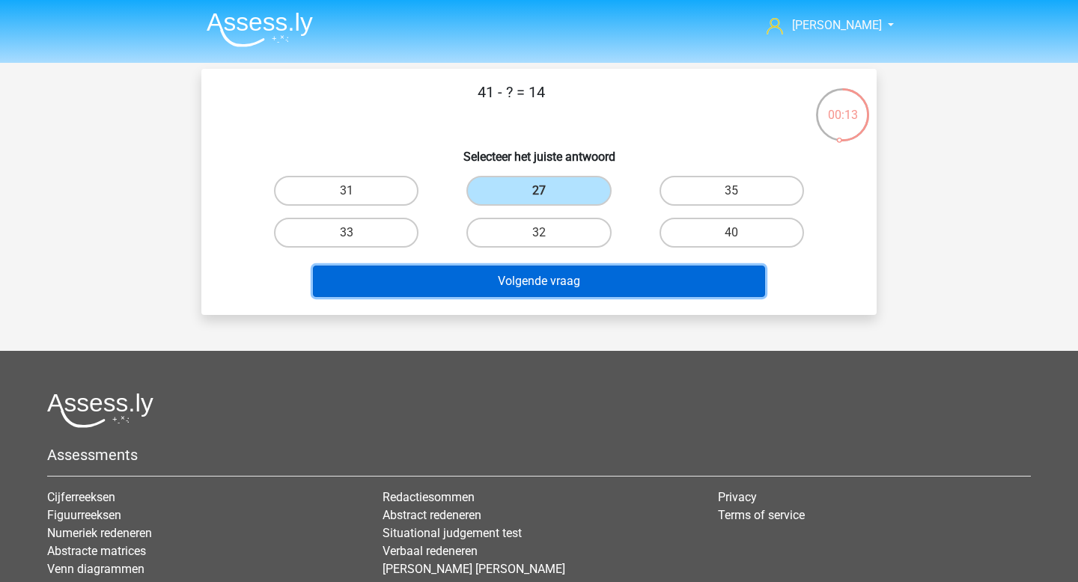
click at [565, 288] on button "Volgende vraag" at bounding box center [539, 281] width 453 height 31
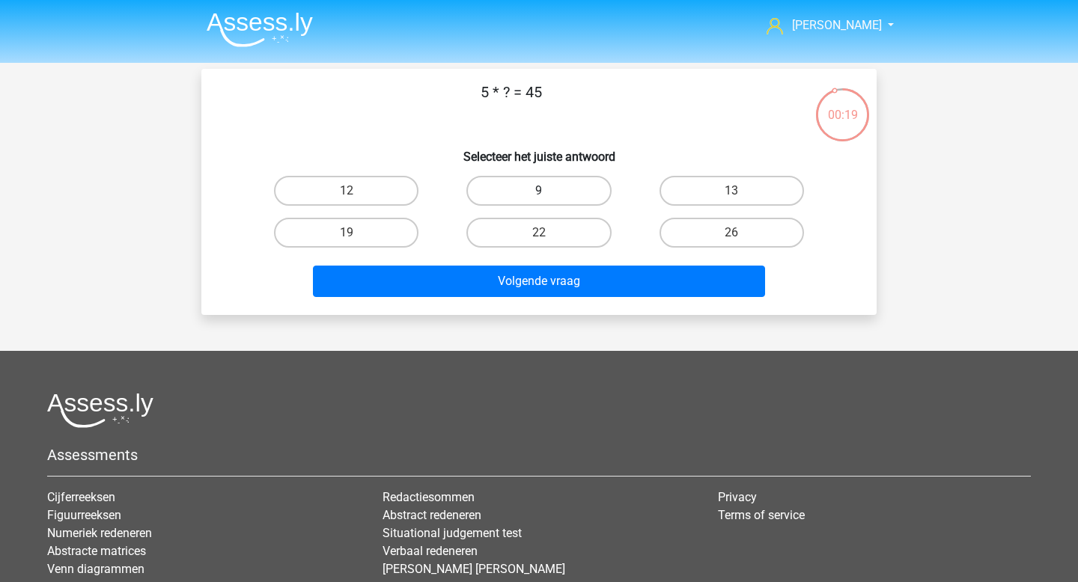
click at [600, 194] on label "9" at bounding box center [538, 191] width 144 height 30
click at [549, 194] on input "9" at bounding box center [544, 196] width 10 height 10
radio input "true"
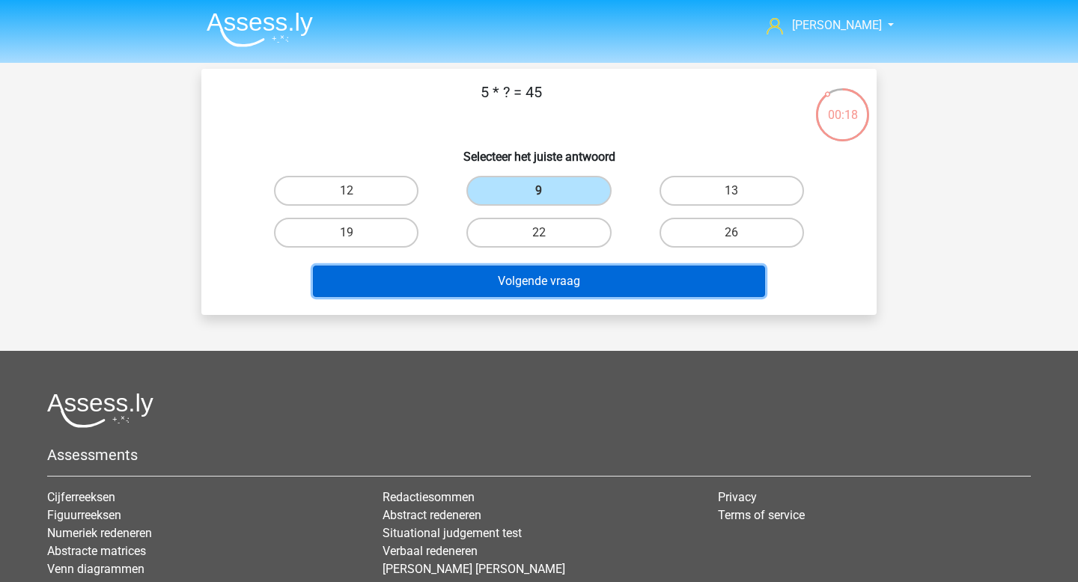
click at [591, 269] on button "Volgende vraag" at bounding box center [539, 281] width 453 height 31
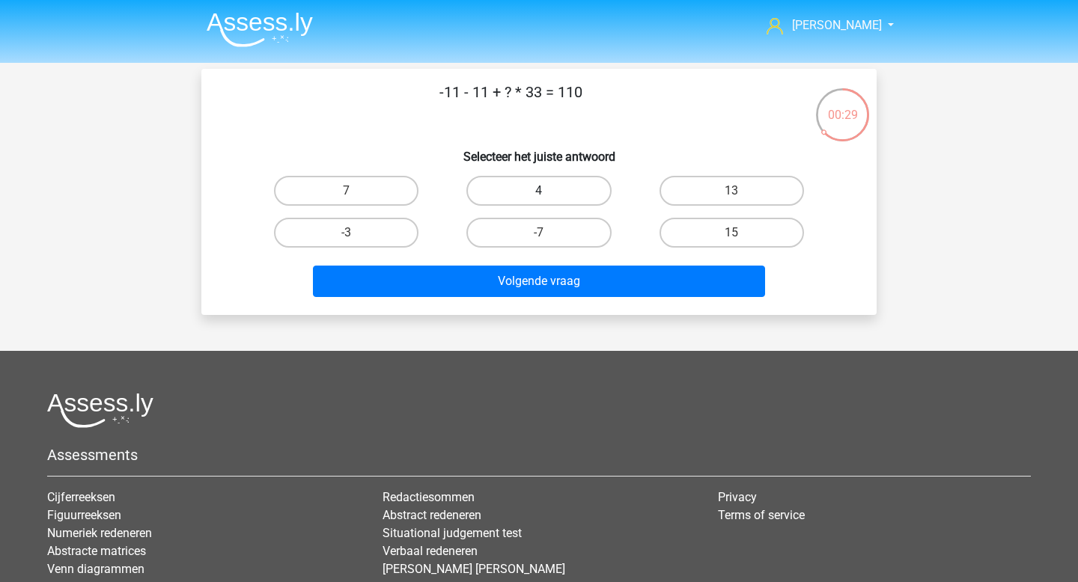
click at [549, 205] on label "4" at bounding box center [538, 191] width 144 height 30
click at [549, 201] on input "4" at bounding box center [544, 196] width 10 height 10
radio input "true"
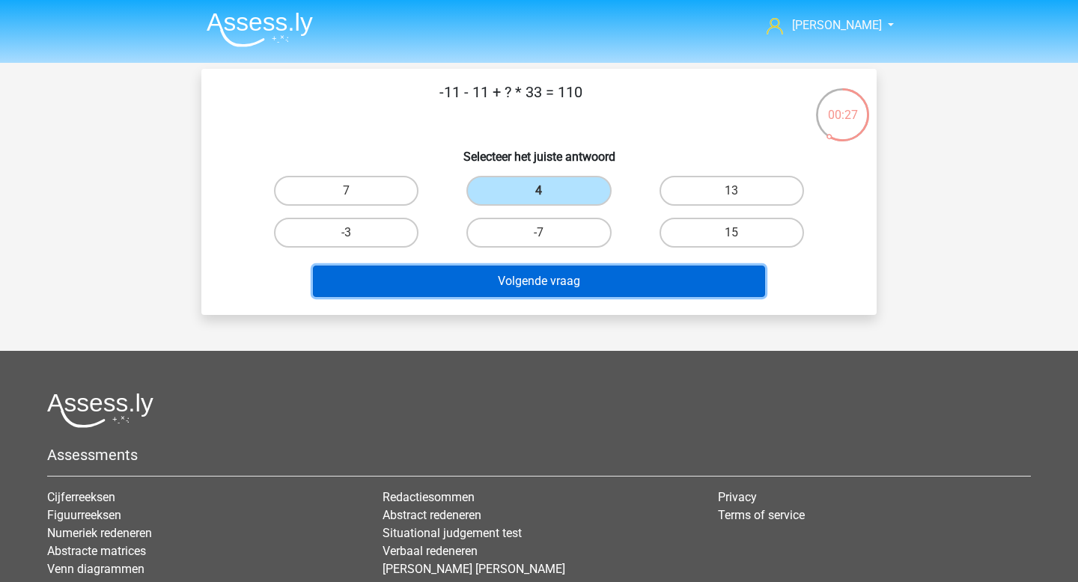
click at [538, 280] on button "Volgende vraag" at bounding box center [539, 281] width 453 height 31
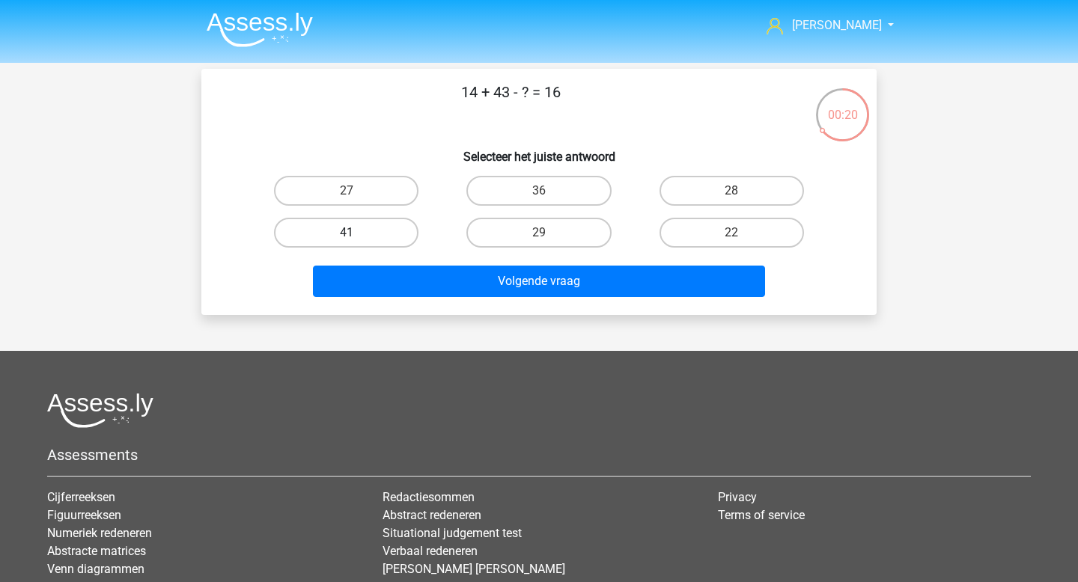
click at [379, 237] on label "41" at bounding box center [346, 233] width 144 height 30
click at [356, 237] on input "41" at bounding box center [352, 238] width 10 height 10
radio input "true"
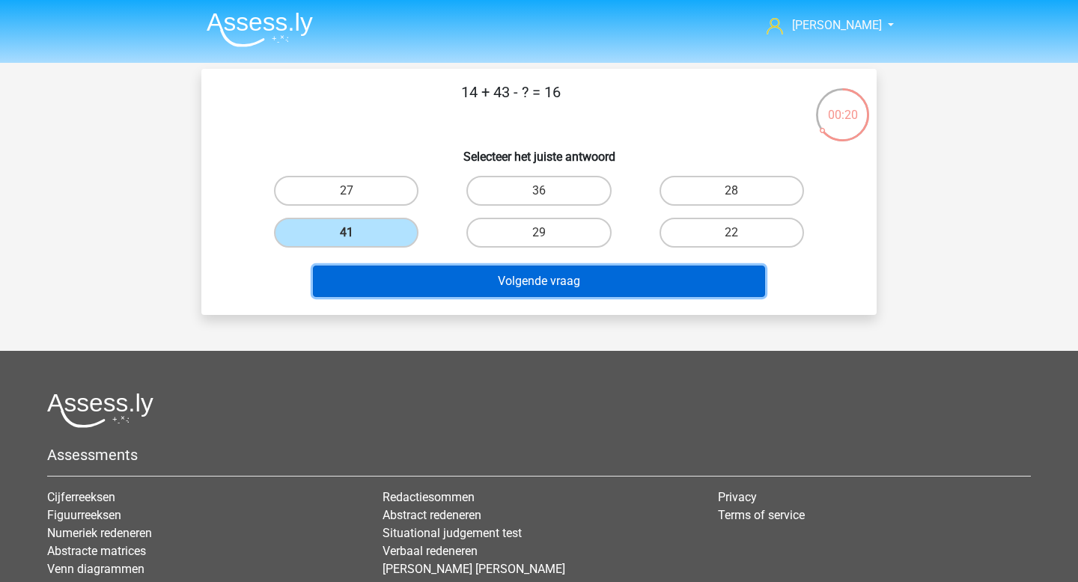
click at [480, 287] on button "Volgende vraag" at bounding box center [539, 281] width 453 height 31
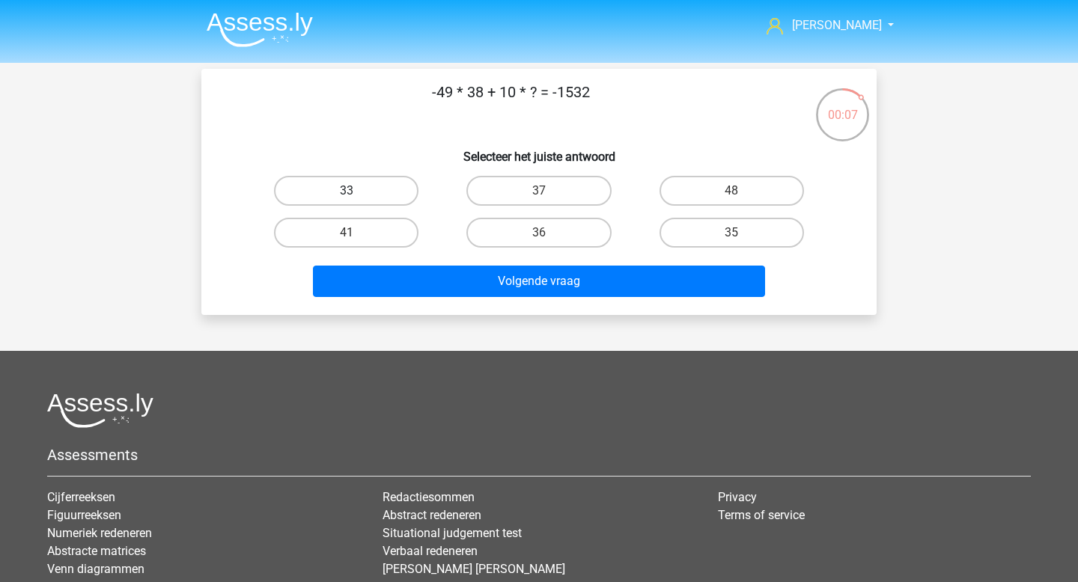
click at [395, 192] on label "33" at bounding box center [346, 191] width 144 height 30
click at [356, 192] on input "33" at bounding box center [352, 196] width 10 height 10
radio input "true"
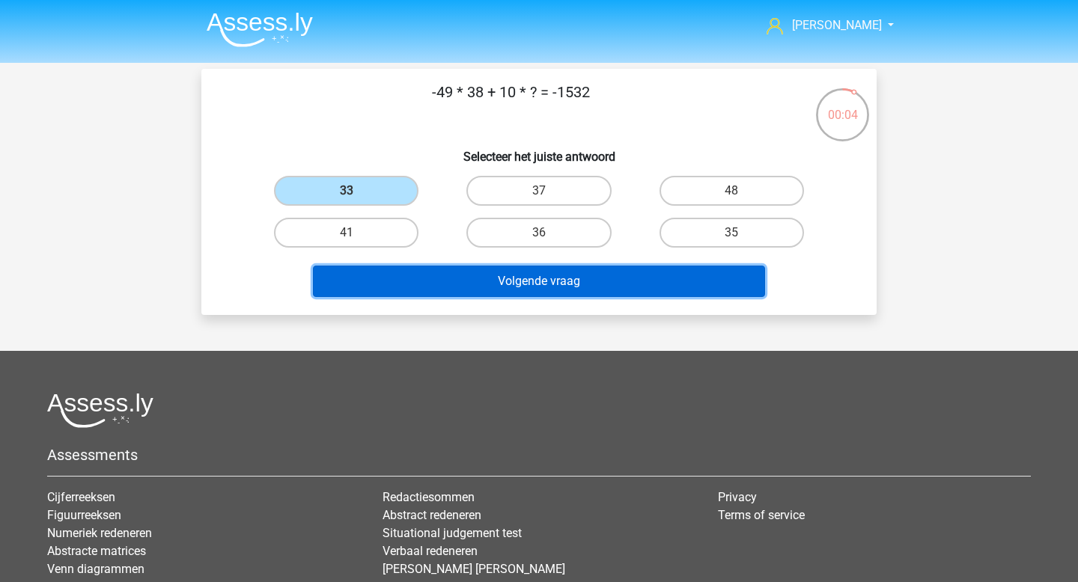
click at [517, 290] on button "Volgende vraag" at bounding box center [539, 281] width 453 height 31
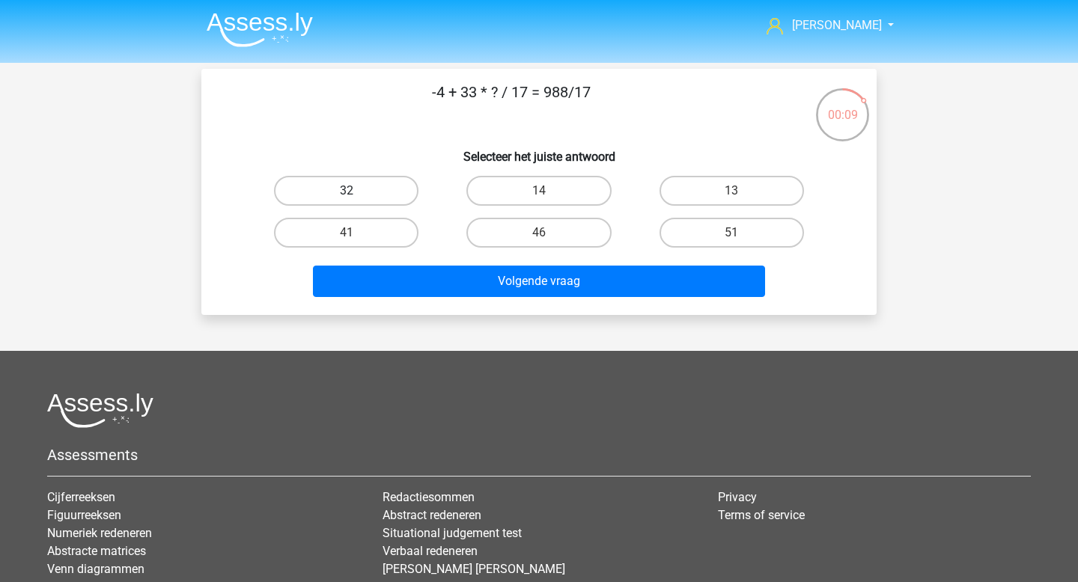
click at [404, 195] on label "32" at bounding box center [346, 191] width 144 height 30
click at [356, 195] on input "32" at bounding box center [352, 196] width 10 height 10
radio input "true"
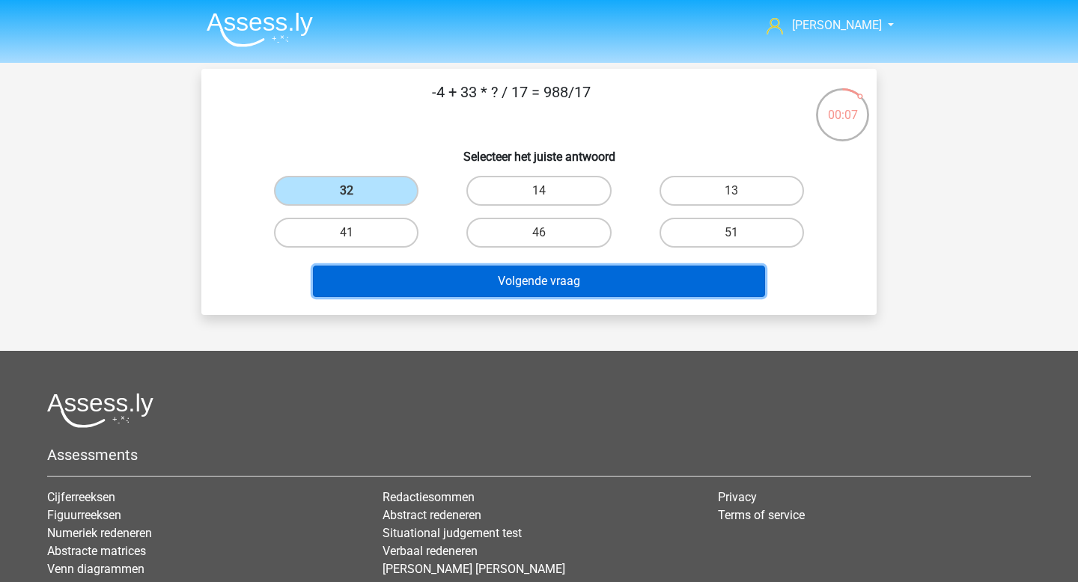
click at [487, 292] on button "Volgende vraag" at bounding box center [539, 281] width 453 height 31
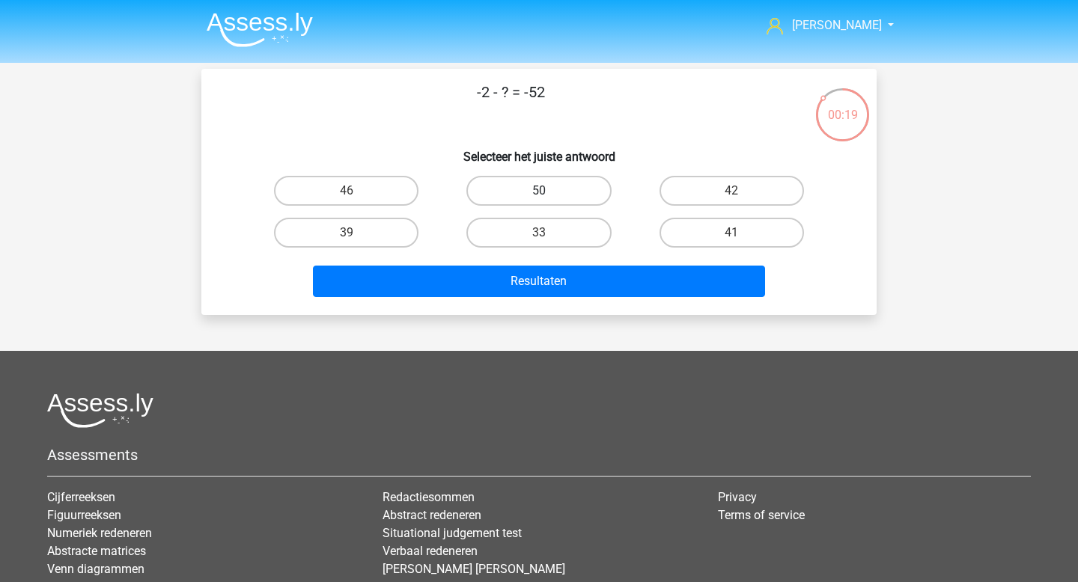
click at [562, 195] on label "50" at bounding box center [538, 191] width 144 height 30
click at [549, 195] on input "50" at bounding box center [544, 196] width 10 height 10
radio input "true"
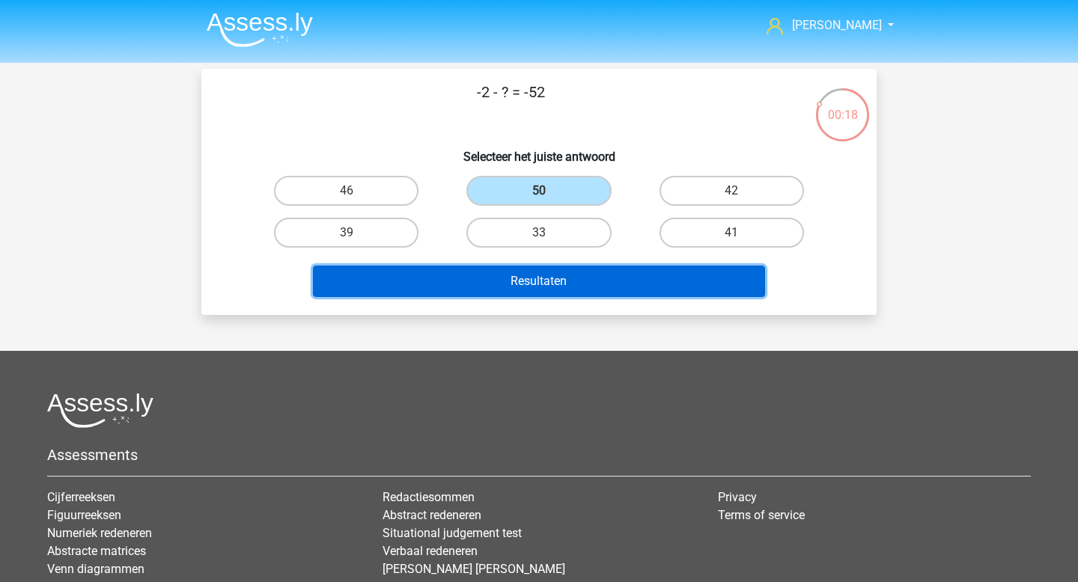
click at [552, 283] on button "Resultaten" at bounding box center [539, 281] width 453 height 31
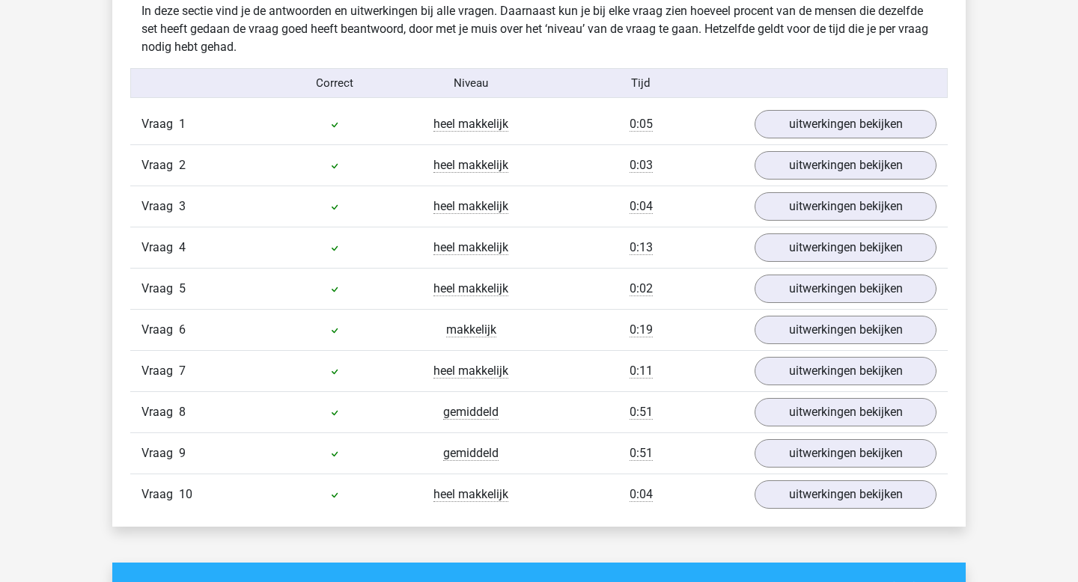
scroll to position [997, 0]
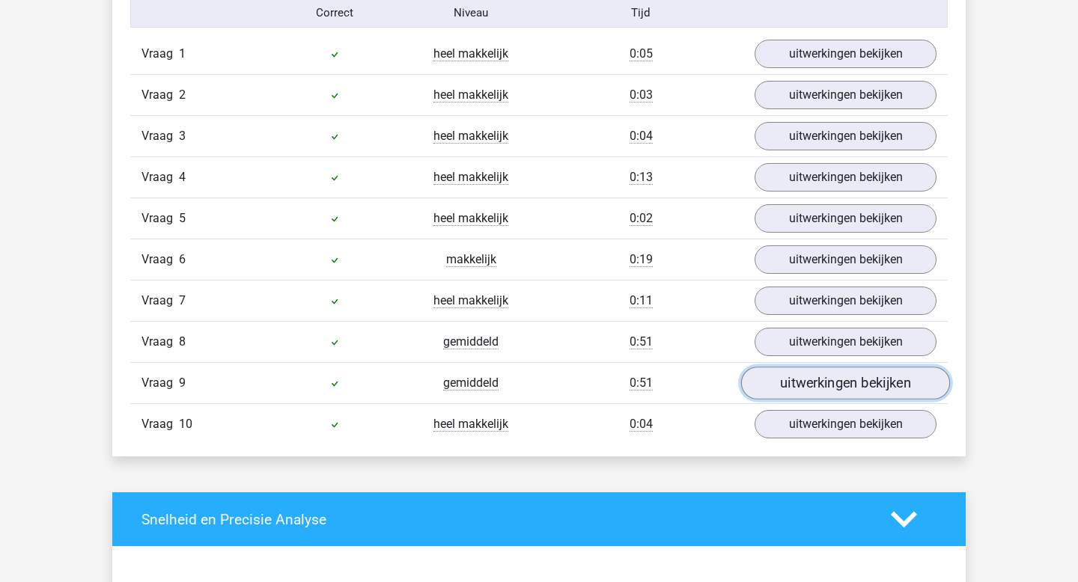
click at [814, 392] on link "uitwerkingen bekijken" at bounding box center [845, 384] width 209 height 33
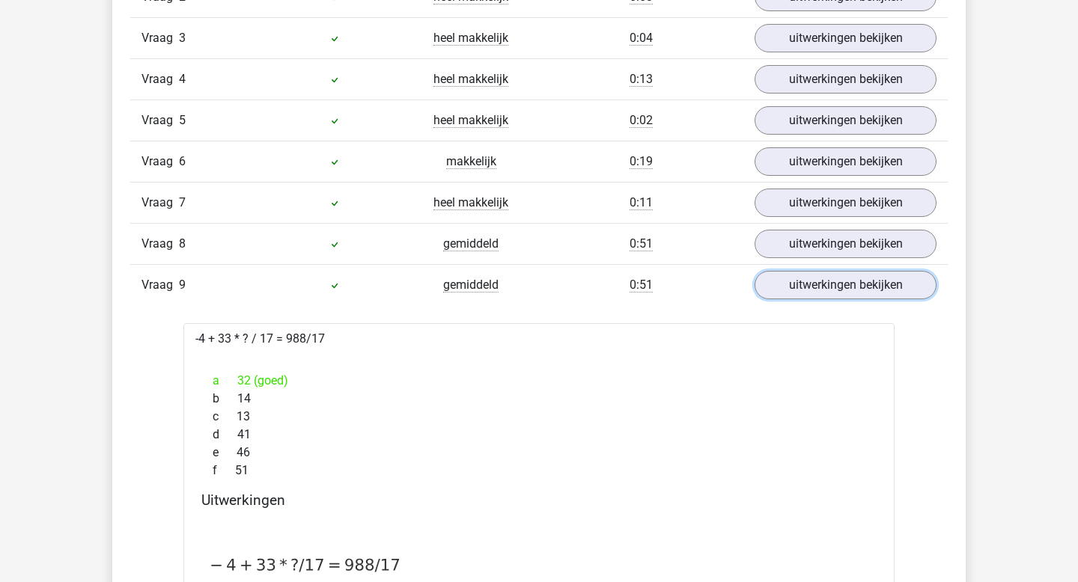
scroll to position [1044, 0]
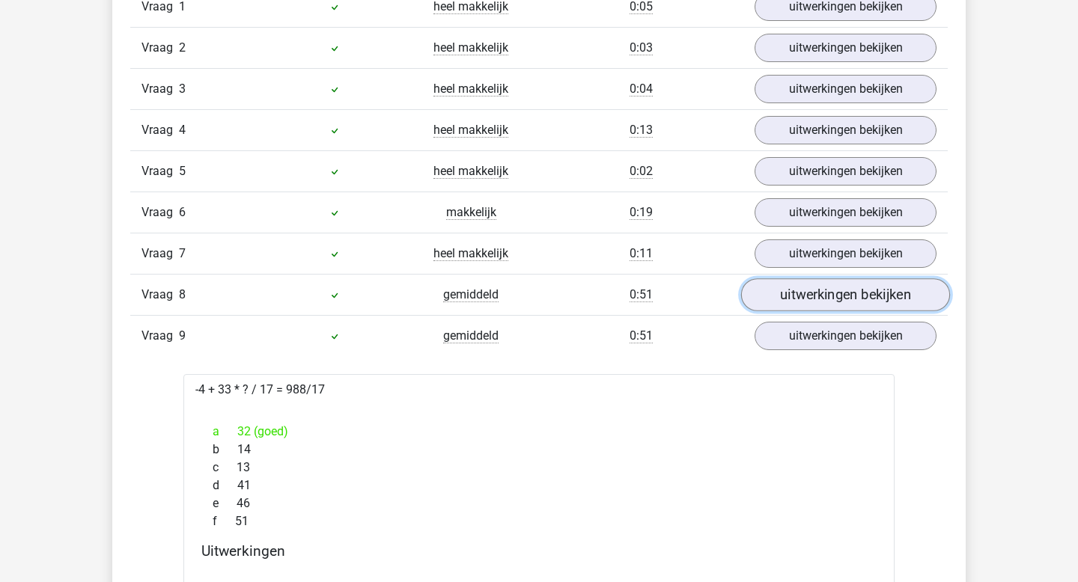
click at [802, 301] on link "uitwerkingen bekijken" at bounding box center [845, 295] width 209 height 33
